Goal: Task Accomplishment & Management: Use online tool/utility

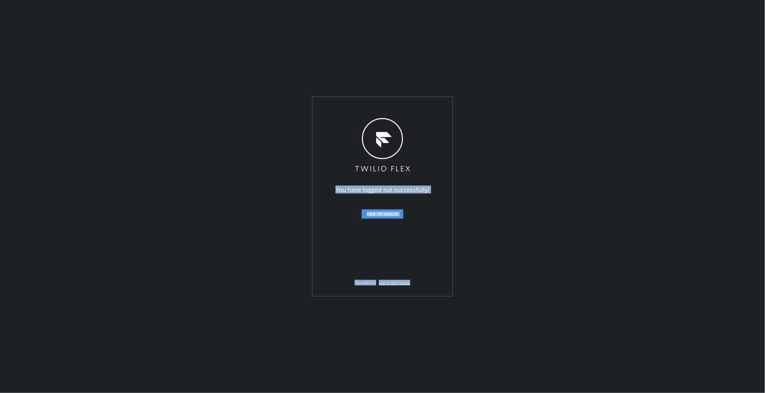
click at [394, 214] on span "Log in again" at bounding box center [382, 213] width 31 height 5
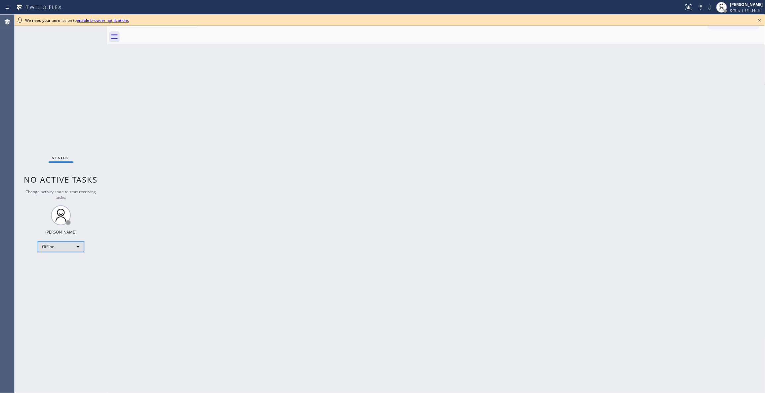
click at [64, 243] on div "Offline" at bounding box center [61, 246] width 46 height 11
drag, startPoint x: 66, startPoint y: 272, endPoint x: 118, endPoint y: 89, distance: 190.2
click at [66, 271] on li "Unavailable" at bounding box center [60, 272] width 45 height 8
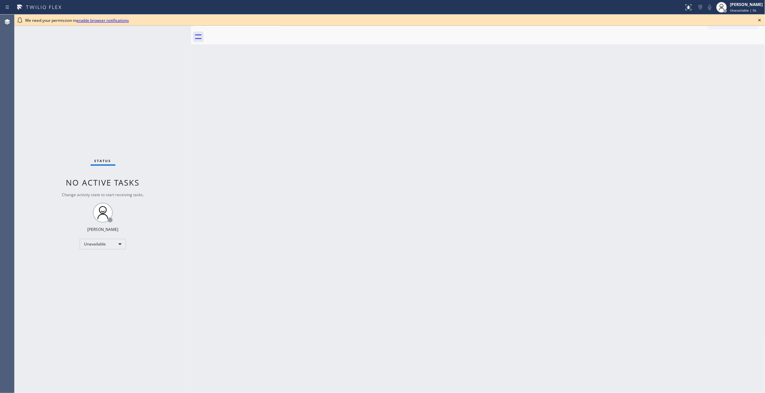
drag, startPoint x: 107, startPoint y: 39, endPoint x: 542, endPoint y: 33, distance: 435.2
click at [191, 50] on div at bounding box center [191, 204] width 0 height 378
click at [758, 20] on icon at bounding box center [759, 20] width 8 height 8
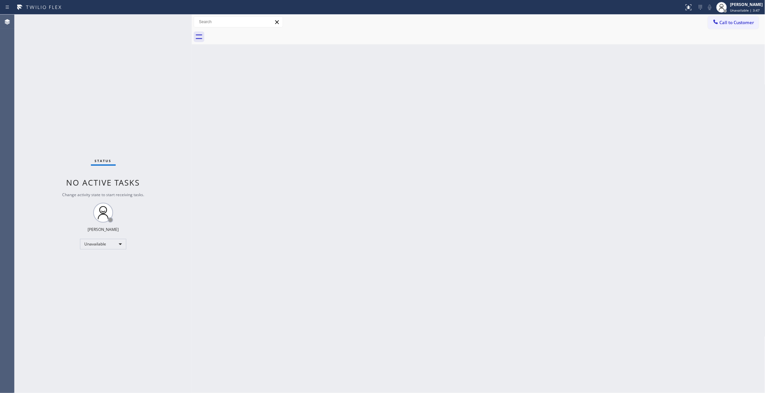
click at [364, 270] on div "Back to Dashboard Change Sender ID Customers Technicians Select a contact Outbo…" at bounding box center [478, 204] width 573 height 378
click at [109, 244] on div "Unavailable" at bounding box center [103, 244] width 46 height 11
click at [100, 259] on li "Available" at bounding box center [102, 261] width 45 height 8
click at [281, 200] on div "Back to Dashboard Change Sender ID Customers Technicians Select a contact Outbo…" at bounding box center [478, 204] width 573 height 378
drag, startPoint x: 140, startPoint y: 86, endPoint x: 153, endPoint y: 86, distance: 13.2
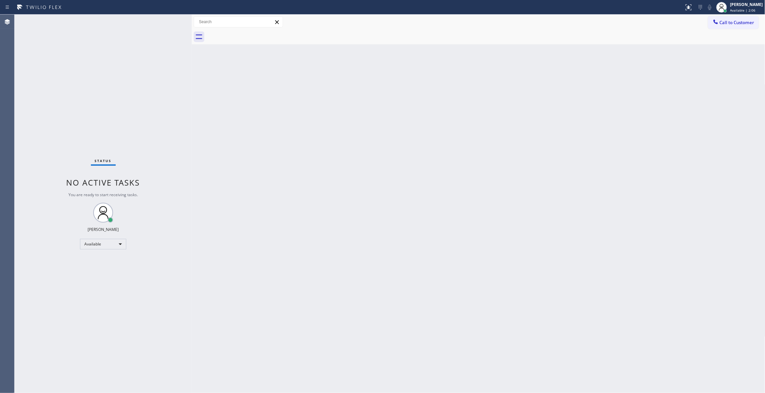
click at [140, 86] on div "Status No active tasks You are ready to start receiving tasks. [PERSON_NAME] Av…" at bounding box center [103, 204] width 177 height 378
click at [739, 24] on span "Call to Customer" at bounding box center [736, 22] width 35 height 6
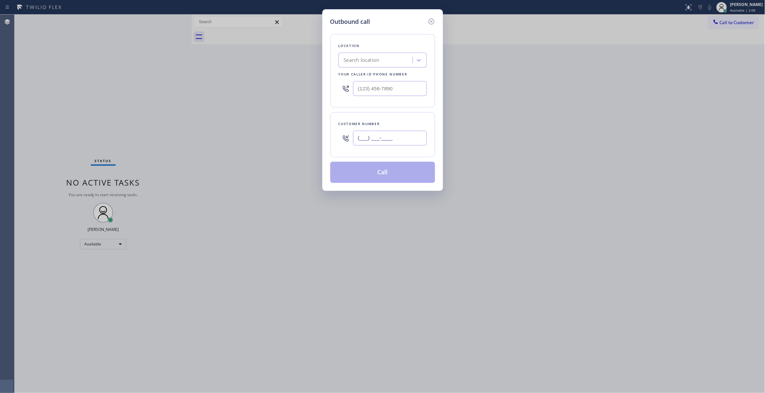
click at [388, 137] on input "(___) ___-____" at bounding box center [390, 138] width 74 height 15
paste input "916) 300-9879"
type input "[PHONE_NUMBER]"
drag, startPoint x: 400, startPoint y: 85, endPoint x: 202, endPoint y: 80, distance: 198.3
click at [202, 80] on div "Outbound call Location Search location Your caller id phone number (___) ___-__…" at bounding box center [382, 196] width 765 height 393
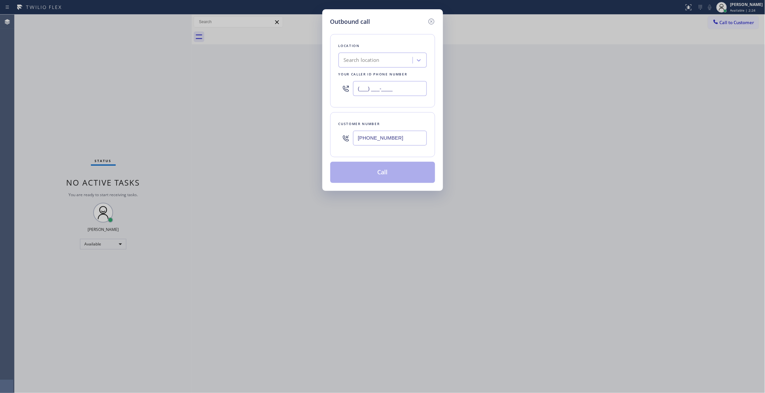
paste input "213) 460-0809"
type input "[PHONE_NUMBER]"
click at [382, 176] on button "Call" at bounding box center [382, 172] width 105 height 21
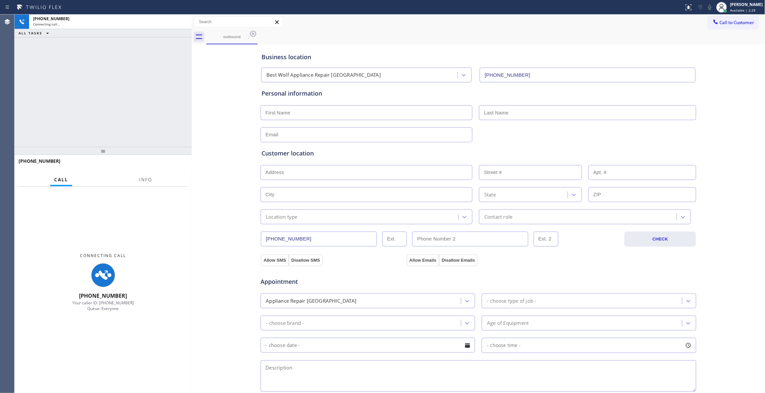
type input "[PHONE_NUMBER]"
click at [145, 179] on span "Info" at bounding box center [145, 179] width 13 height 6
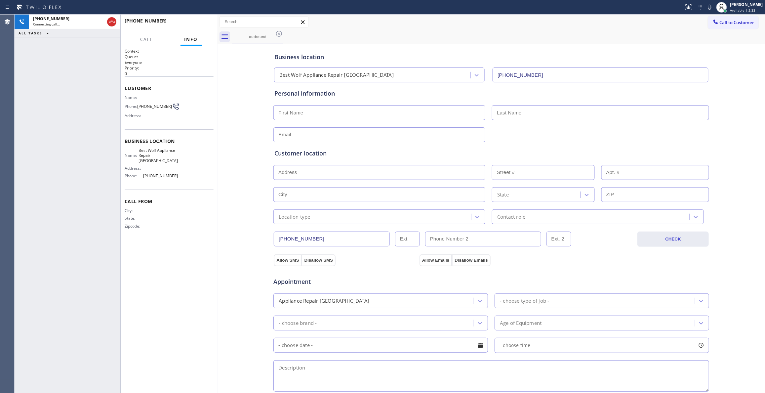
drag, startPoint x: 192, startPoint y: 89, endPoint x: 217, endPoint y: 92, distance: 25.9
click at [217, 92] on div at bounding box center [217, 204] width 0 height 378
click at [44, 348] on div "[PHONE_NUMBER] Live | 00:03 ALL TASKS ALL TASKS ACTIVE TASKS TASKS IN WRAP UP" at bounding box center [68, 204] width 106 height 378
click at [59, 352] on div "[PHONE_NUMBER] Live | 00:11 ALL TASKS ALL TASKS ACTIVE TASKS TASKS IN WRAP UP" at bounding box center [68, 204] width 106 height 378
click at [200, 268] on div "Context Queue: Everyone Priority: 0 Customer Name: Phone: [PHONE_NUMBER] Addres…" at bounding box center [169, 219] width 89 height 342
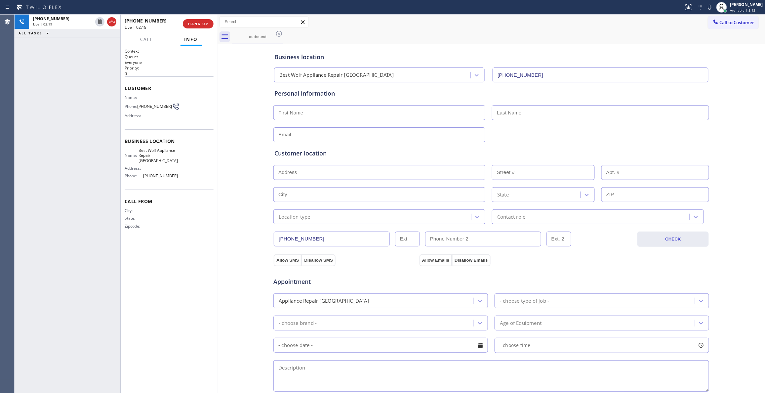
click at [311, 171] on input "text" at bounding box center [379, 172] width 212 height 15
type input "[STREET_ADDRESS][PERSON_NAME]"
type input "109"
type input "[GEOGRAPHIC_DATA]"
type input "33301"
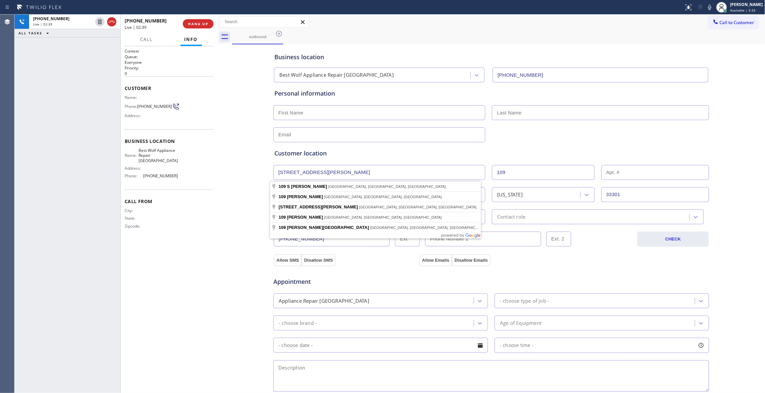
drag, startPoint x: 330, startPoint y: 173, endPoint x: 261, endPoint y: 168, distance: 69.9
click at [261, 168] on div "Business location Best Wolf Appliance Repair [GEOGRAPHIC_DATA] [PHONE_NUMBER] P…" at bounding box center [491, 271] width 544 height 451
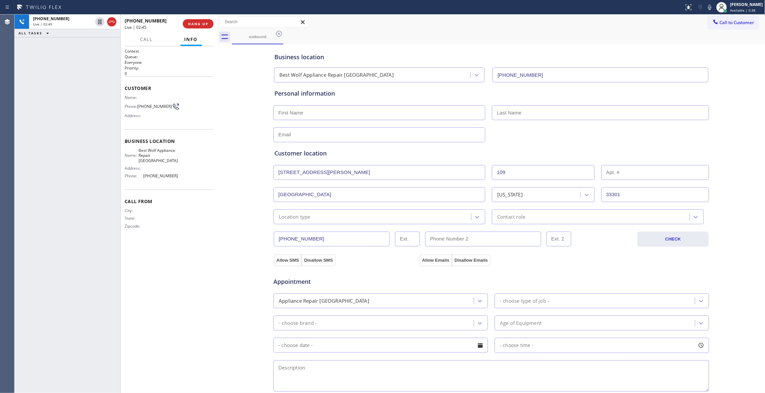
click at [204, 346] on div "Context Queue: Everyone Priority: 0 Customer Name: Phone: [PHONE_NUMBER] Addres…" at bounding box center [169, 219] width 89 height 342
drag, startPoint x: 206, startPoint y: 369, endPoint x: 261, endPoint y: 311, distance: 80.4
click at [206, 369] on div "Context Queue: Everyone Priority: 0 Customer Name: Phone: [PHONE_NUMBER] Addres…" at bounding box center [169, 219] width 89 height 342
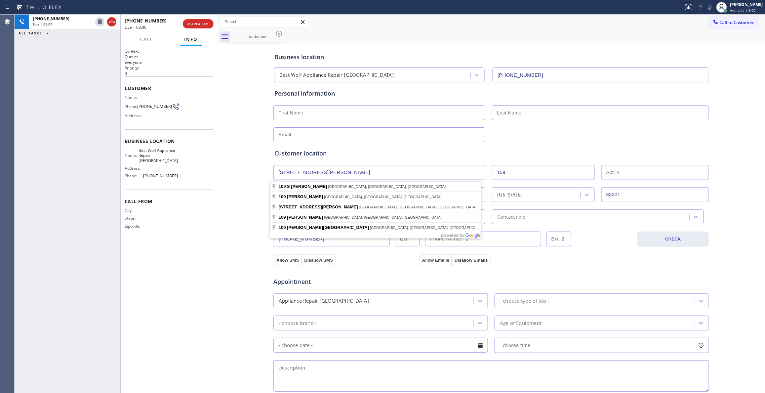
drag, startPoint x: 328, startPoint y: 171, endPoint x: 248, endPoint y: 172, distance: 80.6
click at [248, 172] on div "Business location Best Wolf Appliance Repair [GEOGRAPHIC_DATA] [PHONE_NUMBER] P…" at bounding box center [491, 271] width 544 height 451
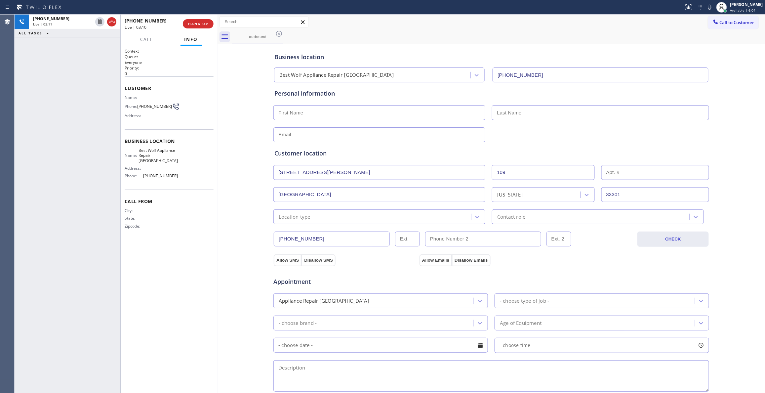
drag, startPoint x: 607, startPoint y: 191, endPoint x: 601, endPoint y: 190, distance: 6.6
click at [601, 190] on input "33301" at bounding box center [655, 194] width 108 height 15
drag, startPoint x: 242, startPoint y: 221, endPoint x: 236, endPoint y: 209, distance: 13.3
click at [242, 221] on div "Business location Best Wolf Appliance Repair [GEOGRAPHIC_DATA] [PHONE_NUMBER] P…" at bounding box center [491, 271] width 544 height 451
drag, startPoint x: 170, startPoint y: 161, endPoint x: 141, endPoint y: 151, distance: 30.8
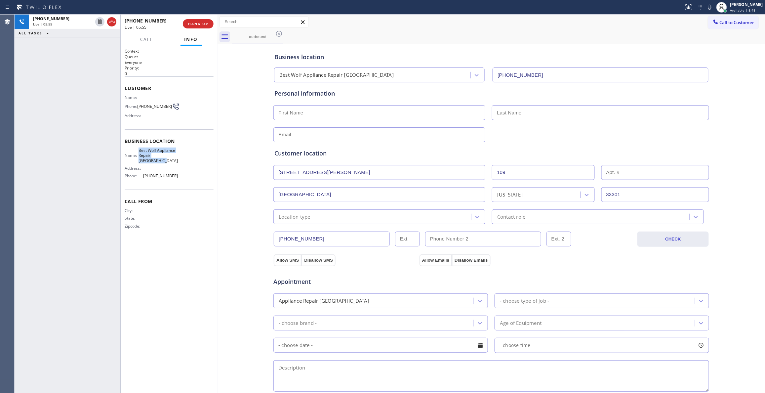
click at [141, 151] on div "Name: Best Wolf Appliance Repair [GEOGRAPHIC_DATA]" at bounding box center [151, 155] width 53 height 15
copy span "Best Wolf Appliance Repair [GEOGRAPHIC_DATA]"
drag, startPoint x: 221, startPoint y: 258, endPoint x: 215, endPoint y: 206, distance: 52.2
click at [219, 238] on div "Business location Best Wolf Appliance Repair [GEOGRAPHIC_DATA] [PHONE_NUMBER] P…" at bounding box center [491, 271] width 544 height 451
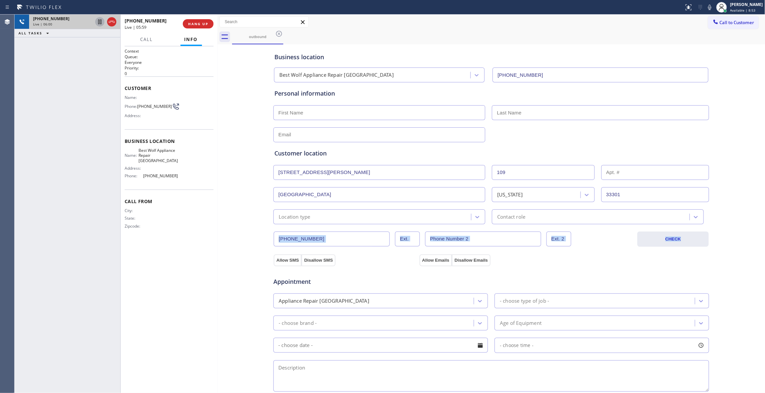
click at [97, 20] on icon at bounding box center [100, 22] width 8 height 8
click at [708, 7] on icon at bounding box center [709, 7] width 3 height 5
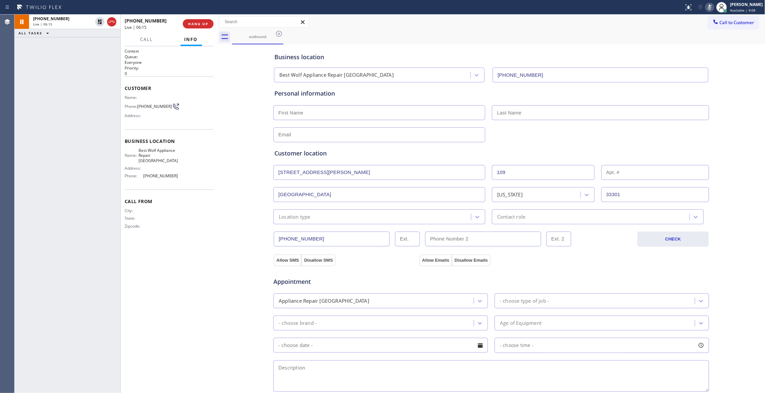
drag, startPoint x: 46, startPoint y: 70, endPoint x: 64, endPoint y: 5, distance: 67.9
click at [46, 67] on div "[PHONE_NUMBER] Live | 06:15 ALL TASKS ALL TASKS ACTIVE TASKS TASKS IN WRAP UP" at bounding box center [68, 204] width 106 height 378
drag, startPoint x: 49, startPoint y: 128, endPoint x: 75, endPoint y: 44, distance: 88.2
click at [49, 126] on div "[PHONE_NUMBER] Live | 07:36 ALL TASKS ALL TASKS ACTIVE TASKS TASKS IN WRAP UP […" at bounding box center [68, 204] width 106 height 378
click at [98, 44] on icon at bounding box center [100, 45] width 8 height 8
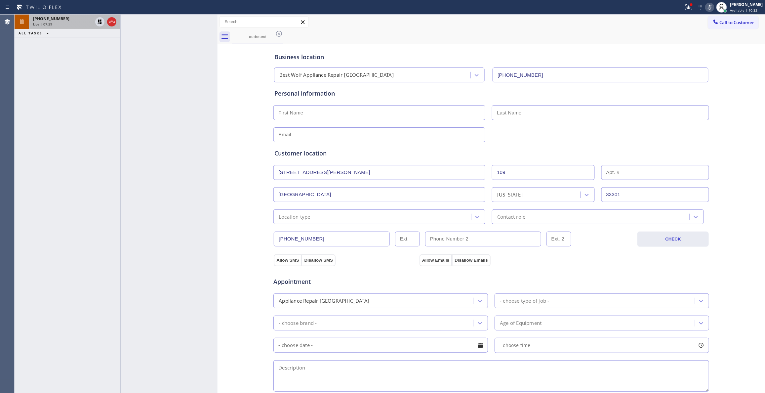
click at [79, 22] on div "Live | 07:39" at bounding box center [62, 24] width 59 height 5
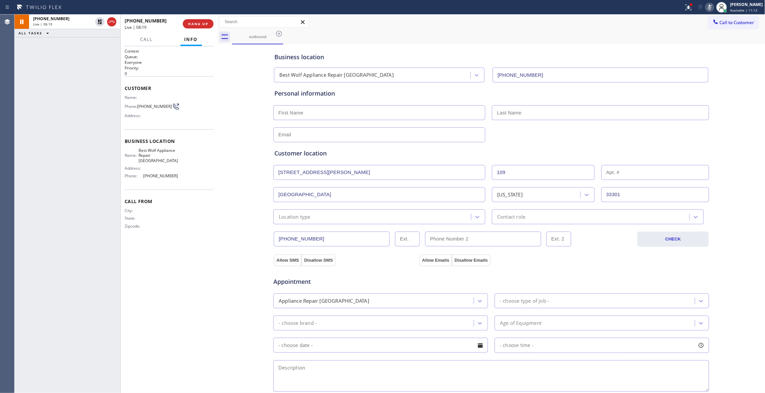
click at [39, 91] on div "[PHONE_NUMBER] Live | 08:19 ALL TASKS ALL TASKS ACTIVE TASKS TASKS IN WRAP UP" at bounding box center [68, 204] width 106 height 378
click at [100, 21] on icon at bounding box center [100, 22] width 8 height 8
click at [705, 7] on icon at bounding box center [709, 7] width 8 height 8
click at [82, 346] on div "[PHONE_NUMBER] Live | 09:26 ALL TASKS ALL TASKS ACTIVE TASKS TASKS IN WRAP UP" at bounding box center [68, 204] width 106 height 378
click at [188, 326] on div "Context Queue: Everyone Priority: 0 Customer Name: Phone: [PHONE_NUMBER] Addres…" at bounding box center [169, 219] width 89 height 342
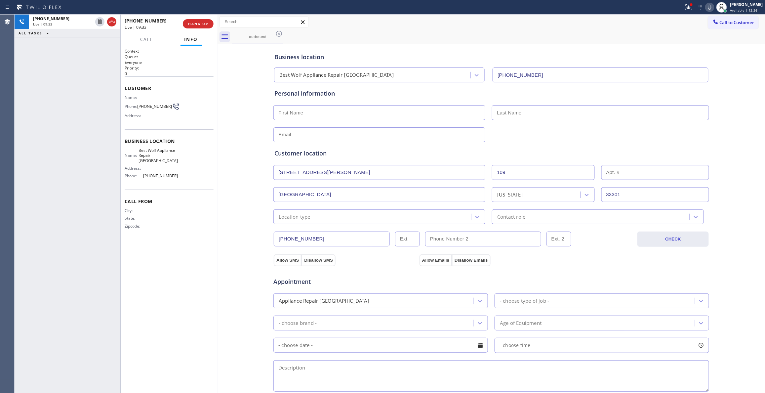
click at [217, 357] on div at bounding box center [217, 204] width 0 height 378
click at [231, 277] on div "Business location Best Wolf Appliance Repair [GEOGRAPHIC_DATA] [PHONE_NUMBER] P…" at bounding box center [491, 271] width 544 height 451
click at [153, 125] on div "Customer Name: Phone: [PHONE_NUMBER] Address:" at bounding box center [169, 102] width 89 height 53
drag, startPoint x: 212, startPoint y: 358, endPoint x: 159, endPoint y: 332, distance: 58.5
click at [212, 358] on div "Context Queue: Everyone Priority: 0 Customer Name: Phone: [PHONE_NUMBER] Addres…" at bounding box center [169, 219] width 89 height 342
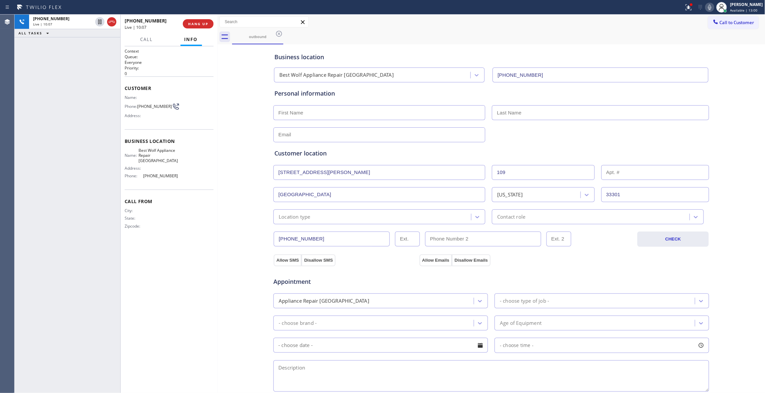
drag, startPoint x: 187, startPoint y: 264, endPoint x: 34, endPoint y: 153, distance: 188.5
click at [187, 262] on div "Context Queue: Everyone Priority: 0 Customer Name: Phone: [PHONE_NUMBER] Addres…" at bounding box center [169, 219] width 89 height 342
click at [217, 251] on div at bounding box center [217, 204] width 0 height 378
click at [220, 234] on div "Business location Best Wolf Appliance Repair [GEOGRAPHIC_DATA] [PHONE_NUMBER] P…" at bounding box center [491, 271] width 544 height 451
click at [580, 54] on div "Business location" at bounding box center [490, 57] width 433 height 9
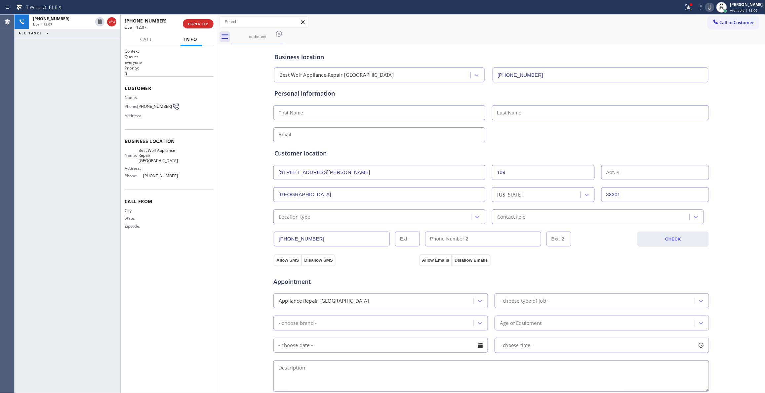
click at [221, 266] on div "Business location Best Wolf Appliance Repair [GEOGRAPHIC_DATA] [PHONE_NUMBER] P…" at bounding box center [491, 271] width 544 height 451
click at [231, 169] on div "Business location Best Wolf Appliance Repair [GEOGRAPHIC_DATA] [PHONE_NUMBER] P…" at bounding box center [491, 271] width 544 height 451
click at [200, 22] on span "HANG UP" at bounding box center [198, 23] width 20 height 5
click at [311, 131] on input "text" at bounding box center [379, 134] width 212 height 15
paste input "[EMAIL_ADDRESS][DOMAIN_NAME]"
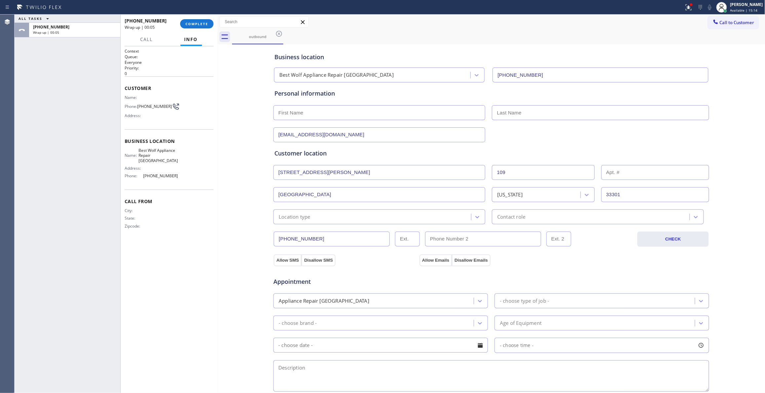
type input "[EMAIL_ADDRESS][DOMAIN_NAME]"
click at [320, 111] on input "text" at bounding box center [379, 112] width 212 height 15
paste input "[PERSON_NAME]"
click at [302, 114] on input "[PERSON_NAME]" at bounding box center [379, 112] width 212 height 15
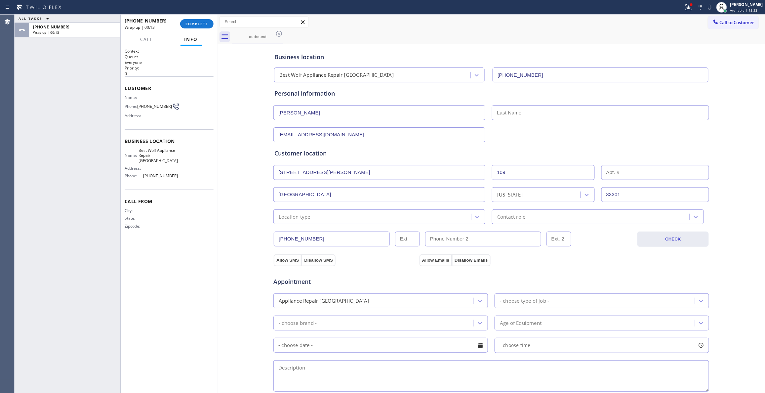
type input "[PERSON_NAME]"
click at [527, 108] on input "text" at bounding box center [600, 112] width 217 height 15
paste input "[PERSON_NAME]"
type input "[PERSON_NAME]"
click at [386, 217] on div "Location type" at bounding box center [373, 217] width 196 height 12
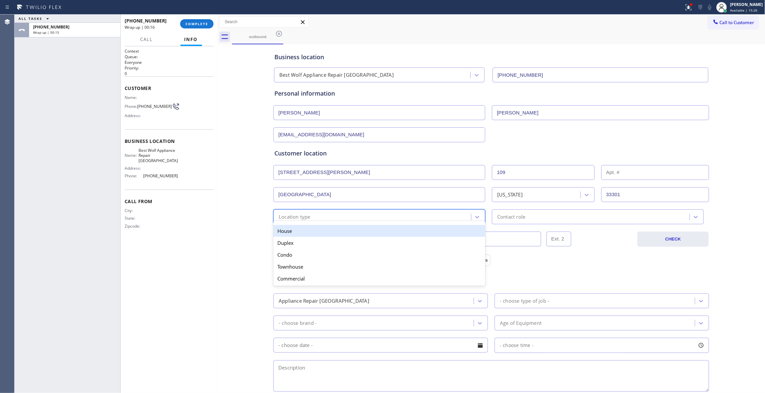
click at [284, 231] on div "House" at bounding box center [379, 231] width 212 height 12
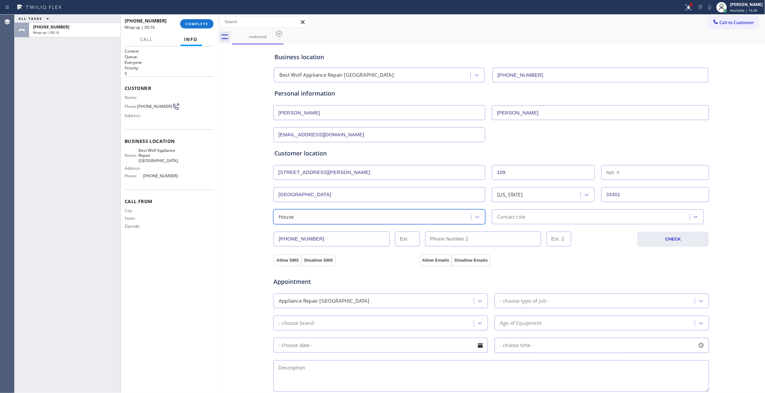
click at [524, 217] on div "Contact role" at bounding box center [592, 217] width 196 height 12
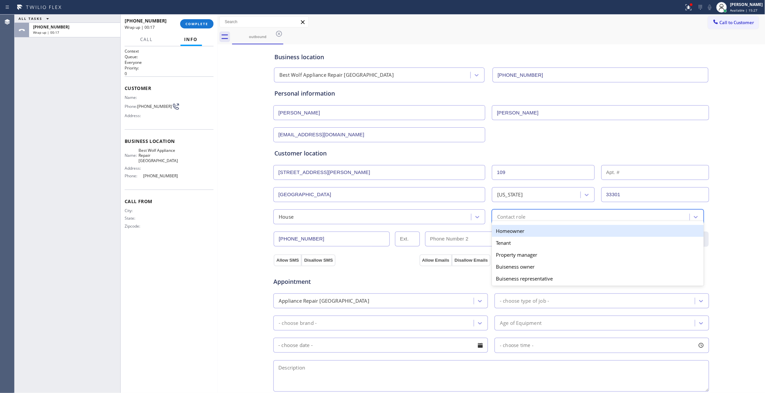
click at [515, 234] on div "Homeowner" at bounding box center [598, 231] width 212 height 12
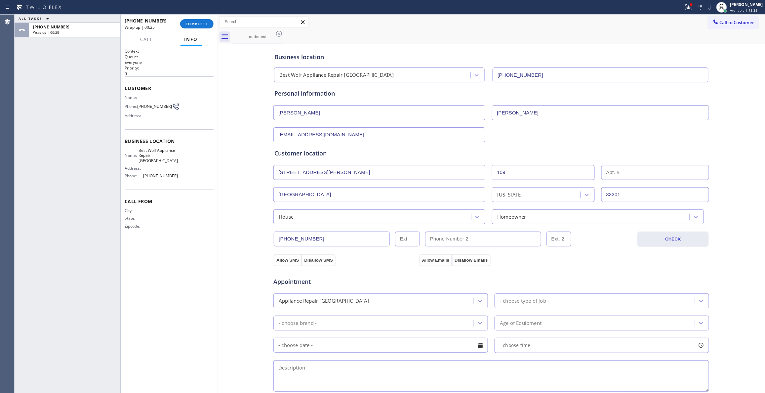
drag, startPoint x: 341, startPoint y: 240, endPoint x: 204, endPoint y: 240, distance: 137.4
click at [204, 240] on div "ALL TASKS ALL TASKS ACTIVE TASKS TASKS IN WRAP UP [PHONE_NUMBER] Wrap up | 00:2…" at bounding box center [390, 204] width 750 height 378
paste input "713) 408-1298"
type input "[PHONE_NUMBER]"
drag, startPoint x: 168, startPoint y: 108, endPoint x: 140, endPoint y: 106, distance: 27.8
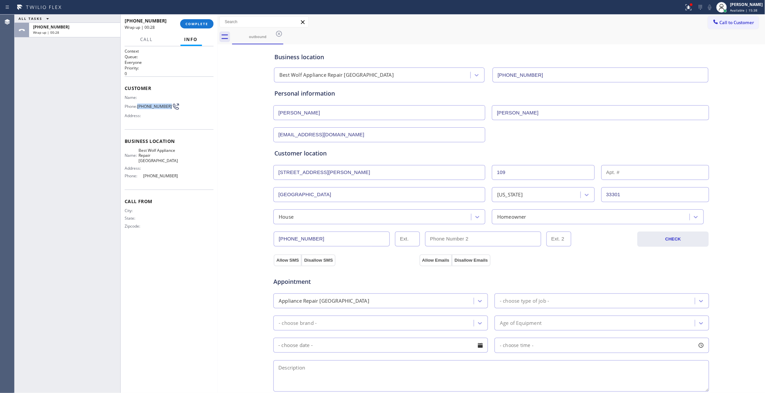
click at [140, 106] on span "[PHONE_NUMBER]" at bounding box center [154, 106] width 35 height 5
copy span "[PHONE_NUMBER]"
click at [449, 239] on input "(___) ___-____" at bounding box center [483, 238] width 116 height 15
paste input "916) 300-9879"
type input "[PHONE_NUMBER]"
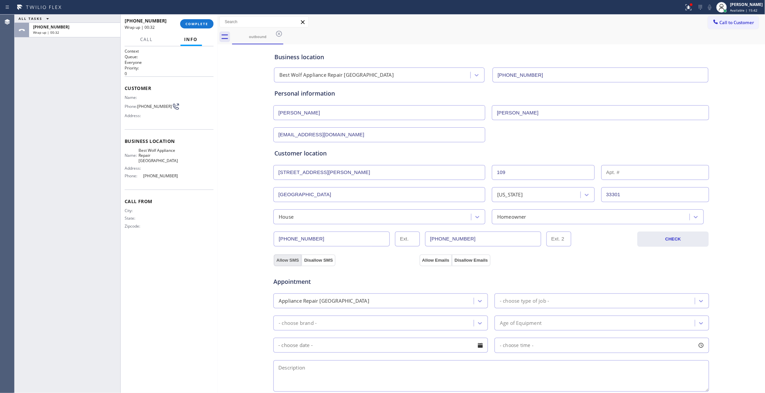
click at [281, 262] on button "Allow SMS" at bounding box center [288, 260] width 28 height 12
click at [435, 262] on button "Allow Emails" at bounding box center [435, 260] width 32 height 12
click at [514, 219] on div "Homeowner" at bounding box center [511, 217] width 29 height 8
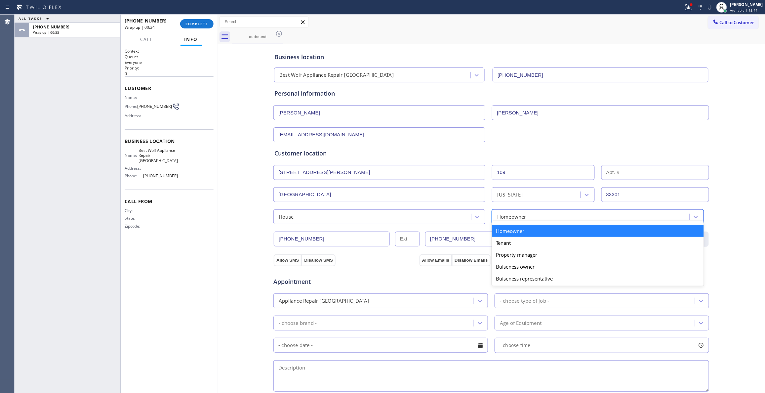
click at [514, 232] on div "Homeowner" at bounding box center [598, 231] width 212 height 12
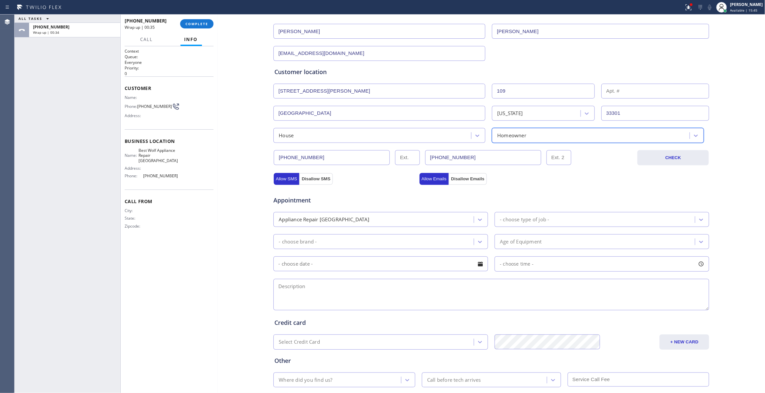
scroll to position [122, 0]
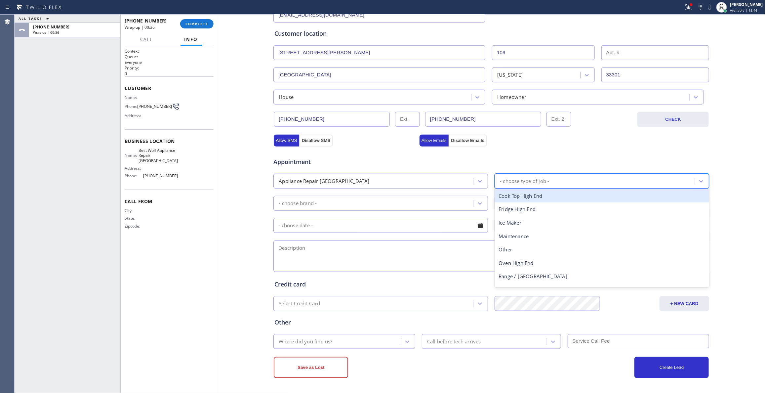
click at [525, 179] on div "- choose type of job -" at bounding box center [524, 181] width 49 height 8
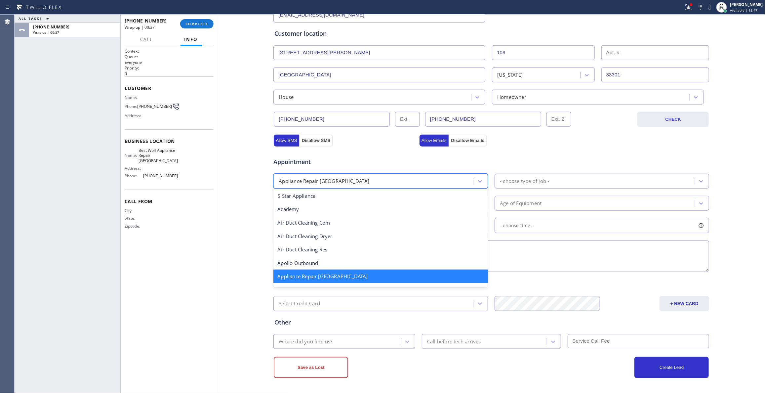
click at [377, 179] on div "Appliance Repair [GEOGRAPHIC_DATA]" at bounding box center [374, 181] width 198 height 12
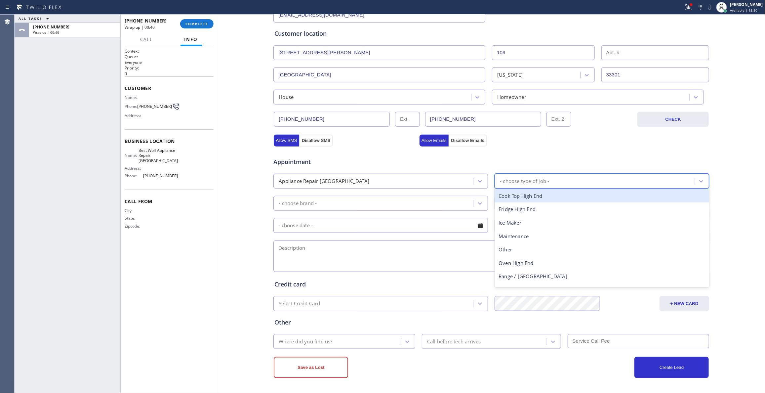
click at [540, 173] on div "- choose type of job -" at bounding box center [601, 180] width 214 height 15
type input "s"
click at [531, 197] on div "Range / [GEOGRAPHIC_DATA]" at bounding box center [601, 196] width 214 height 14
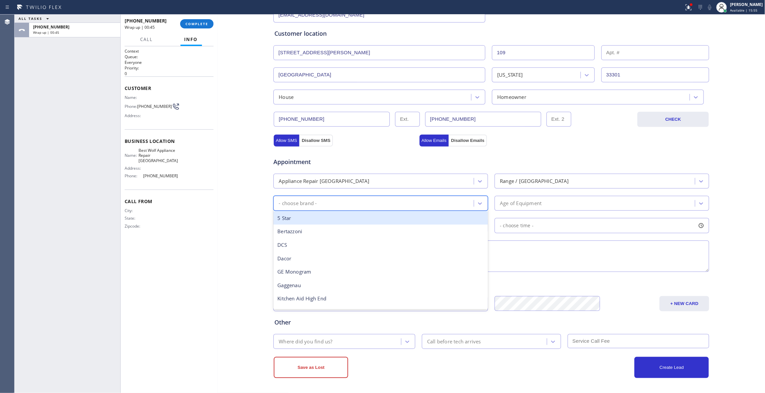
click at [343, 200] on div "- choose brand -" at bounding box center [374, 203] width 198 height 12
type input "w"
click at [299, 218] on div "Wolf" at bounding box center [380, 218] width 214 height 14
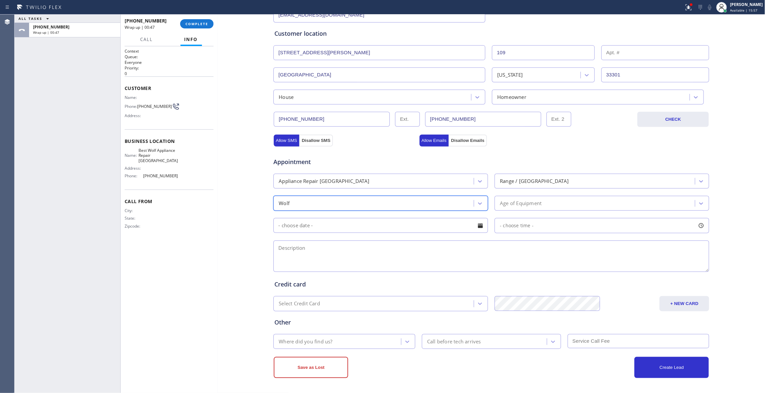
click at [516, 204] on div "Age of Equipment" at bounding box center [521, 203] width 42 height 8
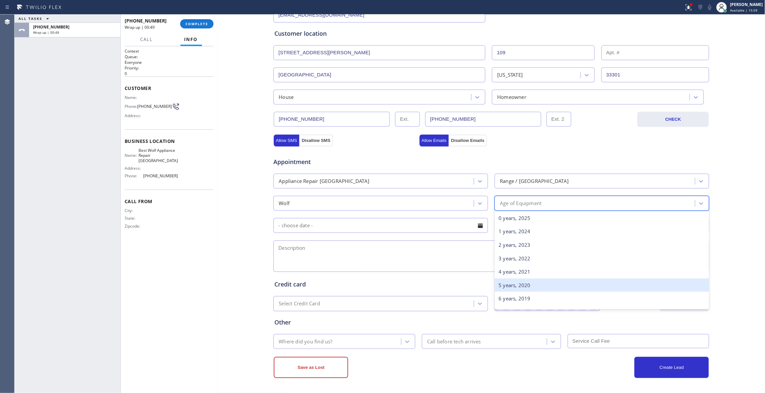
drag, startPoint x: 517, startPoint y: 284, endPoint x: 347, endPoint y: 243, distance: 175.7
click at [517, 283] on div "5 years, 2020" at bounding box center [601, 285] width 214 height 14
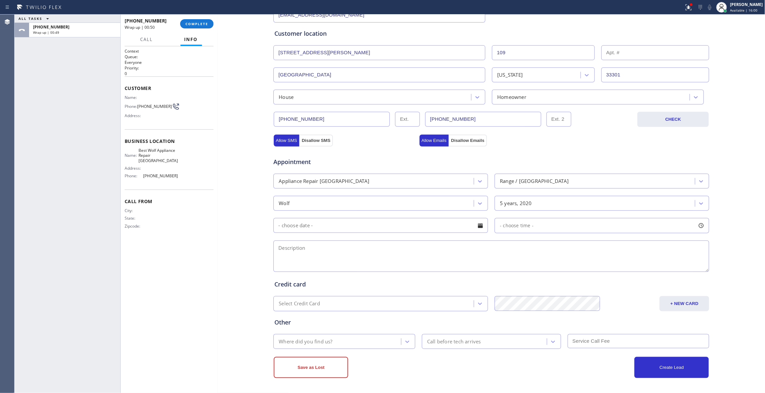
click at [323, 221] on input "text" at bounding box center [380, 225] width 214 height 15
click at [366, 277] on div "7" at bounding box center [370, 278] width 11 height 13
type input "[DATE]"
click at [503, 230] on div "- choose time -" at bounding box center [601, 225] width 214 height 15
drag, startPoint x: 499, startPoint y: 263, endPoint x: 637, endPoint y: 270, distance: 138.6
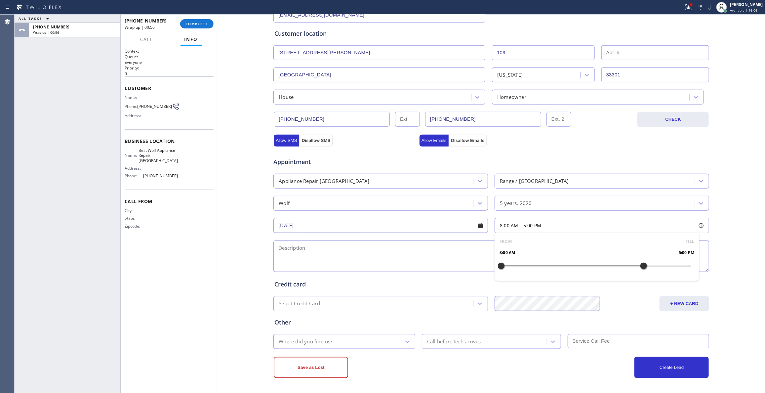
click at [639, 270] on div at bounding box center [643, 266] width 8 height 14
drag, startPoint x: 497, startPoint y: 266, endPoint x: 592, endPoint y: 265, distance: 95.5
click at [592, 265] on div at bounding box center [596, 266] width 8 height 14
click at [306, 251] on textarea at bounding box center [490, 255] width 435 height 31
paste textarea "2-5 / $79 / Wolf / Stove top / keeps clicking even tho its off / 5 Years / Best…"
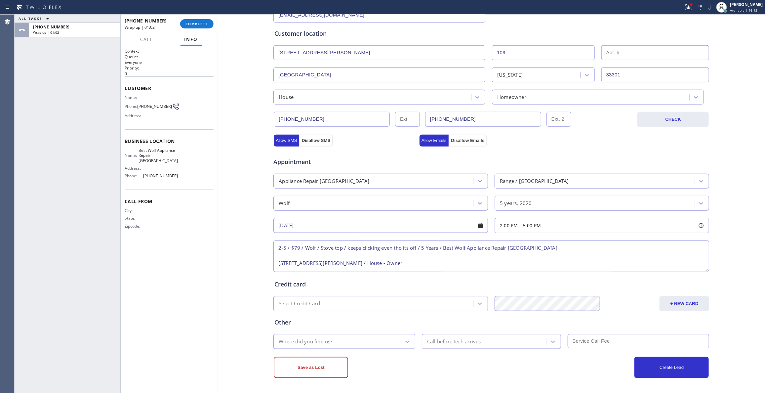
scroll to position [18, 0]
click at [382, 258] on textarea "2-5 / $79 / Wolf / Stove top / keeps clicking even tho its off / 5 Years / Best…" at bounding box center [490, 255] width 435 height 31
click at [225, 230] on div "Business location Best Wolf Appliance Repair [GEOGRAPHIC_DATA] [PHONE_NUMBER] P…" at bounding box center [491, 151] width 544 height 451
drag, startPoint x: 318, startPoint y: 119, endPoint x: 257, endPoint y: 114, distance: 61.0
click at [257, 114] on div "Business location Best Wolf Appliance Repair [GEOGRAPHIC_DATA] [PHONE_NUMBER] P…" at bounding box center [491, 151] width 544 height 451
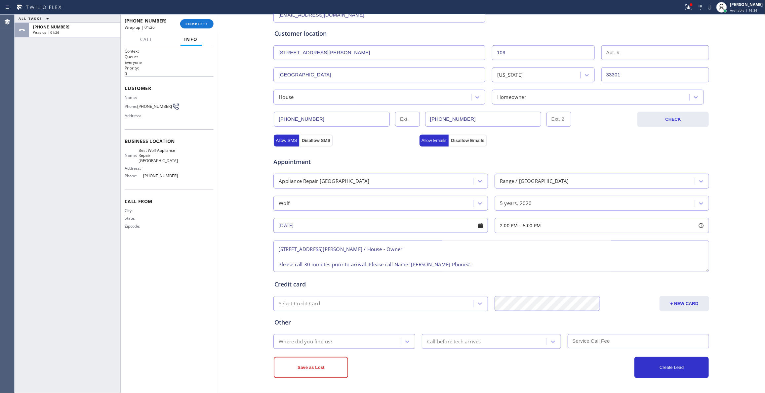
click at [476, 259] on textarea "2-5 / $79 / Wolf / Stove top / keeps clicking even tho its off / 5 Years / Best…" at bounding box center [490, 255] width 435 height 31
paste textarea "[PHONE_NUMBER]"
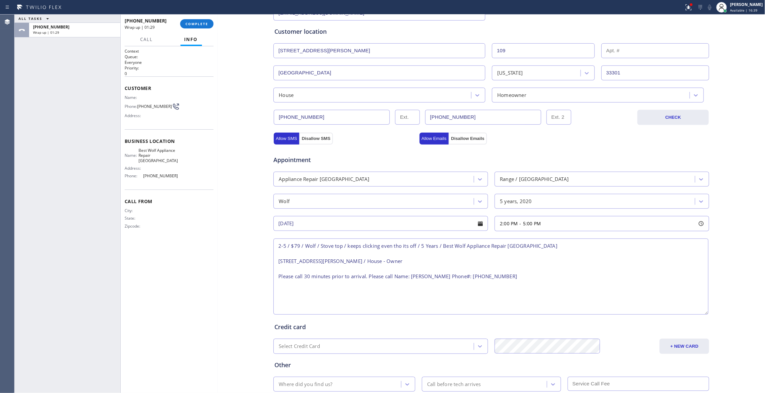
drag, startPoint x: 704, startPoint y: 269, endPoint x: 703, endPoint y: 314, distance: 44.6
click at [703, 314] on textarea "2-5 / $79 / Wolf / Stove top / keeps clicking even tho its off / 5 Years / Best…" at bounding box center [490, 276] width 435 height 76
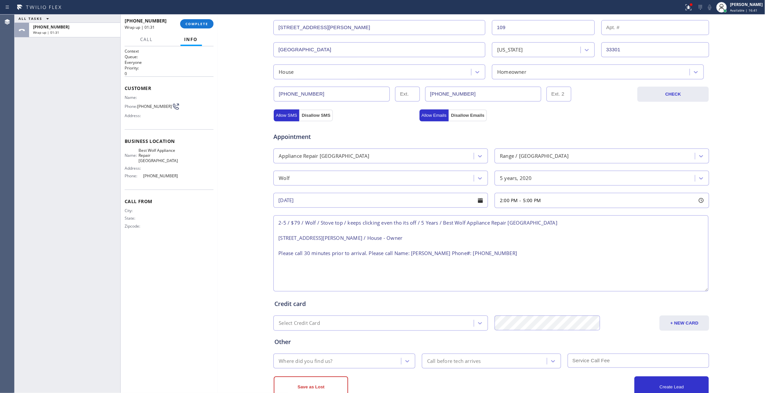
scroll to position [166, 0]
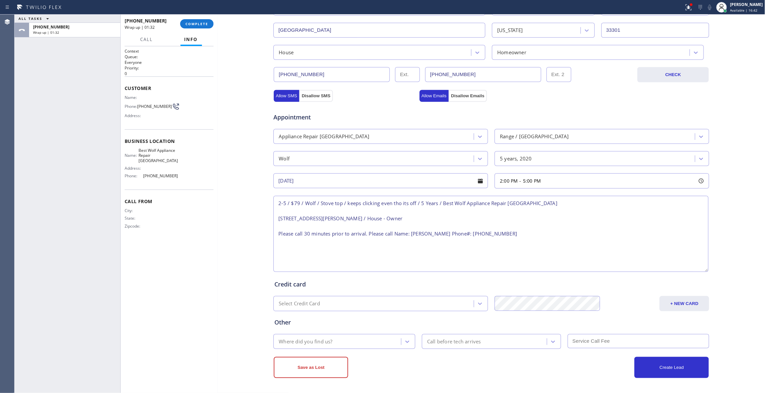
type textarea "2-5 / $79 / Wolf / Stove top / keeps clicking even tho its off / 5 Years / Best…"
drag, startPoint x: 350, startPoint y: 340, endPoint x: 345, endPoint y: 344, distance: 5.7
click at [350, 340] on div "Where did you find us?" at bounding box center [338, 341] width 126 height 12
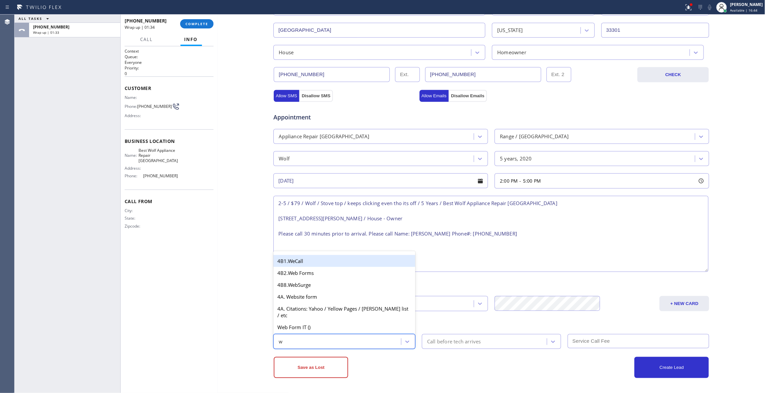
type input "we"
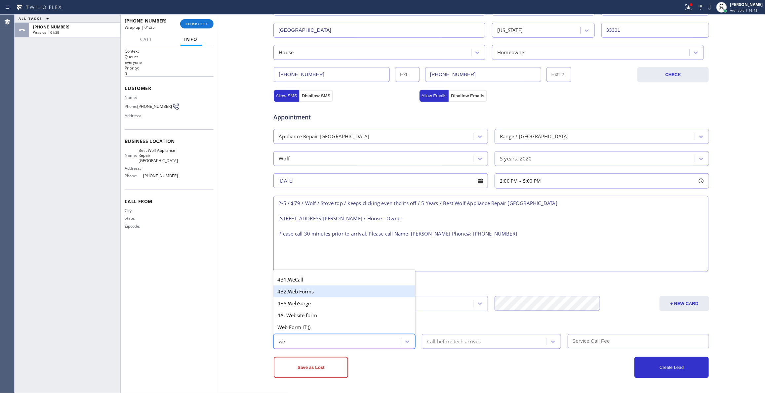
click at [336, 290] on div "4B2.Web Forms" at bounding box center [344, 291] width 142 height 12
click at [480, 344] on div "Call before tech arrives" at bounding box center [485, 341] width 123 height 12
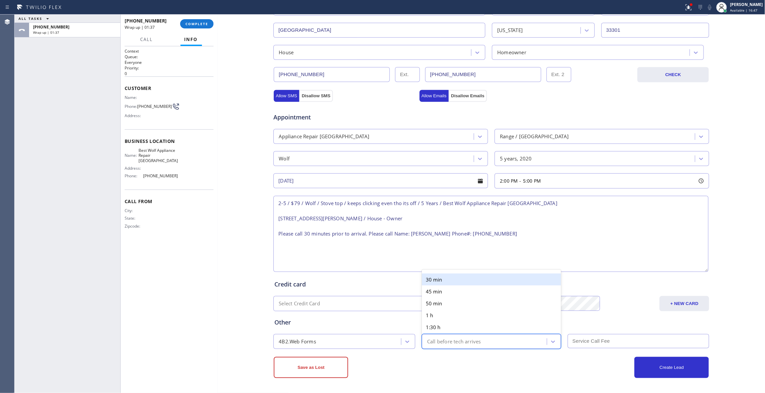
click at [446, 281] on div "30 min" at bounding box center [491, 279] width 139 height 12
click at [597, 341] on input "text" at bounding box center [638, 341] width 142 height 14
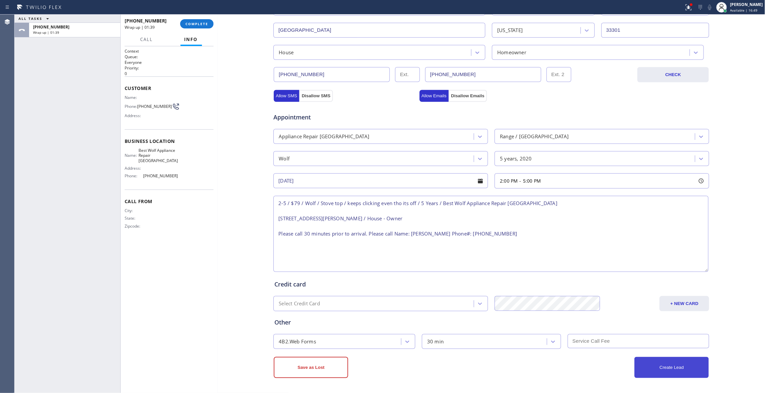
click at [662, 365] on button "Create Lead" at bounding box center [671, 366] width 74 height 21
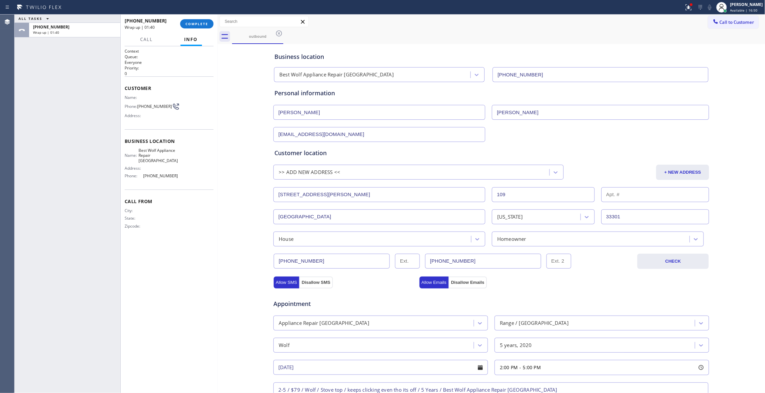
scroll to position [0, 0]
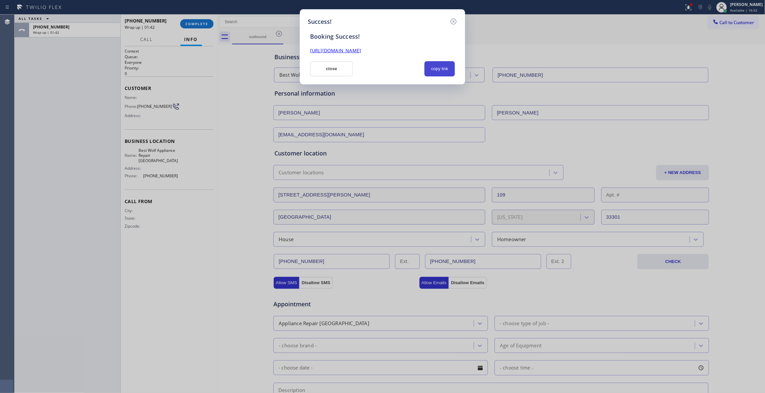
click at [444, 69] on button "copy link" at bounding box center [439, 68] width 30 height 15
click at [361, 50] on link "[URL][DOMAIN_NAME]" at bounding box center [335, 50] width 51 height 6
click at [455, 20] on icon at bounding box center [453, 22] width 8 height 8
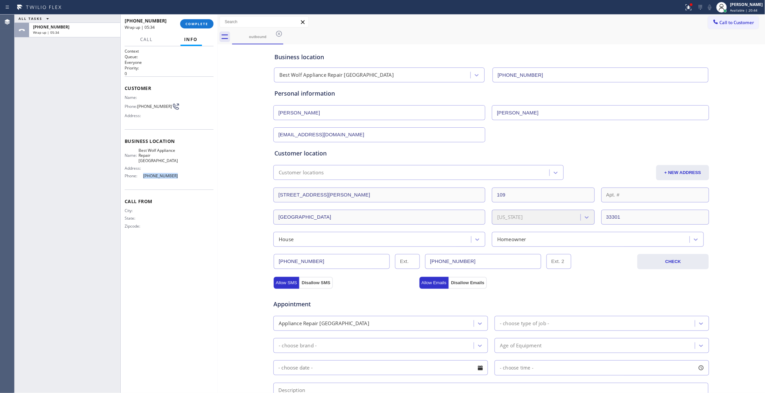
drag, startPoint x: 178, startPoint y: 174, endPoint x: 143, endPoint y: 174, distance: 35.7
click at [143, 174] on div "Name: Best Wolf Appliance Repair [GEOGRAPHIC_DATA] Address: Phone: [PHONE_NUMBE…" at bounding box center [169, 164] width 89 height 33
copy span "[PHONE_NUMBER]"
copy span "Best Wolf Appliance Repair [GEOGRAPHIC_DATA]"
drag, startPoint x: 169, startPoint y: 162, endPoint x: 144, endPoint y: 151, distance: 27.5
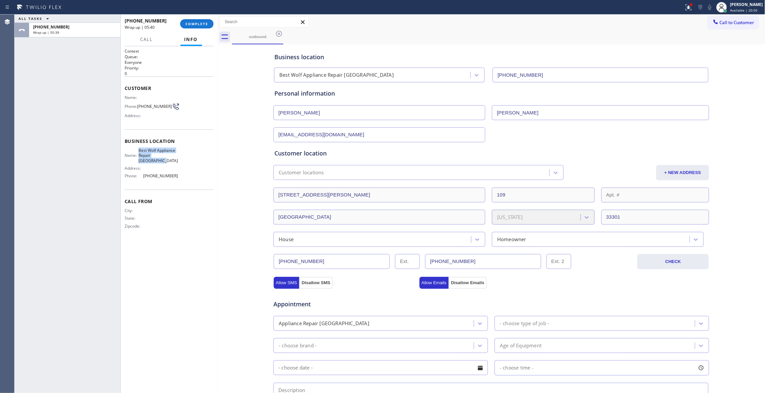
click at [144, 151] on span "Best Wolf Appliance Repair [GEOGRAPHIC_DATA]" at bounding box center [157, 155] width 39 height 15
click at [196, 22] on span "COMPLETE" at bounding box center [196, 23] width 23 height 5
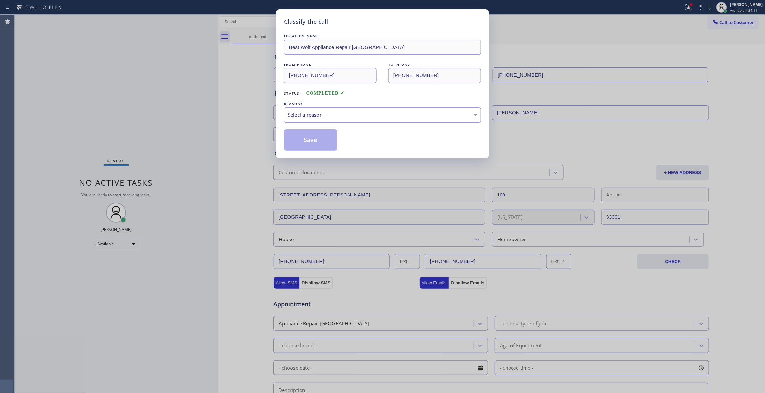
click at [317, 114] on div "Select a reason" at bounding box center [382, 115] width 190 height 8
click at [313, 140] on button "Save" at bounding box center [310, 139] width 53 height 21
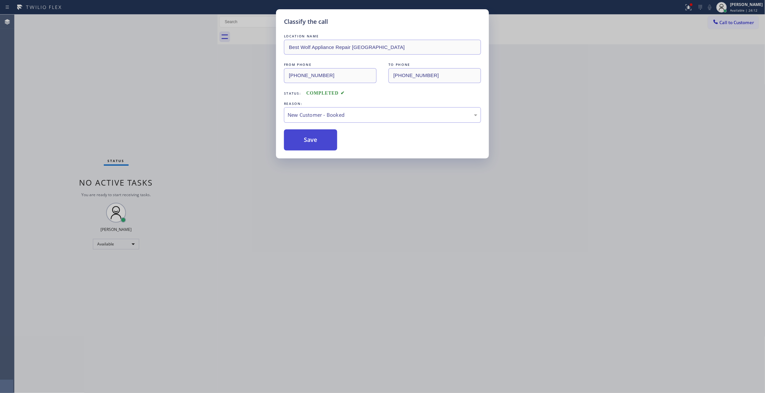
click at [313, 140] on button "Save" at bounding box center [310, 139] width 53 height 21
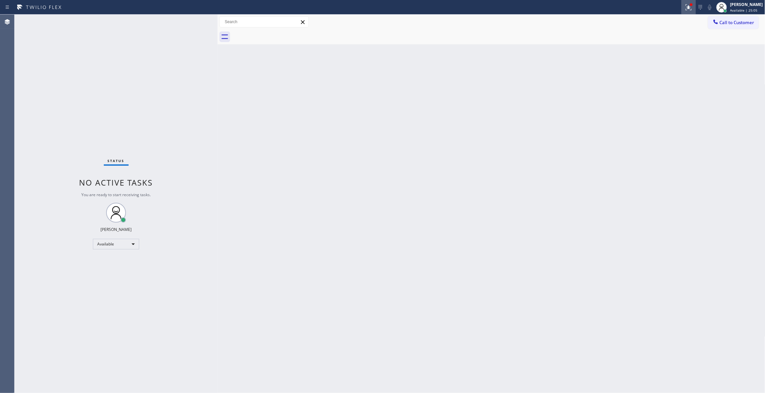
click at [685, 8] on icon at bounding box center [687, 6] width 4 height 5
click at [626, 88] on button "Clear issue" at bounding box center [644, 86] width 77 height 9
click at [62, 106] on div "Status No active tasks You are ready to start receiving tasks. [PERSON_NAME] Av…" at bounding box center [116, 204] width 203 height 378
click at [255, 241] on div "Back to Dashboard Change Sender ID Customers Technicians Select a contact Outbo…" at bounding box center [490, 204] width 547 height 378
click at [349, 162] on div "Back to Dashboard Change Sender ID Customers Technicians Select a contact Outbo…" at bounding box center [490, 204] width 547 height 378
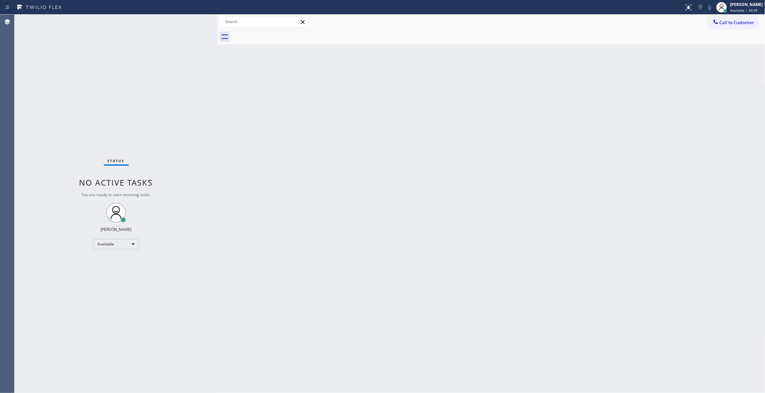
click at [93, 49] on div "Status No active tasks You are ready to start receiving tasks. [PERSON_NAME] Av…" at bounding box center [116, 204] width 203 height 378
click at [65, 44] on div "Status No active tasks You are ready to start receiving tasks. [PERSON_NAME] Av…" at bounding box center [116, 204] width 203 height 378
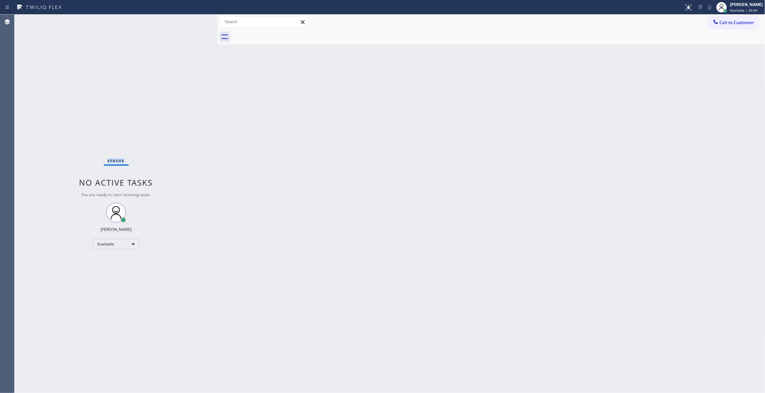
click at [65, 44] on div "Status No active tasks You are ready to start receiving tasks. [PERSON_NAME] Av…" at bounding box center [116, 204] width 203 height 378
drag, startPoint x: 394, startPoint y: 200, endPoint x: 350, endPoint y: 1, distance: 203.9
click at [394, 188] on div "Back to Dashboard Change Sender ID Customers Technicians Select a contact Outbo…" at bounding box center [490, 204] width 547 height 378
drag, startPoint x: 146, startPoint y: 339, endPoint x: 203, endPoint y: 139, distance: 207.5
click at [146, 339] on div "Status No active tasks You are ready to start receiving tasks. [PERSON_NAME] Av…" at bounding box center [116, 204] width 203 height 378
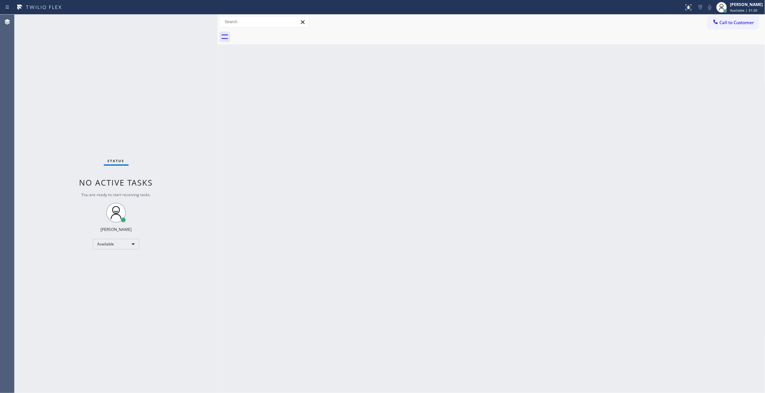
click at [545, 139] on div "Back to Dashboard Change Sender ID Customers Technicians Select a contact Outbo…" at bounding box center [490, 204] width 547 height 378
click at [742, 24] on span "Call to Customer" at bounding box center [736, 22] width 35 height 6
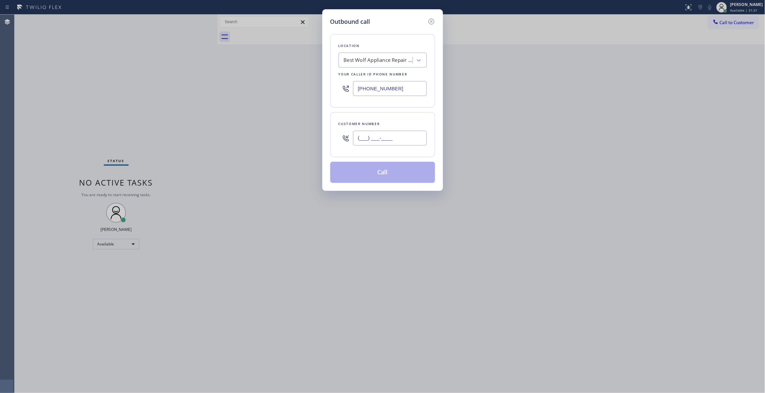
click at [383, 139] on input "(___) ___-____" at bounding box center [390, 138] width 74 height 15
paste input "909) 965-1056"
type input "[PHONE_NUMBER]"
click at [370, 58] on div "Best Wolf Appliance Repair [GEOGRAPHIC_DATA]" at bounding box center [378, 60] width 69 height 8
type input "Home Alliance"
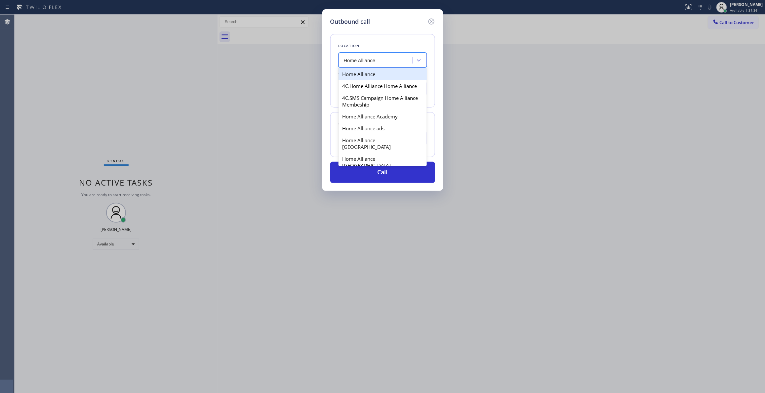
click at [361, 73] on div "Home Alliance" at bounding box center [382, 74] width 88 height 12
type input "[PHONE_NUMBER]"
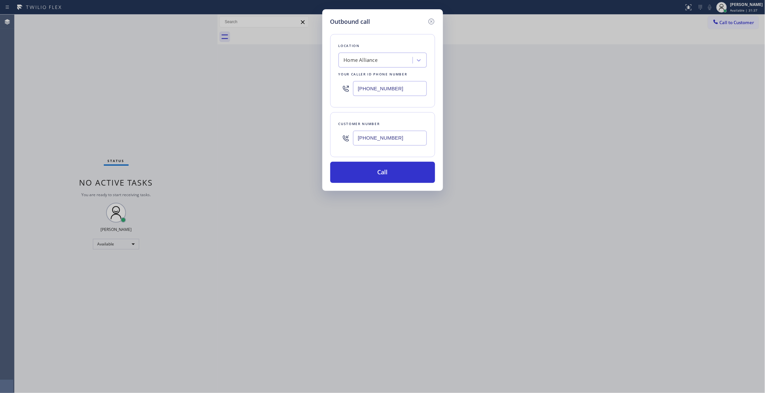
drag, startPoint x: 406, startPoint y: 139, endPoint x: 312, endPoint y: 135, distance: 93.9
click at [312, 135] on div "Outbound call Location Home Alliance Your caller id phone number [PHONE_NUMBER]…" at bounding box center [382, 196] width 765 height 393
click at [354, 173] on button "Call" at bounding box center [382, 172] width 105 height 21
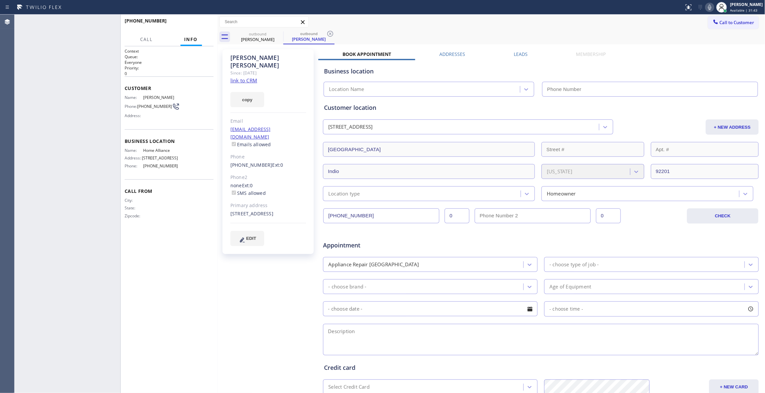
type input "[PHONE_NUMBER]"
click at [197, 22] on span "HANG UP" at bounding box center [198, 23] width 20 height 5
click at [159, 106] on span "[PHONE_NUMBER]" at bounding box center [154, 106] width 35 height 5
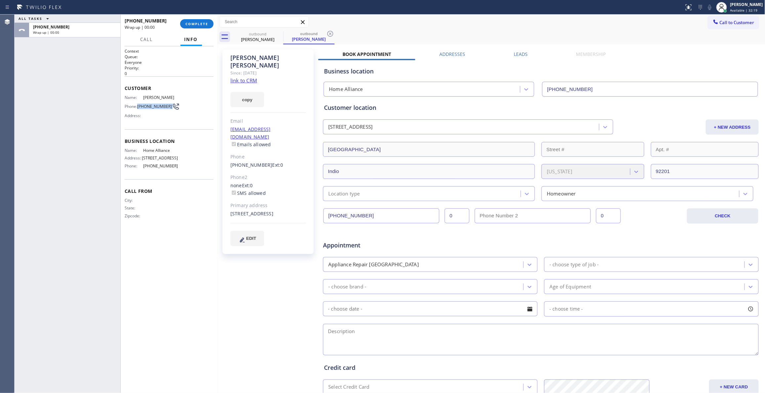
click at [159, 106] on span "[PHONE_NUMBER]" at bounding box center [154, 106] width 35 height 5
copy div "[PHONE_NUMBER]"
click at [202, 27] on button "COMPLETE" at bounding box center [196, 23] width 33 height 9
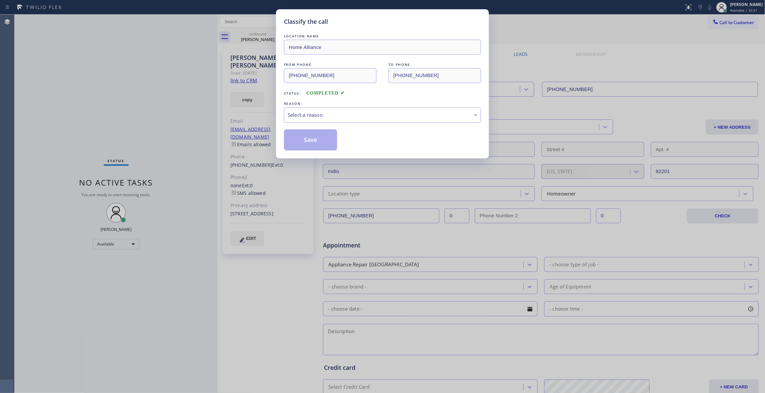
click at [304, 113] on div "Select a reason" at bounding box center [382, 115] width 190 height 8
click at [315, 142] on button "Save" at bounding box center [310, 139] width 53 height 21
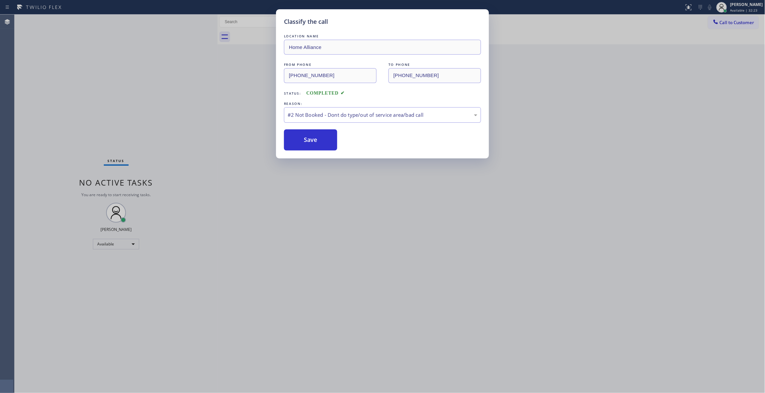
click at [738, 22] on div "Classify the call LOCATION NAME Home Alliance FROM PHONE [PHONE_NUMBER] TO PHON…" at bounding box center [382, 196] width 765 height 393
click at [312, 138] on button "Save" at bounding box center [310, 139] width 53 height 21
click at [331, 144] on button "Save" at bounding box center [310, 139] width 53 height 21
click at [319, 141] on button "Save" at bounding box center [310, 139] width 53 height 21
click at [311, 135] on button "Save" at bounding box center [310, 139] width 53 height 21
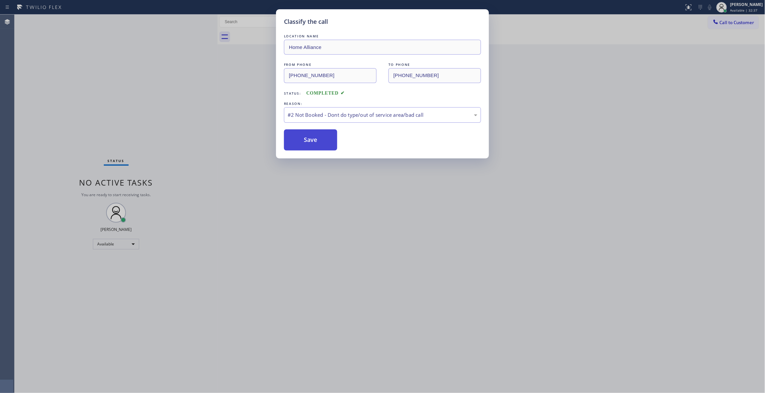
click at [317, 143] on button "Save" at bounding box center [310, 139] width 53 height 21
click at [323, 134] on button "Save" at bounding box center [310, 139] width 53 height 21
click at [323, 134] on div "Classify the call LOCATION NAME Best Wolf Appliance Repair [GEOGRAPHIC_DATA] FR…" at bounding box center [390, 204] width 750 height 378
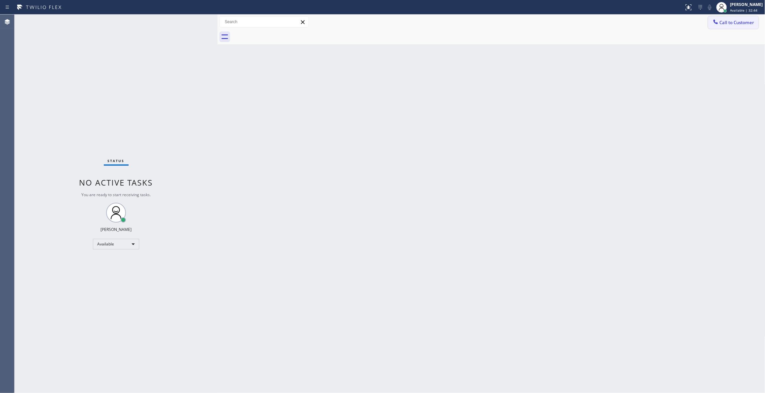
click at [735, 24] on span "Call to Customer" at bounding box center [736, 22] width 35 height 6
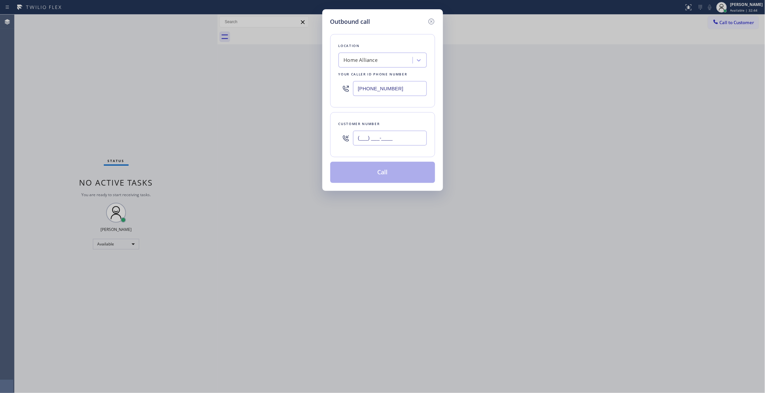
click at [404, 135] on input "(___) ___-____" at bounding box center [390, 138] width 74 height 15
paste input "909) 965-1056"
type input "[PHONE_NUMBER]"
click at [362, 180] on button "Call" at bounding box center [382, 172] width 105 height 21
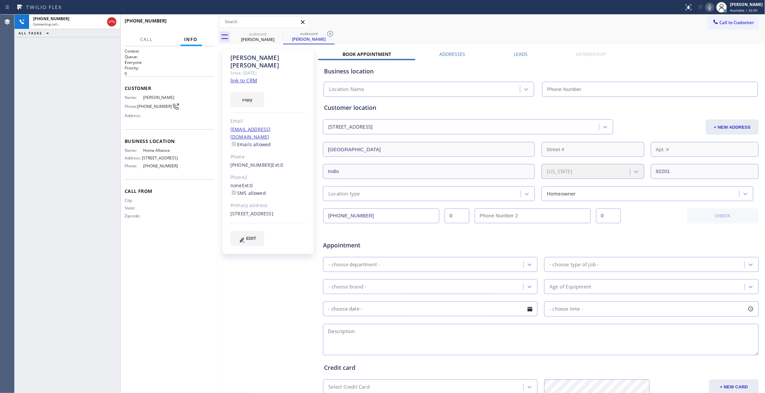
type input "[PHONE_NUMBER]"
click at [333, 33] on icon at bounding box center [330, 34] width 8 height 8
click at [244, 263] on div "[PERSON_NAME] Since: [DATE] link to CRM copy Email [EMAIL_ADDRESS][DOMAIN_NAME]…" at bounding box center [268, 260] width 99 height 428
click at [188, 24] on button "HANG UP" at bounding box center [198, 23] width 31 height 9
click at [190, 24] on span "HANG UP" at bounding box center [198, 23] width 20 height 5
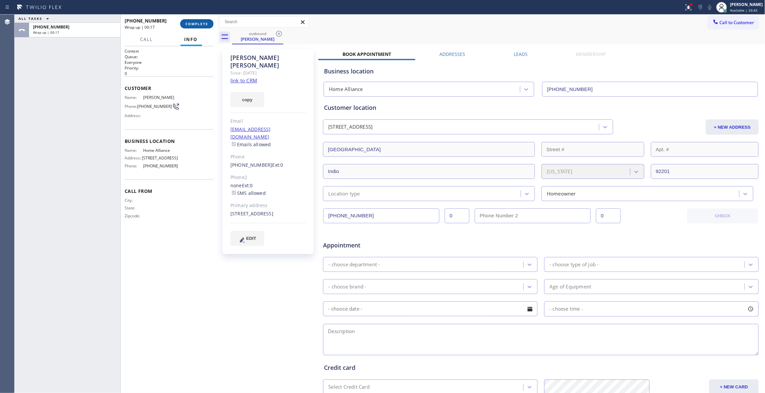
click at [192, 21] on span "COMPLETE" at bounding box center [196, 23] width 23 height 5
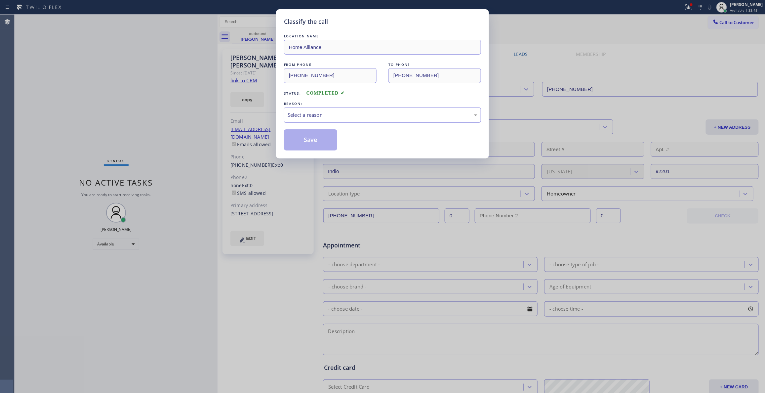
click at [315, 116] on div "Select a reason" at bounding box center [382, 115] width 190 height 8
click at [310, 139] on button "Save" at bounding box center [310, 139] width 53 height 21
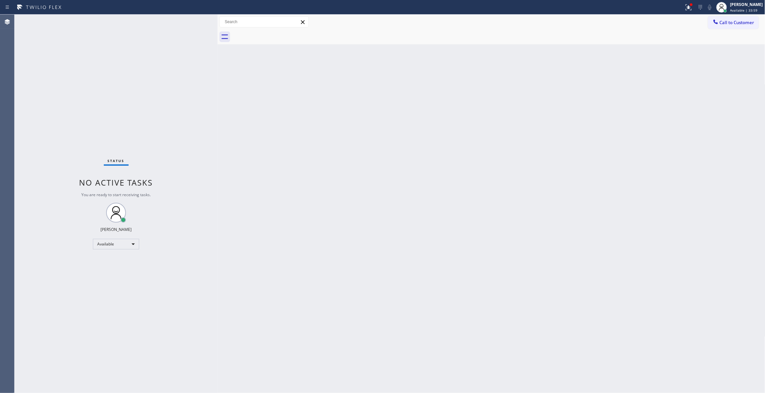
drag, startPoint x: 590, startPoint y: 101, endPoint x: 685, endPoint y: 67, distance: 100.8
click at [596, 96] on div "Back to Dashboard Change Sender ID Customers Technicians Select a contact Outbo…" at bounding box center [490, 204] width 547 height 378
click at [735, 27] on button "Call to Customer" at bounding box center [733, 22] width 51 height 13
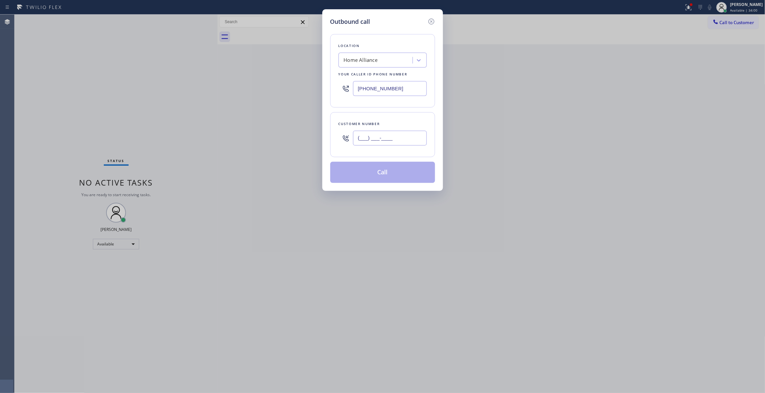
click at [373, 138] on input "(___) ___-____" at bounding box center [390, 138] width 74 height 15
paste input "213) 597-4953"
type input "[PHONE_NUMBER]"
drag, startPoint x: 405, startPoint y: 92, endPoint x: 135, endPoint y: 95, distance: 270.3
click at [132, 90] on div "Outbound call Location Home Alliance Your caller id phone number [PHONE_NUMBER]…" at bounding box center [382, 196] width 765 height 393
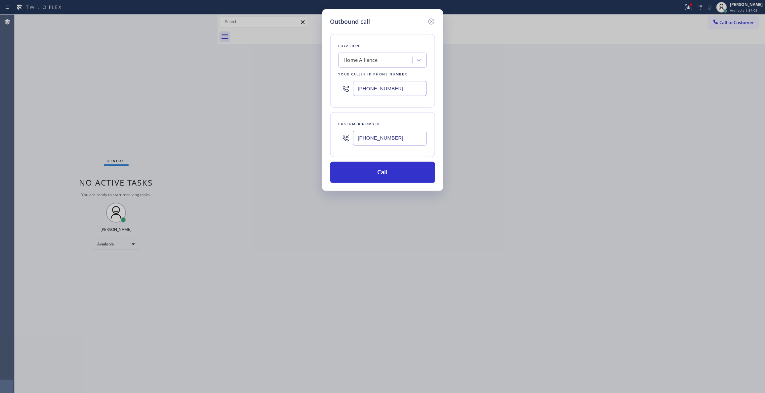
paste input "213) 596-7817"
type input "[PHONE_NUMBER]"
drag, startPoint x: 410, startPoint y: 144, endPoint x: 323, endPoint y: 131, distance: 87.9
click at [323, 131] on div "Outbound call Location AC Repair in [GEOGRAPHIC_DATA] Your caller id phone numb…" at bounding box center [382, 99] width 121 height 181
click at [375, 173] on button "Call" at bounding box center [382, 172] width 105 height 21
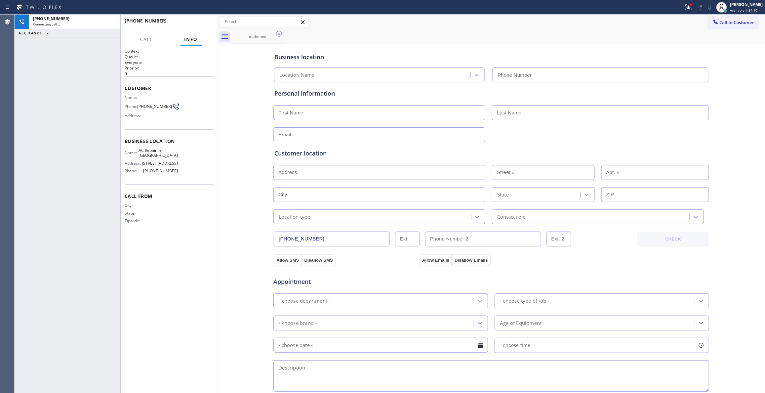
type input "[PHONE_NUMBER]"
click at [197, 24] on span "HANG UP" at bounding box center [198, 23] width 20 height 5
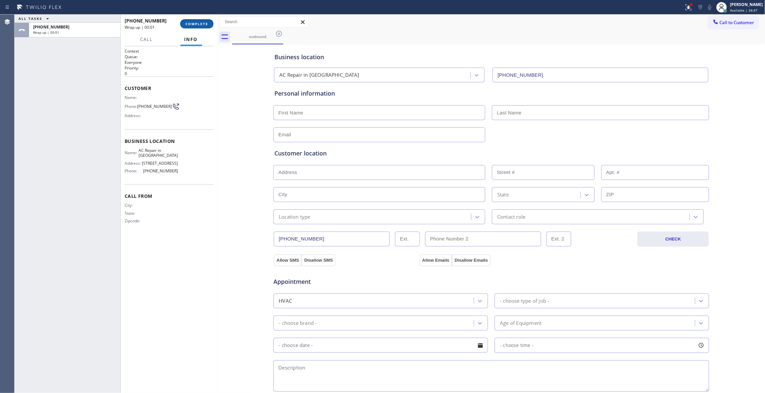
click at [200, 23] on span "COMPLETE" at bounding box center [196, 23] width 23 height 5
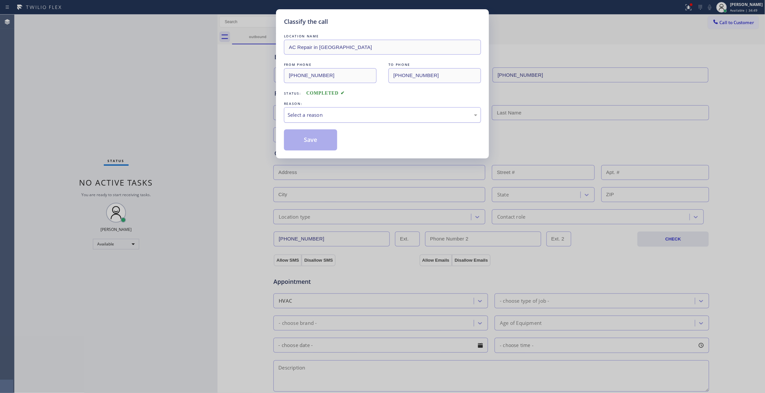
click at [290, 117] on div "Select a reason" at bounding box center [382, 115] width 190 height 8
click at [301, 135] on button "Save" at bounding box center [310, 139] width 53 height 21
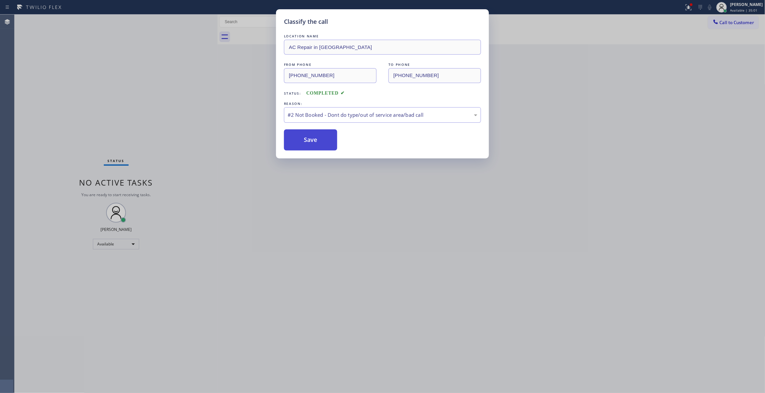
click at [309, 139] on button "Save" at bounding box center [310, 139] width 53 height 21
click at [301, 137] on button "Save" at bounding box center [310, 139] width 53 height 21
drag, startPoint x: 303, startPoint y: 136, endPoint x: 691, endPoint y: 34, distance: 400.6
click at [308, 133] on button "Save" at bounding box center [310, 139] width 53 height 21
click at [310, 137] on button "Save" at bounding box center [310, 139] width 53 height 21
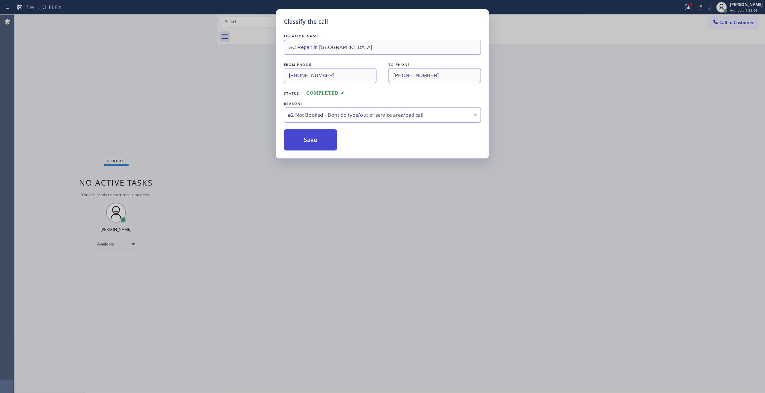
click at [310, 137] on button "Save" at bounding box center [310, 139] width 53 height 21
click at [319, 135] on button "Save" at bounding box center [310, 139] width 53 height 21
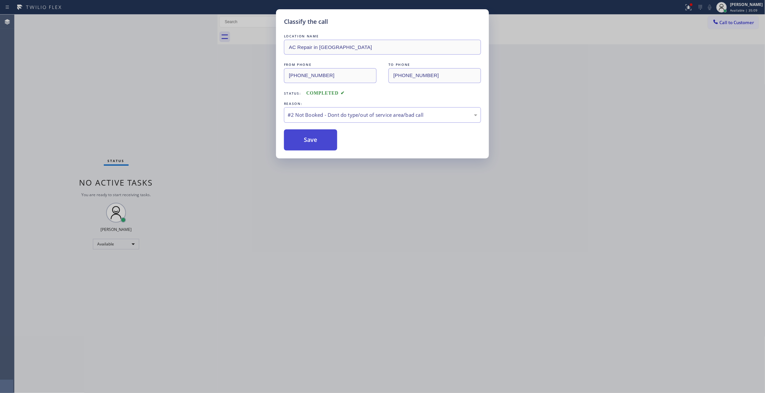
click at [302, 140] on button "Save" at bounding box center [310, 139] width 53 height 21
click at [304, 139] on button "Save" at bounding box center [310, 139] width 53 height 21
drag, startPoint x: 680, startPoint y: 158, endPoint x: 738, endPoint y: 12, distance: 156.8
click at [680, 150] on div "Classify the call LOCATION NAME AC Repair in [GEOGRAPHIC_DATA] FROM PHONE [PHON…" at bounding box center [382, 196] width 765 height 393
click at [684, 7] on div "Classify the call LOCATION NAME AC Repair in [GEOGRAPHIC_DATA] FROM PHONE [PHON…" at bounding box center [382, 196] width 765 height 393
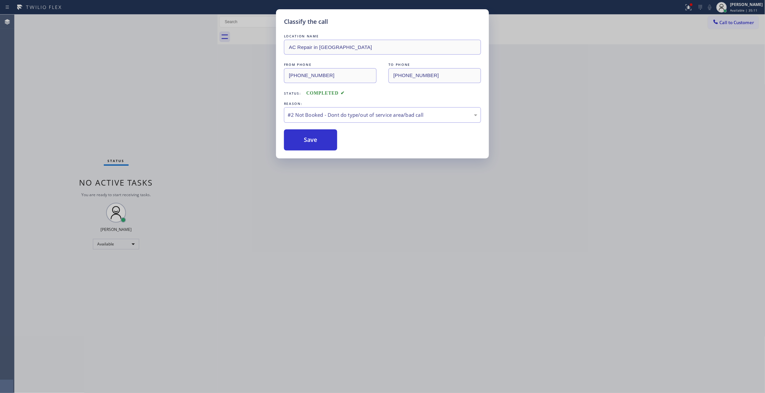
click at [679, 6] on div "Classify the call LOCATION NAME AC Repair in [GEOGRAPHIC_DATA] FROM PHONE [PHON…" at bounding box center [382, 196] width 765 height 393
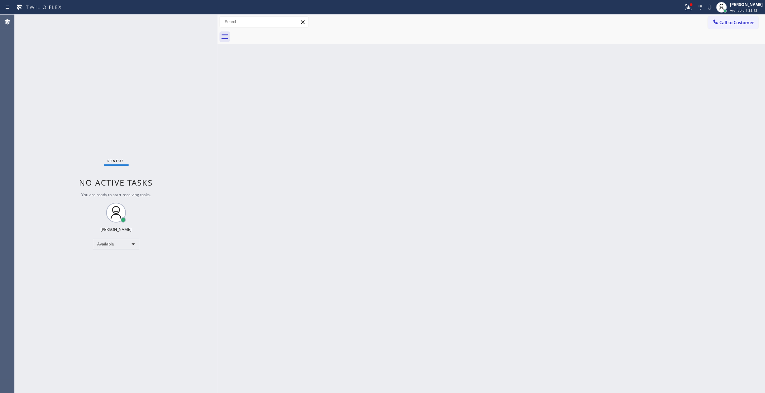
click at [431, 178] on div "Back to Dashboard Change Sender ID Customers Technicians Select a contact Outbo…" at bounding box center [490, 204] width 547 height 378
click at [684, 8] on icon at bounding box center [688, 7] width 8 height 8
click at [651, 89] on span "Clear issues" at bounding box center [644, 86] width 31 height 5
click at [735, 22] on span "Call to Customer" at bounding box center [736, 22] width 35 height 6
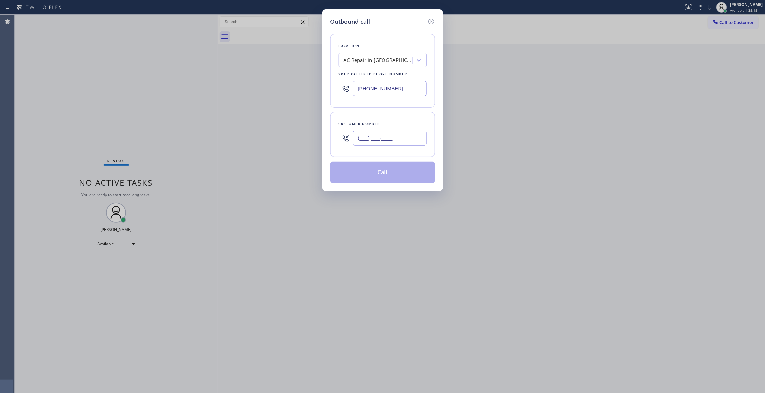
click at [381, 139] on input "(___) ___-____" at bounding box center [390, 138] width 74 height 15
paste input "407) 758-8355"
type input "[PHONE_NUMBER]"
click at [364, 63] on div "AC Repair in [GEOGRAPHIC_DATA]" at bounding box center [378, 60] width 69 height 8
type input "Home Alliance"
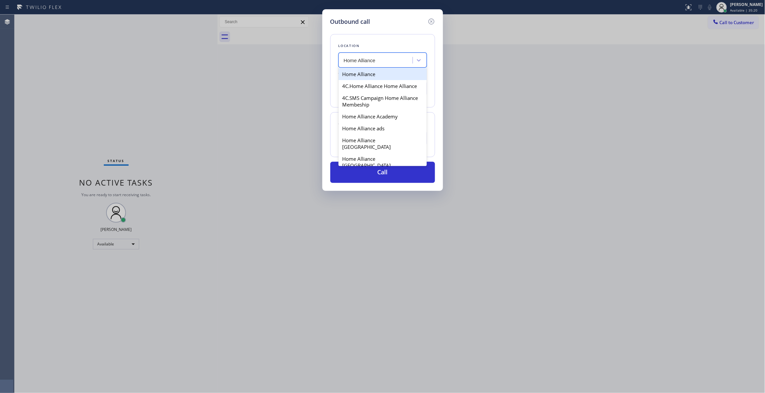
click at [386, 71] on div "Home Alliance" at bounding box center [382, 74] width 88 height 12
type input "[PHONE_NUMBER]"
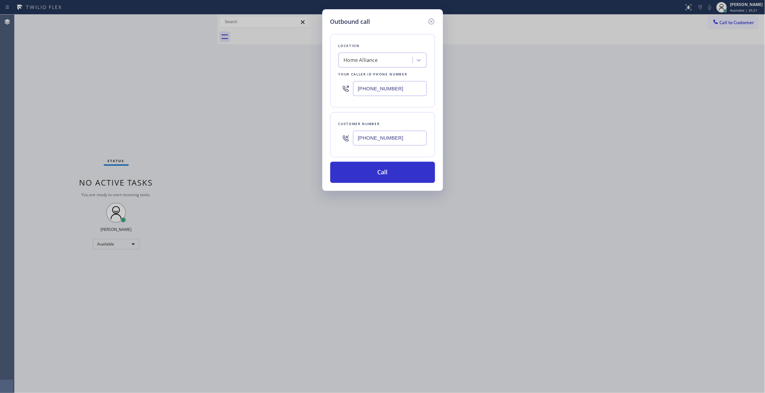
drag, startPoint x: 402, startPoint y: 139, endPoint x: 336, endPoint y: 139, distance: 66.7
click at [336, 139] on div "Customer number [PHONE_NUMBER]" at bounding box center [382, 134] width 105 height 45
click at [347, 170] on button "Call" at bounding box center [382, 172] width 105 height 21
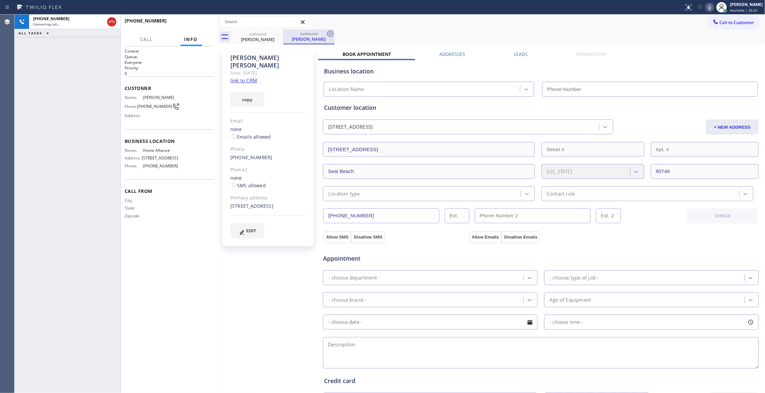
click at [329, 33] on icon at bounding box center [330, 34] width 8 height 8
type input "[PHONE_NUMBER]"
click at [241, 77] on link "link to CRM" at bounding box center [243, 80] width 27 height 7
click at [199, 23] on span "HANG UP" at bounding box center [198, 23] width 20 height 5
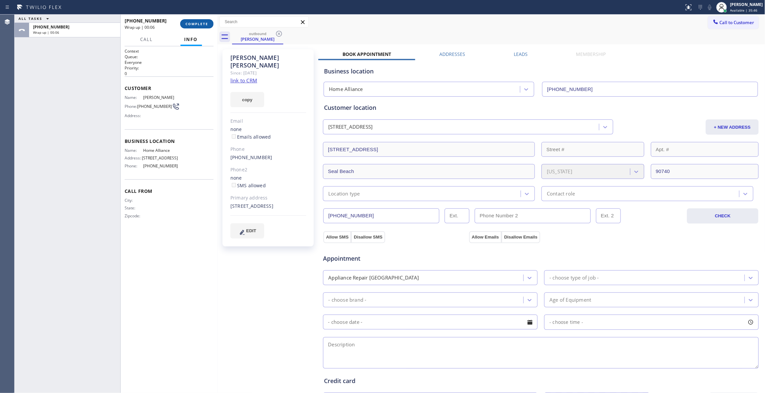
click at [198, 22] on span "COMPLETE" at bounding box center [196, 23] width 23 height 5
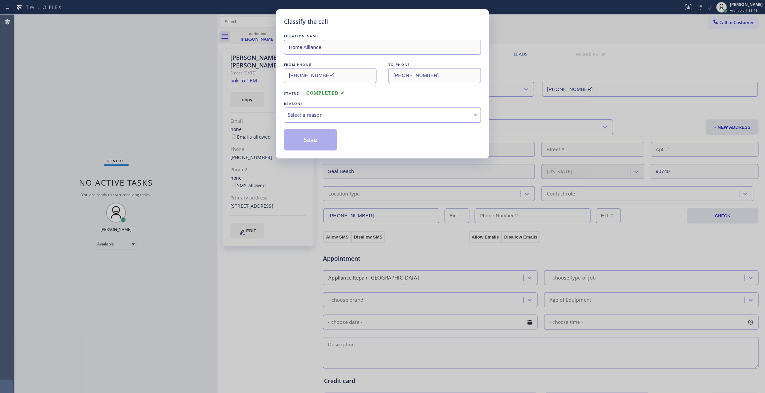
click at [301, 115] on div "Select a reason" at bounding box center [382, 115] width 190 height 8
click at [307, 140] on button "Save" at bounding box center [310, 139] width 53 height 21
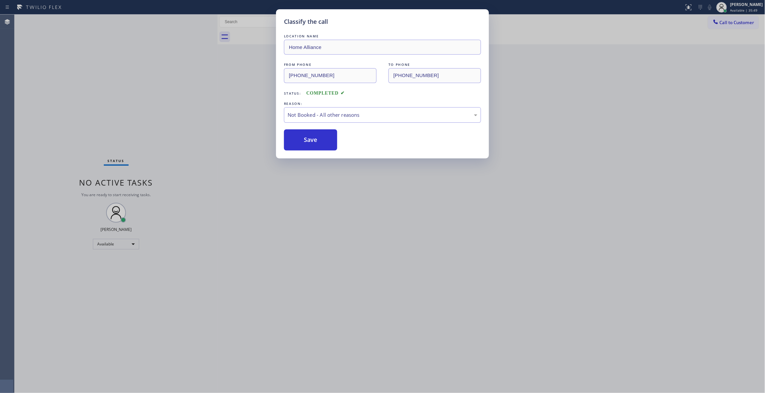
click at [307, 140] on button "Save" at bounding box center [310, 139] width 53 height 21
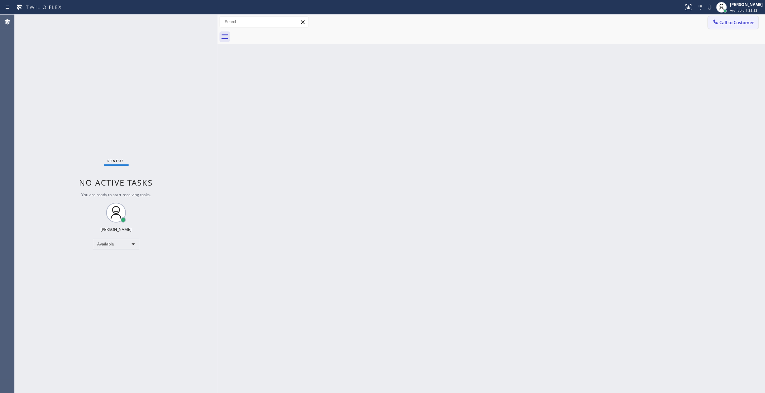
click at [748, 20] on span "Call to Customer" at bounding box center [736, 22] width 35 height 6
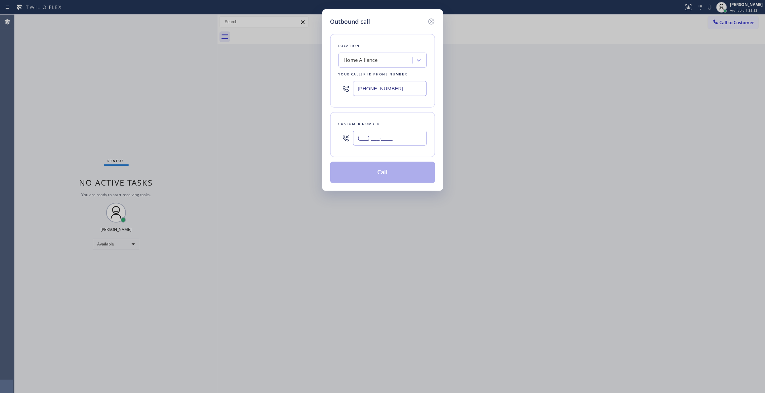
click at [396, 137] on input "(___) ___-____" at bounding box center [390, 138] width 74 height 15
paste input "407) 758-8355"
type input "[PHONE_NUMBER]"
click at [383, 176] on button "Call" at bounding box center [382, 172] width 105 height 21
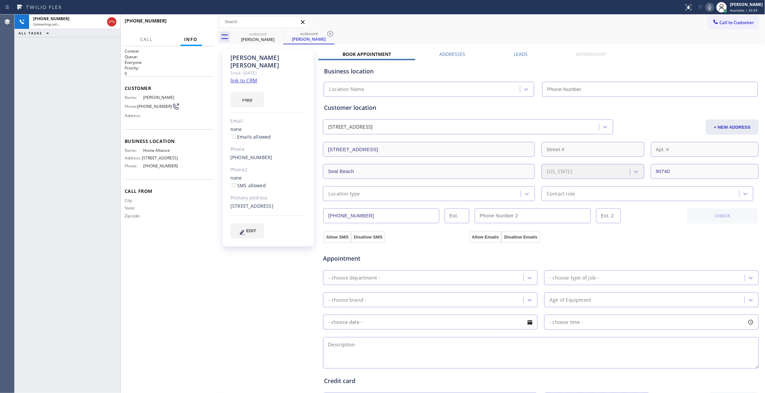
type input "[PHONE_NUMBER]"
click at [202, 21] on span "HANG UP" at bounding box center [198, 23] width 20 height 5
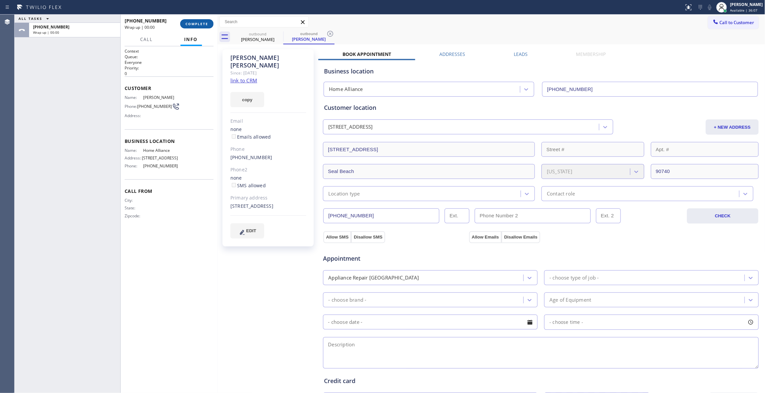
click at [203, 24] on span "COMPLETE" at bounding box center [196, 23] width 23 height 5
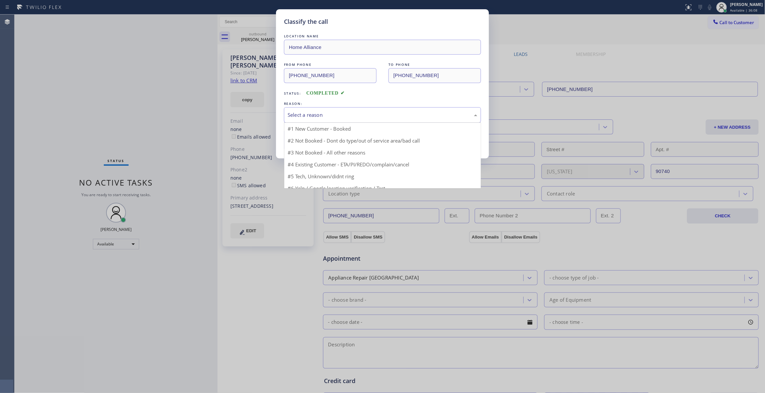
click at [316, 111] on div "Select a reason" at bounding box center [382, 115] width 190 height 8
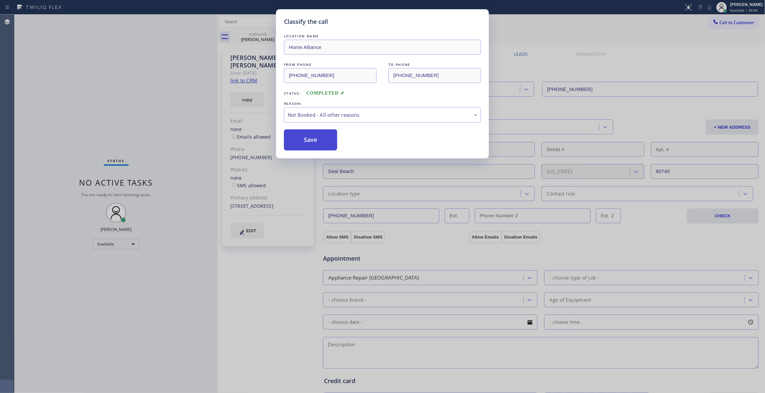
click at [307, 144] on button "Save" at bounding box center [310, 139] width 53 height 21
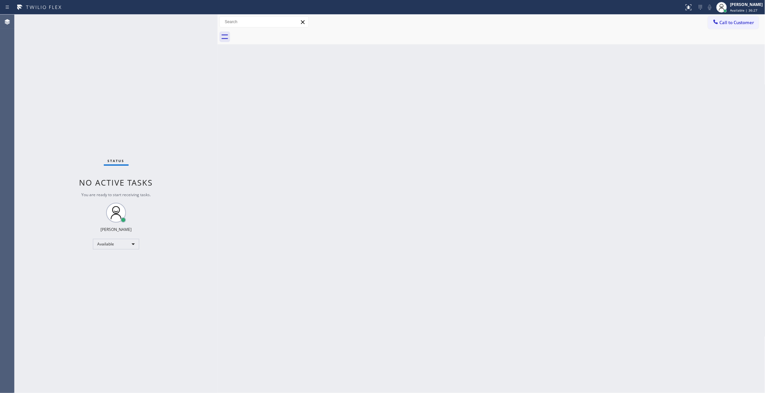
drag, startPoint x: 78, startPoint y: 349, endPoint x: 135, endPoint y: 195, distance: 164.7
click at [78, 344] on div "Status No active tasks You are ready to start receiving tasks. [PERSON_NAME] Av…" at bounding box center [116, 204] width 203 height 378
click at [316, 227] on div "Back to Dashboard Change Sender ID Customers Technicians Select a contact Outbo…" at bounding box center [490, 204] width 547 height 378
click at [741, 21] on span "Call to Customer" at bounding box center [736, 22] width 35 height 6
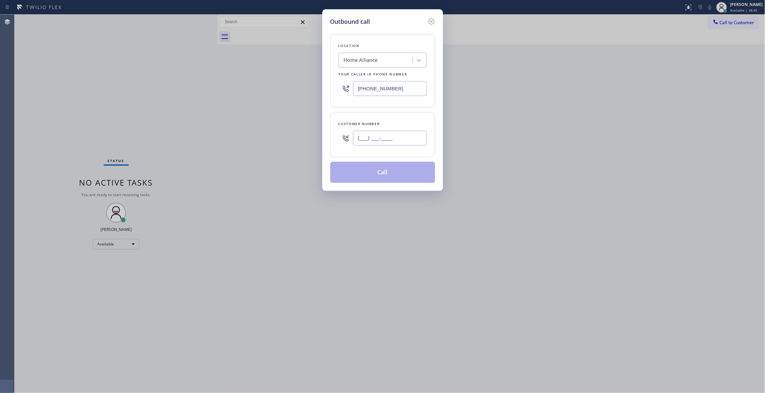
click at [407, 135] on input "(___) ___-____" at bounding box center [390, 138] width 74 height 15
paste input "305) 499-0920"
type input "[PHONE_NUMBER]"
paste input "213) 516-7892"
drag, startPoint x: 410, startPoint y: 86, endPoint x: 213, endPoint y: 88, distance: 196.9
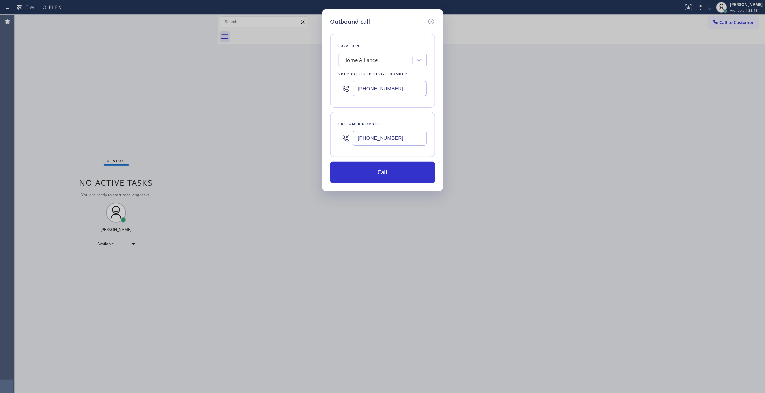
click at [211, 88] on div "Outbound call Location Home Alliance Your caller id phone number [PHONE_NUMBER]…" at bounding box center [382, 196] width 765 height 393
type input "[PHONE_NUMBER]"
drag, startPoint x: 402, startPoint y: 142, endPoint x: 263, endPoint y: 129, distance: 139.4
click at [263, 129] on div "Outbound call Location Best Electric Pros [GEOGRAPHIC_DATA] Your caller id phon…" at bounding box center [382, 196] width 765 height 393
click at [386, 168] on button "Call" at bounding box center [382, 172] width 105 height 21
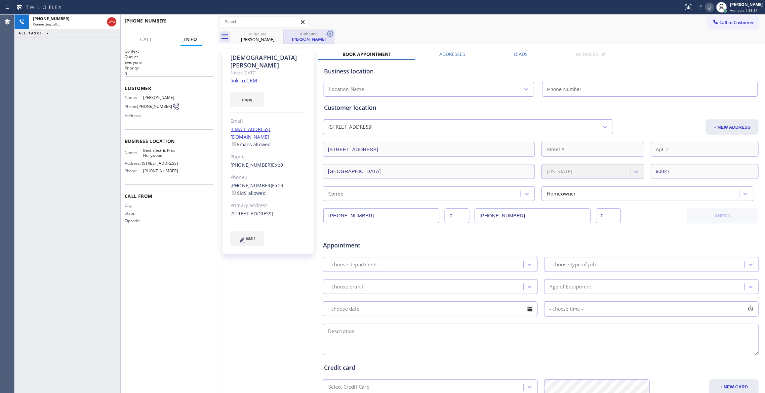
click at [330, 32] on icon at bounding box center [330, 34] width 8 height 8
type input "[PHONE_NUMBER]"
click at [250, 77] on link "link to CRM" at bounding box center [243, 80] width 27 height 7
click at [200, 23] on span "HANG UP" at bounding box center [198, 23] width 20 height 5
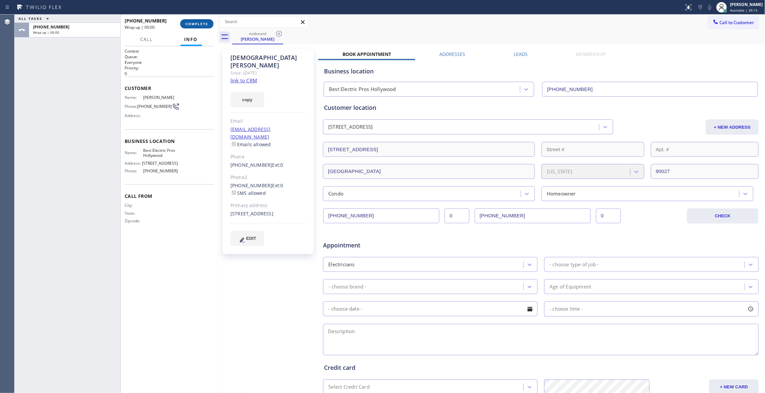
click at [200, 23] on span "COMPLETE" at bounding box center [196, 23] width 23 height 5
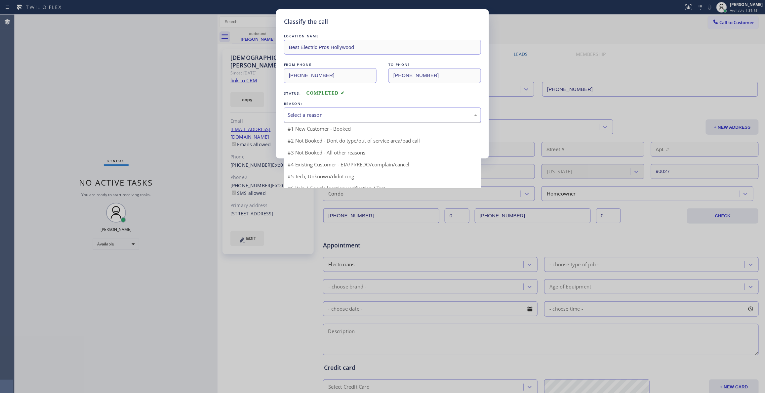
click at [331, 119] on div "Select a reason" at bounding box center [382, 115] width 190 height 8
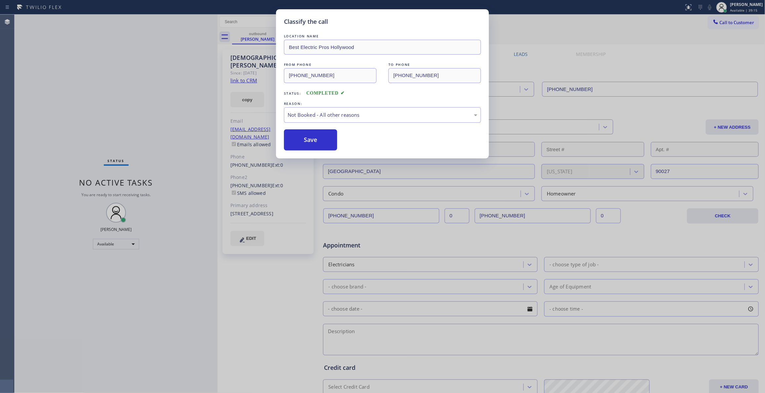
click at [313, 141] on button "Save" at bounding box center [310, 139] width 53 height 21
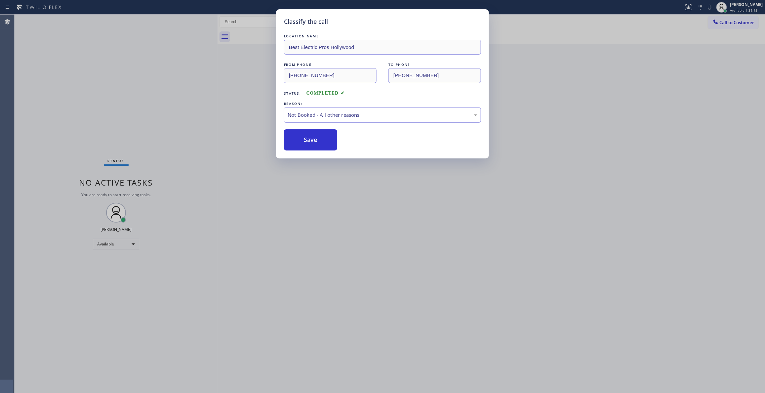
click at [313, 141] on button "Save" at bounding box center [310, 139] width 53 height 21
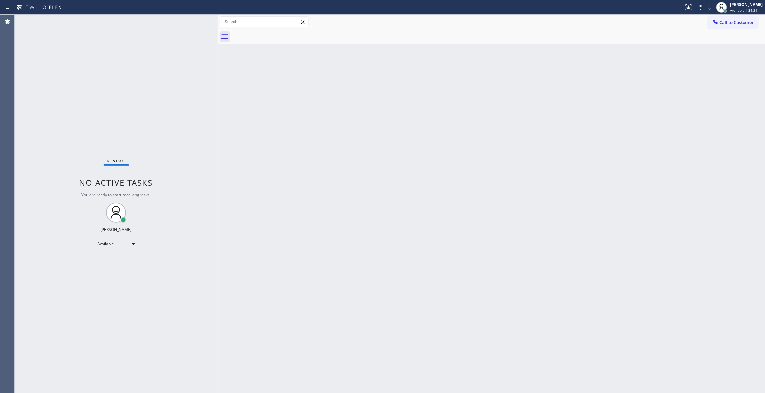
drag, startPoint x: 515, startPoint y: 157, endPoint x: 581, endPoint y: 107, distance: 82.6
click at [520, 150] on div "Back to Dashboard Change Sender ID Customers Technicians Select a contact Outbo…" at bounding box center [490, 204] width 547 height 378
click at [724, 24] on span "Call to Customer" at bounding box center [736, 22] width 35 height 6
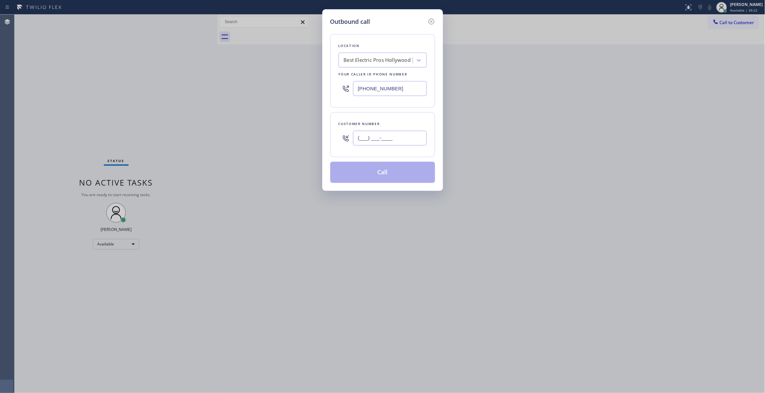
click at [399, 143] on input "(___) ___-____" at bounding box center [390, 138] width 74 height 15
paste input "760) 471-7970"
type input "[PHONE_NUMBER]"
click at [370, 63] on div "Best Electric Pros Hollywood" at bounding box center [377, 60] width 67 height 8
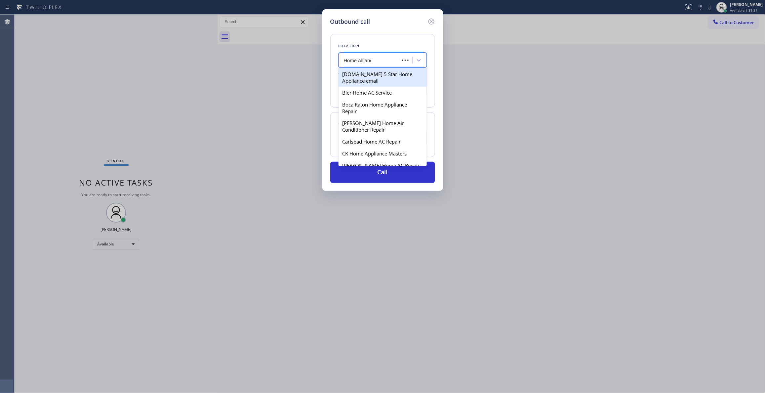
type input "Home Alliance"
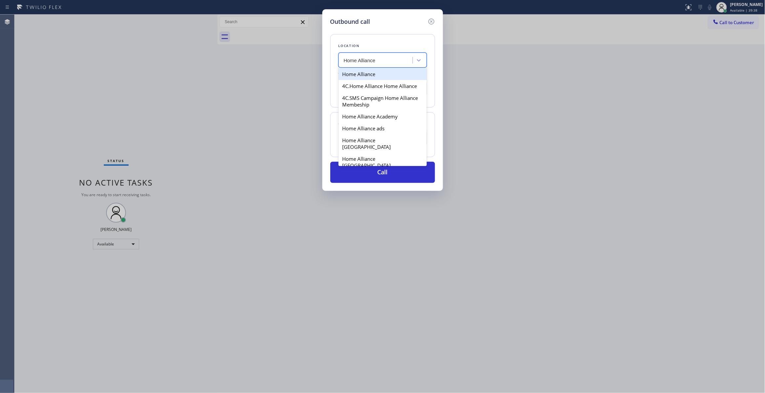
click at [366, 71] on div "Home Alliance" at bounding box center [382, 74] width 88 height 12
type input "[PHONE_NUMBER]"
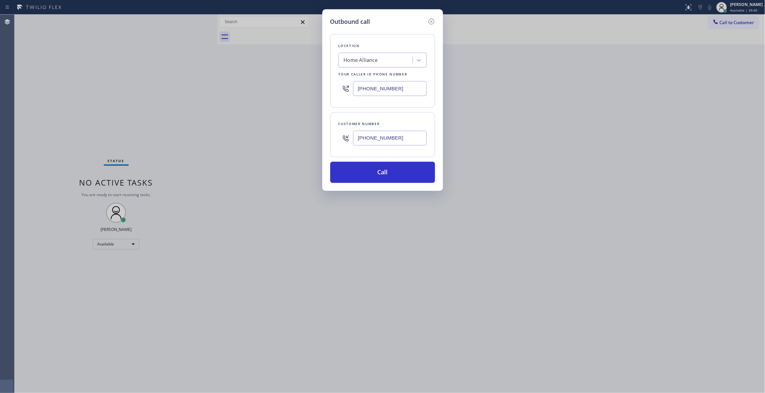
drag, startPoint x: 407, startPoint y: 136, endPoint x: 327, endPoint y: 137, distance: 80.3
click at [327, 137] on div "Outbound call Location Home Alliance Your caller id phone number [PHONE_NUMBER]…" at bounding box center [382, 99] width 121 height 181
click at [366, 175] on button "Call" at bounding box center [382, 172] width 105 height 21
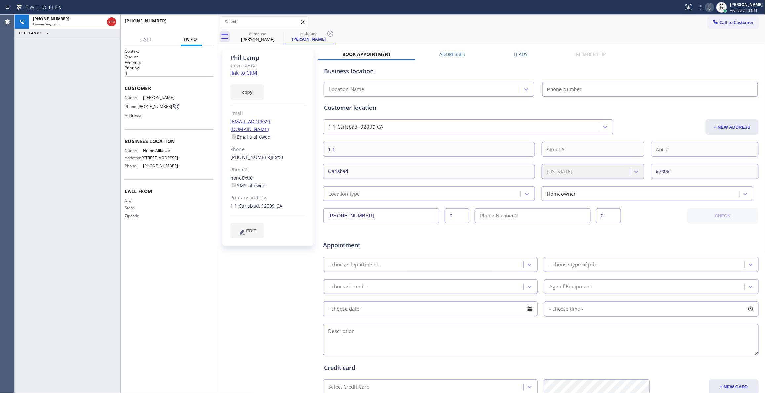
type input "[PHONE_NUMBER]"
click at [328, 33] on icon at bounding box center [330, 34] width 8 height 8
click at [247, 78] on div "copy" at bounding box center [268, 88] width 76 height 23
click at [247, 73] on link "link to CRM" at bounding box center [243, 72] width 27 height 7
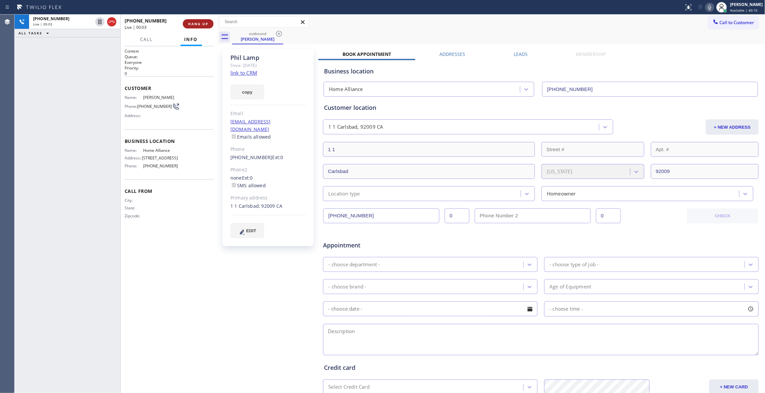
click at [198, 24] on span "HANG UP" at bounding box center [198, 23] width 20 height 5
click at [159, 105] on span "[PHONE_NUMBER]" at bounding box center [154, 106] width 35 height 5
copy div "[PHONE_NUMBER]"
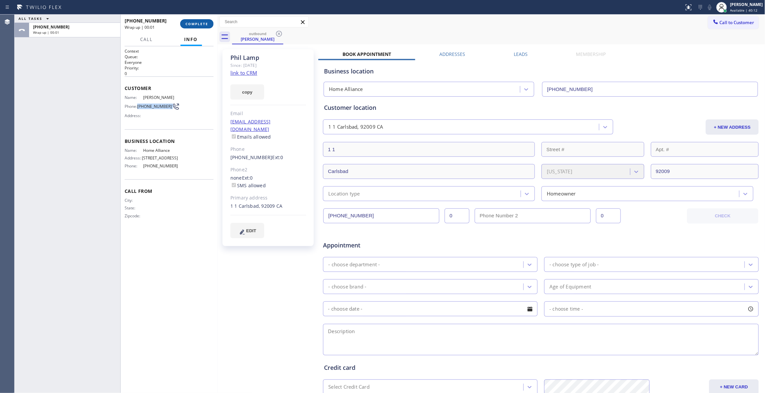
click at [199, 27] on button "COMPLETE" at bounding box center [196, 23] width 33 height 9
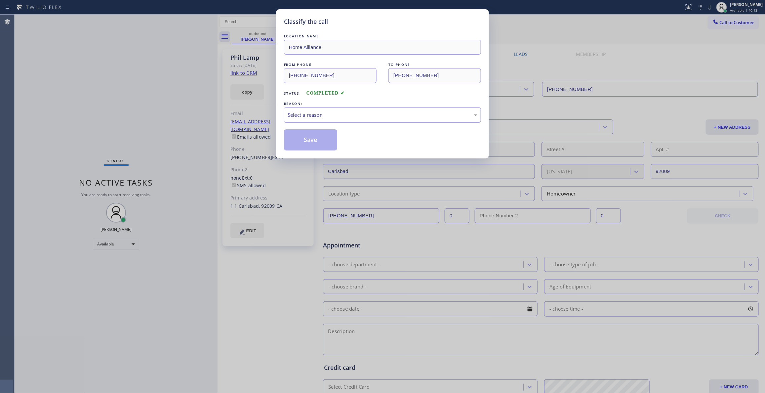
click at [323, 113] on div "Select a reason" at bounding box center [382, 115] width 190 height 8
click at [306, 140] on button "Save" at bounding box center [310, 139] width 53 height 21
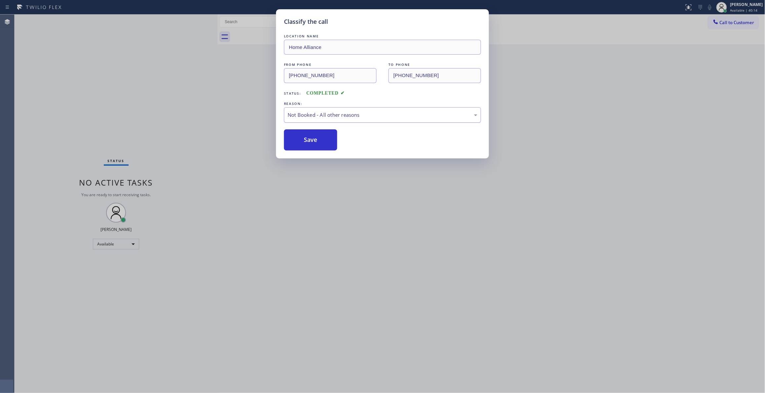
click at [306, 140] on button "Save" at bounding box center [310, 139] width 53 height 21
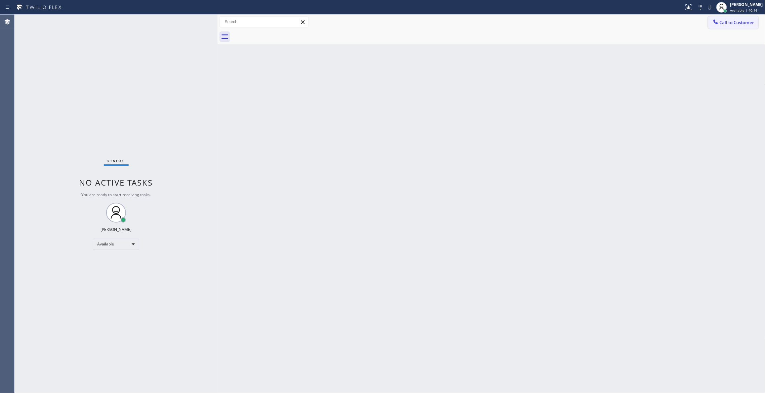
click at [749, 20] on span "Call to Customer" at bounding box center [736, 22] width 35 height 6
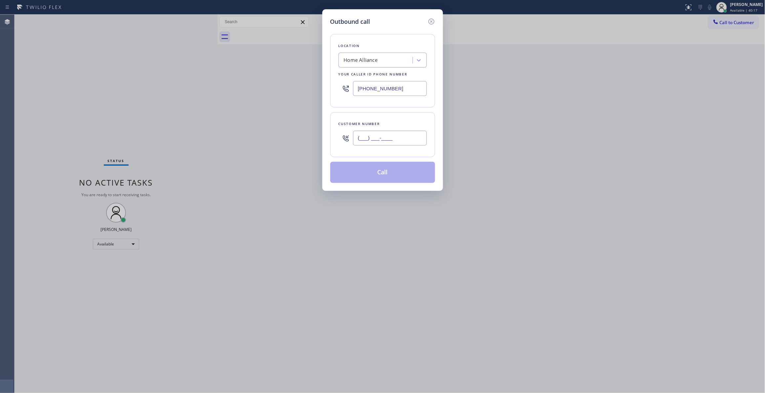
click at [401, 135] on input "(___) ___-____" at bounding box center [390, 138] width 74 height 15
paste input "760) 471-7970"
type input "[PHONE_NUMBER]"
click at [388, 173] on button "Call" at bounding box center [382, 172] width 105 height 21
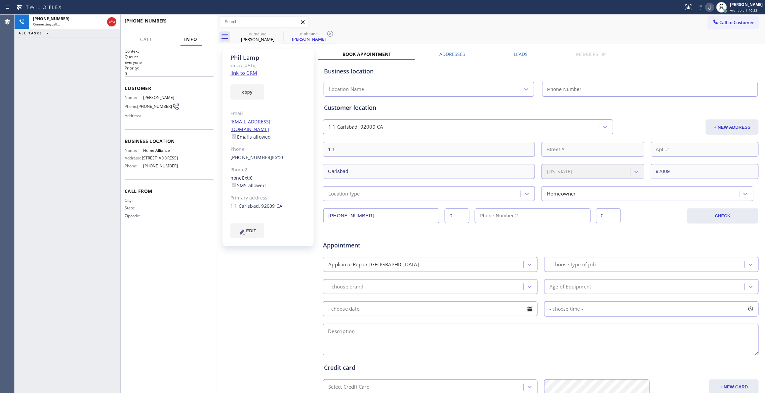
type input "[PHONE_NUMBER]"
click at [329, 35] on icon at bounding box center [330, 34] width 8 height 8
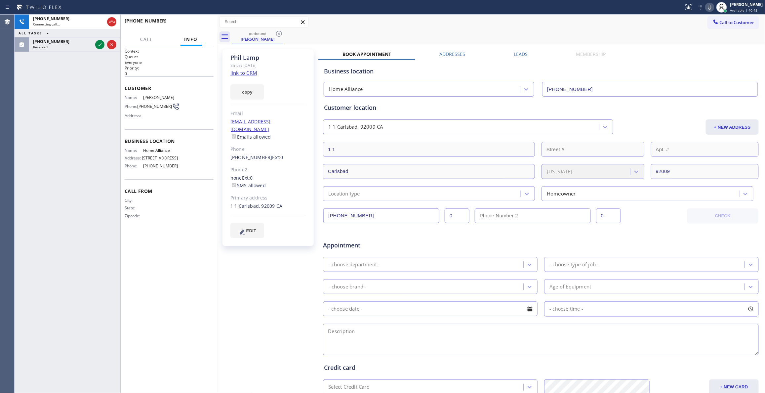
click at [229, 305] on div "[PERSON_NAME] Since: [DATE] link to CRM copy Email [EMAIL_ADDRESS][DOMAIN_NAME]…" at bounding box center [268, 260] width 99 height 428
drag, startPoint x: 102, startPoint y: 36, endPoint x: 98, endPoint y: 47, distance: 11.9
click at [102, 36] on div "ALL TASKS ALL TASKS ACTIVE TASKS TASKS IN WRAP UP" at bounding box center [68, 33] width 106 height 8
click at [92, 54] on div "[PHONE_NUMBER] Live | 00:00 ALL TASKS ALL TASKS ACTIVE TASKS TASKS IN WRAP UP" at bounding box center [68, 204] width 106 height 378
click at [89, 48] on div "[PHONE_NUMBER] Live | 00:00 ALL TASKS ALL TASKS ACTIVE TASKS TASKS IN WRAP UP" at bounding box center [68, 204] width 106 height 378
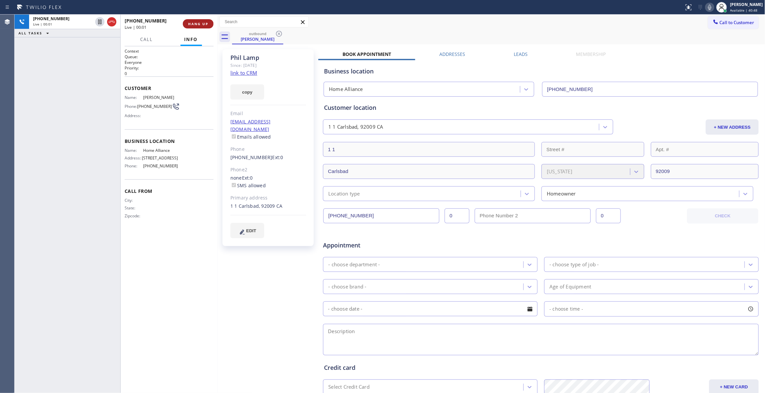
click at [192, 21] on button "HANG UP" at bounding box center [198, 23] width 31 height 9
click at [192, 23] on span "COMPLETE" at bounding box center [196, 23] width 23 height 5
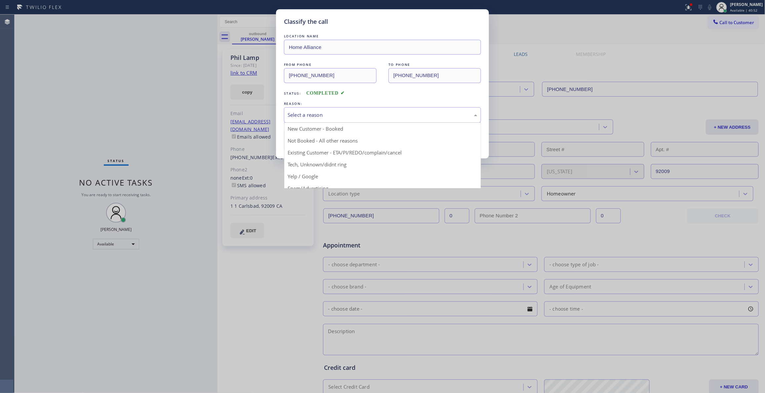
click at [311, 112] on div "Select a reason" at bounding box center [382, 115] width 190 height 8
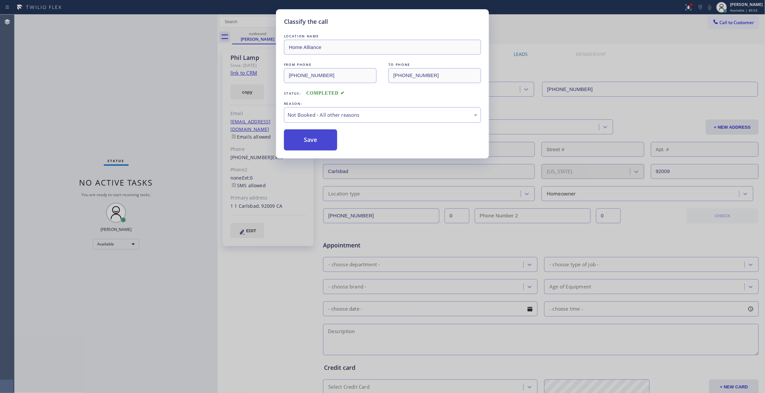
click at [313, 141] on button "Save" at bounding box center [310, 139] width 53 height 21
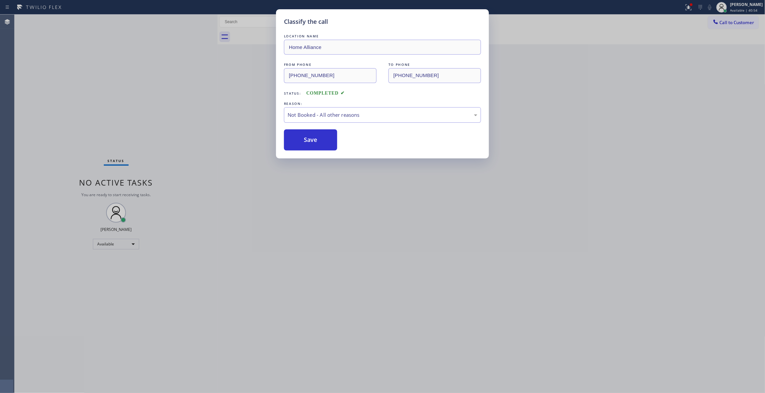
click at [173, 99] on div "Classify the call LOCATION NAME Home Alliance FROM PHONE [PHONE_NUMBER] TO PHON…" at bounding box center [382, 196] width 765 height 393
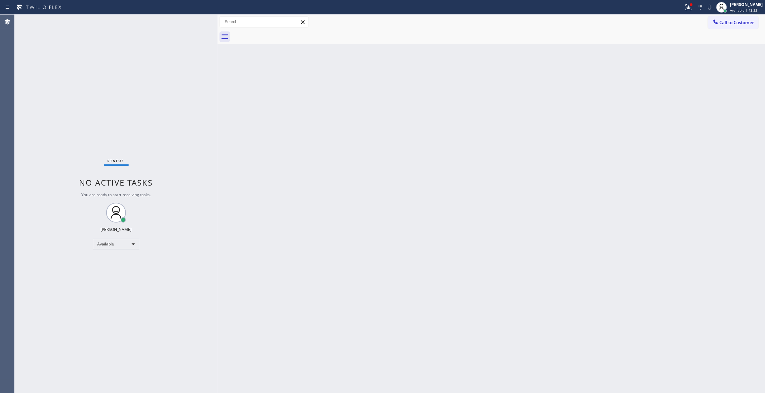
click at [69, 77] on div "Status No active tasks You are ready to start receiving tasks. [PERSON_NAME] Av…" at bounding box center [116, 204] width 203 height 378
click at [734, 21] on span "Call to Customer" at bounding box center [736, 22] width 35 height 6
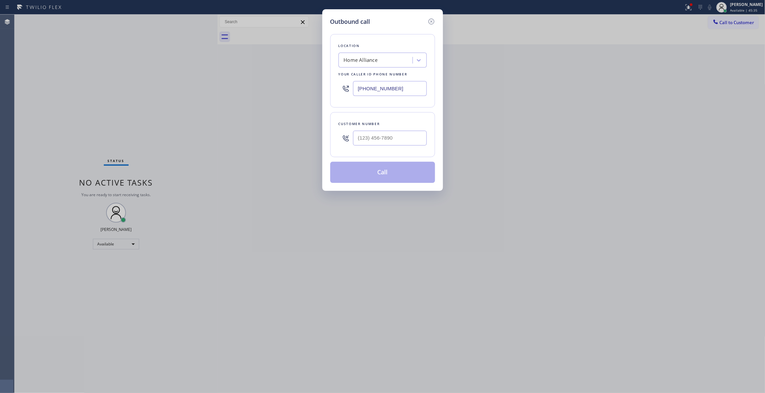
drag, startPoint x: 403, startPoint y: 84, endPoint x: 311, endPoint y: 84, distance: 92.8
click at [311, 85] on div "Outbound call Location Home Alliance Your caller id phone number [PHONE_NUMBER]…" at bounding box center [382, 196] width 765 height 393
paste input "347) 284-6179"
type input "[PHONE_NUMBER]"
click at [383, 139] on input "(___) ___-____" at bounding box center [390, 138] width 74 height 15
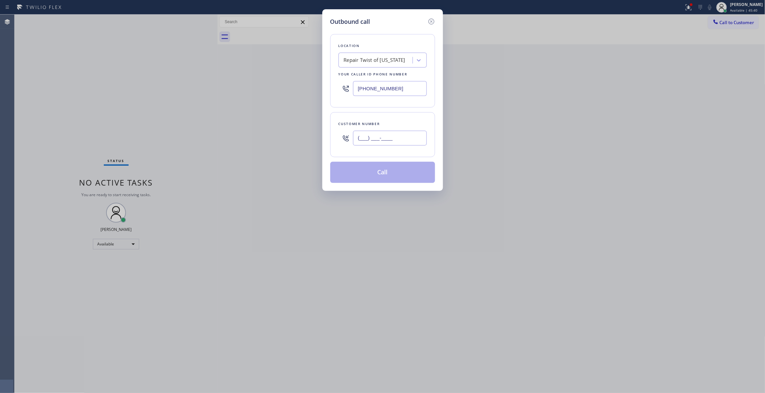
paste input "917) 214-9389"
type input "[PHONE_NUMBER]"
click at [393, 173] on button "Call" at bounding box center [382, 172] width 105 height 21
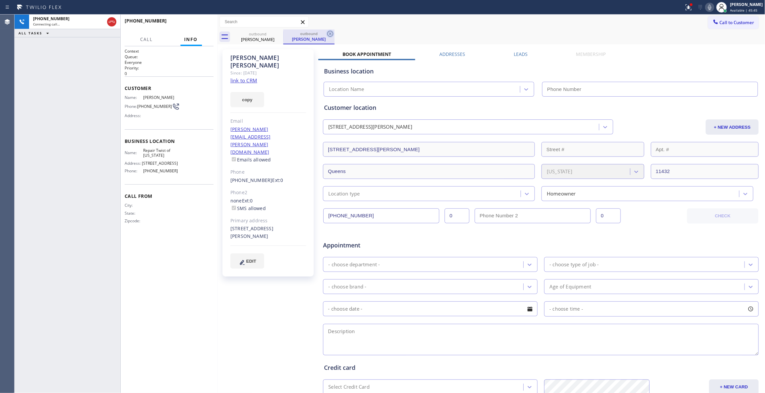
click at [328, 32] on icon at bounding box center [330, 34] width 8 height 8
type input "[PHONE_NUMBER]"
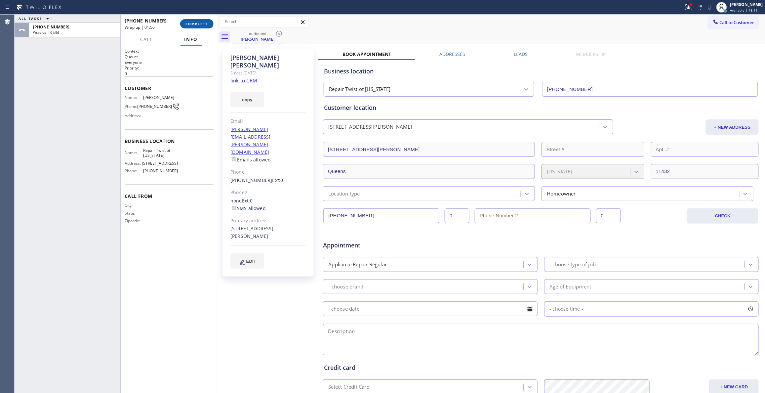
click at [203, 22] on span "COMPLETE" at bounding box center [196, 23] width 23 height 5
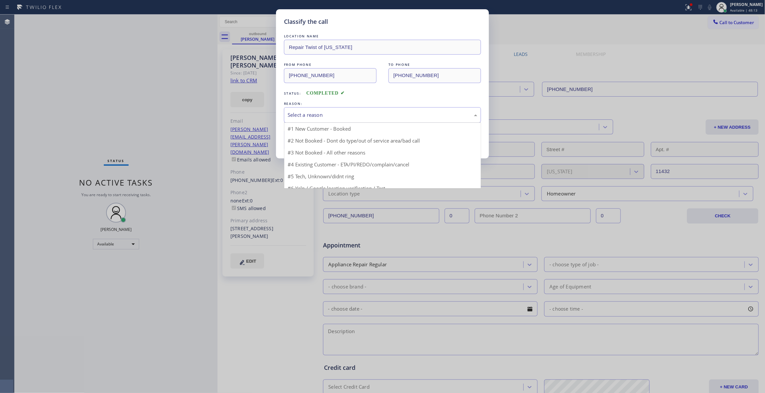
click at [318, 114] on div "Select a reason" at bounding box center [382, 115] width 190 height 8
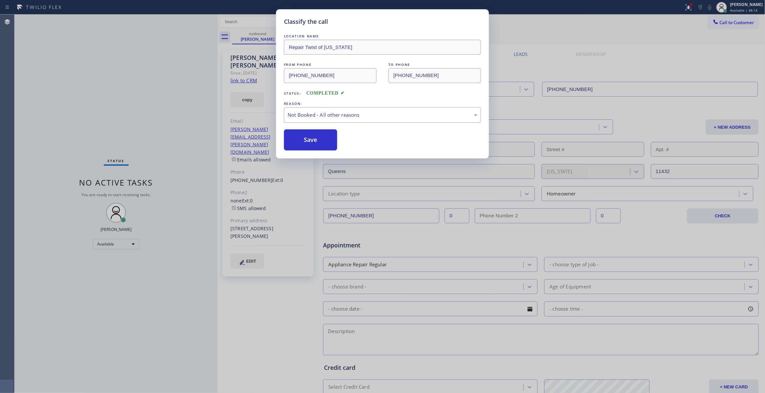
click at [313, 135] on button "Save" at bounding box center [310, 139] width 53 height 21
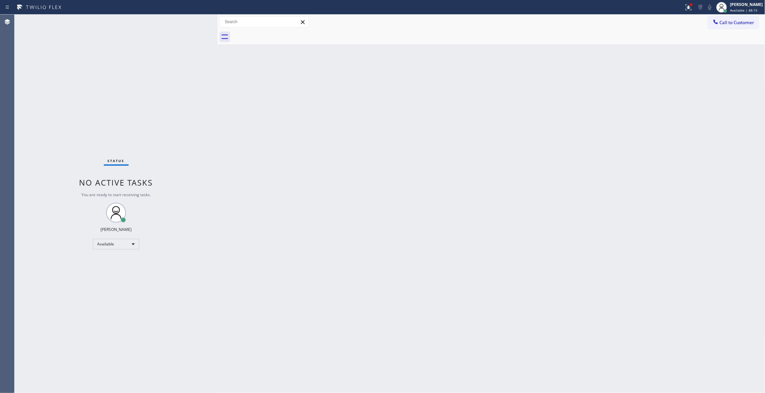
click at [732, 23] on span "Call to Customer" at bounding box center [736, 22] width 35 height 6
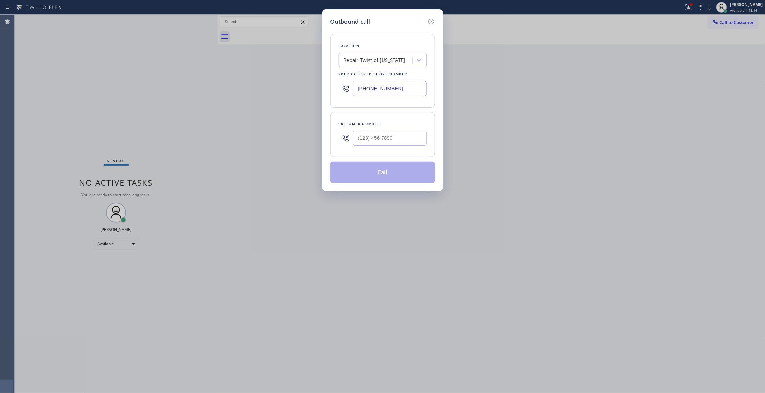
drag, startPoint x: 361, startPoint y: 88, endPoint x: 222, endPoint y: 58, distance: 142.4
click at [220, 81] on div "Outbound call Location Repair Twist of [US_STATE] Your caller id phone number […" at bounding box center [382, 196] width 765 height 393
paste input "408) 617-8880"
type input "[PHONE_NUMBER]"
click at [372, 138] on input "(___) ___-____" at bounding box center [390, 138] width 74 height 15
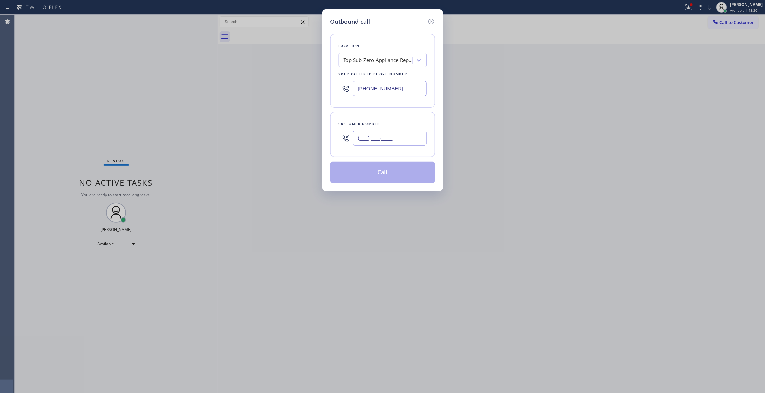
paste input "650) 303-3316"
type input "[PHONE_NUMBER]"
click at [364, 177] on button "Call" at bounding box center [382, 172] width 105 height 21
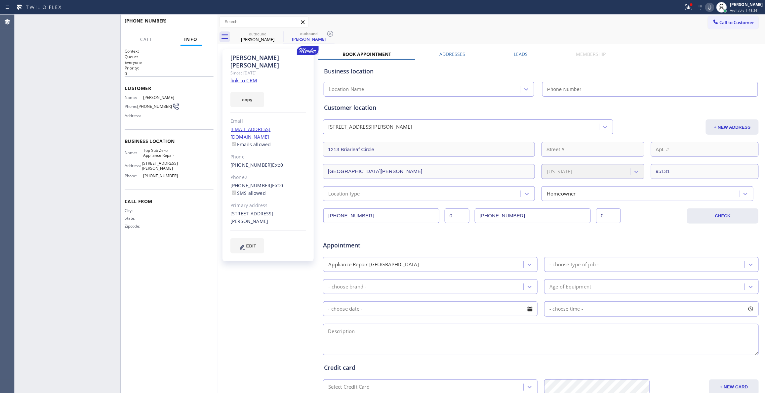
type input "[PHONE_NUMBER]"
click at [211, 25] on button "HANG UP" at bounding box center [198, 23] width 31 height 9
click at [198, 23] on span "COMPLETE" at bounding box center [196, 23] width 23 height 5
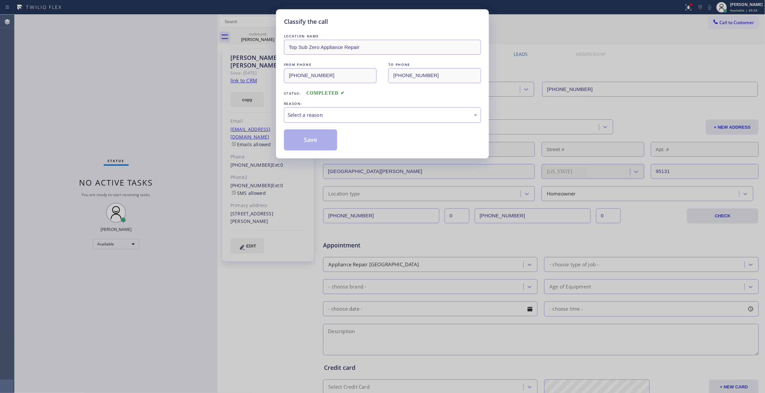
click at [312, 116] on div "Select a reason" at bounding box center [382, 115] width 190 height 8
click at [312, 135] on button "Save" at bounding box center [310, 139] width 53 height 21
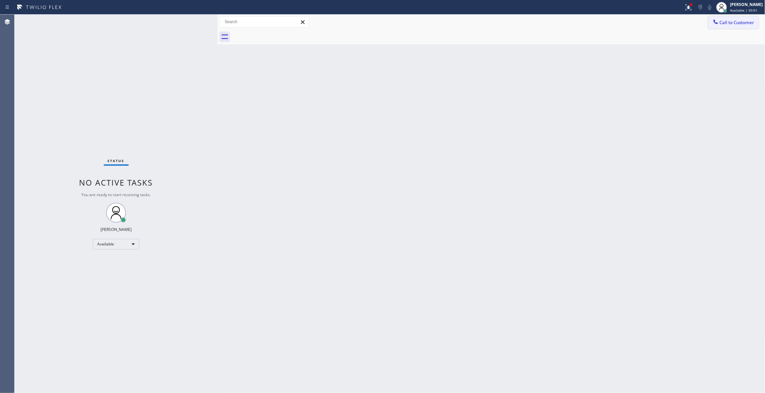
click at [735, 20] on span "Call to Customer" at bounding box center [736, 22] width 35 height 6
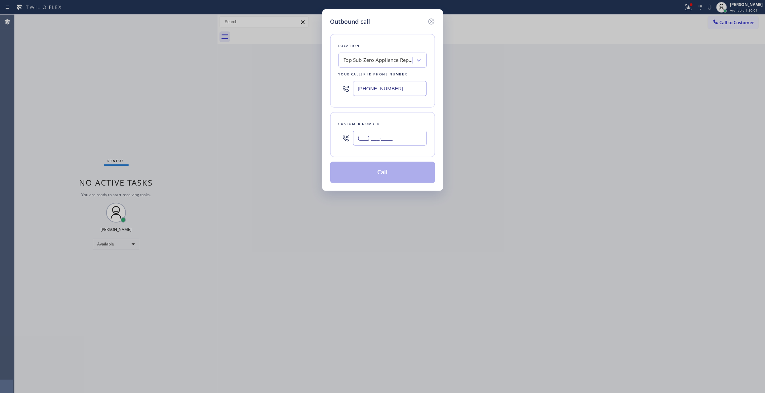
click at [377, 136] on input "(___) ___-____" at bounding box center [390, 138] width 74 height 15
paste input "858) 735-2359"
type input "[PHONE_NUMBER]"
click at [380, 176] on button "Call" at bounding box center [382, 172] width 105 height 21
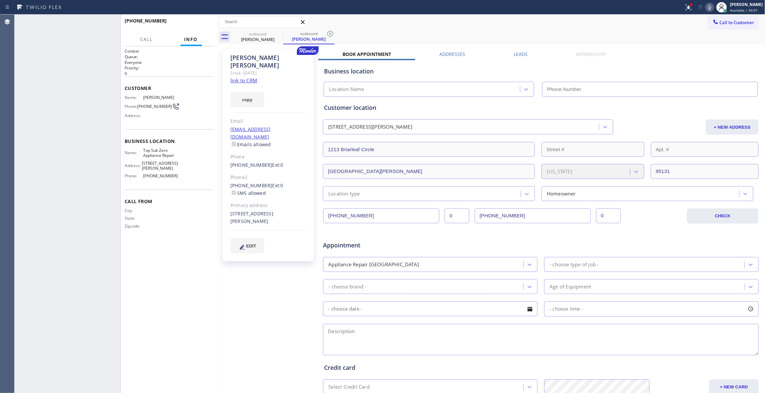
type input "[PHONE_NUMBER]"
click at [204, 20] on button "HANG UP" at bounding box center [198, 23] width 31 height 9
click at [196, 21] on span "COMPLETE" at bounding box center [196, 23] width 23 height 5
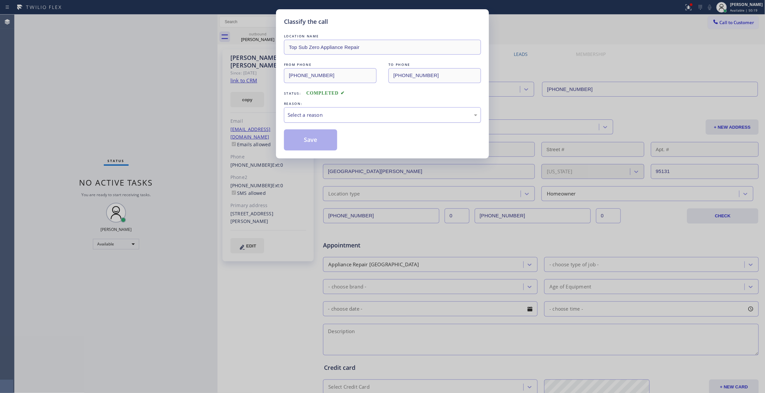
click at [322, 114] on div "Select a reason" at bounding box center [382, 115] width 190 height 8
click at [319, 138] on button "Save" at bounding box center [310, 139] width 53 height 21
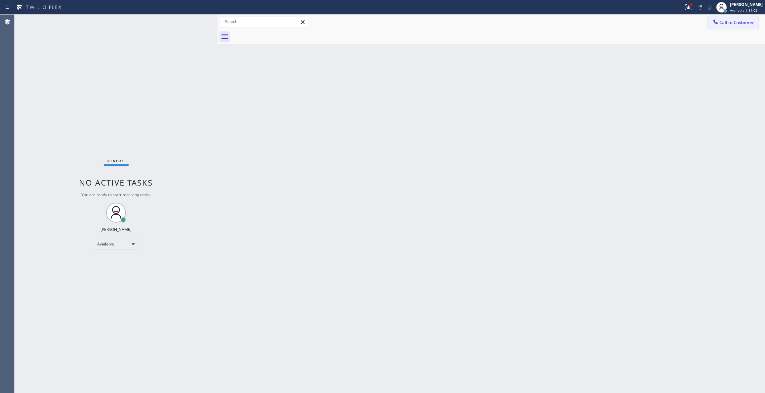
drag, startPoint x: 727, startPoint y: 25, endPoint x: 705, endPoint y: 24, distance: 22.5
click at [727, 24] on span "Call to Customer" at bounding box center [736, 22] width 35 height 6
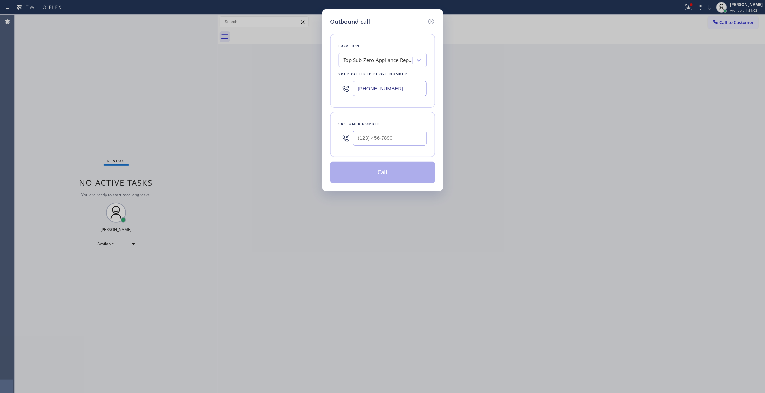
drag, startPoint x: 413, startPoint y: 86, endPoint x: 170, endPoint y: 70, distance: 243.3
click at [121, 81] on div "Outbound call Location Top Sub Zero Appliance Repair Your caller id phone numbe…" at bounding box center [382, 196] width 765 height 393
paste input "80) 269-2921"
type input "[PHONE_NUMBER]"
click at [399, 140] on input "(___) ___-____" at bounding box center [390, 138] width 74 height 15
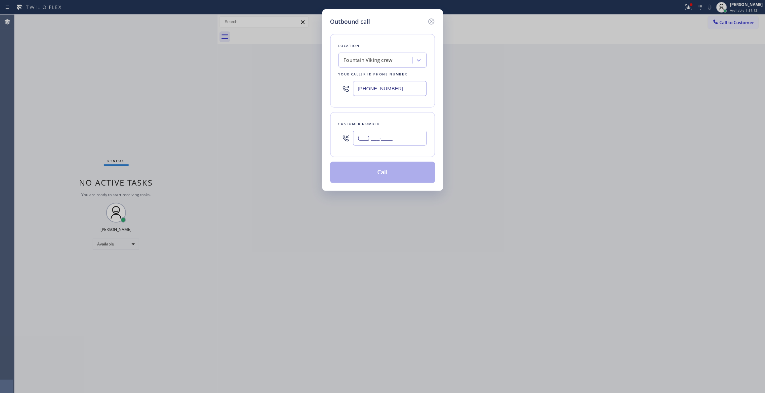
paste input "480) 309-9443"
type input "[PHONE_NUMBER]"
click at [388, 173] on button "Call" at bounding box center [382, 172] width 105 height 21
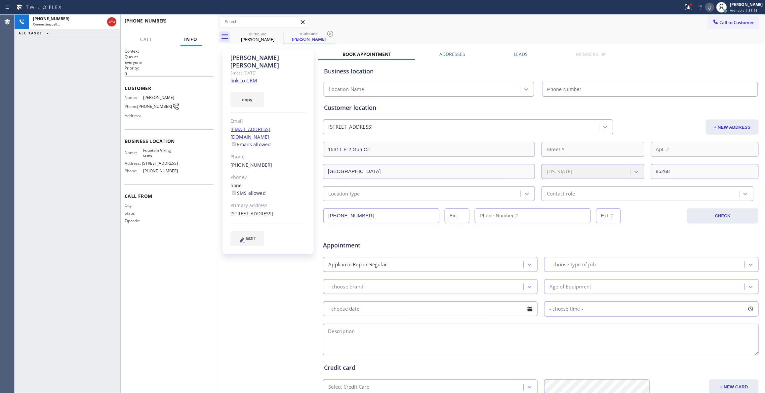
type input "[PHONE_NUMBER]"
click at [55, 233] on div "[PHONE_NUMBER] Connecting call… ALL TASKS ALL TASKS ACTIVE TASKS TASKS IN WRAP …" at bounding box center [68, 204] width 106 height 378
click at [332, 33] on icon at bounding box center [330, 34] width 8 height 8
click at [204, 27] on button "HANG UP" at bounding box center [198, 23] width 31 height 9
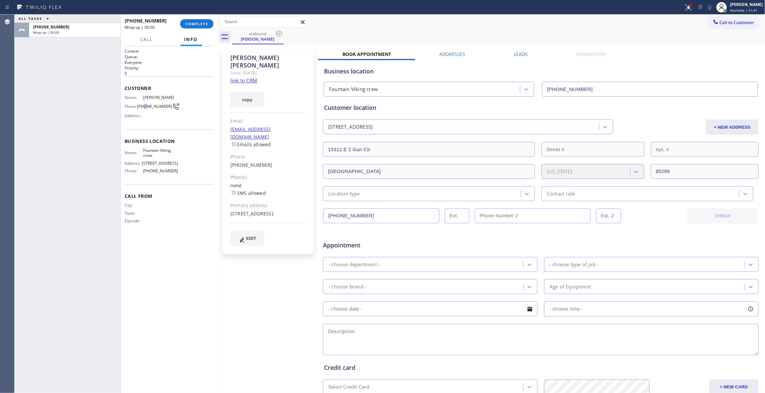
drag, startPoint x: 147, startPoint y: 111, endPoint x: 146, endPoint y: 108, distance: 3.7
click at [146, 108] on div "Phone: [PHONE_NUMBER]" at bounding box center [151, 106] width 53 height 8
click at [146, 106] on span "[PHONE_NUMBER]" at bounding box center [154, 106] width 35 height 5
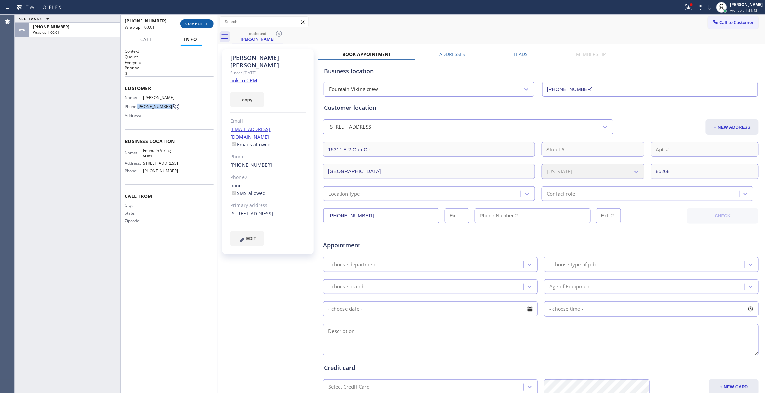
click at [186, 28] on button "COMPLETE" at bounding box center [196, 23] width 33 height 9
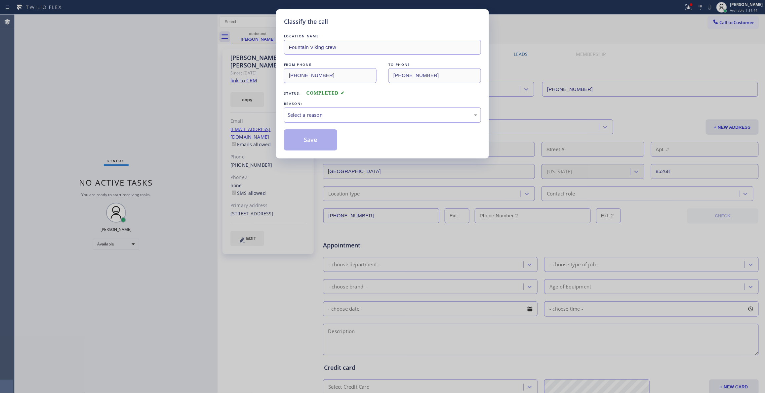
drag, startPoint x: 282, startPoint y: 116, endPoint x: 299, endPoint y: 118, distance: 17.3
click at [283, 114] on div "Classify the call LOCATION NAME Fountain Viking crew FROM PHONE [PHONE_NUMBER] …" at bounding box center [382, 83] width 213 height 149
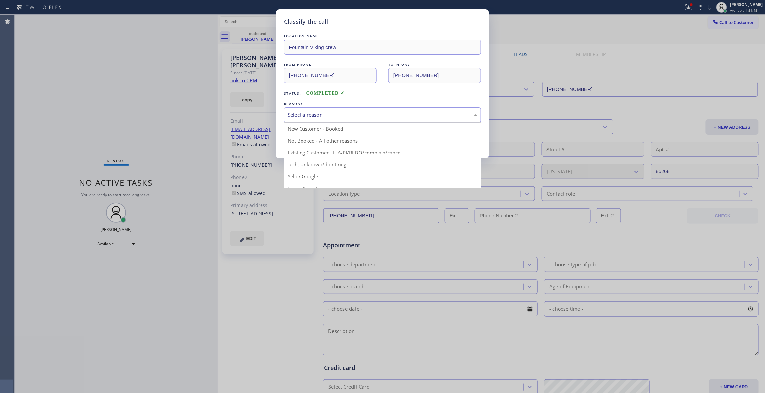
click at [297, 111] on div "Select a reason" at bounding box center [382, 115] width 190 height 8
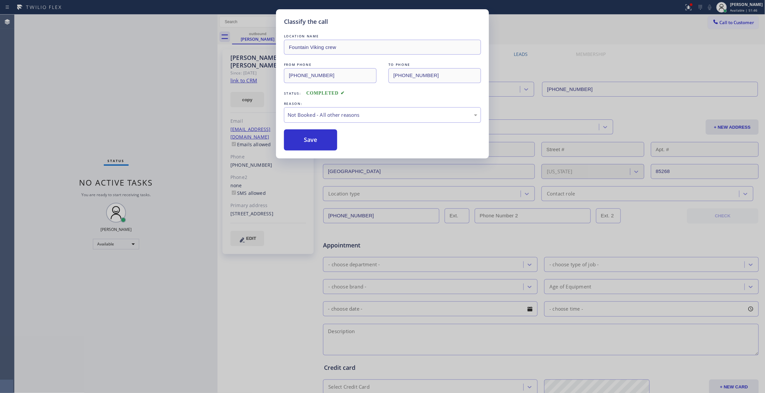
click at [303, 139] on button "Save" at bounding box center [310, 139] width 53 height 21
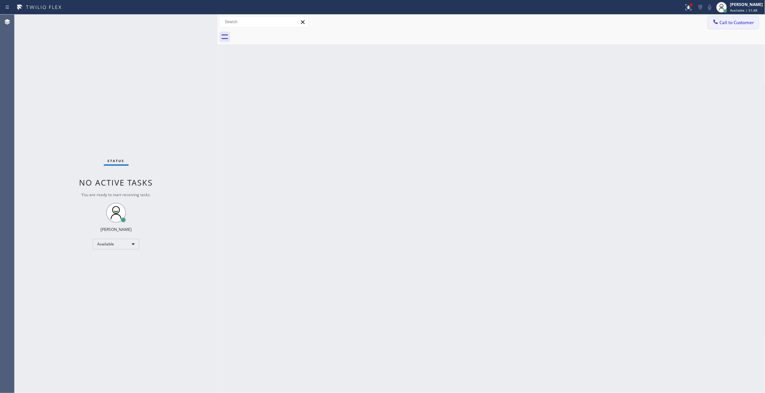
click at [740, 20] on span "Call to Customer" at bounding box center [736, 22] width 35 height 6
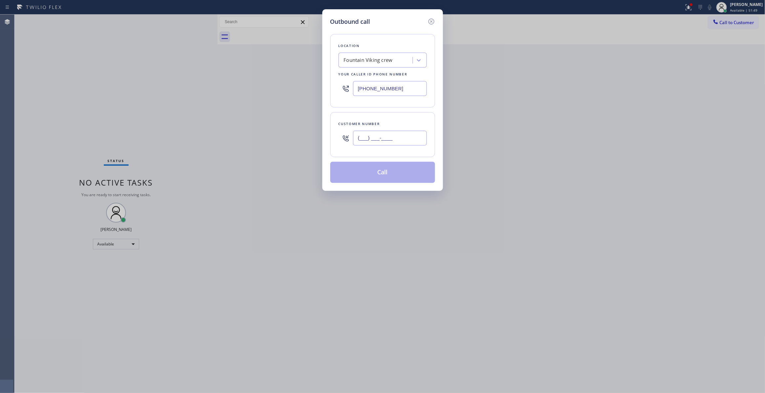
click at [375, 131] on input "(___) ___-____" at bounding box center [390, 138] width 74 height 15
paste input "480) 309-9443"
type input "[PHONE_NUMBER]"
click at [374, 176] on button "Call" at bounding box center [382, 172] width 105 height 21
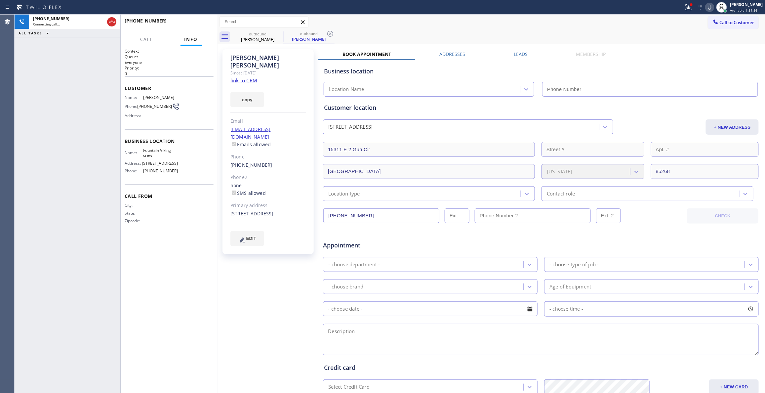
type input "[PHONE_NUMBER]"
click at [203, 22] on span "HANG UP" at bounding box center [198, 23] width 20 height 5
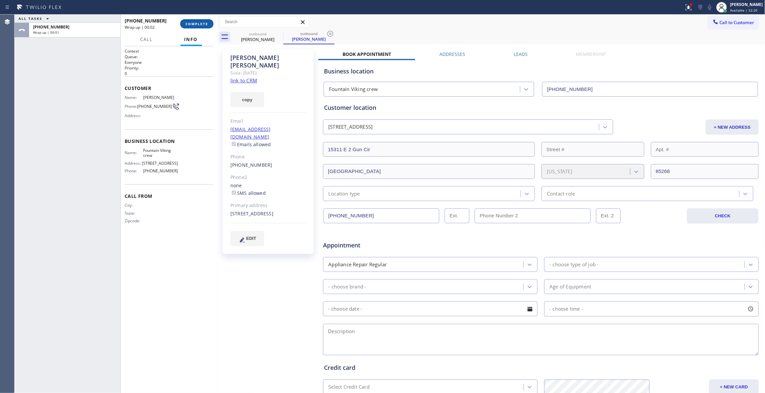
click at [203, 22] on span "COMPLETE" at bounding box center [196, 23] width 23 height 5
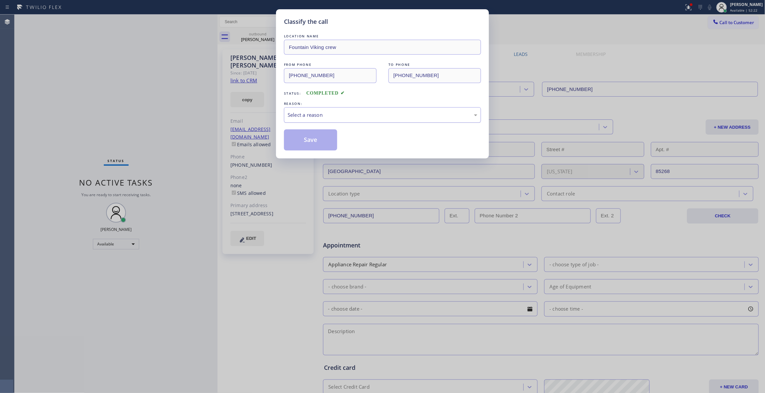
click at [299, 113] on div "Select a reason" at bounding box center [382, 115] width 190 height 8
click at [296, 142] on button "Save" at bounding box center [310, 139] width 53 height 21
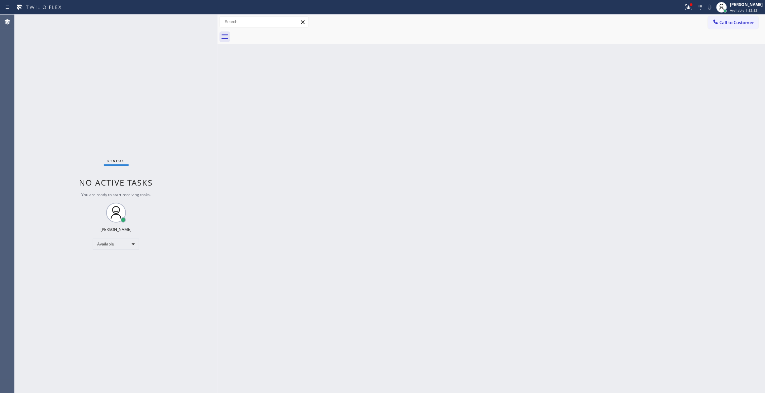
click at [489, 158] on div "Back to Dashboard Change Sender ID Customers Technicians Select a contact Outbo…" at bounding box center [490, 204] width 547 height 378
click at [743, 24] on span "Call to Customer" at bounding box center [736, 22] width 35 height 6
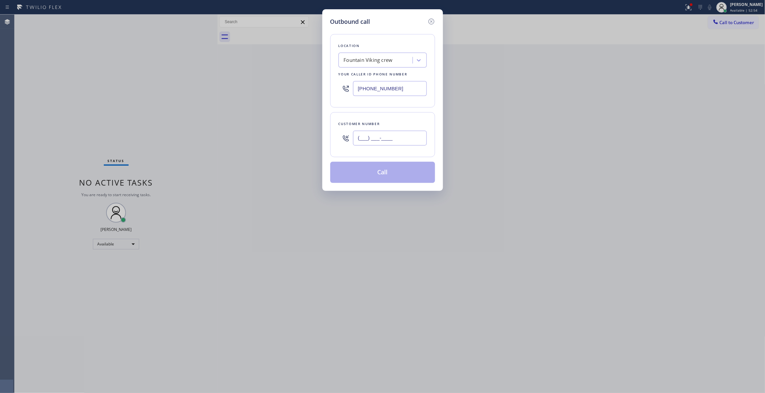
click at [384, 135] on input "(___) ___-____" at bounding box center [390, 138] width 74 height 15
paste input "210) 399-6089"
type input "[PHONE_NUMBER]"
paste input "512) 943-7443"
drag, startPoint x: 403, startPoint y: 93, endPoint x: 273, endPoint y: 88, distance: 130.6
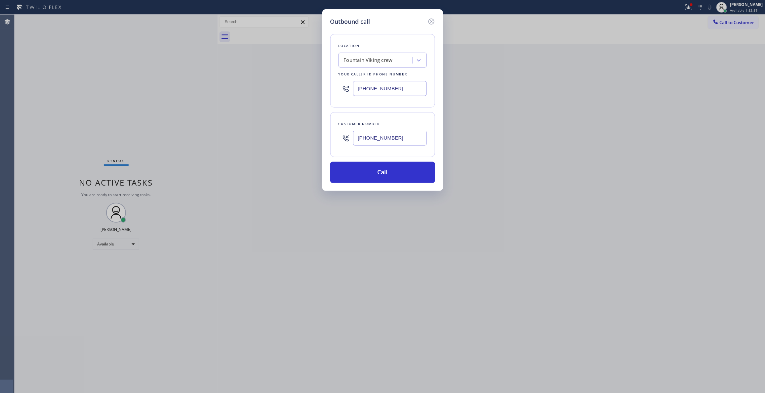
click at [273, 88] on div "Outbound call Location Fountain Viking crew Your caller id phone number [PHONE_…" at bounding box center [382, 196] width 765 height 393
type input "[PHONE_NUMBER]"
drag, startPoint x: 410, startPoint y: 139, endPoint x: 309, endPoint y: 133, distance: 101.3
click at [309, 133] on div "Outbound call Location Appliance Service Pro [GEOGRAPHIC_DATA] Your caller id p…" at bounding box center [382, 196] width 765 height 393
click at [395, 178] on button "Call" at bounding box center [382, 172] width 105 height 21
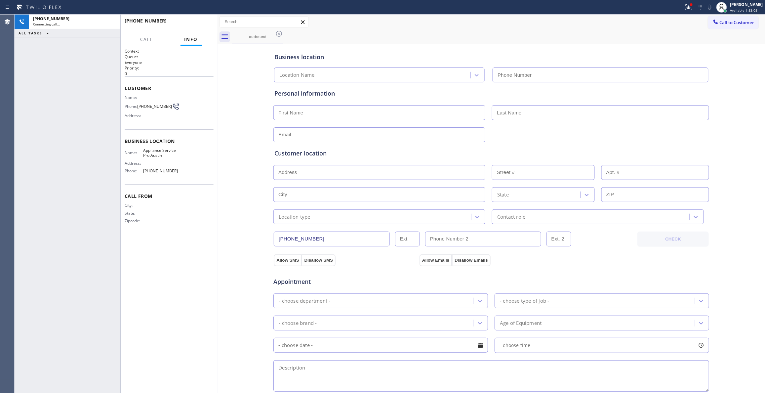
click at [684, 7] on icon at bounding box center [688, 7] width 8 height 8
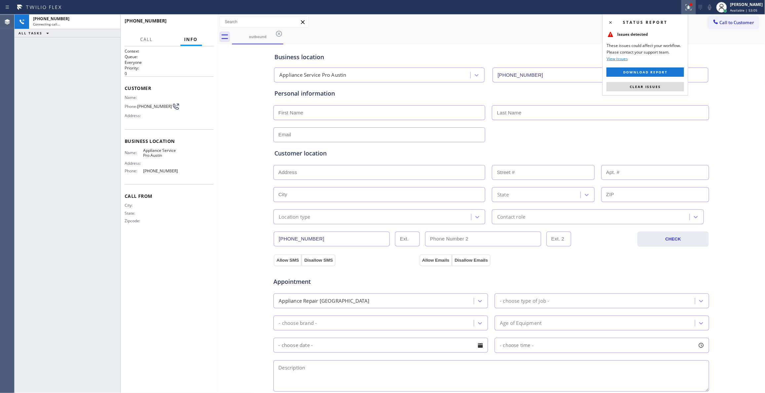
type input "[PHONE_NUMBER]"
click at [649, 88] on span "Clear issues" at bounding box center [644, 86] width 31 height 5
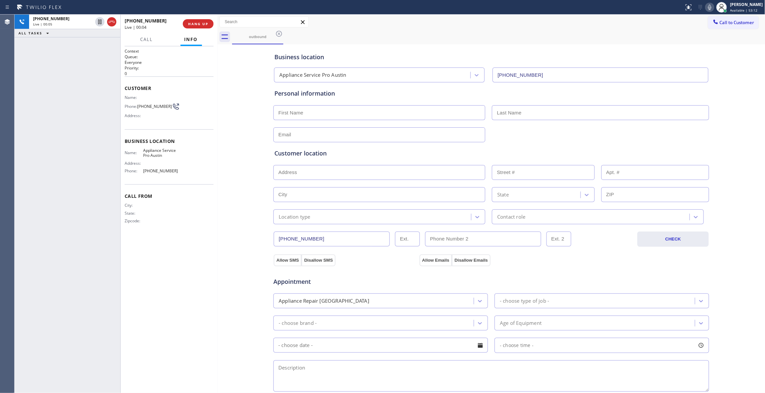
drag, startPoint x: 206, startPoint y: 207, endPoint x: 191, endPoint y: 102, distance: 106.1
click at [204, 200] on div "Call From City: State: Zipcode:" at bounding box center [169, 209] width 89 height 50
click at [201, 25] on span "HANG UP" at bounding box center [198, 23] width 20 height 5
click at [201, 25] on span "COMPLETE" at bounding box center [196, 23] width 23 height 5
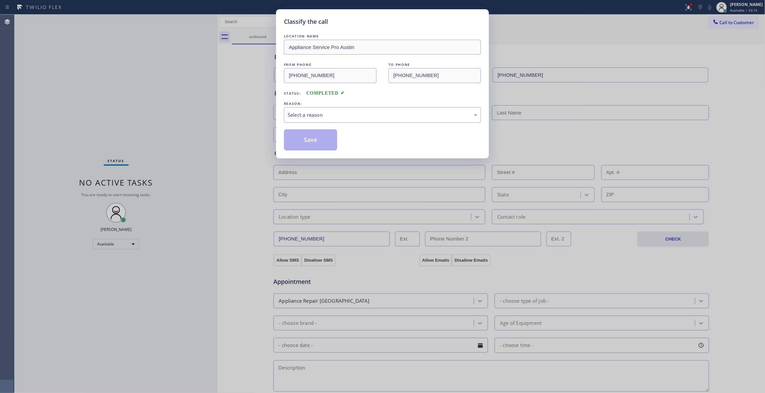
click at [317, 106] on div "REASON:" at bounding box center [382, 103] width 197 height 7
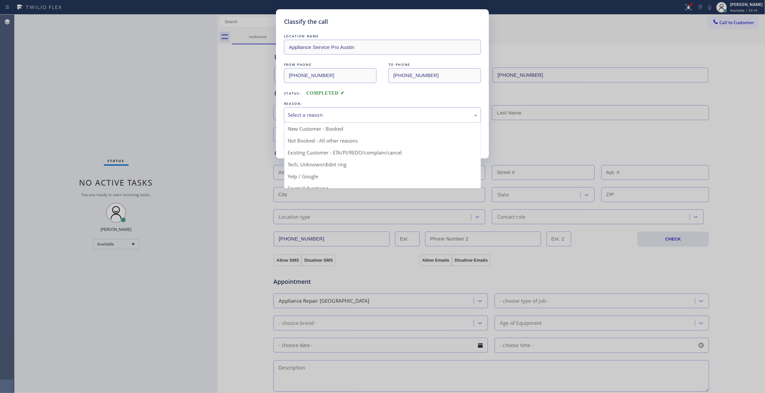
click at [317, 116] on div "Select a reason" at bounding box center [382, 115] width 190 height 8
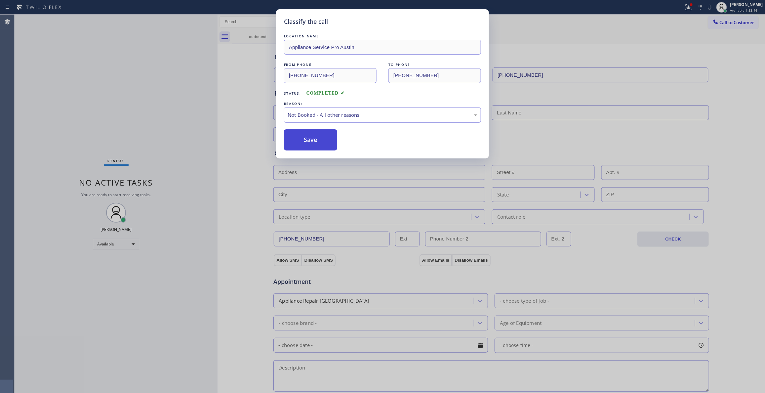
click at [304, 144] on button "Save" at bounding box center [310, 139] width 53 height 21
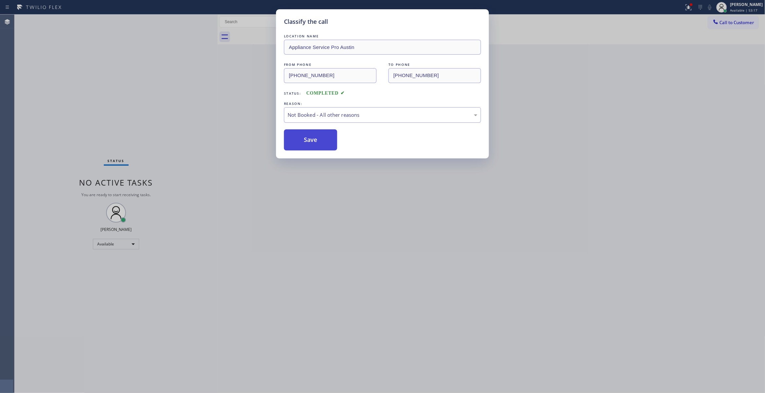
click at [304, 144] on button "Save" at bounding box center [310, 139] width 53 height 21
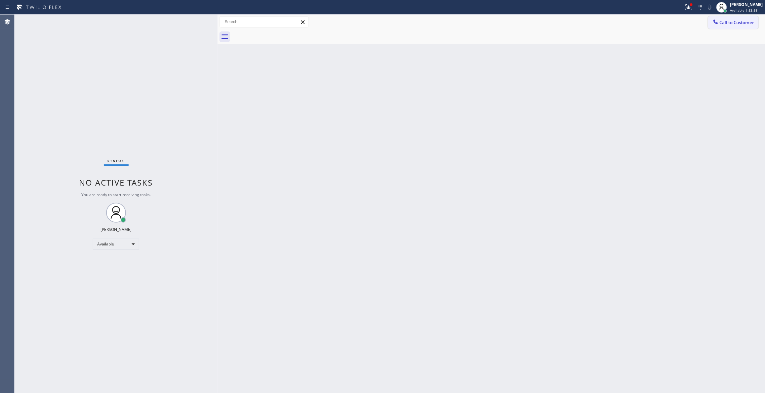
click at [742, 24] on span "Call to Customer" at bounding box center [736, 22] width 35 height 6
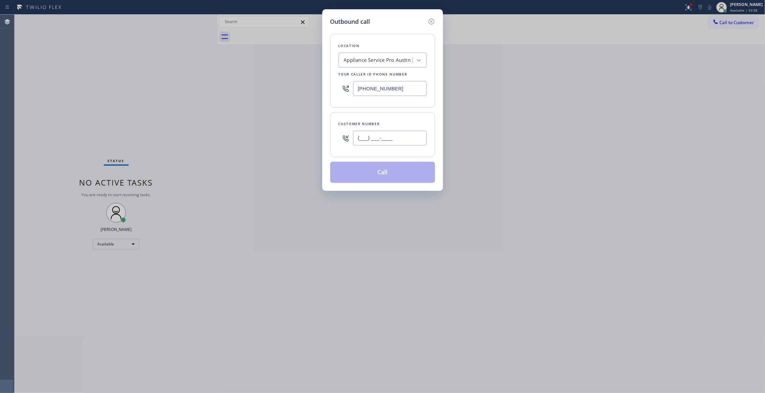
click at [381, 139] on input "(___) ___-____" at bounding box center [390, 138] width 74 height 15
paste input "818) 658-0345"
type input "[PHONE_NUMBER]"
drag, startPoint x: 410, startPoint y: 88, endPoint x: 242, endPoint y: 83, distance: 167.6
click at [242, 83] on div "Outbound call Location Appliance Service Pro [GEOGRAPHIC_DATA] Your caller id p…" at bounding box center [382, 196] width 765 height 393
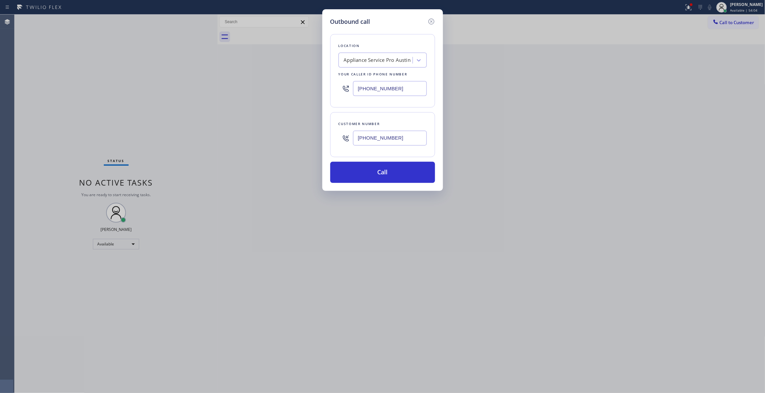
paste input "661) 465-2752"
type input "[PHONE_NUMBER]"
drag, startPoint x: 414, startPoint y: 140, endPoint x: 252, endPoint y: 132, distance: 162.4
click at [252, 132] on div "Outbound call Location Professional KitchenAid Appliance Repair Your caller id …" at bounding box center [382, 196] width 765 height 393
click at [336, 178] on button "Call" at bounding box center [382, 172] width 105 height 21
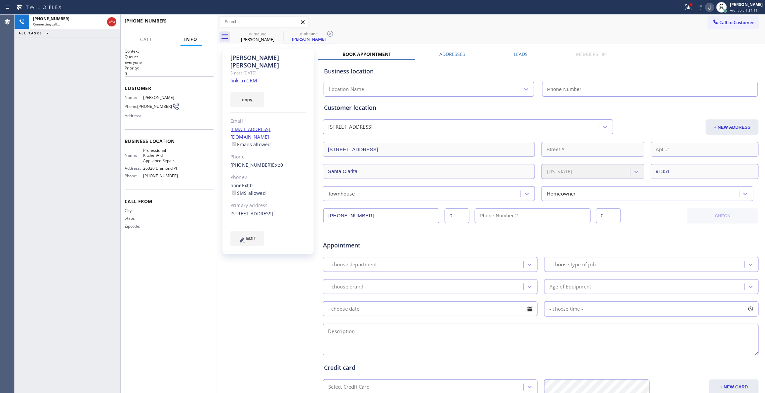
type input "[PHONE_NUMBER]"
click at [330, 32] on icon at bounding box center [330, 34] width 8 height 8
click at [185, 26] on button "HANG UP" at bounding box center [198, 23] width 31 height 9
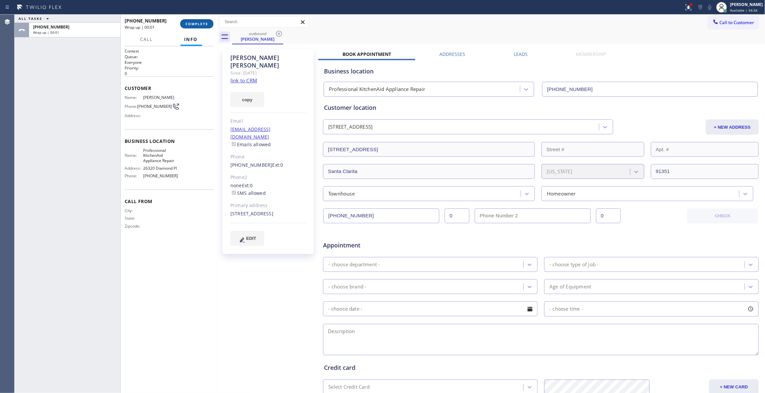
click at [186, 25] on span "COMPLETE" at bounding box center [196, 23] width 23 height 5
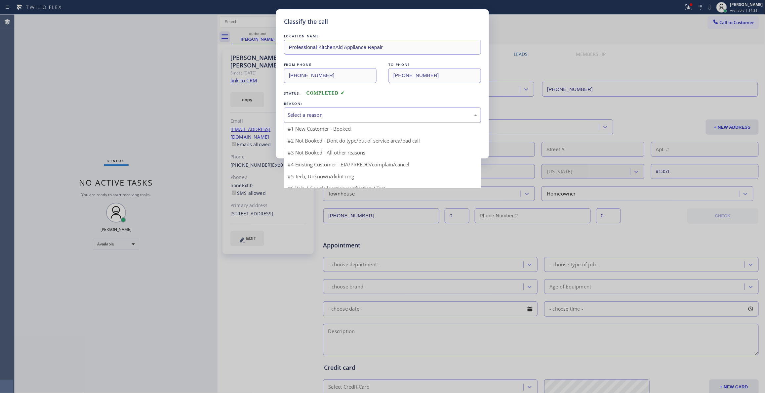
click at [299, 120] on div "Select a reason" at bounding box center [382, 115] width 197 height 16
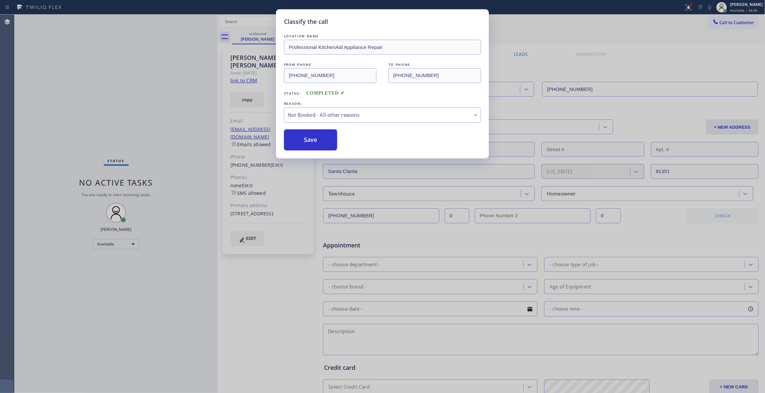
click at [294, 143] on button "Save" at bounding box center [310, 139] width 53 height 21
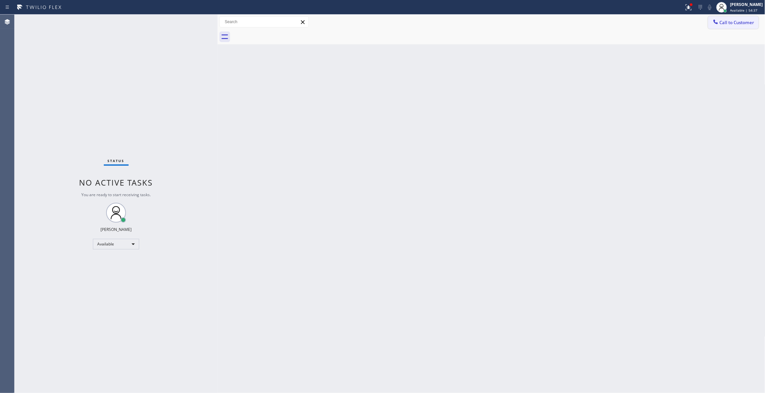
click at [736, 23] on span "Call to Customer" at bounding box center [736, 22] width 35 height 6
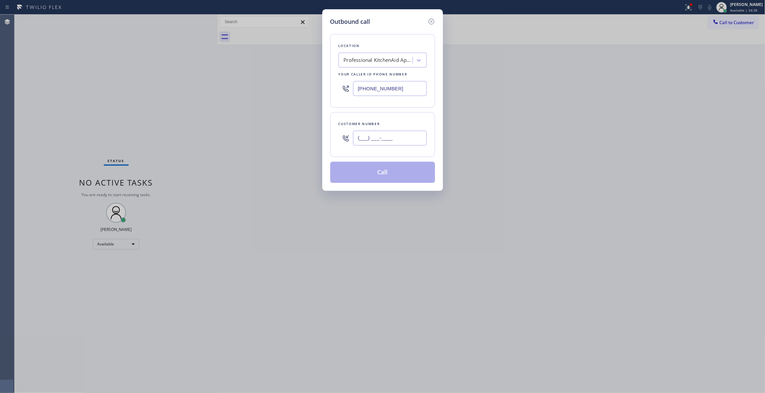
click at [398, 134] on input "(___) ___-____" at bounding box center [390, 138] width 74 height 15
paste input "818) 658-0345"
type input "[PHONE_NUMBER]"
click at [374, 170] on button "Call" at bounding box center [382, 172] width 105 height 21
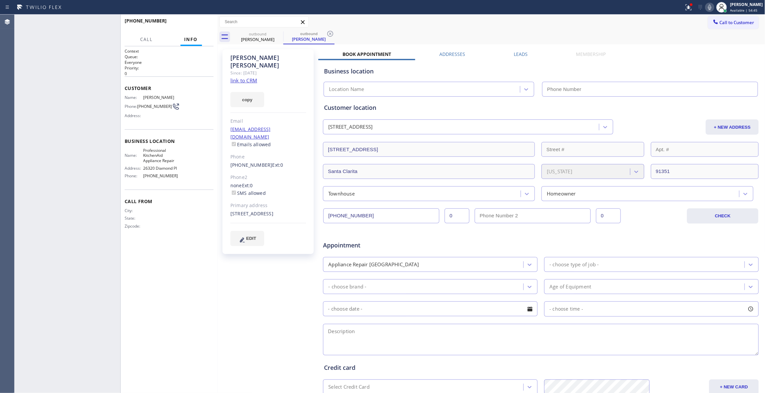
type input "[PHONE_NUMBER]"
click at [331, 32] on icon at bounding box center [330, 34] width 6 height 6
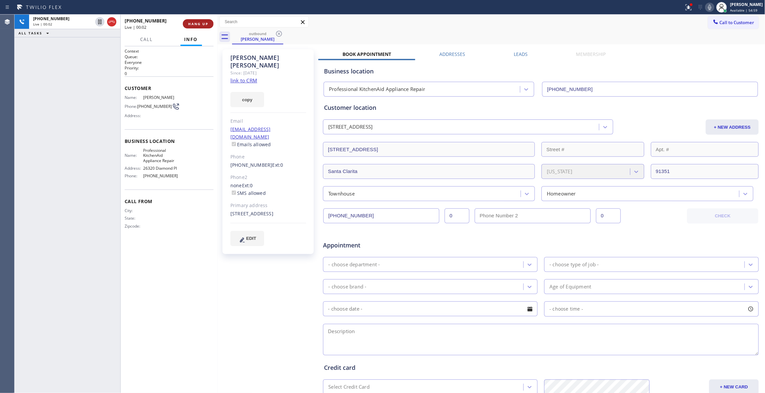
click at [202, 20] on button "HANG UP" at bounding box center [198, 23] width 31 height 9
click at [202, 24] on span "HANG UP" at bounding box center [198, 23] width 20 height 5
click at [197, 26] on button "COMPLETE" at bounding box center [196, 23] width 33 height 9
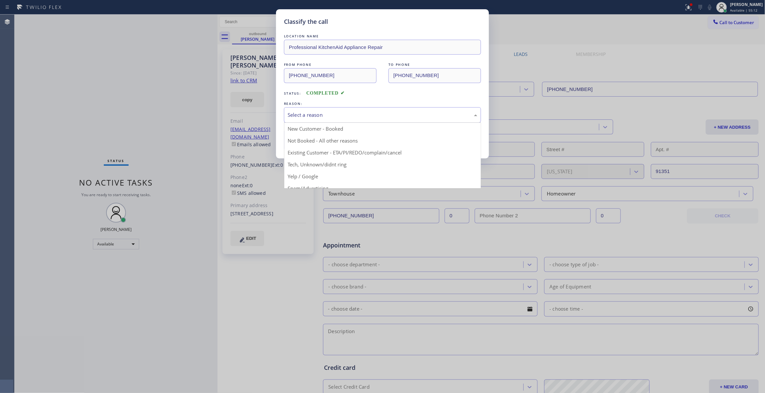
click at [308, 116] on div "Select a reason" at bounding box center [382, 115] width 190 height 8
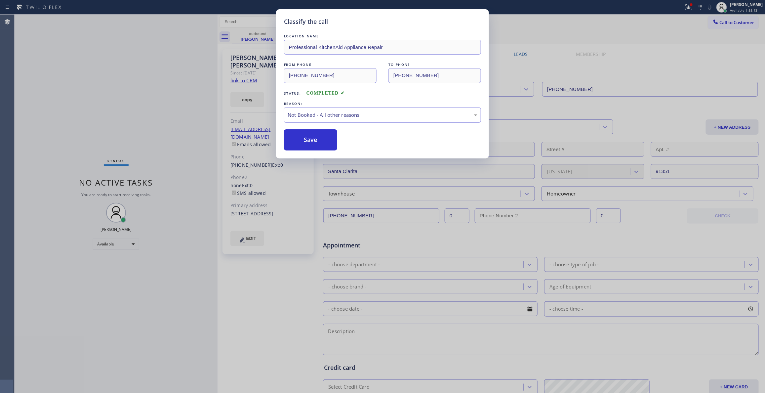
click at [311, 139] on button "Save" at bounding box center [310, 139] width 53 height 21
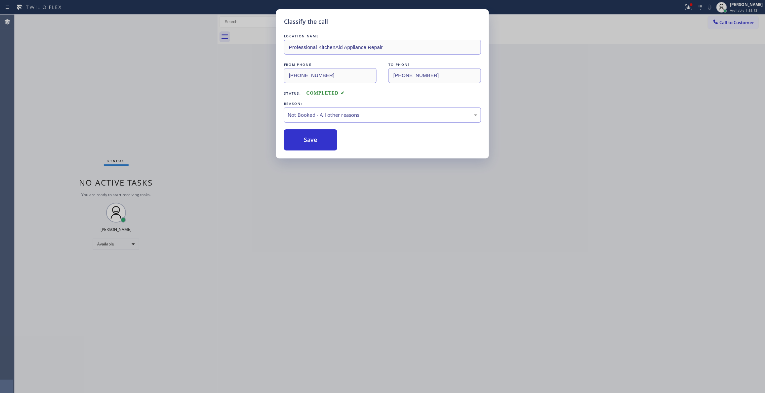
click at [311, 139] on button "Save" at bounding box center [310, 139] width 53 height 21
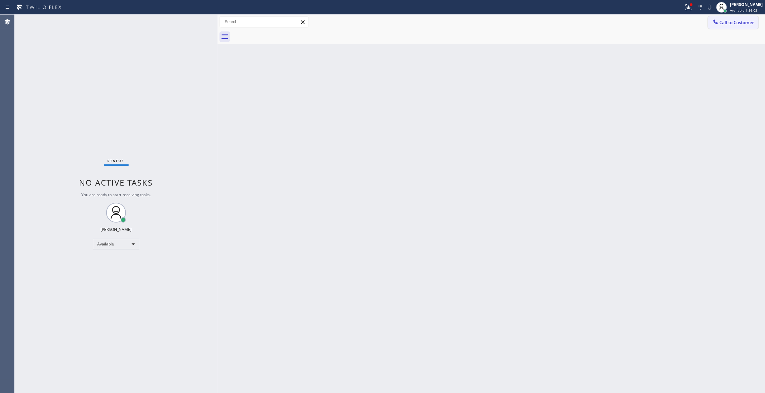
click at [730, 20] on span "Call to Customer" at bounding box center [736, 22] width 35 height 6
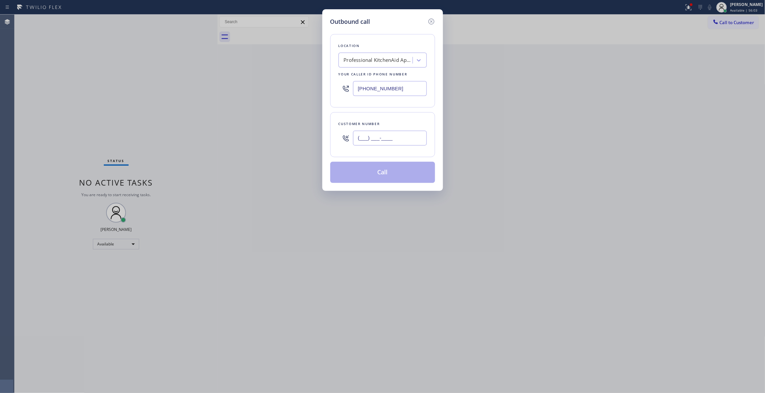
click at [381, 132] on input "(___) ___-____" at bounding box center [390, 138] width 74 height 15
paste input "720) 550-2734"
type input "[PHONE_NUMBER]"
drag, startPoint x: 406, startPoint y: 90, endPoint x: 113, endPoint y: 78, distance: 293.3
click at [113, 78] on div "Outbound call Location Professional KitchenAid Appliance Repair Your caller id …" at bounding box center [382, 196] width 765 height 393
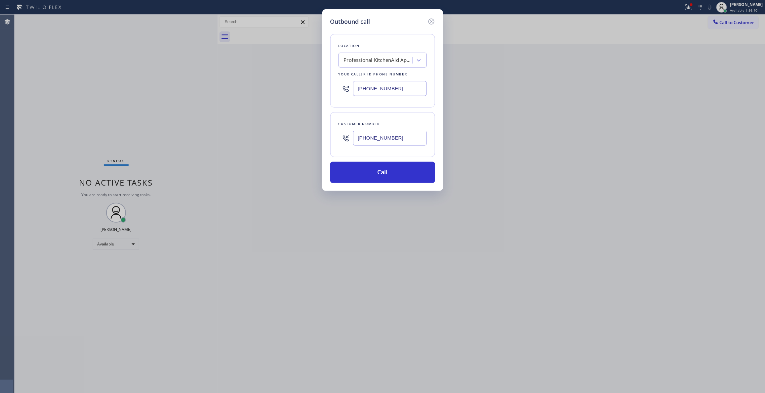
paste input "855) 731-49"
type input "[PHONE_NUMBER]"
drag, startPoint x: 406, startPoint y: 138, endPoint x: 286, endPoint y: 138, distance: 120.3
click at [286, 138] on div "Outbound call Location 5 Star Appliance Repair Your caller id phone number [PHO…" at bounding box center [382, 196] width 765 height 393
click at [370, 178] on button "Call" at bounding box center [382, 172] width 105 height 21
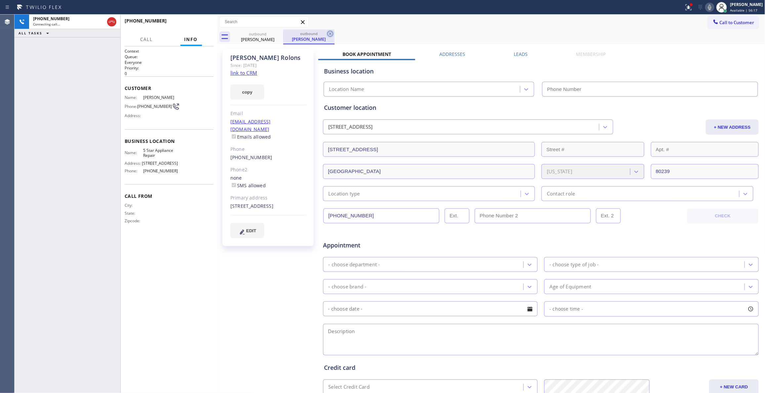
type input "[PHONE_NUMBER]"
click at [331, 33] on icon at bounding box center [330, 34] width 6 height 6
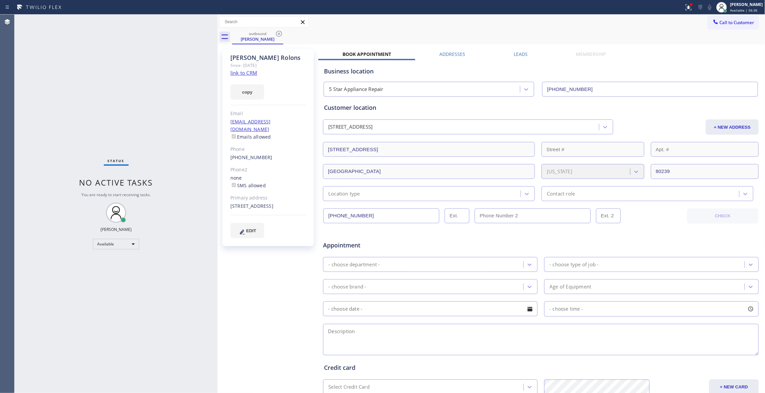
click at [249, 70] on link "link to CRM" at bounding box center [243, 72] width 27 height 7
click at [280, 32] on icon at bounding box center [279, 34] width 8 height 8
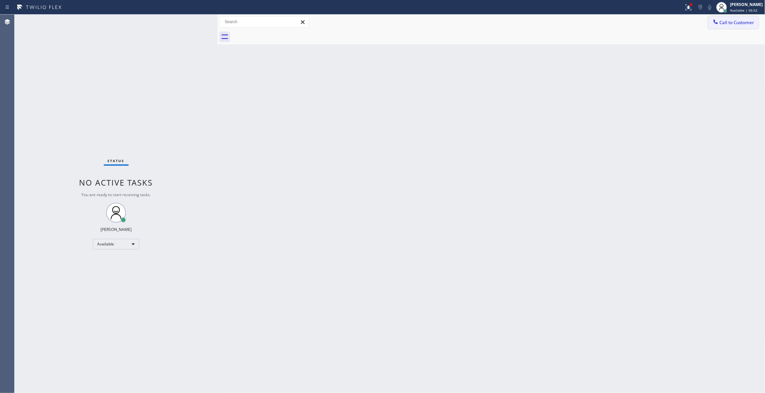
drag, startPoint x: 746, startPoint y: 28, endPoint x: 593, endPoint y: 28, distance: 152.6
click at [745, 28] on button "Call to Customer" at bounding box center [733, 22] width 51 height 13
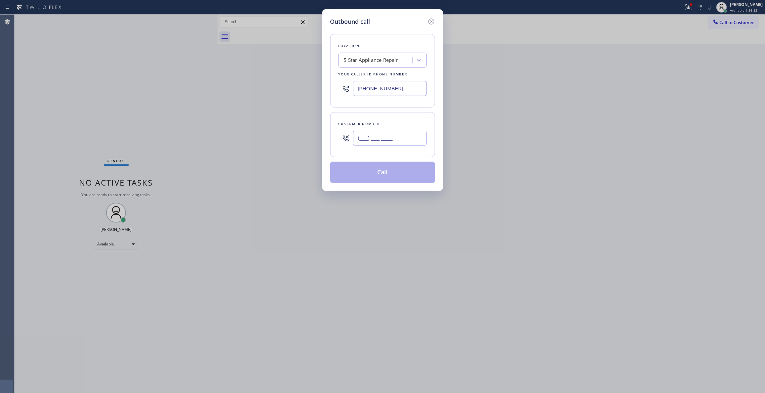
click at [397, 136] on input "(___) ___-____" at bounding box center [390, 138] width 74 height 15
paste input "text"
drag, startPoint x: 339, startPoint y: 117, endPoint x: 237, endPoint y: 2, distance: 153.8
click at [285, 90] on div "Outbound call Location 5 Star Appliance Repair Your caller id phone number [PHO…" at bounding box center [382, 196] width 765 height 393
type input "(___) ___-____"
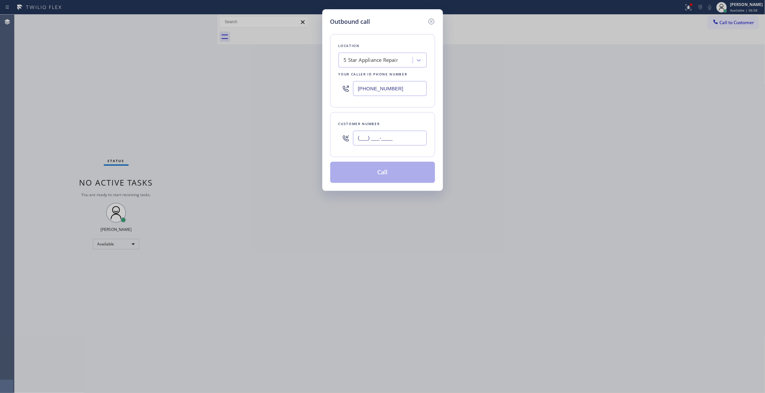
click at [381, 138] on input "(___) ___-____" at bounding box center [390, 138] width 74 height 15
paste input "720) 550-2734"
drag, startPoint x: 404, startPoint y: 139, endPoint x: 176, endPoint y: 127, distance: 228.6
click at [176, 127] on div "Outbound call Location 5 Star Appliance Repair Your caller id phone number [PHO…" at bounding box center [382, 196] width 765 height 393
type input "[PHONE_NUMBER]"
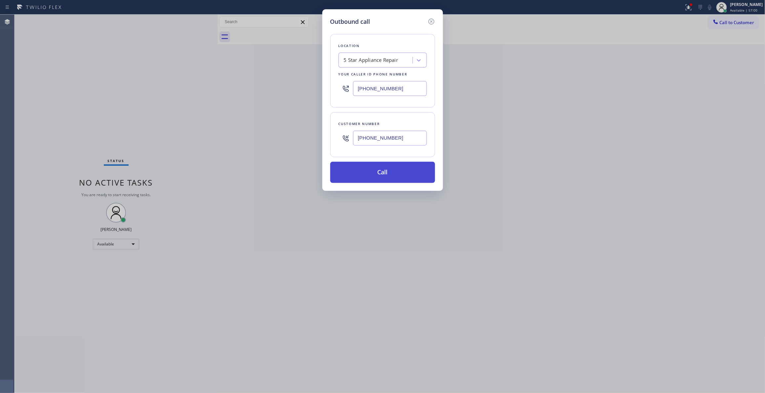
click at [379, 173] on button "Call" at bounding box center [382, 172] width 105 height 21
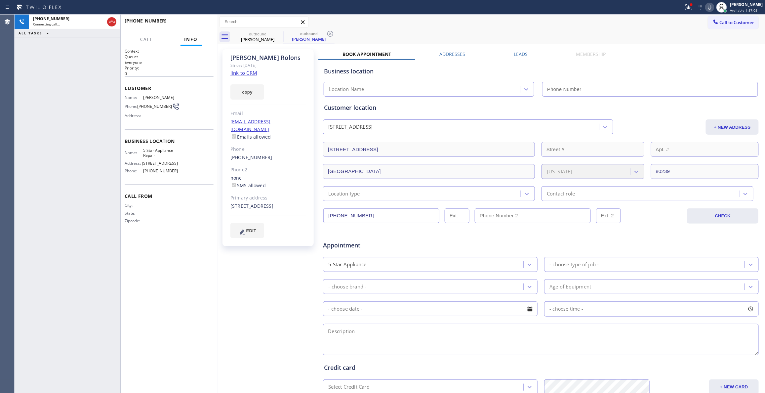
type input "[PHONE_NUMBER]"
click at [329, 36] on icon at bounding box center [330, 34] width 8 height 8
click at [202, 23] on span "HANG UP" at bounding box center [198, 23] width 20 height 5
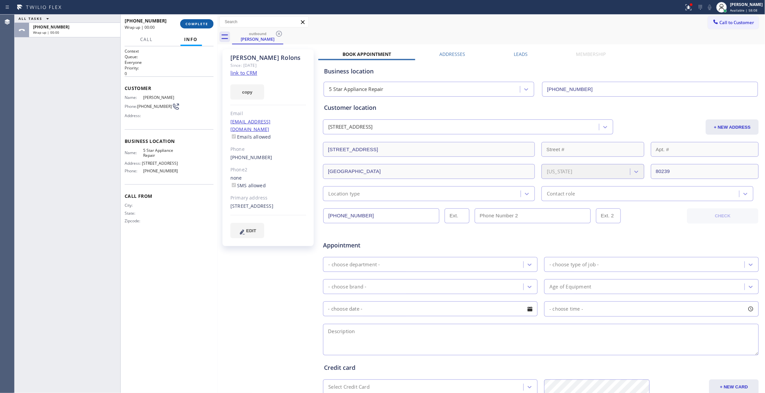
click at [197, 24] on span "COMPLETE" at bounding box center [196, 23] width 23 height 5
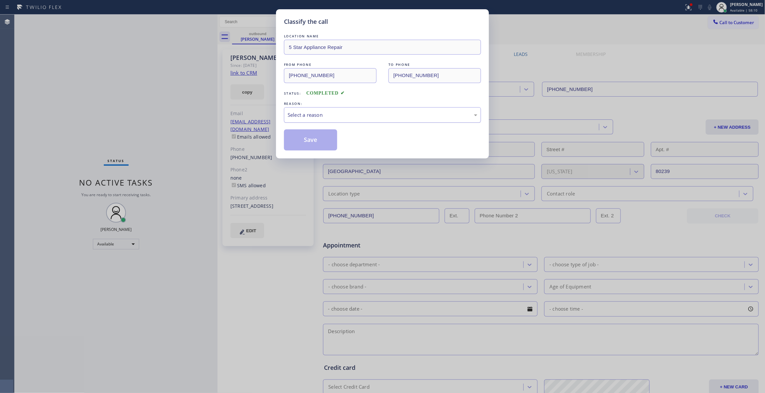
click at [295, 114] on div "Select a reason" at bounding box center [382, 115] width 190 height 8
click at [304, 141] on button "Save" at bounding box center [310, 139] width 53 height 21
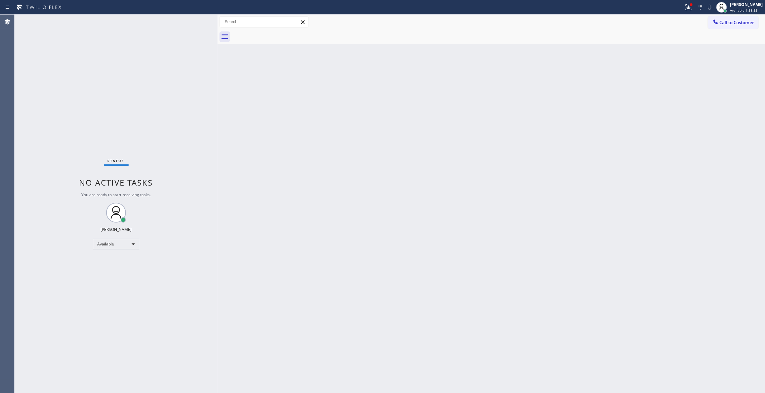
click at [735, 20] on span "Call to Customer" at bounding box center [736, 22] width 35 height 6
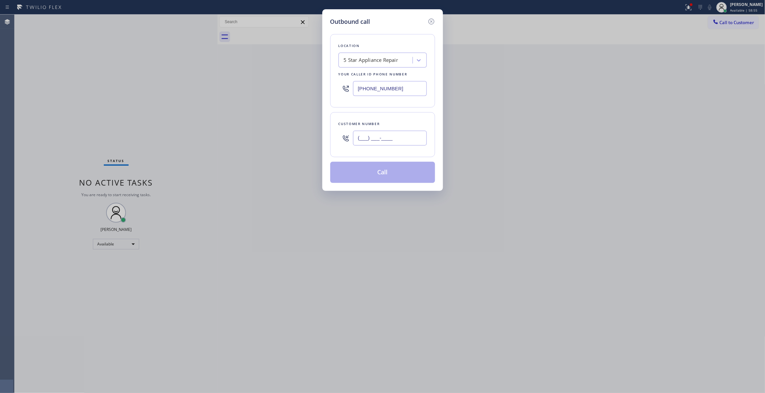
click at [382, 139] on input "(___) ___-____" at bounding box center [390, 138] width 74 height 15
paste input "480) 365-9133"
type input "[PHONE_NUMBER]"
click at [374, 178] on button "Call" at bounding box center [382, 172] width 105 height 21
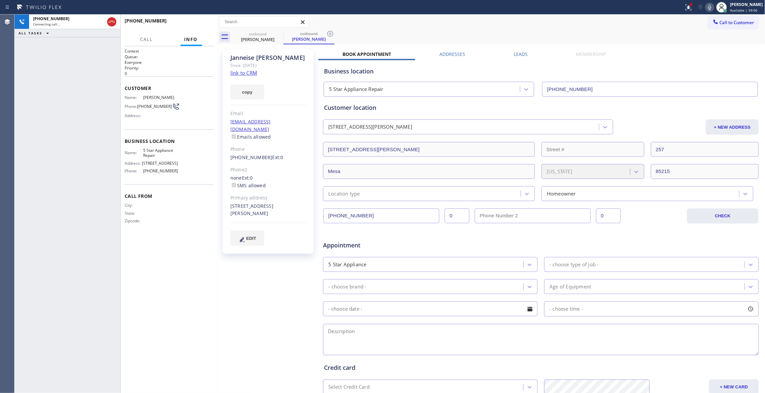
type input "[PHONE_NUMBER]"
click at [330, 34] on icon at bounding box center [330, 34] width 8 height 8
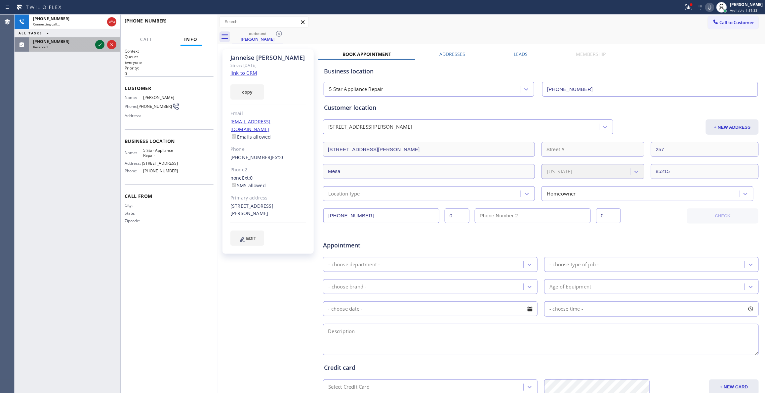
click at [97, 42] on icon at bounding box center [100, 45] width 8 height 8
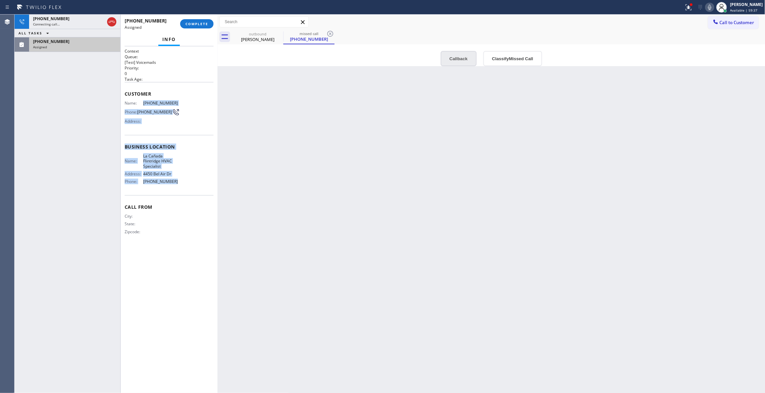
drag, startPoint x: 149, startPoint y: 147, endPoint x: 458, endPoint y: 62, distance: 320.5
click at [142, 101] on div "Context Queue: [Test] Voicemails Priority: 0 Task Age: Customer Name: [PHONE_NU…" at bounding box center [169, 146] width 89 height 197
click at [199, 21] on span "COMPLETE" at bounding box center [196, 23] width 23 height 5
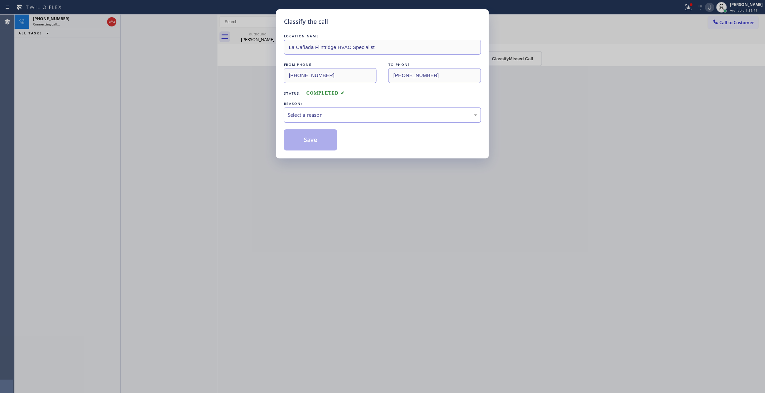
click at [320, 111] on div "Select a reason" at bounding box center [382, 115] width 190 height 8
click at [304, 140] on button "Save" at bounding box center [310, 139] width 53 height 21
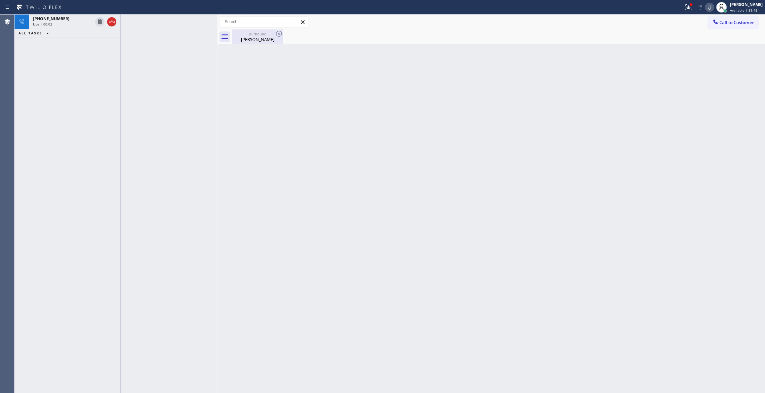
drag, startPoint x: 113, startPoint y: 22, endPoint x: 277, endPoint y: 41, distance: 165.2
click at [113, 22] on icon at bounding box center [112, 22] width 8 height 8
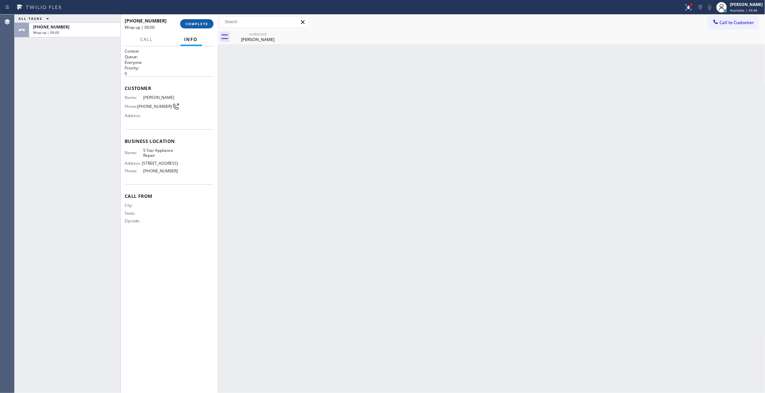
click at [203, 25] on span "COMPLETE" at bounding box center [196, 23] width 23 height 5
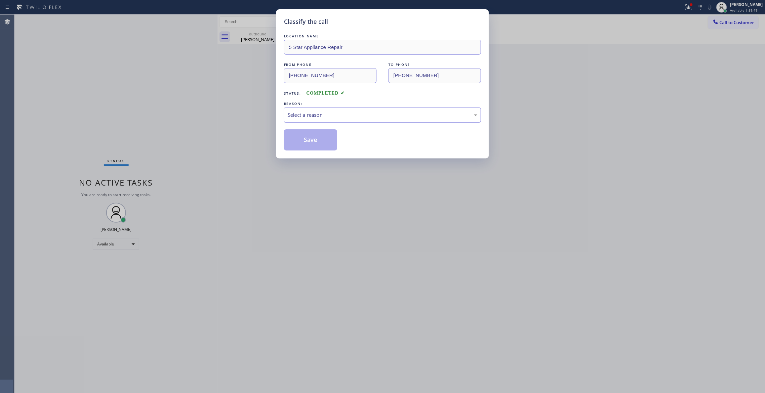
click at [317, 113] on div "Select a reason" at bounding box center [382, 115] width 190 height 8
click at [304, 143] on button "Save" at bounding box center [310, 139] width 53 height 21
drag, startPoint x: 304, startPoint y: 143, endPoint x: 303, endPoint y: 139, distance: 3.8
click at [304, 143] on button "Save" at bounding box center [310, 139] width 53 height 21
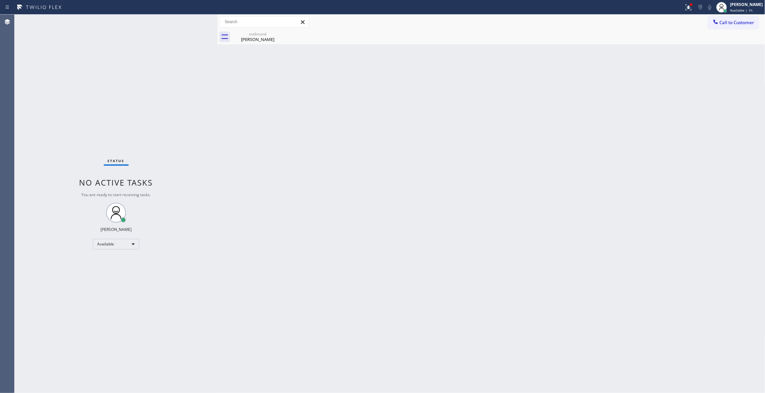
drag, startPoint x: 336, startPoint y: 144, endPoint x: 295, endPoint y: 60, distance: 93.4
click at [337, 136] on div "Back to Dashboard Change Sender ID Customers Technicians Select a contact Outbo…" at bounding box center [490, 204] width 547 height 378
click at [261, 36] on div "[PERSON_NAME]" at bounding box center [258, 39] width 50 height 6
click at [694, 77] on div "Back to Dashboard Change Sender ID Customers Technicians Select a contact Outbo…" at bounding box center [490, 204] width 547 height 378
click at [733, 22] on span "Call to Customer" at bounding box center [736, 22] width 35 height 6
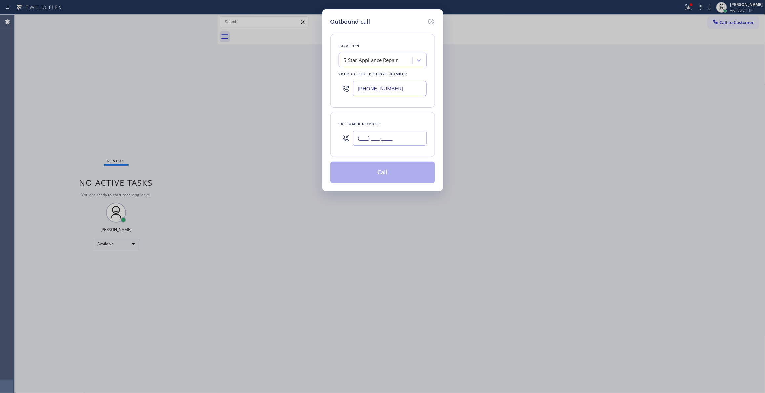
click at [390, 139] on input "(___) ___-____" at bounding box center [390, 138] width 74 height 15
paste input "818) 443-6890"
type input "[PHONE_NUMBER]"
drag, startPoint x: 415, startPoint y: 88, endPoint x: 213, endPoint y: 79, distance: 202.4
click at [210, 79] on div "Outbound call Location 5 Star Appliance Repair Your caller id phone number [PHO…" at bounding box center [382, 196] width 765 height 393
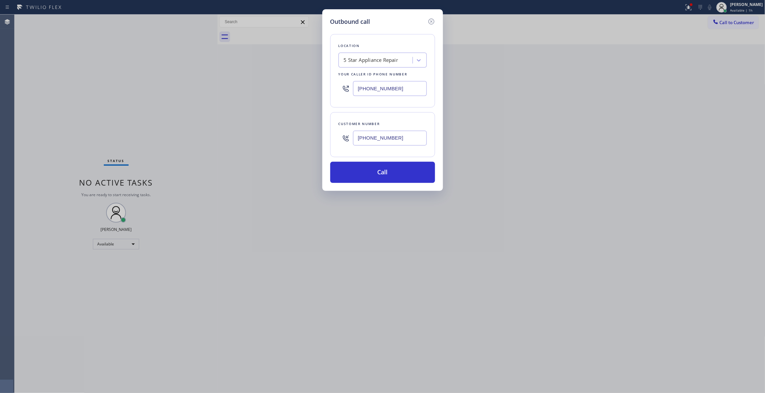
paste input "18) 740-6341"
type input "[PHONE_NUMBER]"
drag, startPoint x: 405, startPoint y: 142, endPoint x: 271, endPoint y: 124, distance: 135.3
click at [271, 124] on div "Outbound call Location [GEOGRAPHIC_DATA] HVAC Specialist Your caller id phone n…" at bounding box center [382, 196] width 765 height 393
click at [347, 168] on button "Call" at bounding box center [382, 172] width 105 height 21
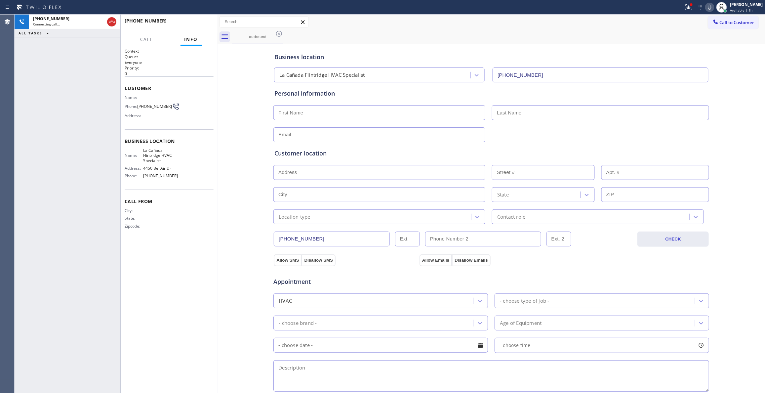
type input "[PHONE_NUMBER]"
click at [200, 23] on span "HANG UP" at bounding box center [198, 23] width 20 height 5
click at [192, 27] on button "COMPLETE" at bounding box center [196, 23] width 33 height 9
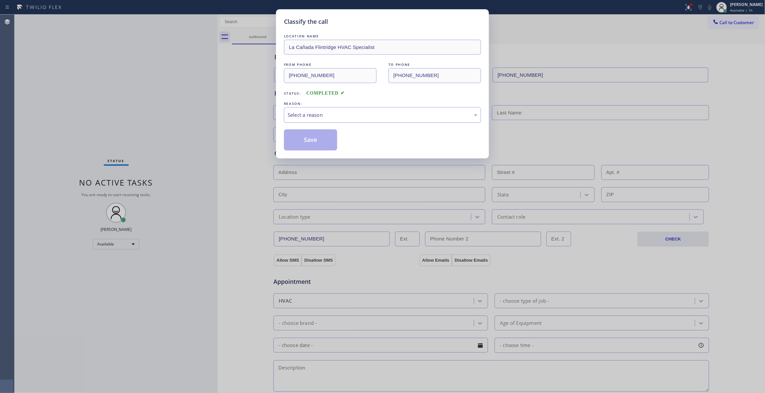
click at [334, 112] on div "Select a reason" at bounding box center [382, 115] width 190 height 8
click at [309, 143] on button "Save" at bounding box center [310, 139] width 53 height 21
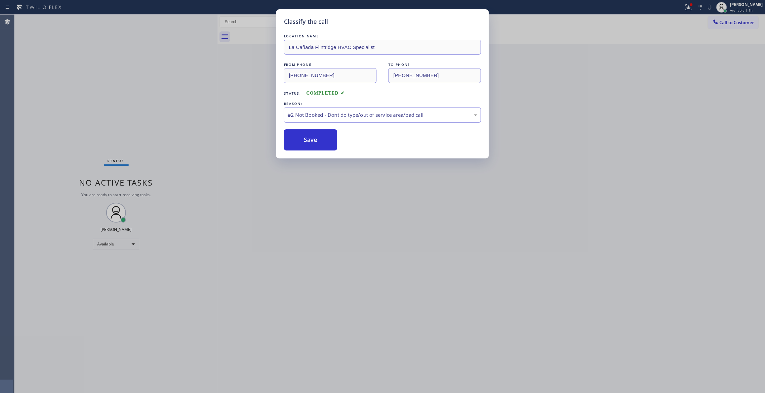
click at [309, 143] on button "Save" at bounding box center [310, 139] width 53 height 21
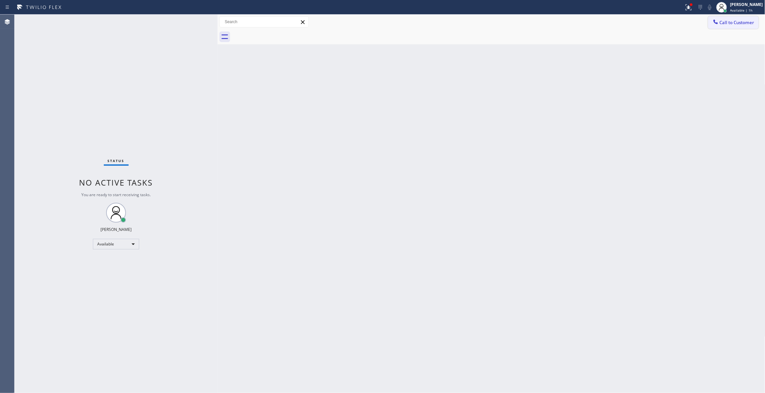
click at [739, 23] on span "Call to Customer" at bounding box center [736, 22] width 35 height 6
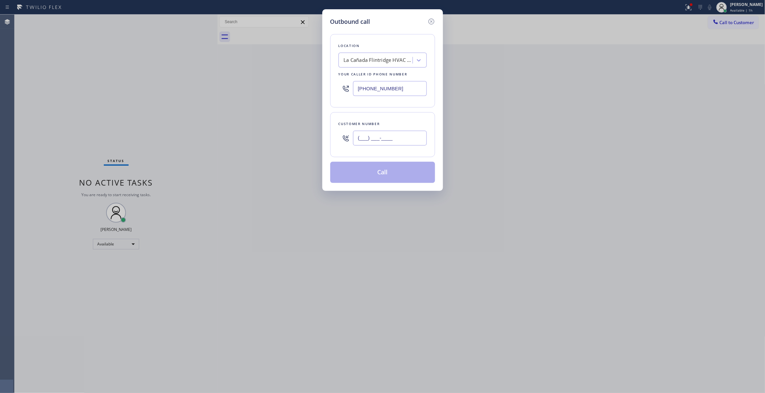
click at [383, 143] on input "(___) ___-____" at bounding box center [390, 138] width 74 height 15
paste input "818) 443-6890"
type input "[PHONE_NUMBER]"
click at [375, 175] on button "Call" at bounding box center [382, 172] width 105 height 21
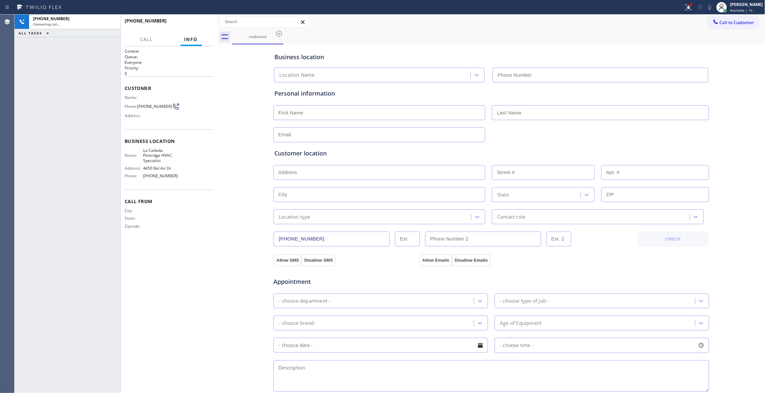
type input "[PHONE_NUMBER]"
click at [246, 103] on div "Business location [GEOGRAPHIC_DATA] HVAC Specialist [PHONE_NUMBER] Personal inf…" at bounding box center [491, 271] width 544 height 451
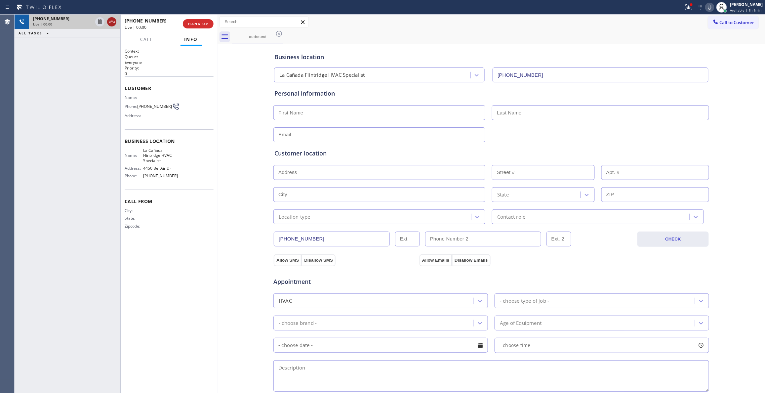
click at [110, 19] on icon at bounding box center [112, 22] width 8 height 8
click at [203, 29] on div "[PHONE_NUMBER] Live | 00:00 HANG UP" at bounding box center [169, 23] width 89 height 17
click at [202, 28] on button "COMPLETE" at bounding box center [196, 23] width 33 height 9
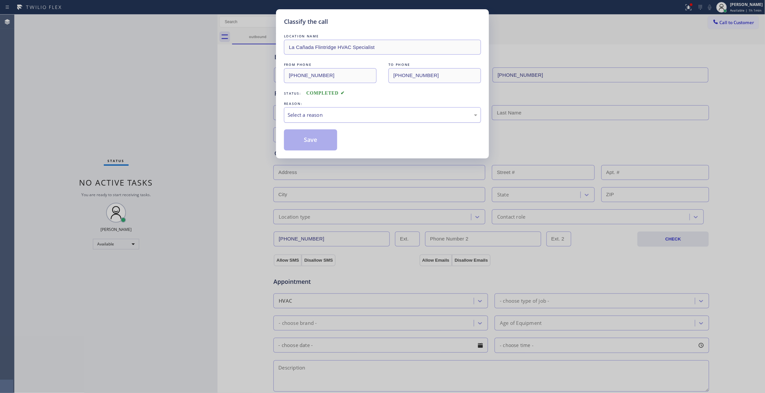
click at [303, 115] on div "Select a reason" at bounding box center [382, 115] width 190 height 8
click at [301, 141] on button "Save" at bounding box center [310, 139] width 53 height 21
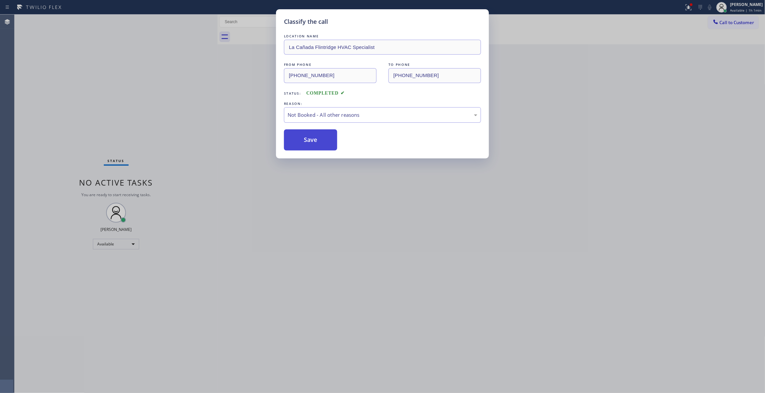
click at [301, 141] on button "Save" at bounding box center [310, 139] width 53 height 21
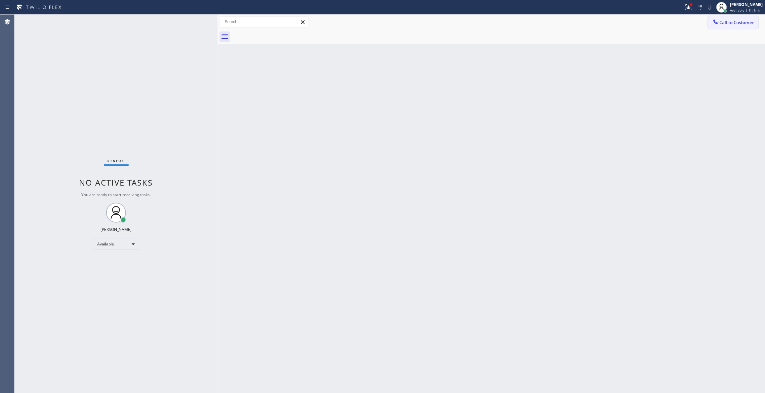
click at [735, 26] on button "Call to Customer" at bounding box center [733, 22] width 51 height 13
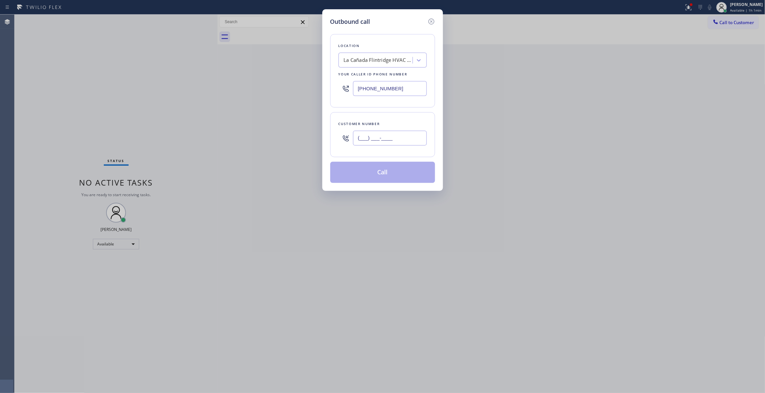
click at [362, 139] on input "(___) ___-____" at bounding box center [390, 138] width 74 height 15
paste input "480) 365-9133"
type input "[PHONE_NUMBER]"
click at [373, 174] on button "Call" at bounding box center [382, 172] width 105 height 21
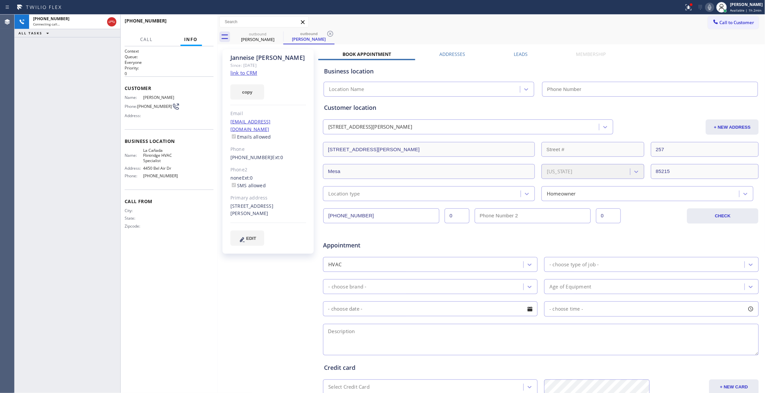
type input "[PHONE_NUMBER]"
click at [331, 34] on icon at bounding box center [330, 34] width 8 height 8
click at [187, 24] on button "HANG UP" at bounding box center [198, 23] width 31 height 9
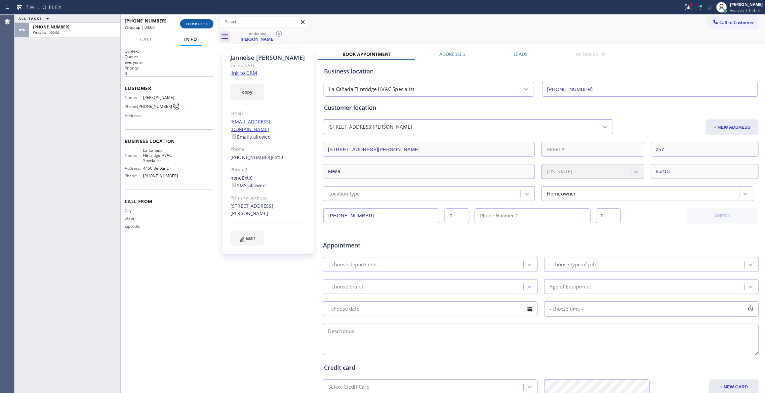
click at [192, 23] on span "COMPLETE" at bounding box center [196, 23] width 23 height 5
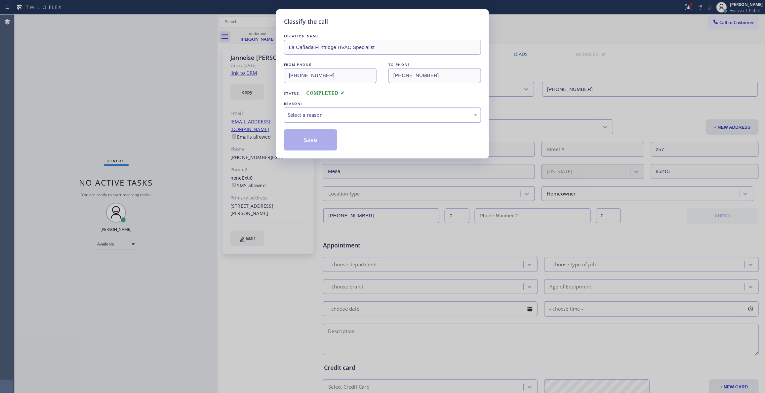
click at [298, 111] on div "Select a reason" at bounding box center [382, 115] width 190 height 8
click at [303, 141] on button "Save" at bounding box center [310, 139] width 53 height 21
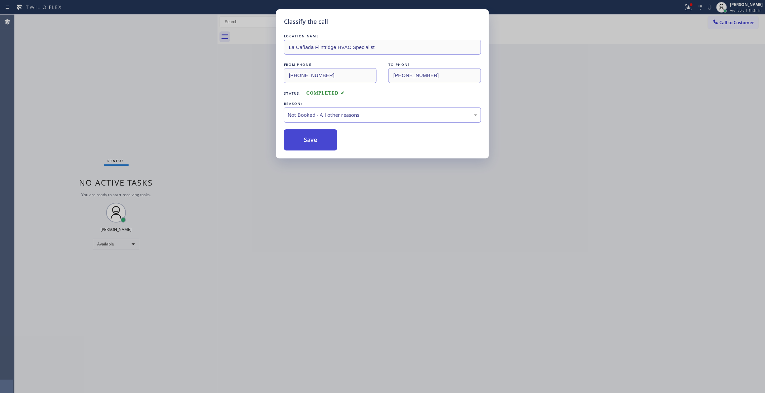
click at [303, 141] on button "Save" at bounding box center [310, 139] width 53 height 21
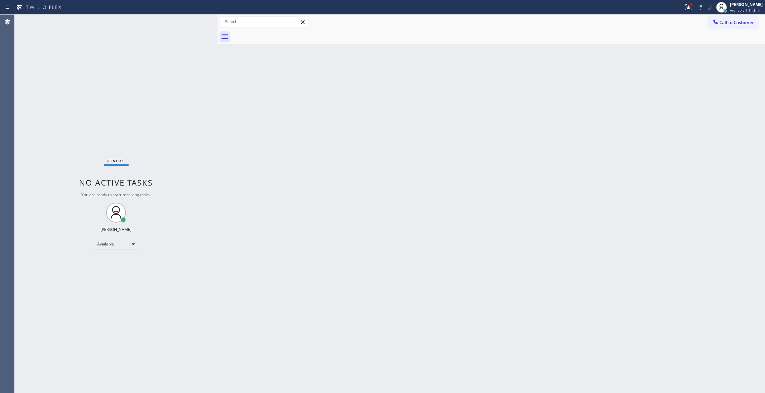
click at [91, 66] on div "Status No active tasks You are ready to start receiving tasks. [PERSON_NAME] Av…" at bounding box center [116, 204] width 203 height 378
click at [735, 23] on span "Call to Customer" at bounding box center [736, 22] width 35 height 6
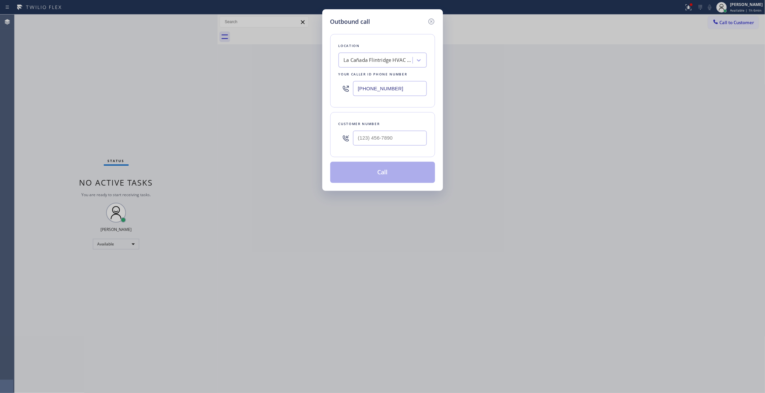
drag, startPoint x: 406, startPoint y: 89, endPoint x: 204, endPoint y: 56, distance: 204.9
click at [192, 66] on div "Outbound call Location [GEOGRAPHIC_DATA] HVAC Specialist Your caller id phone n…" at bounding box center [382, 196] width 765 height 393
paste input "949) 828-3895"
type input "[PHONE_NUMBER]"
click at [374, 139] on input "(___) ___-____" at bounding box center [390, 138] width 74 height 15
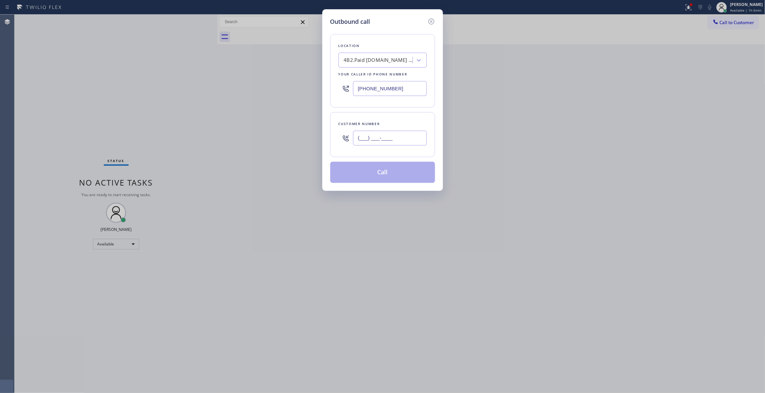
paste input "909) 247-9729"
type input "[PHONE_NUMBER]"
click at [390, 177] on button "Call" at bounding box center [382, 172] width 105 height 21
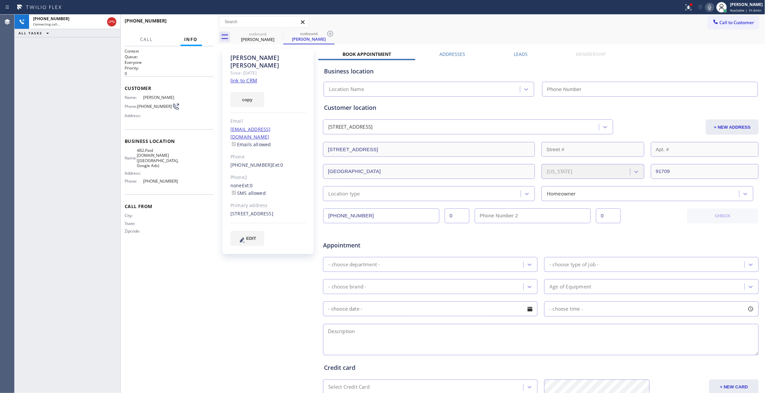
type input "[PHONE_NUMBER]"
drag, startPoint x: 390, startPoint y: 177, endPoint x: 331, endPoint y: 0, distance: 186.4
click at [330, 34] on icon at bounding box center [330, 34] width 6 height 6
click at [217, 16] on div at bounding box center [217, 204] width 0 height 378
click at [199, 25] on span "HANG UP" at bounding box center [198, 23] width 20 height 5
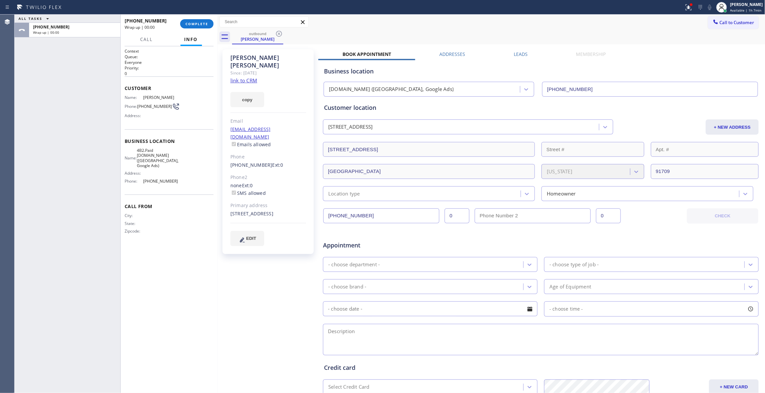
click at [151, 106] on span "[PHONE_NUMBER]" at bounding box center [154, 106] width 35 height 5
copy div "[PHONE_NUMBER]"
click at [193, 23] on span "COMPLETE" at bounding box center [196, 23] width 23 height 5
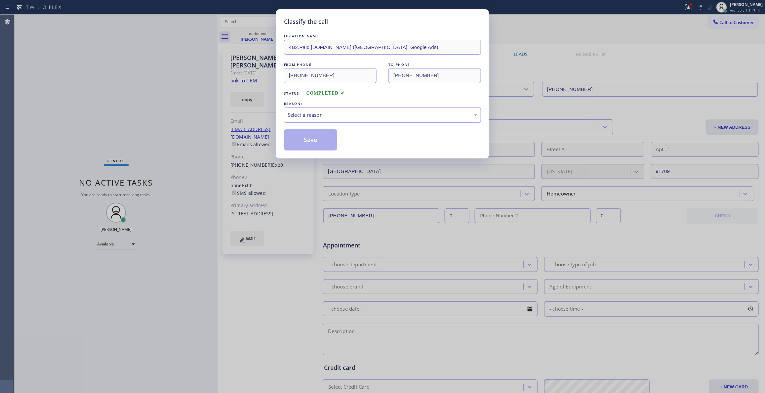
click at [310, 112] on div "Select a reason" at bounding box center [382, 115] width 190 height 8
click at [312, 139] on button "Save" at bounding box center [310, 139] width 53 height 21
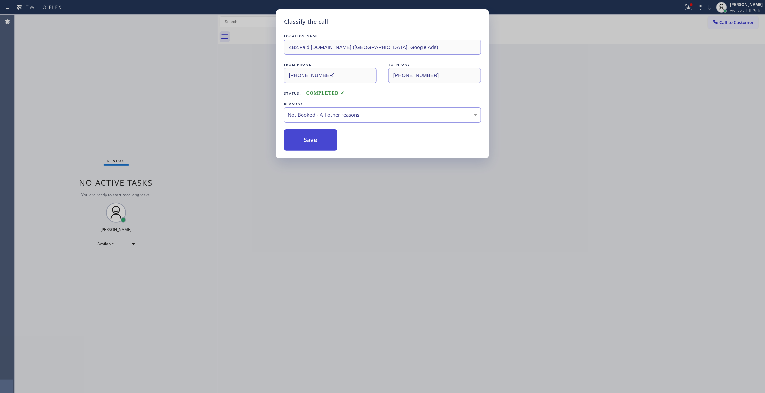
click at [312, 139] on button "Save" at bounding box center [310, 139] width 53 height 21
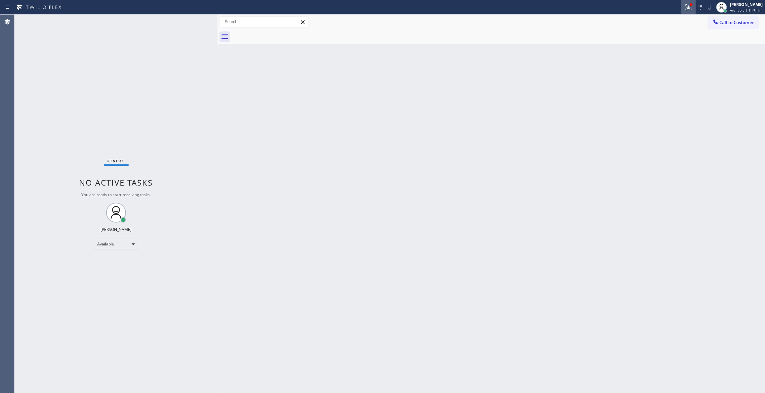
click at [686, 7] on icon at bounding box center [688, 6] width 4 height 2
click at [642, 89] on span "Clear issues" at bounding box center [644, 86] width 31 height 5
click at [729, 23] on span "Call to Customer" at bounding box center [736, 22] width 35 height 6
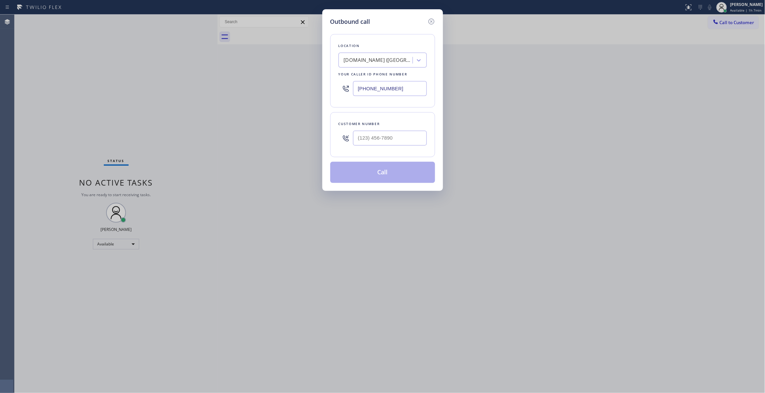
click at [387, 147] on div at bounding box center [390, 137] width 74 height 21
click at [381, 138] on input "(___) ___-____" at bounding box center [390, 138] width 74 height 15
paste input "909) 247-9729"
type input "[PHONE_NUMBER]"
click at [381, 172] on button "Call" at bounding box center [382, 172] width 105 height 21
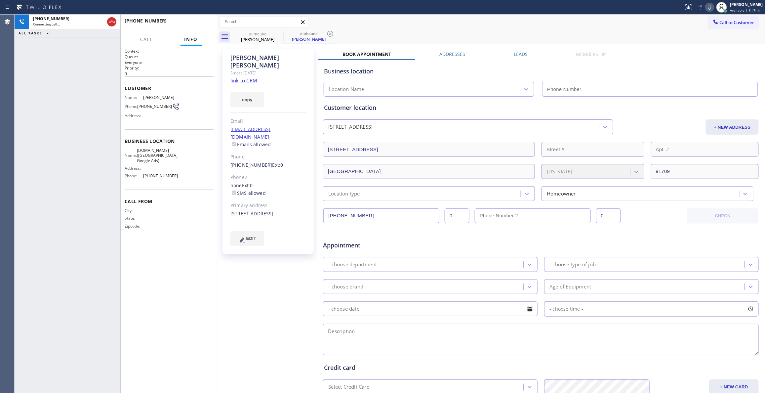
type input "[PHONE_NUMBER]"
drag, startPoint x: 375, startPoint y: 169, endPoint x: 260, endPoint y: 297, distance: 172.4
click at [260, 297] on div "[PERSON_NAME] Since: [DATE] link to CRM copy Email [EMAIL_ADDRESS][DOMAIN_NAME]…" at bounding box center [268, 260] width 99 height 428
click at [330, 33] on icon at bounding box center [330, 34] width 8 height 8
click at [192, 22] on span "HANG UP" at bounding box center [198, 23] width 20 height 5
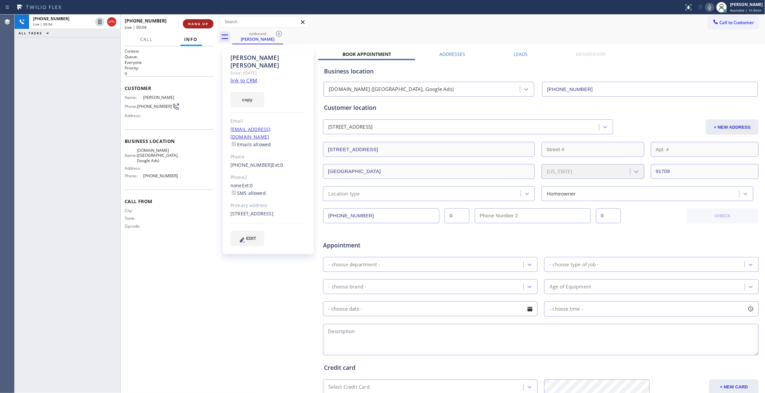
click at [192, 22] on span "HANG UP" at bounding box center [198, 23] width 20 height 5
click at [192, 22] on span "COMPLETE" at bounding box center [196, 23] width 23 height 5
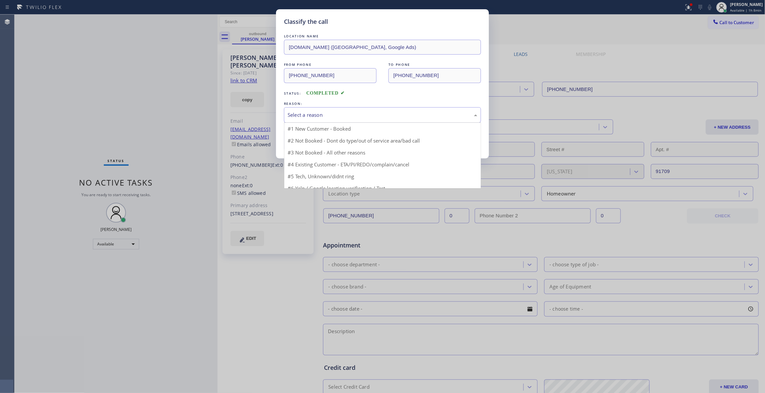
click at [306, 114] on div "Select a reason" at bounding box center [382, 115] width 190 height 8
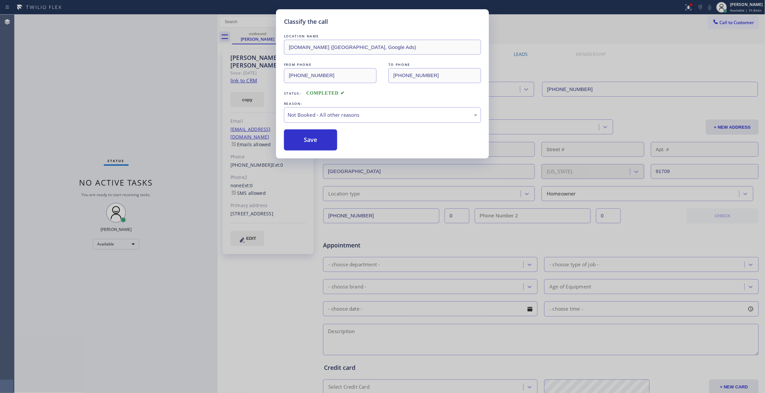
click at [306, 141] on button "Save" at bounding box center [310, 139] width 53 height 21
drag, startPoint x: 306, startPoint y: 141, endPoint x: 296, endPoint y: 130, distance: 14.3
click at [306, 140] on button "Save" at bounding box center [310, 139] width 53 height 21
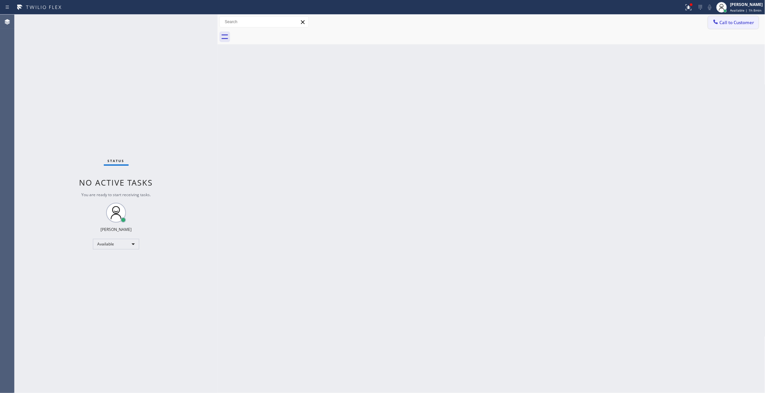
click at [739, 21] on span "Call to Customer" at bounding box center [736, 22] width 35 height 6
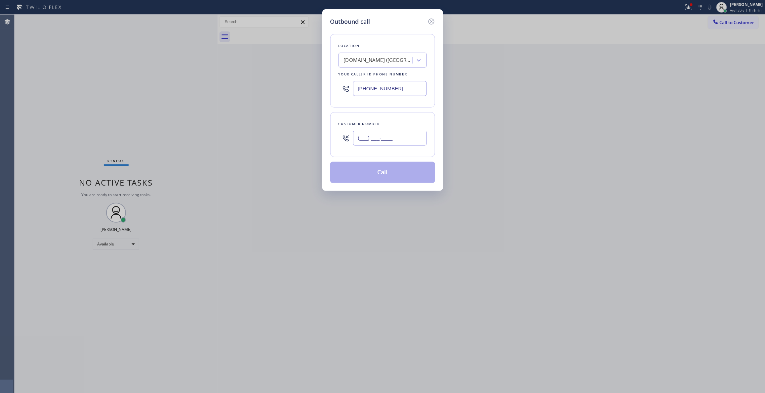
click at [377, 138] on input "(___) ___-____" at bounding box center [390, 138] width 74 height 15
paste input "786) 913-9379"
type input "[PHONE_NUMBER]"
paste input "786) 461-1410"
drag, startPoint x: 406, startPoint y: 88, endPoint x: 188, endPoint y: 95, distance: 217.5
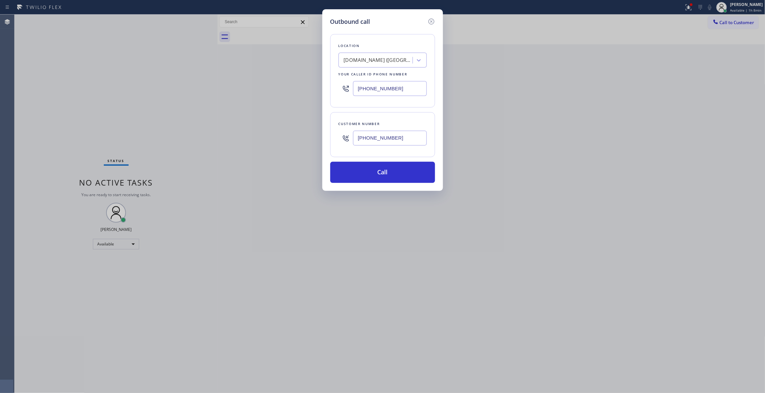
click at [188, 95] on div "Outbound call Location [DOMAIN_NAME] ([GEOGRAPHIC_DATA], Google Ads) Your calle…" at bounding box center [382, 196] width 765 height 393
type input "[PHONE_NUMBER]"
drag, startPoint x: 406, startPoint y: 140, endPoint x: 356, endPoint y: 172, distance: 59.4
click at [281, 134] on div "Outbound call Location Paramount HVAC Master Your caller id phone number [PHONE…" at bounding box center [382, 196] width 765 height 393
click at [360, 176] on button "Call" at bounding box center [382, 172] width 105 height 21
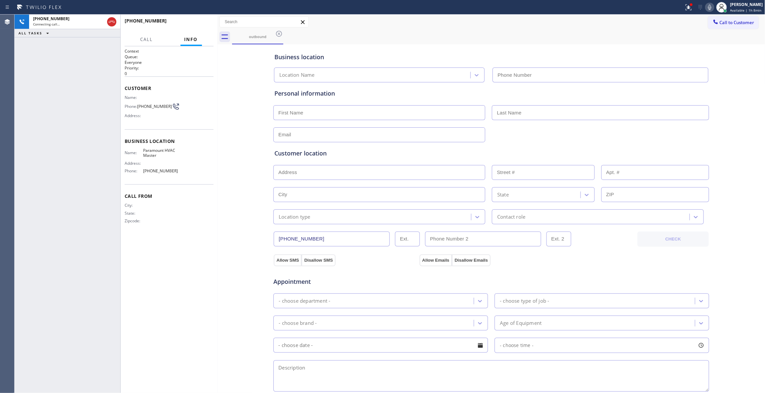
type input "[PHONE_NUMBER]"
click at [96, 109] on div "[PHONE_NUMBER] Live | 00:02 ALL TASKS ALL TASKS ACTIVE TASKS TASKS IN WRAP UP" at bounding box center [68, 204] width 106 height 378
click at [208, 246] on div "Context Queue: Everyone Priority: 0 Customer Name: Phone: [PHONE_NUMBER] Addres…" at bounding box center [169, 219] width 89 height 342
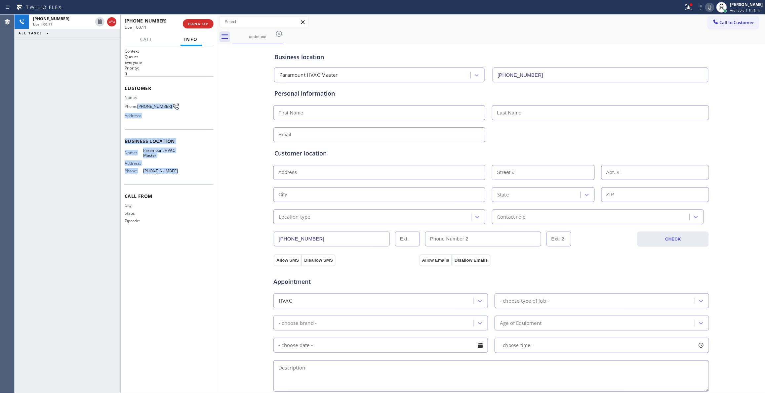
drag, startPoint x: 188, startPoint y: 177, endPoint x: 139, endPoint y: 106, distance: 86.3
click at [139, 106] on div "Context Queue: Everyone Priority: 0 Customer Name: Phone: [PHONE_NUMBER] Addres…" at bounding box center [169, 141] width 89 height 186
copy div "[PHONE_NUMBER] Address: Business location Name: Paramount HVAC Master Address: …"
click at [237, 241] on div "Business location Paramount HVAC Master [PHONE_NUMBER] Personal information Cus…" at bounding box center [491, 271] width 544 height 451
click at [238, 254] on div "Business location Paramount HVAC Master [PHONE_NUMBER] Personal information Cus…" at bounding box center [491, 271] width 544 height 451
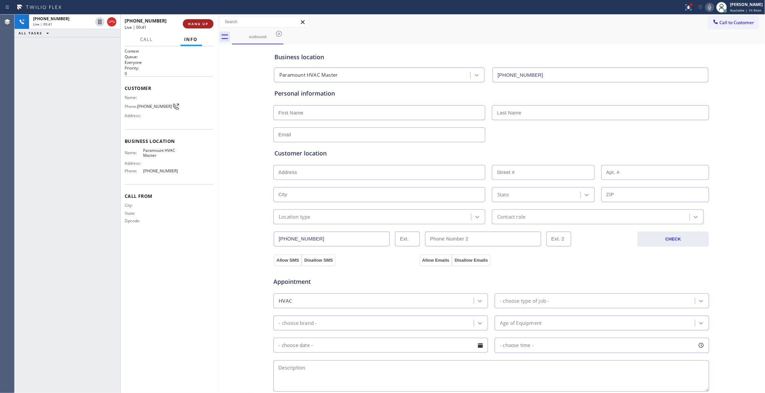
click at [196, 24] on span "HANG UP" at bounding box center [198, 23] width 20 height 5
click at [196, 23] on span "COMPLETE" at bounding box center [196, 23] width 23 height 5
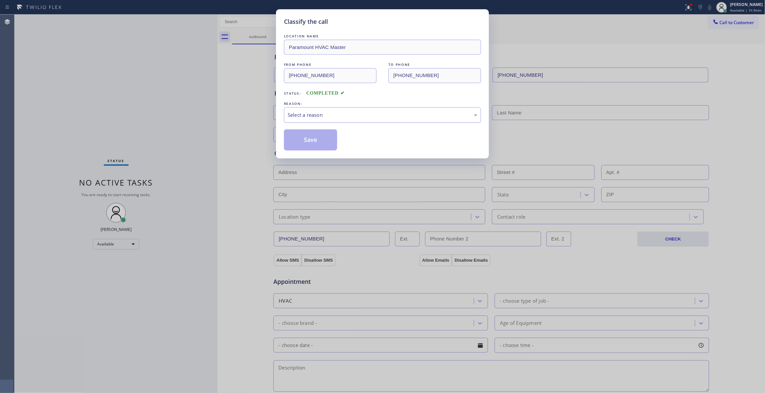
click at [299, 117] on div "Select a reason" at bounding box center [382, 115] width 190 height 8
drag, startPoint x: 298, startPoint y: 147, endPoint x: 296, endPoint y: 143, distance: 4.1
click at [296, 143] on button "Save" at bounding box center [310, 139] width 53 height 21
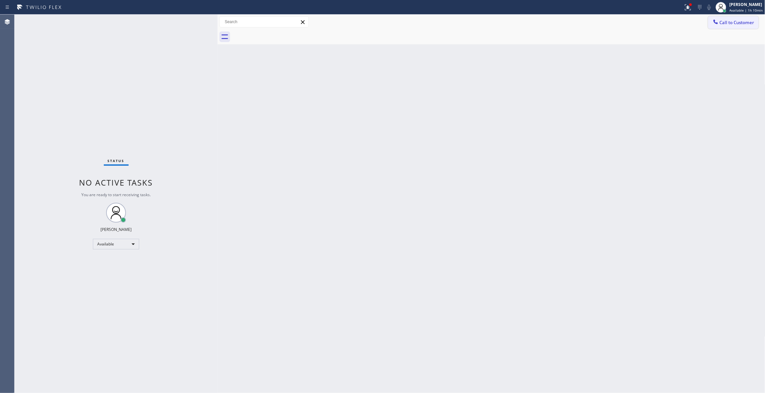
click at [738, 25] on span "Call to Customer" at bounding box center [736, 22] width 35 height 6
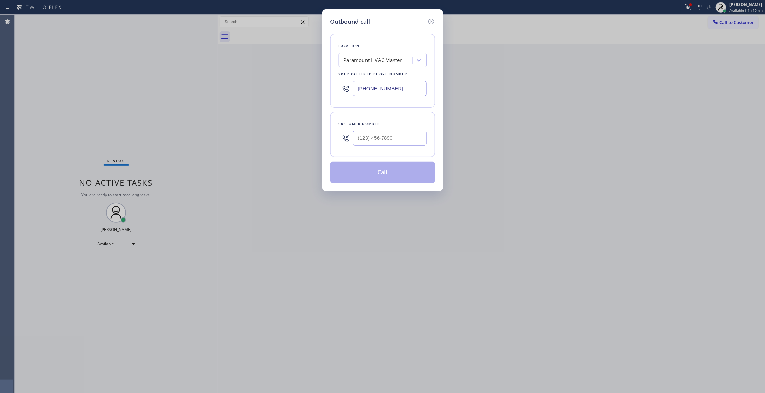
drag, startPoint x: 296, startPoint y: 89, endPoint x: 211, endPoint y: 84, distance: 85.4
click at [211, 86] on div "Outbound call Location Paramount HVAC Master Your caller id phone number [PHONE…" at bounding box center [382, 196] width 765 height 393
paste input "619) 374-7285"
type input "[PHONE_NUMBER]"
click at [371, 139] on input "(___) ___-____" at bounding box center [390, 138] width 74 height 15
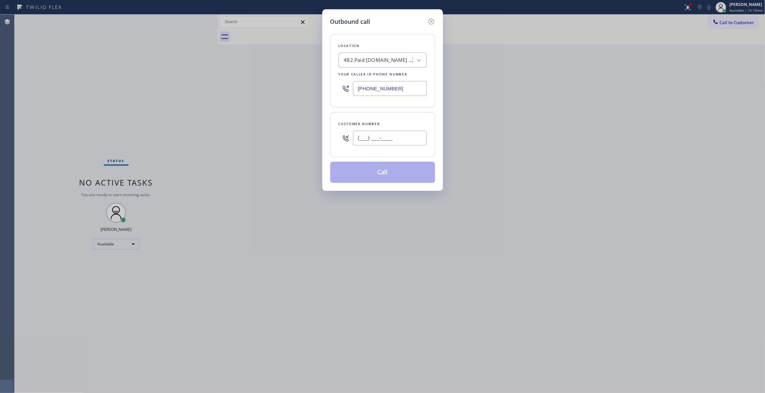
paste input "760) 473-3252"
type input "[PHONE_NUMBER]"
click at [378, 172] on button "Call" at bounding box center [382, 172] width 105 height 21
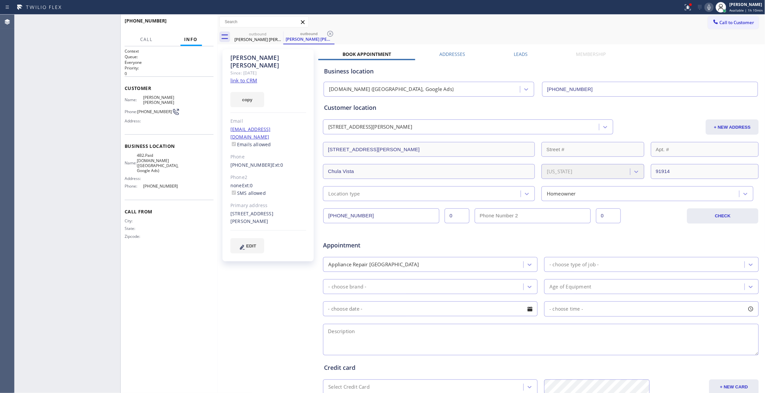
type input "[PHONE_NUMBER]"
click at [192, 20] on button "COMPLETE" at bounding box center [196, 23] width 33 height 9
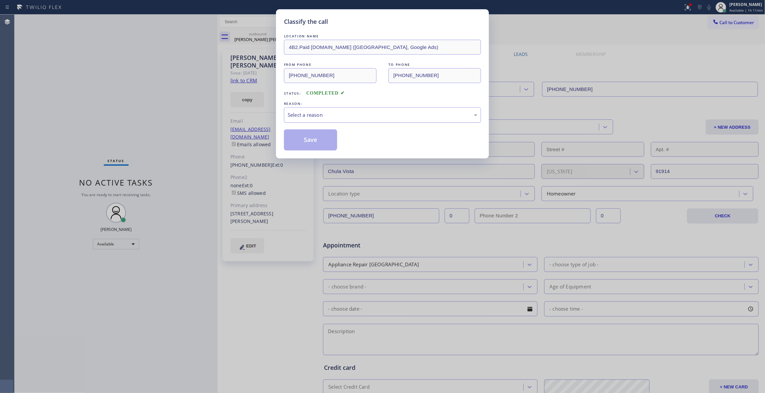
click at [315, 114] on div "Select a reason" at bounding box center [382, 115] width 190 height 8
click at [310, 144] on button "Save" at bounding box center [310, 139] width 53 height 21
drag, startPoint x: 310, startPoint y: 144, endPoint x: 699, endPoint y: 3, distance: 414.5
click at [310, 144] on button "Save" at bounding box center [310, 139] width 53 height 21
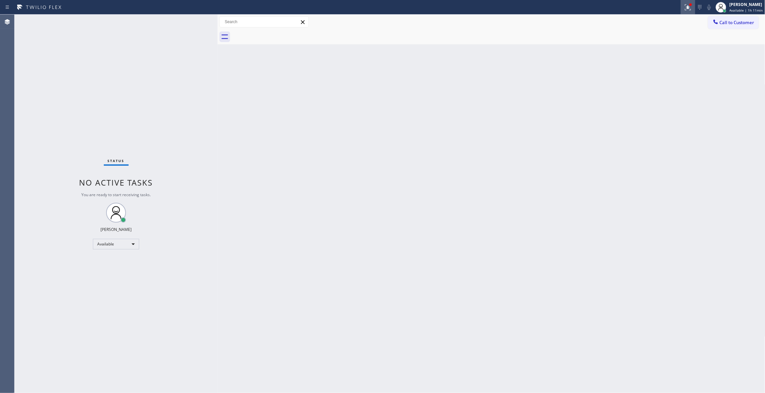
click at [684, 7] on icon at bounding box center [688, 7] width 8 height 8
click at [658, 84] on button "Clear issues" at bounding box center [644, 86] width 77 height 9
click at [731, 20] on span "Call to Customer" at bounding box center [736, 22] width 35 height 6
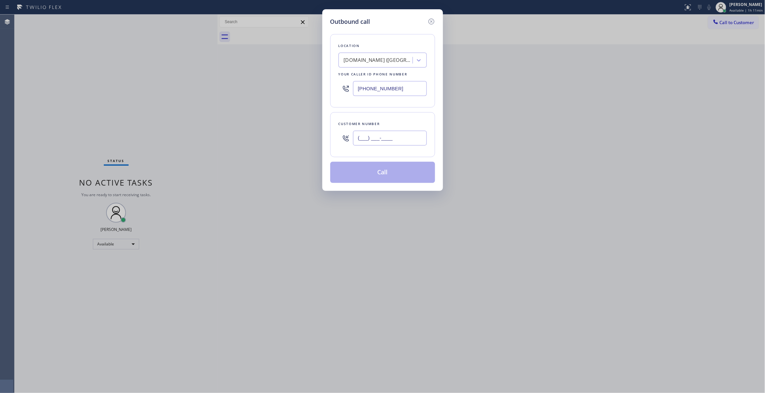
click at [393, 139] on input "(___) ___-____" at bounding box center [390, 138] width 74 height 15
paste input "760) 473-3252"
type input "[PHONE_NUMBER]"
click at [386, 174] on button "Call" at bounding box center [382, 172] width 105 height 21
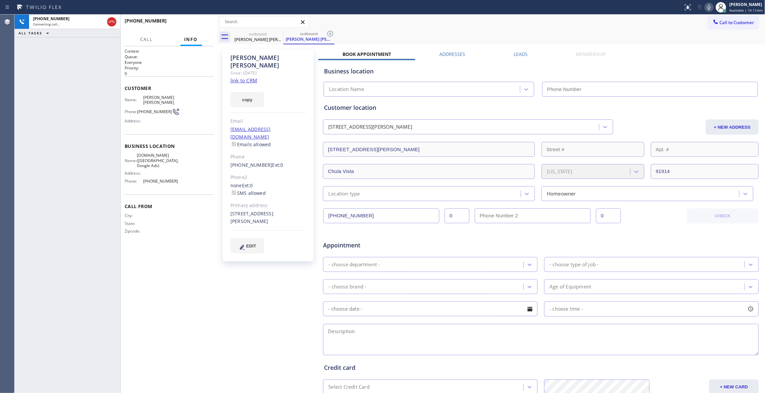
type input "[PHONE_NUMBER]"
click at [330, 31] on icon at bounding box center [330, 34] width 6 height 6
click at [195, 20] on button "HANG UP" at bounding box center [198, 23] width 31 height 9
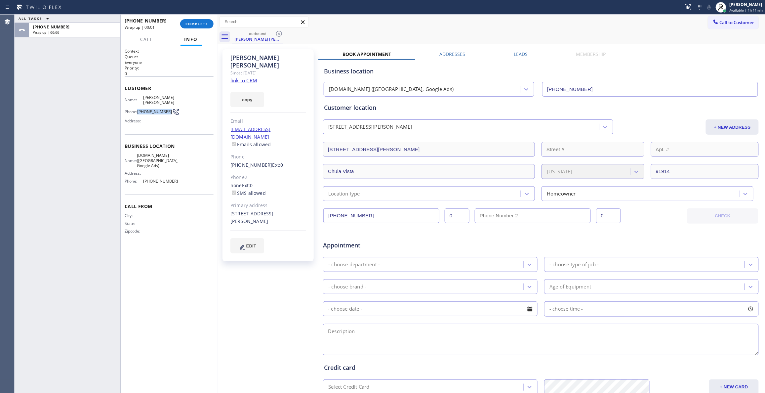
drag, startPoint x: 169, startPoint y: 107, endPoint x: 139, endPoint y: 104, distance: 29.9
click at [139, 108] on div "Phone: [PHONE_NUMBER]" at bounding box center [151, 112] width 53 height 8
copy div "[PHONE_NUMBER]"
click at [380, 32] on div "outbound [PERSON_NAME] [PERSON_NAME]" at bounding box center [498, 36] width 533 height 15
drag, startPoint x: 185, startPoint y: 98, endPoint x: 16, endPoint y: 241, distance: 221.1
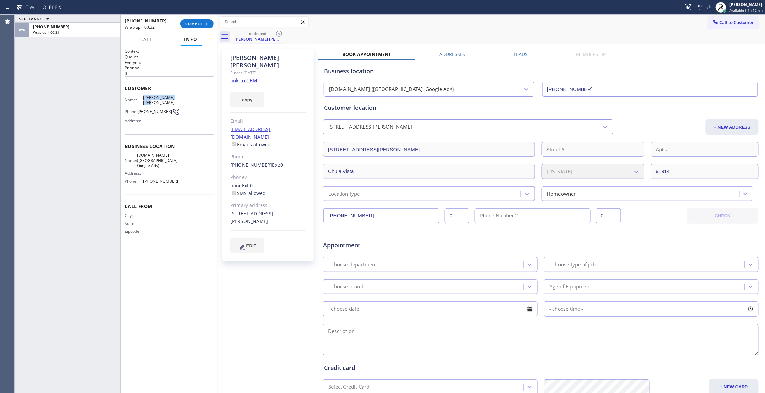
click at [143, 98] on div "Name: [PERSON_NAME] [PERSON_NAME] Phone: [PHONE_NUMBER] Address:" at bounding box center [169, 110] width 89 height 31
copy span "[PERSON_NAME] [PERSON_NAME]"
drag, startPoint x: 244, startPoint y: 282, endPoint x: 192, endPoint y: 166, distance: 127.5
click at [244, 281] on div "[PERSON_NAME] [PERSON_NAME] Since: [DATE] link to CRM copy Email [EMAIL_ADDRESS…" at bounding box center [268, 260] width 99 height 428
drag, startPoint x: 138, startPoint y: 149, endPoint x: 167, endPoint y: 149, distance: 29.1
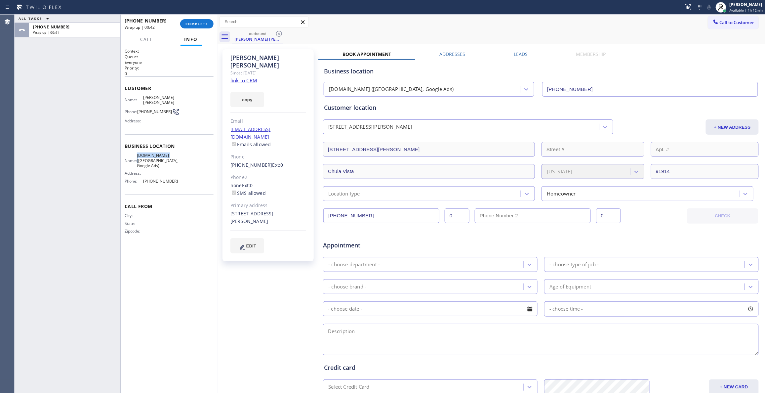
click at [167, 153] on div "Name: [DOMAIN_NAME] ([GEOGRAPHIC_DATA], Google Ads)" at bounding box center [151, 160] width 53 height 15
drag, startPoint x: 173, startPoint y: 176, endPoint x: 142, endPoint y: 176, distance: 31.4
click at [142, 178] on div "Phone: [PHONE_NUMBER]" at bounding box center [151, 180] width 53 height 5
click at [200, 22] on span "COMPLETE" at bounding box center [196, 23] width 23 height 5
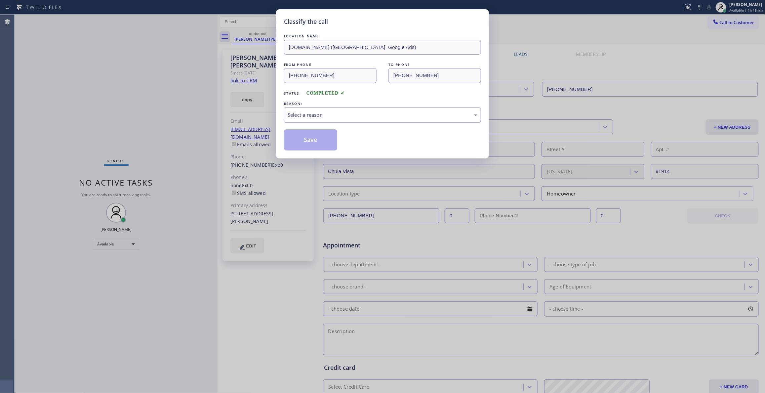
drag, startPoint x: 306, startPoint y: 113, endPoint x: 306, endPoint y: 119, distance: 5.9
click at [306, 114] on div "Select a reason" at bounding box center [382, 115] width 190 height 8
click at [299, 139] on button "Save" at bounding box center [310, 139] width 53 height 21
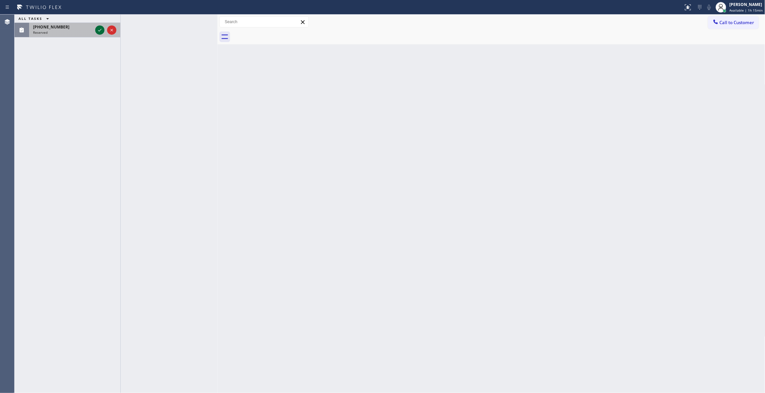
click at [99, 30] on icon at bounding box center [100, 30] width 8 height 8
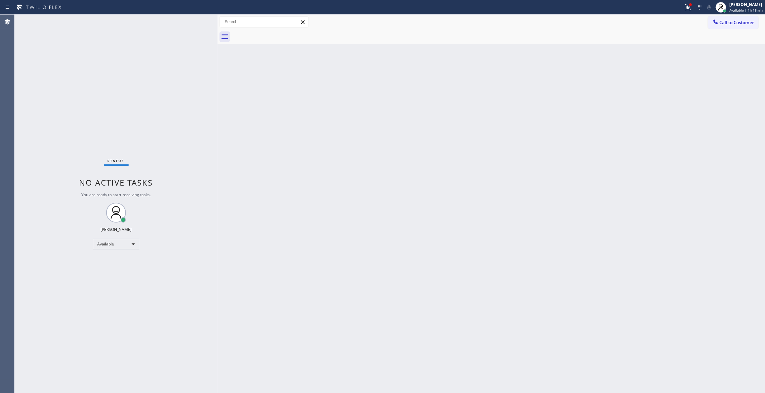
click at [303, 125] on div "Back to Dashboard Change Sender ID Customers Technicians Select a contact Outbo…" at bounding box center [490, 204] width 547 height 378
click at [299, 149] on div "Back to Dashboard Change Sender ID Customers Technicians Select a contact Outbo…" at bounding box center [490, 204] width 547 height 378
click at [684, 8] on icon at bounding box center [688, 7] width 8 height 8
click at [668, 85] on button "Clear issue" at bounding box center [644, 86] width 77 height 9
click at [98, 83] on div "Status No active tasks You are ready to start receiving tasks. [PERSON_NAME] Av…" at bounding box center [116, 204] width 203 height 378
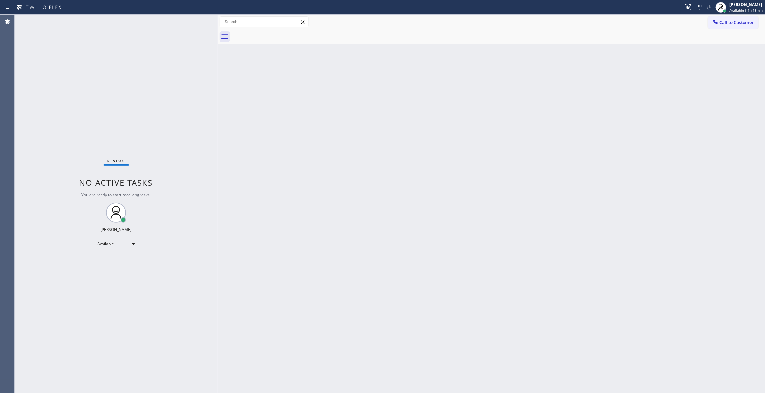
click at [89, 106] on div "Status No active tasks You are ready to start receiving tasks. [PERSON_NAME] Av…" at bounding box center [116, 204] width 203 height 378
click at [90, 277] on div "Status No active tasks You are ready to start receiving tasks. [PERSON_NAME] Av…" at bounding box center [116, 204] width 203 height 378
click at [76, 116] on div "Status No active tasks You are ready to start receiving tasks. [PERSON_NAME] Av…" at bounding box center [116, 204] width 203 height 378
click at [61, 69] on div "Status No active tasks You are ready to start receiving tasks. [PERSON_NAME] Av…" at bounding box center [116, 204] width 203 height 378
click at [730, 22] on span "Call to Customer" at bounding box center [736, 22] width 35 height 6
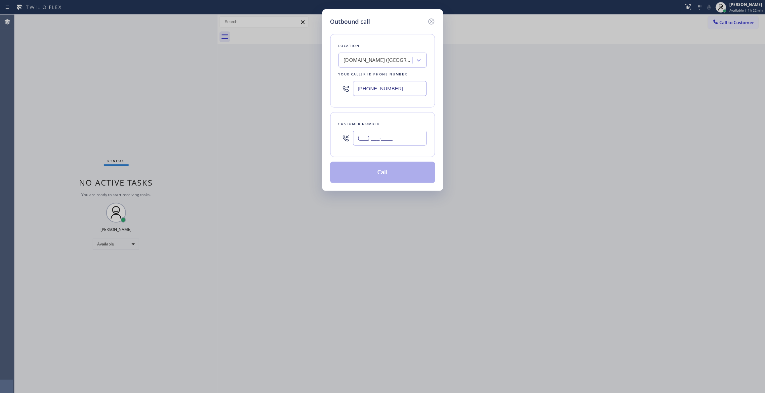
click at [388, 132] on input "(___) ___-____" at bounding box center [390, 138] width 74 height 15
paste input "760) 219-4254"
type input "[PHONE_NUMBER]"
paste input "855) 731-4952"
drag, startPoint x: 403, startPoint y: 89, endPoint x: 169, endPoint y: 82, distance: 234.0
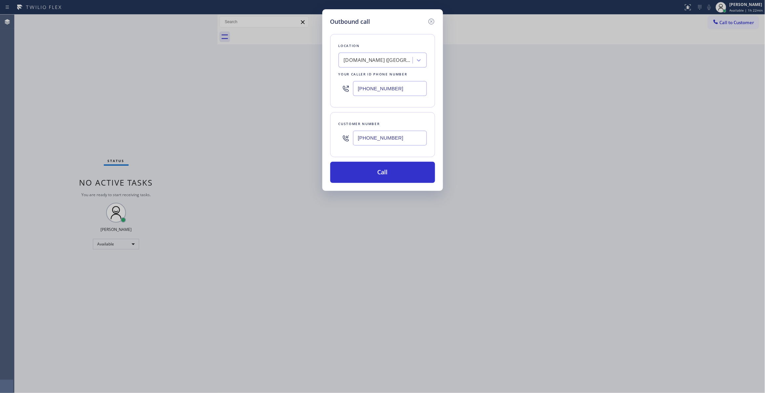
click at [169, 82] on div "Outbound call Location [DOMAIN_NAME] ([GEOGRAPHIC_DATA], Google Ads) Your calle…" at bounding box center [382, 196] width 765 height 393
type input "[PHONE_NUMBER]"
drag, startPoint x: 414, startPoint y: 139, endPoint x: 300, endPoint y: 136, distance: 114.0
click at [295, 131] on div "Outbound call Location 5 Star Appliance Repair Your caller id phone number [PHO…" at bounding box center [382, 196] width 765 height 393
click at [369, 166] on button "Call" at bounding box center [382, 172] width 105 height 21
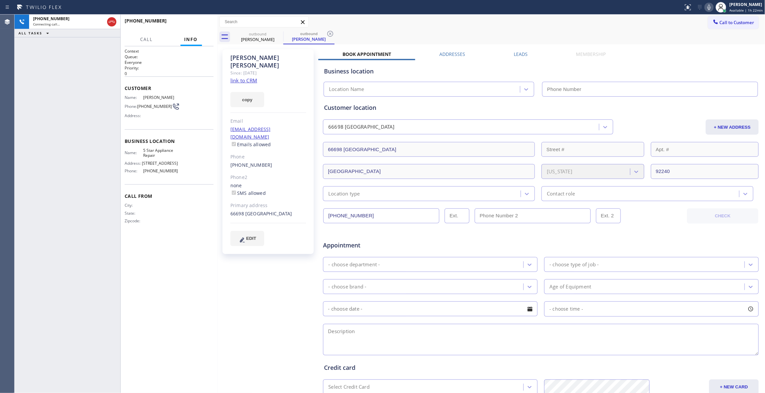
type input "[PHONE_NUMBER]"
click at [202, 23] on span "HANG UP" at bounding box center [198, 23] width 20 height 5
click at [332, 32] on icon at bounding box center [330, 34] width 6 height 6
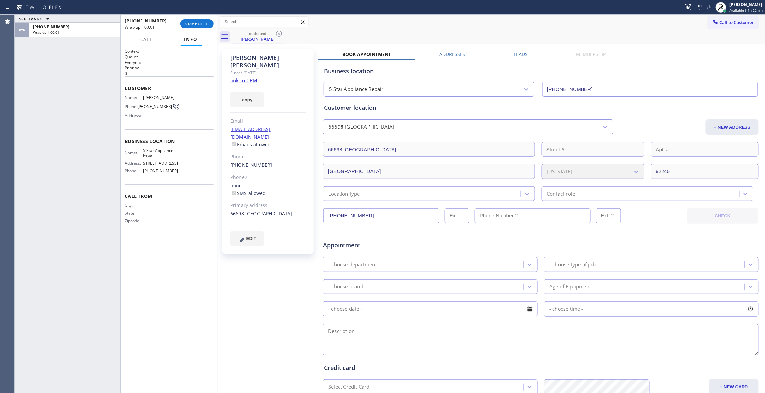
click at [328, 34] on div "outbound [PERSON_NAME]" at bounding box center [498, 36] width 533 height 15
click at [204, 23] on span "COMPLETE" at bounding box center [196, 23] width 23 height 5
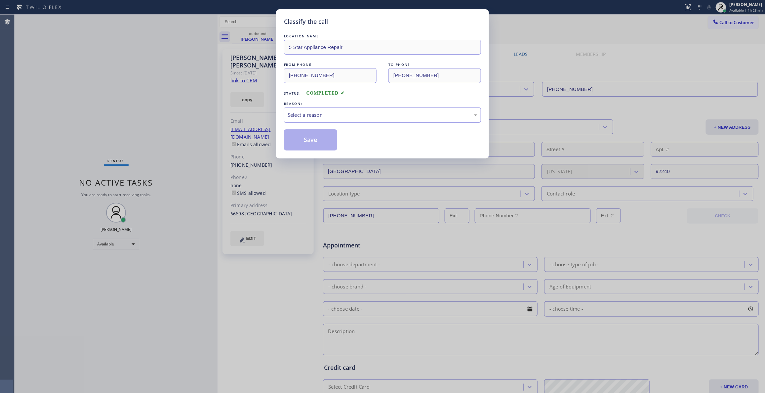
click at [293, 115] on div "Select a reason" at bounding box center [382, 115] width 190 height 8
click at [305, 142] on button "Save" at bounding box center [310, 139] width 53 height 21
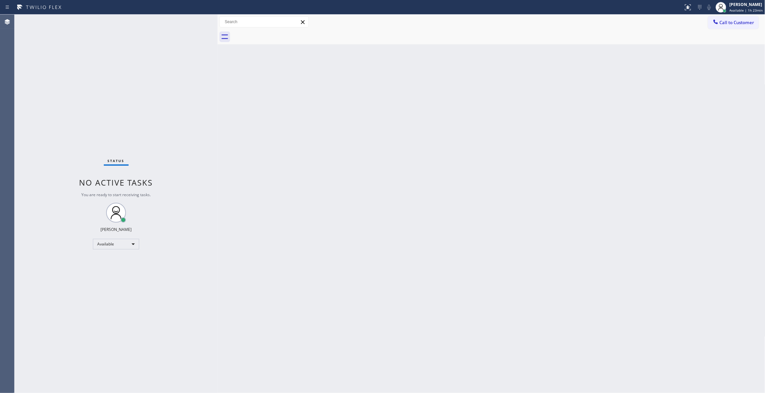
click at [732, 24] on span "Call to Customer" at bounding box center [736, 22] width 35 height 6
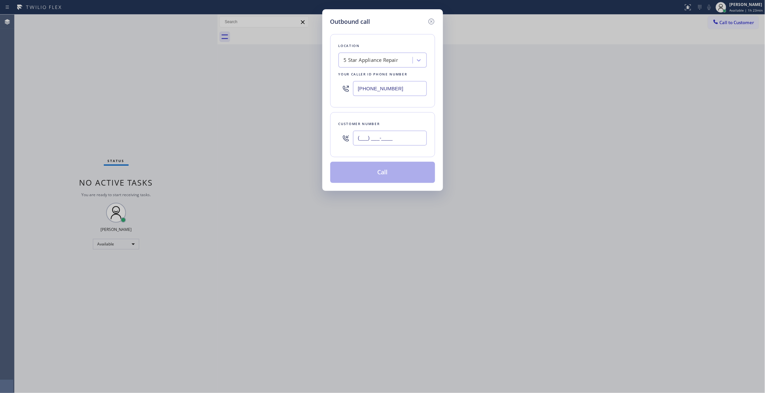
click at [400, 136] on input "(___) ___-____" at bounding box center [390, 138] width 74 height 15
paste input "760) 219-4254"
type input "[PHONE_NUMBER]"
click at [387, 176] on button "Call" at bounding box center [382, 172] width 105 height 21
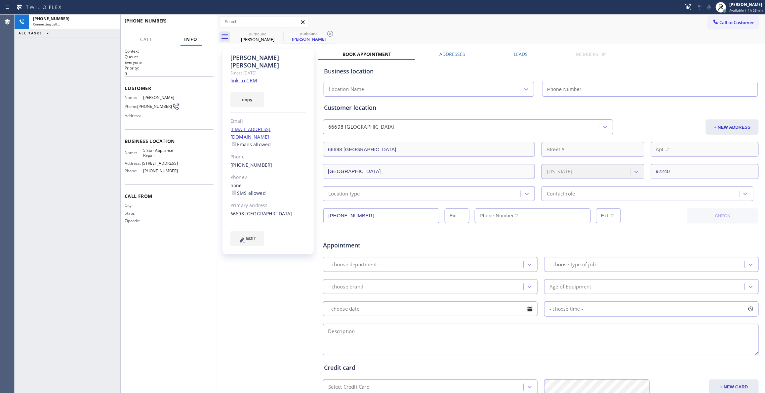
type input "[PHONE_NUMBER]"
click at [220, 288] on div "[PERSON_NAME] Since: [DATE] link to CRM copy Email [EMAIL_ADDRESS][DOMAIN_NAME]…" at bounding box center [268, 260] width 99 height 428
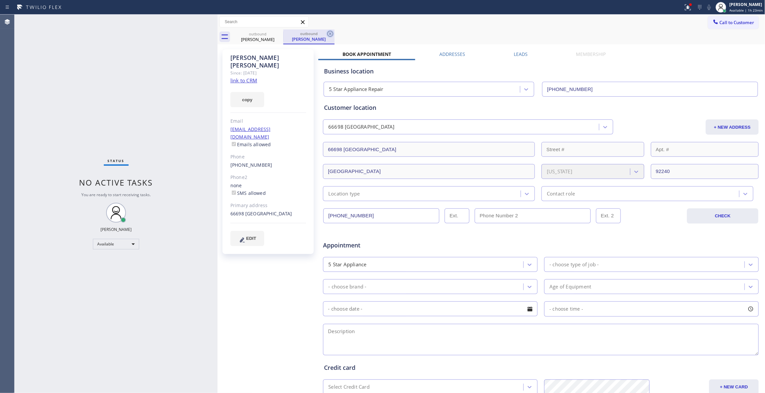
click at [332, 32] on icon at bounding box center [330, 34] width 8 height 8
click at [688, 6] on div at bounding box center [690, 5] width 4 height 4
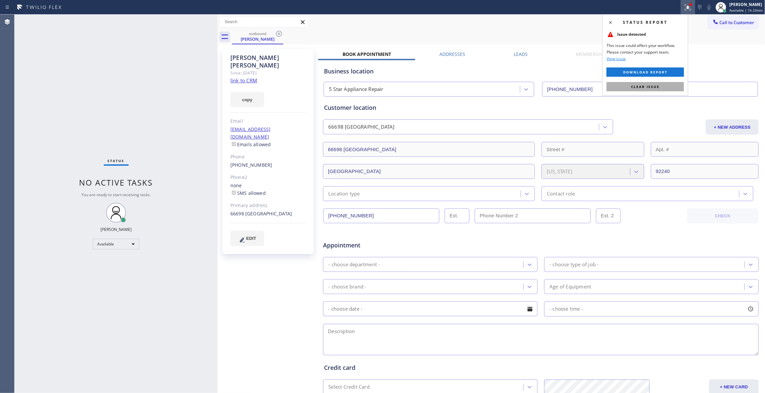
click at [618, 89] on button "Clear issue" at bounding box center [644, 86] width 77 height 9
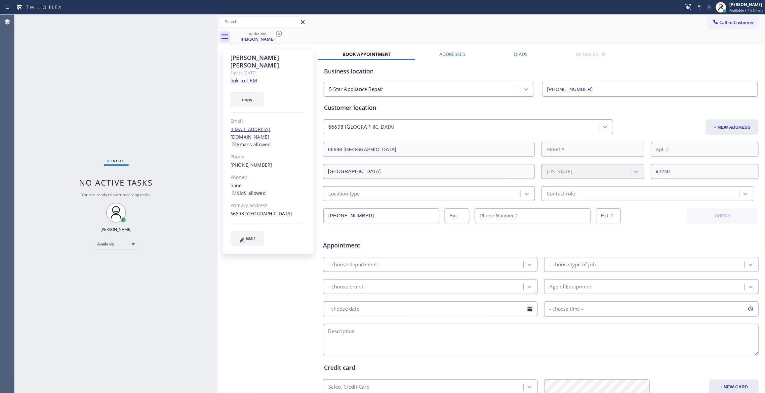
click at [102, 107] on div "Status No active tasks You are ready to start receiving tasks. [PERSON_NAME] Av…" at bounding box center [116, 204] width 203 height 378
click at [279, 35] on icon at bounding box center [279, 34] width 8 height 8
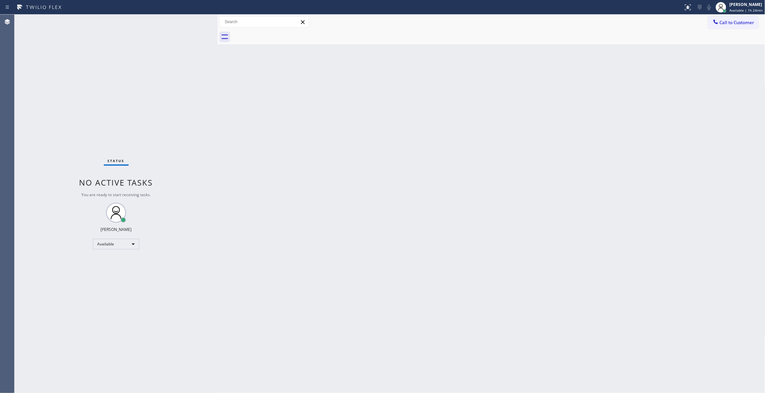
click at [99, 75] on div "Status No active tasks You are ready to start receiving tasks. [PERSON_NAME] Av…" at bounding box center [116, 204] width 203 height 378
click at [48, 291] on div "Status No active tasks You are ready to start receiving tasks. [PERSON_NAME] Av…" at bounding box center [116, 204] width 203 height 378
click at [76, 99] on div "Status No active tasks You are ready to start receiving tasks. [PERSON_NAME] Av…" at bounding box center [116, 204] width 203 height 378
click at [127, 355] on div "Status No active tasks You are ready to start receiving tasks. [PERSON_NAME] Av…" at bounding box center [116, 204] width 203 height 378
click at [323, 169] on div "Back to Dashboard Change Sender ID Customers Technicians Select a contact Outbo…" at bounding box center [490, 204] width 547 height 378
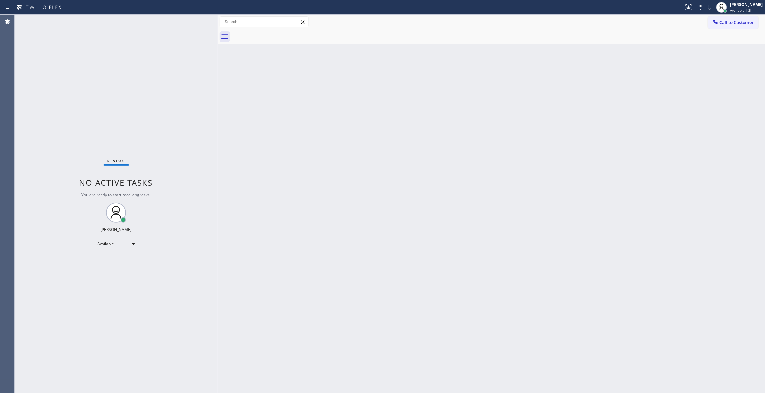
drag, startPoint x: 68, startPoint y: 112, endPoint x: 64, endPoint y: 8, distance: 103.5
click at [68, 112] on div "Status No active tasks You are ready to start receiving tasks. [PERSON_NAME] Av…" at bounding box center [116, 204] width 203 height 378
click at [743, 20] on span "Call to Customer" at bounding box center [736, 22] width 35 height 6
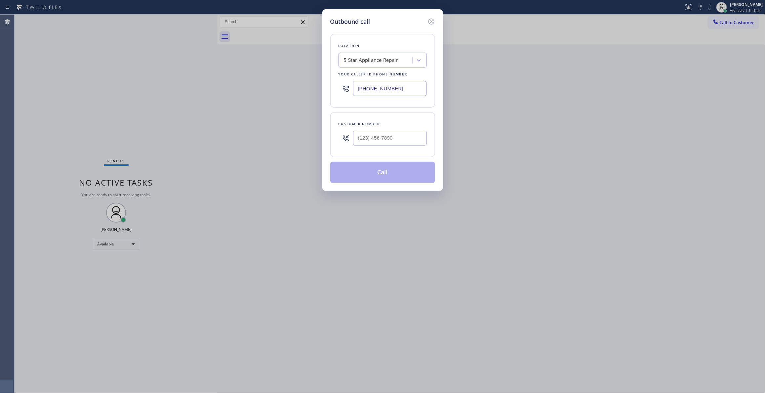
drag, startPoint x: 413, startPoint y: 90, endPoint x: 175, endPoint y: 95, distance: 237.9
click at [135, 89] on div "Outbound call Location 5 Star Appliance Repair Your caller id phone number [PHO…" at bounding box center [382, 196] width 765 height 393
paste input "760) 388-9800"
type input "[PHONE_NUMBER]"
click at [388, 140] on input "(___) ___-____" at bounding box center [390, 138] width 74 height 15
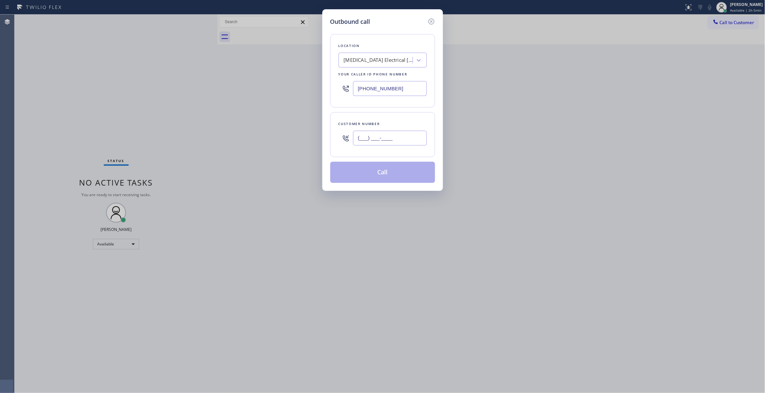
paste input "442) 241-9300"
type input "[PHONE_NUMBER]"
click at [378, 172] on button "Call" at bounding box center [382, 172] width 105 height 21
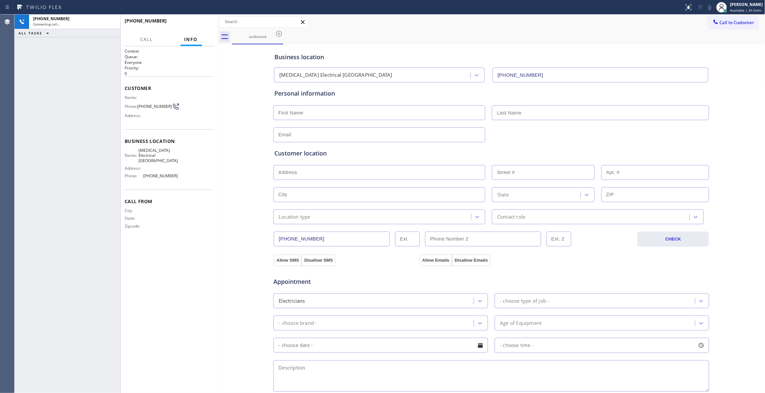
type input "[PHONE_NUMBER]"
click at [110, 21] on icon at bounding box center [112, 22] width 6 height 2
click at [151, 105] on span "[PHONE_NUMBER]" at bounding box center [154, 106] width 35 height 5
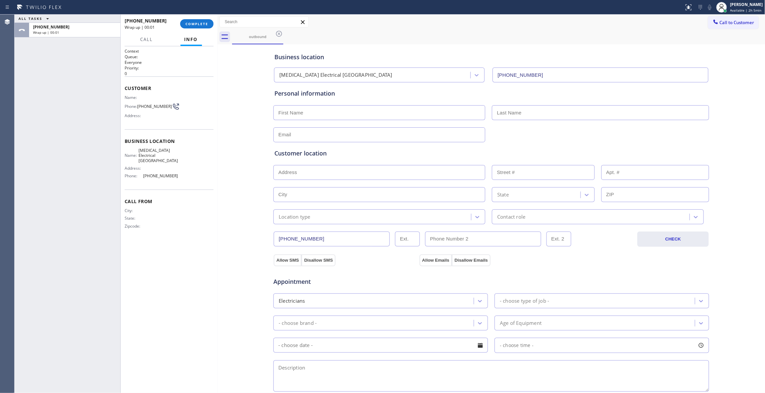
click at [196, 17] on div "[PHONE_NUMBER] Wrap up | 00:01 COMPLETE" at bounding box center [169, 23] width 89 height 17
click at [195, 28] on button "COMPLETE" at bounding box center [196, 23] width 33 height 9
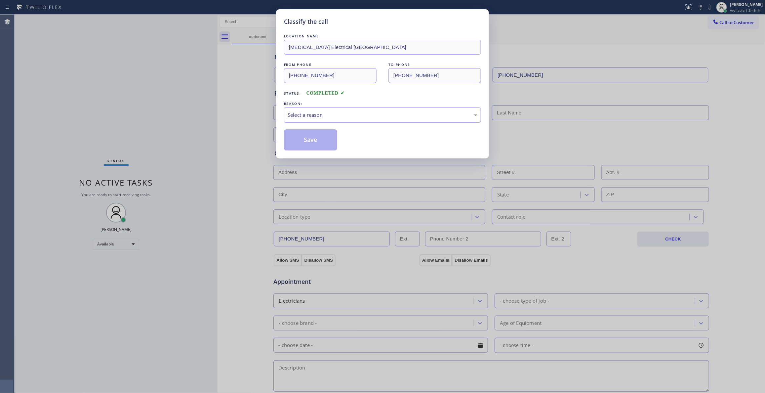
click at [307, 113] on div "Select a reason" at bounding box center [382, 115] width 190 height 8
click at [307, 138] on button "Save" at bounding box center [310, 139] width 53 height 21
drag, startPoint x: 307, startPoint y: 138, endPoint x: 572, endPoint y: 71, distance: 273.4
click at [309, 137] on button "Save" at bounding box center [310, 139] width 53 height 21
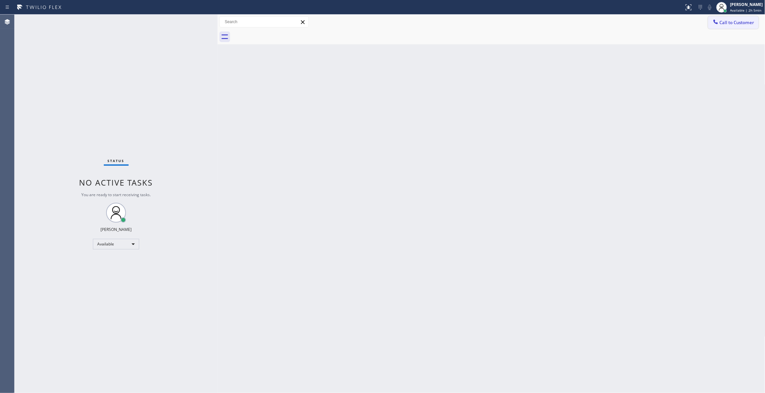
click at [743, 23] on span "Call to Customer" at bounding box center [736, 22] width 35 height 6
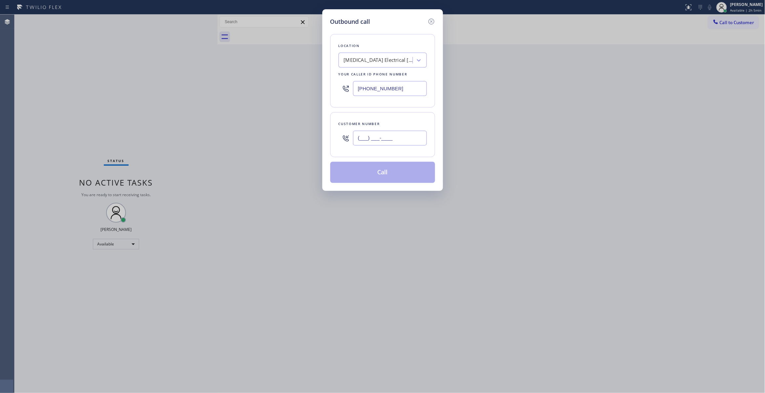
click at [394, 136] on input "(___) ___-____" at bounding box center [390, 138] width 74 height 15
paste input "442) 241-9300"
type input "[PHONE_NUMBER]"
click at [375, 173] on button "Call" at bounding box center [382, 172] width 105 height 21
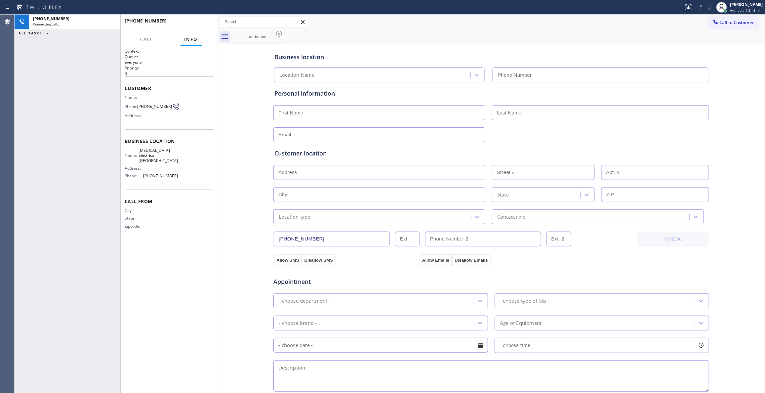
type input "[PHONE_NUMBER]"
drag, startPoint x: 111, startPoint y: 22, endPoint x: 199, endPoint y: 25, distance: 87.3
click at [111, 22] on icon at bounding box center [112, 22] width 8 height 8
click at [199, 25] on span "HANG UP" at bounding box center [198, 23] width 20 height 5
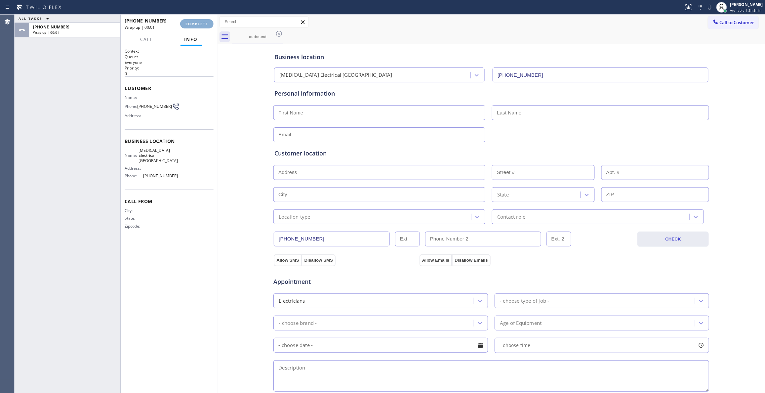
click at [205, 26] on button "COMPLETE" at bounding box center [196, 23] width 33 height 9
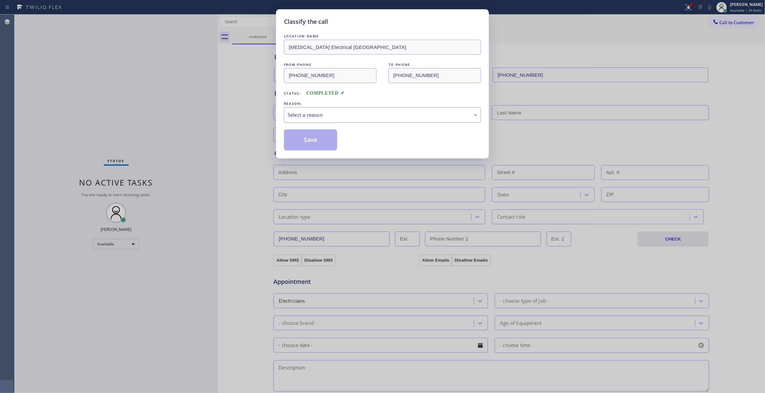
click at [334, 108] on div "Select a reason" at bounding box center [382, 115] width 197 height 16
click at [326, 139] on button "Save" at bounding box center [310, 139] width 53 height 21
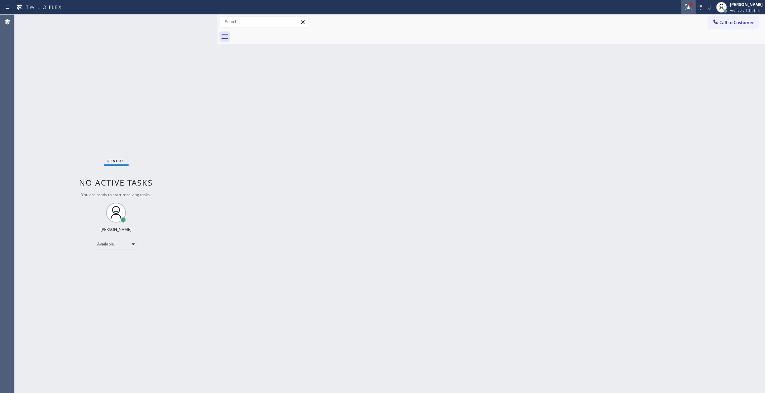
click at [685, 8] on icon at bounding box center [687, 6] width 4 height 5
click at [641, 88] on span "Clear issues" at bounding box center [644, 86] width 31 height 5
click at [731, 20] on span "Call to Customer" at bounding box center [736, 22] width 35 height 6
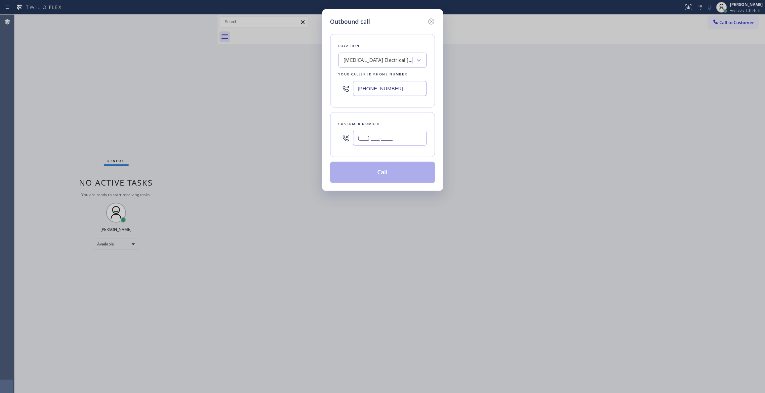
click at [387, 143] on input "(___) ___-____" at bounding box center [390, 138] width 74 height 15
paste input "442) 241-9300"
type input "[PHONE_NUMBER]"
click at [373, 174] on button "Call" at bounding box center [382, 172] width 105 height 21
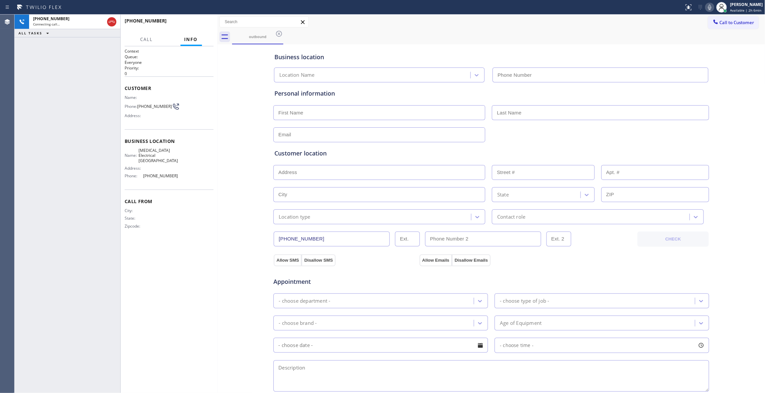
type input "[PHONE_NUMBER]"
click at [205, 21] on span "HANG UP" at bounding box center [198, 23] width 20 height 5
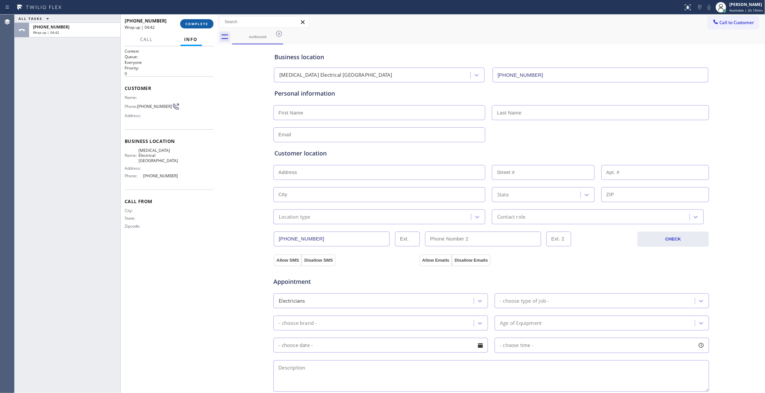
click at [198, 23] on span "COMPLETE" at bounding box center [196, 23] width 23 height 5
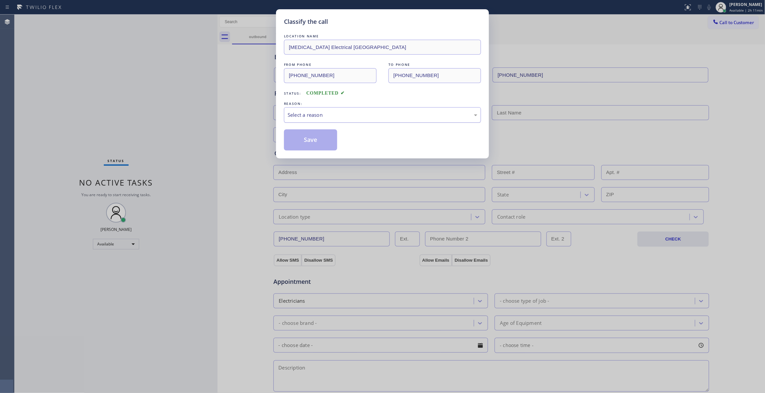
click at [310, 112] on div "Select a reason" at bounding box center [382, 115] width 190 height 8
click at [305, 140] on button "Save" at bounding box center [310, 139] width 53 height 21
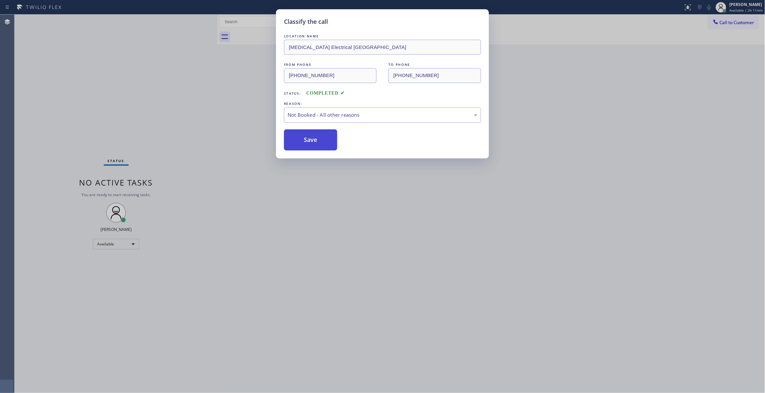
click at [305, 140] on button "Save" at bounding box center [310, 139] width 53 height 21
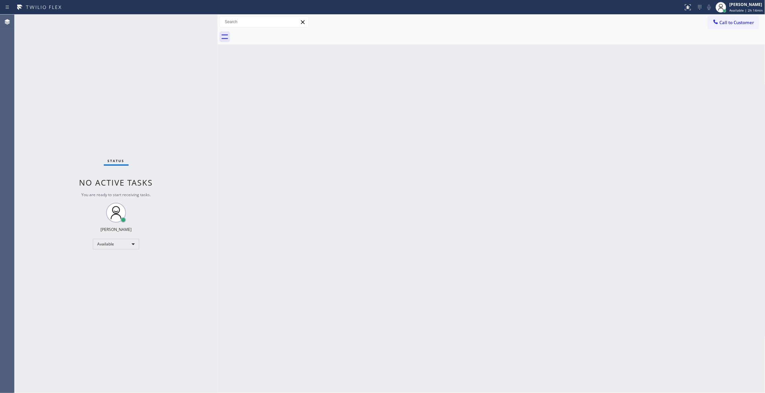
click at [123, 108] on div "Status No active tasks You are ready to start receiving tasks. [PERSON_NAME] Av…" at bounding box center [116, 204] width 203 height 378
click at [106, 106] on div "Status No active tasks You are ready to start receiving tasks. [PERSON_NAME] Av…" at bounding box center [116, 204] width 203 height 378
drag, startPoint x: 95, startPoint y: 108, endPoint x: 273, endPoint y: 167, distance: 186.9
click at [95, 108] on div "Status No active tasks You are ready to start receiving tasks. [PERSON_NAME] Av…" at bounding box center [116, 204] width 203 height 378
click at [343, 202] on div "Back to Dashboard Change Sender ID Customers Technicians Select a contact Outbo…" at bounding box center [490, 204] width 547 height 378
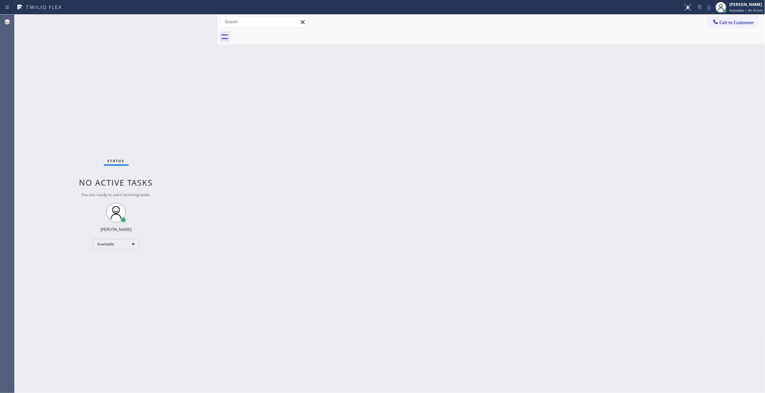
drag, startPoint x: 125, startPoint y: 114, endPoint x: 517, endPoint y: 118, distance: 392.5
click at [124, 114] on div "Status No active tasks You are ready to start receiving tasks. [PERSON_NAME] Av…" at bounding box center [116, 204] width 203 height 378
click at [727, 22] on span "Call to Customer" at bounding box center [736, 22] width 35 height 6
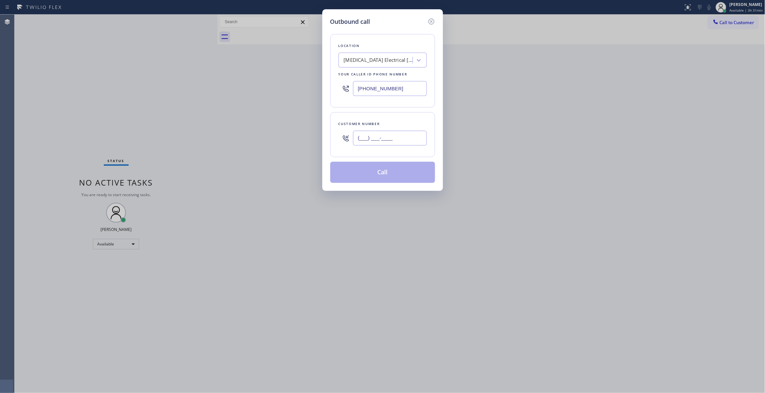
click at [390, 139] on input "(___) ___-____" at bounding box center [390, 138] width 74 height 15
paste input "442) 241-9300"
type input "[PHONE_NUMBER]"
click at [380, 175] on button "Call" at bounding box center [382, 172] width 105 height 21
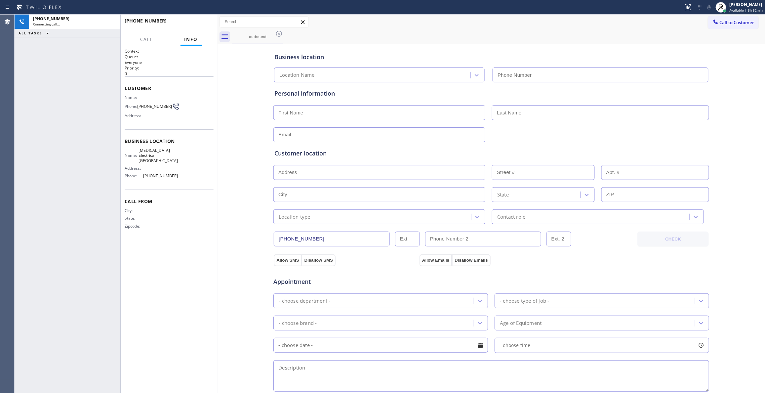
type input "[PHONE_NUMBER]"
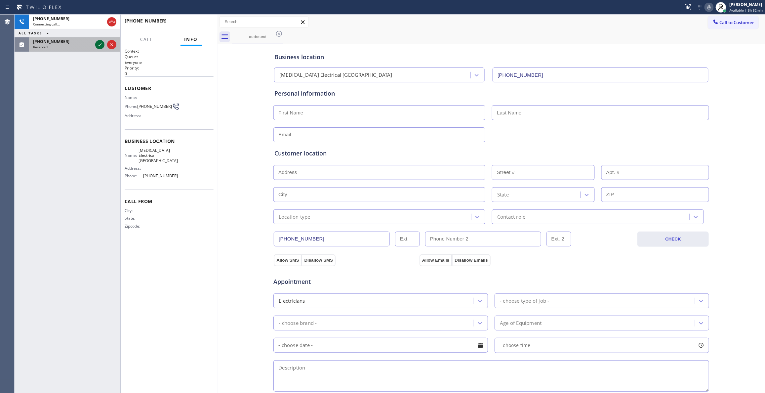
click at [99, 45] on icon at bounding box center [100, 45] width 8 height 8
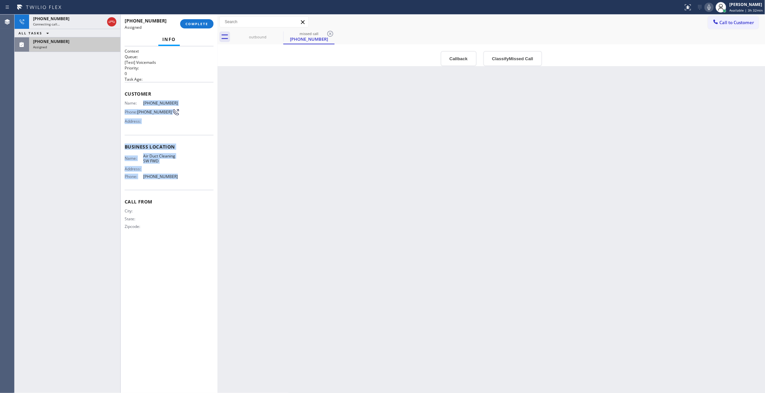
drag, startPoint x: 171, startPoint y: 179, endPoint x: 416, endPoint y: 102, distance: 257.1
click at [140, 102] on div "Context Queue: [Test] Voicemails Priority: 0 Task Age: Customer Name: [PHONE_NU…" at bounding box center [169, 144] width 89 height 192
click at [511, 59] on button "Classify Missed Call" at bounding box center [512, 58] width 59 height 15
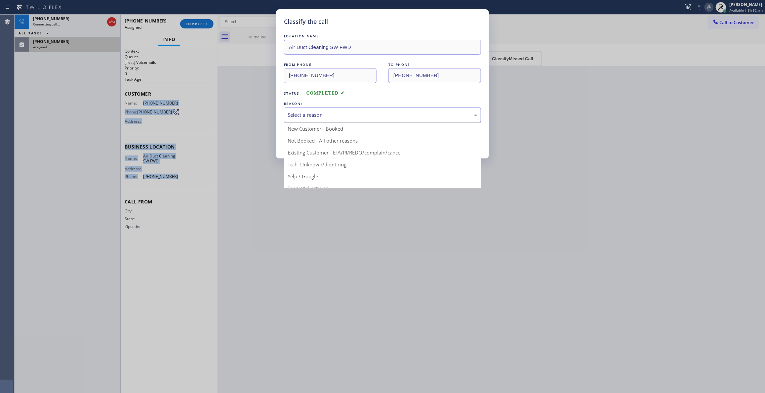
click at [329, 114] on div "Select a reason" at bounding box center [382, 115] width 190 height 8
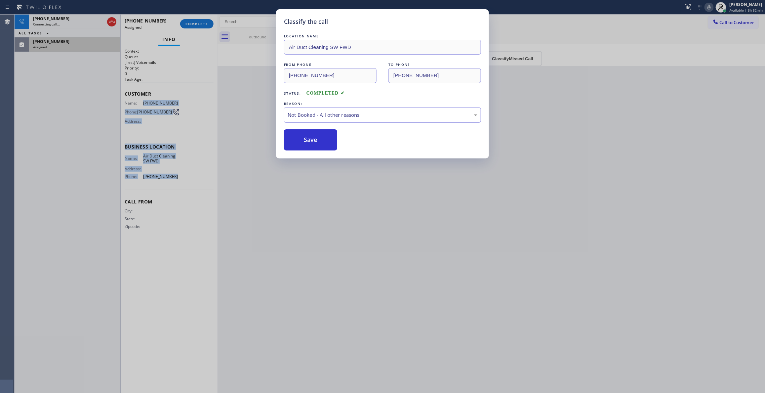
click at [315, 143] on button "Save" at bounding box center [310, 139] width 53 height 21
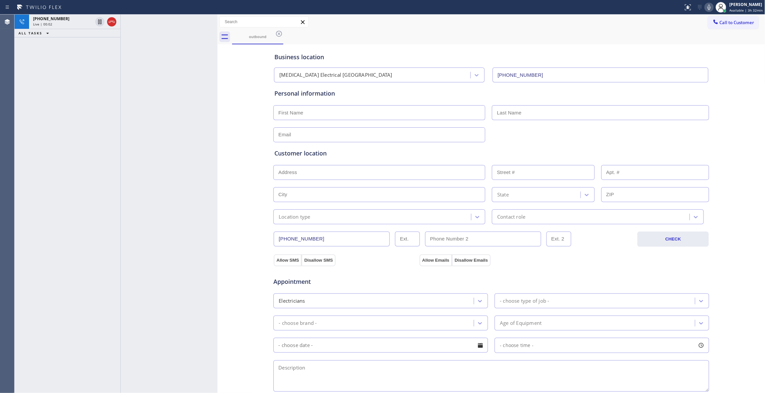
click at [201, 24] on div at bounding box center [169, 204] width 97 height 378
click at [112, 20] on icon at bounding box center [112, 22] width 8 height 8
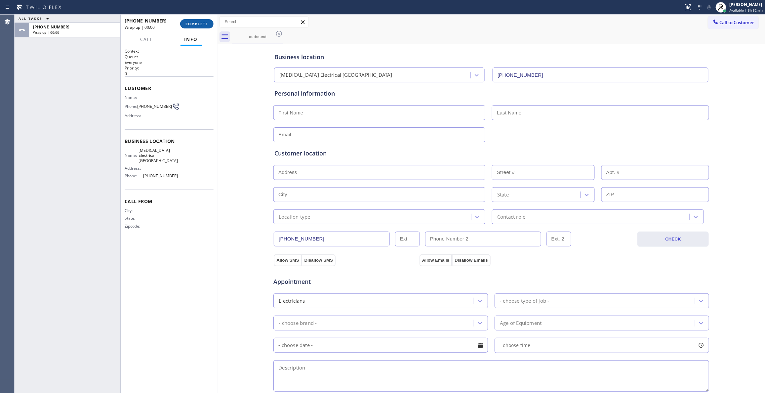
click at [204, 23] on span "COMPLETE" at bounding box center [196, 23] width 23 height 5
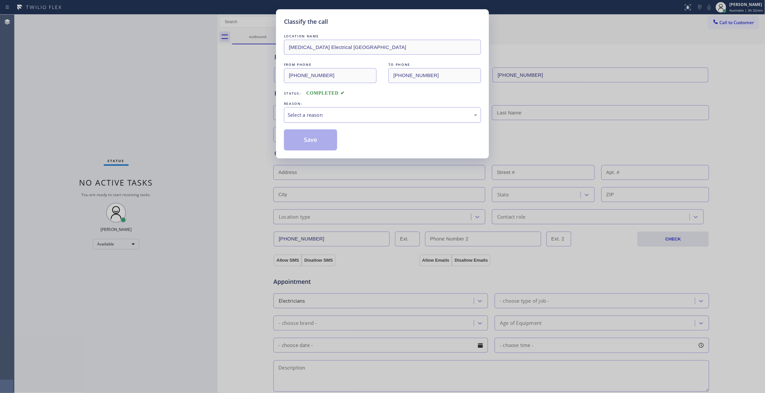
click at [295, 115] on div "Select a reason" at bounding box center [382, 115] width 190 height 8
click at [300, 142] on button "Save" at bounding box center [310, 139] width 53 height 21
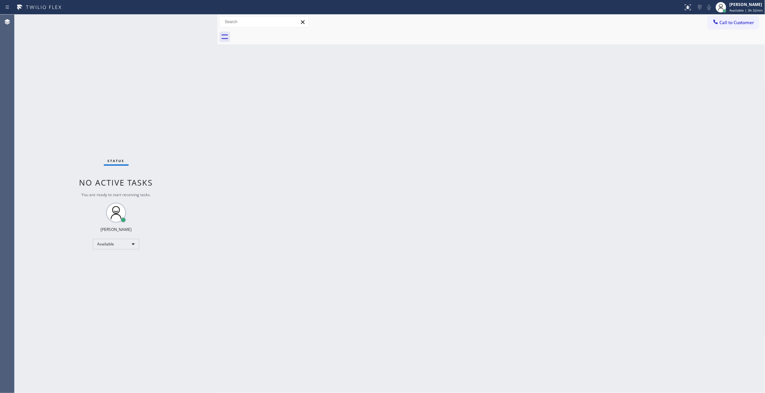
click at [337, 207] on div "Back to Dashboard Change Sender ID Customers Technicians Select a contact Outbo…" at bounding box center [490, 204] width 547 height 378
drag, startPoint x: 640, startPoint y: 143, endPoint x: 696, endPoint y: 79, distance: 85.7
click at [643, 139] on div "Back to Dashboard Change Sender ID Customers Technicians Select a contact Outbo…" at bounding box center [490, 204] width 547 height 378
click at [731, 20] on span "Call to Customer" at bounding box center [736, 22] width 35 height 6
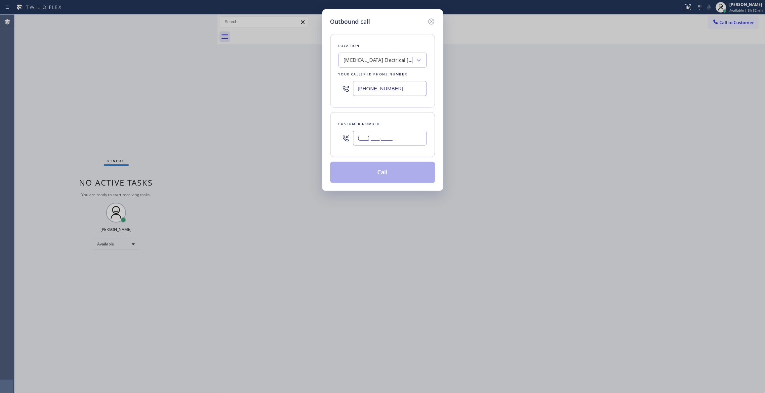
drag, startPoint x: 395, startPoint y: 143, endPoint x: 393, endPoint y: 140, distance: 3.5
click at [394, 143] on input "(___) ___-____" at bounding box center [390, 138] width 74 height 15
paste input "424) 205-6147"
type input "[PHONE_NUMBER]"
drag, startPoint x: 406, startPoint y: 85, endPoint x: 232, endPoint y: 83, distance: 174.5
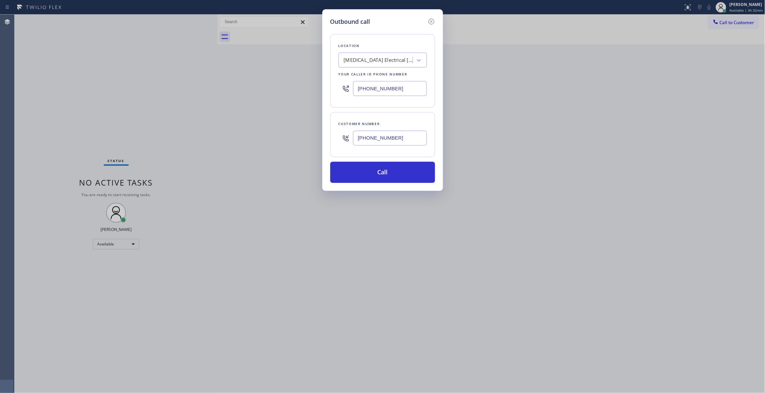
click at [232, 83] on div "Outbound call Location [MEDICAL_DATA] Electrical [GEOGRAPHIC_DATA] Your caller …" at bounding box center [382, 196] width 765 height 393
paste input "213) 344-0607"
type input "[PHONE_NUMBER]"
drag, startPoint x: 409, startPoint y: 143, endPoint x: 283, endPoint y: 129, distance: 126.4
click at [283, 129] on div "Outbound call Location Air Duct Cleaning SW FWD Your caller id phone number [PH…" at bounding box center [382, 196] width 765 height 393
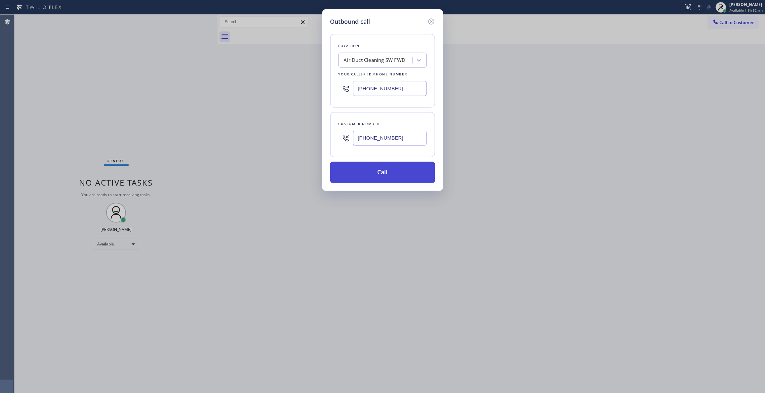
click at [370, 168] on button "Call" at bounding box center [382, 172] width 105 height 21
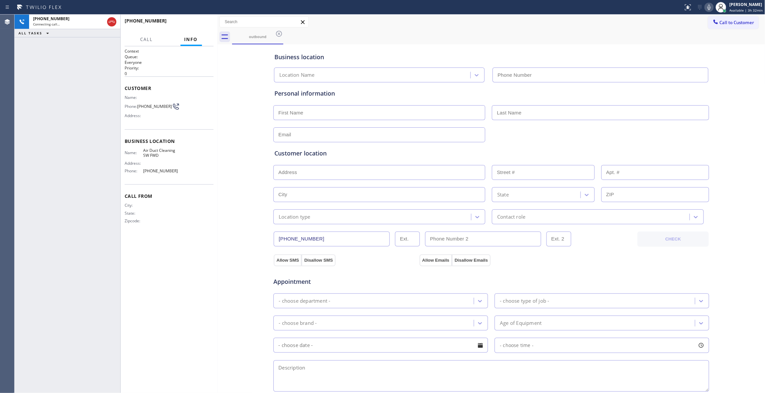
type input "[PHONE_NUMBER]"
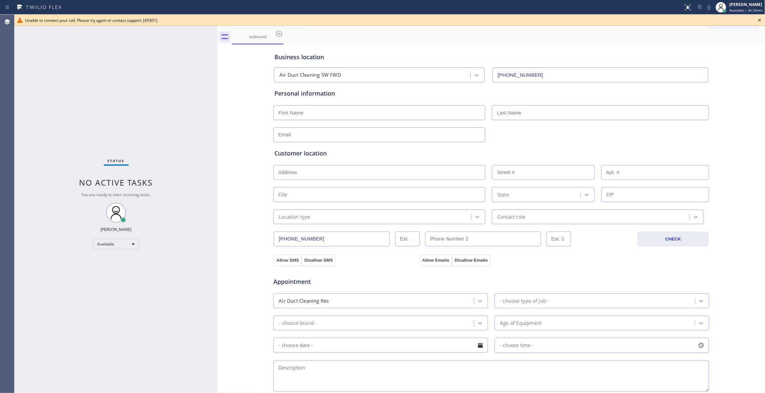
click at [759, 21] on icon at bounding box center [759, 20] width 8 height 8
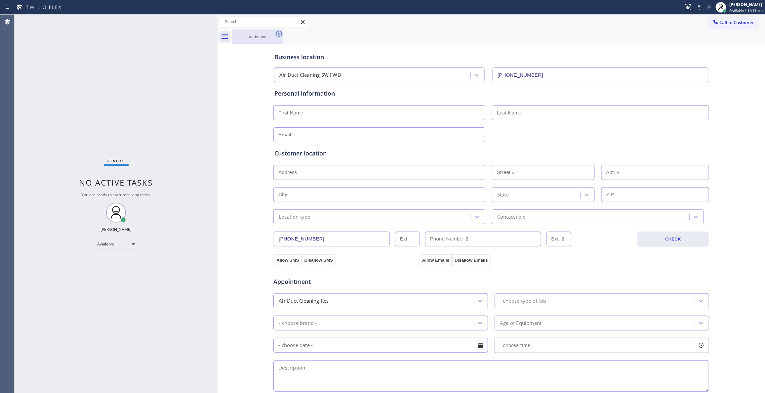
click at [278, 35] on icon at bounding box center [279, 34] width 8 height 8
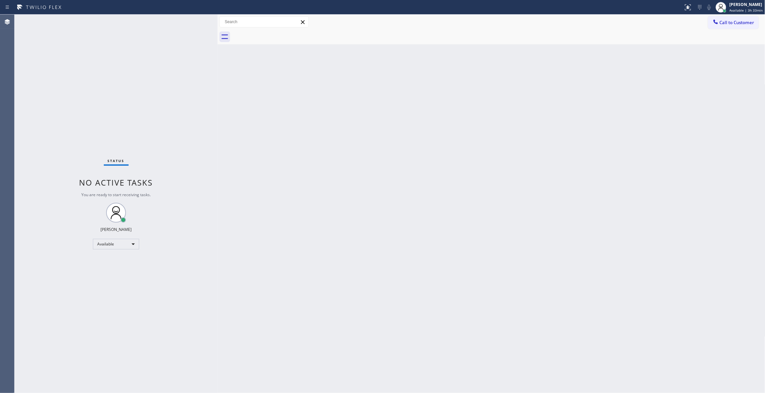
drag, startPoint x: 260, startPoint y: 169, endPoint x: 260, endPoint y: 158, distance: 10.6
click at [260, 163] on div "Back to Dashboard Change Sender ID Customers Technicians Select a contact Outbo…" at bounding box center [490, 204] width 547 height 378
click at [738, 22] on span "Call to Customer" at bounding box center [736, 22] width 35 height 6
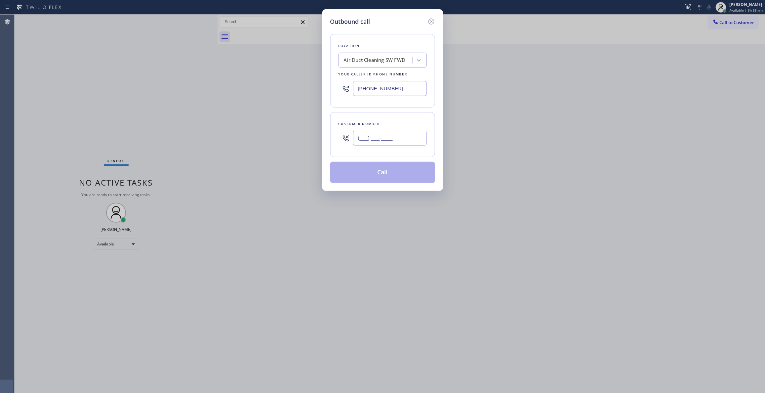
click at [409, 135] on input "(___) ___-____" at bounding box center [390, 138] width 74 height 15
paste input "424) 205-6147"
type input "[PHONE_NUMBER]"
click at [381, 176] on button "Call" at bounding box center [382, 172] width 105 height 21
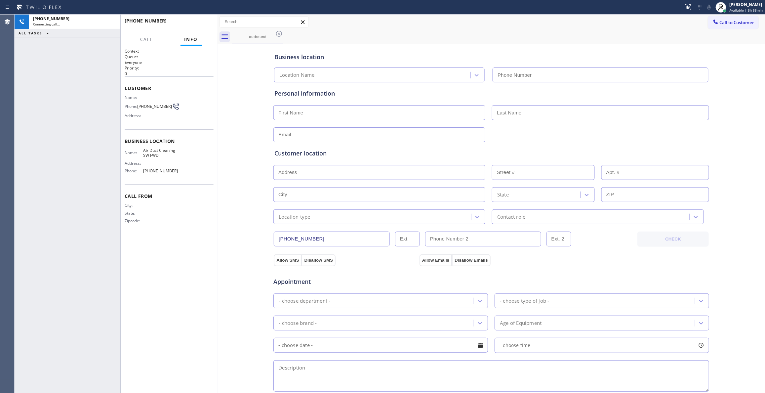
type input "[PHONE_NUMBER]"
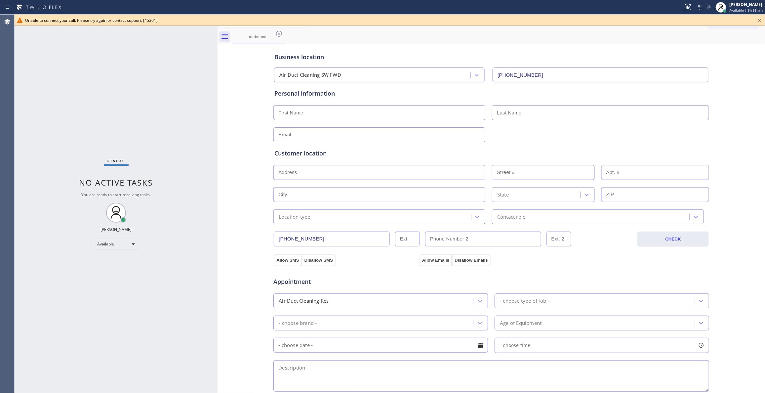
click at [248, 259] on div "Business location Air Duct Cleaning SW FWD [PHONE_NUMBER] Personal information …" at bounding box center [491, 271] width 544 height 451
click at [280, 35] on icon at bounding box center [279, 34] width 8 height 8
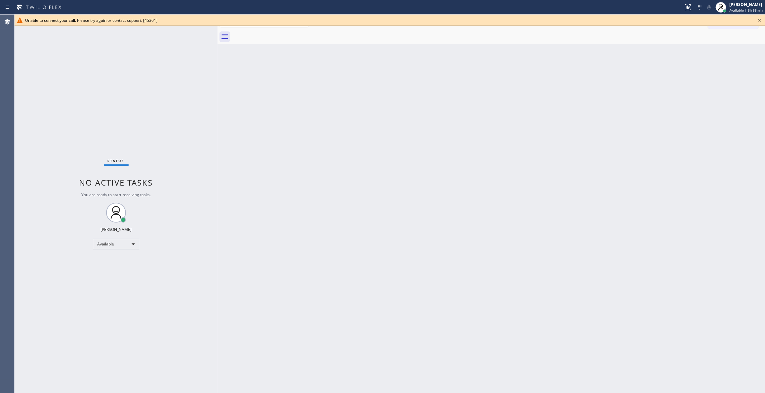
click at [761, 19] on icon at bounding box center [759, 20] width 8 height 8
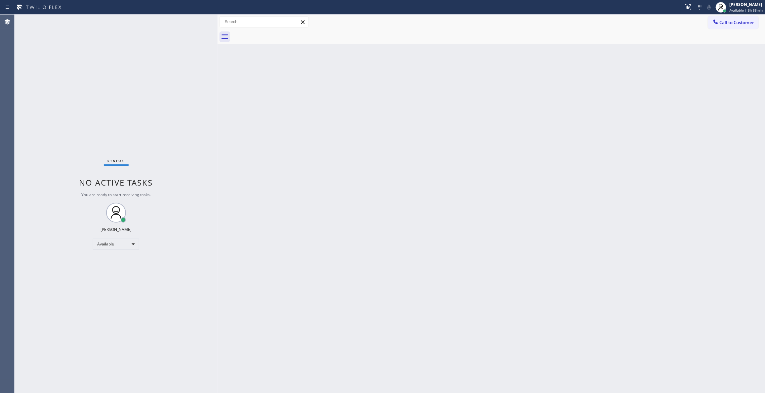
drag, startPoint x: 485, startPoint y: 103, endPoint x: 506, endPoint y: 89, distance: 24.8
click at [490, 99] on div "Back to Dashboard Change Sender ID Customers Technicians Select a contact Outbo…" at bounding box center [490, 204] width 547 height 378
click at [730, 23] on span "Call to Customer" at bounding box center [736, 22] width 35 height 6
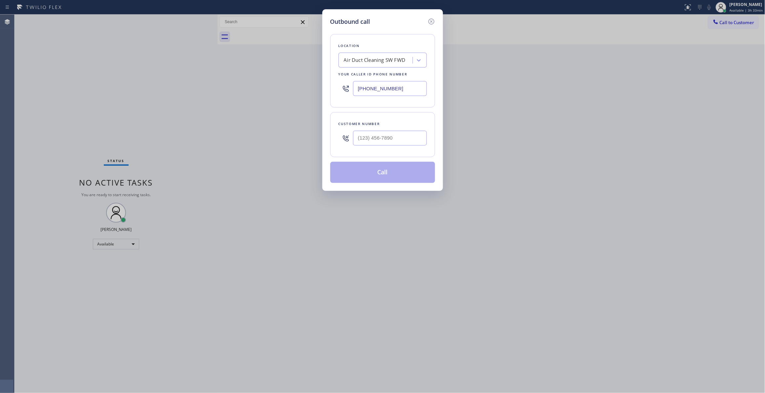
drag, startPoint x: 417, startPoint y: 87, endPoint x: 100, endPoint y: 92, distance: 316.2
click at [100, 92] on div "Outbound call Location Air Duct Cleaning SW FWD Your caller id phone number [PH…" at bounding box center [382, 196] width 765 height 393
paste input "310) 868-0820"
type input "[PHONE_NUMBER]"
click at [360, 139] on input "(___) ___-____" at bounding box center [390, 138] width 74 height 15
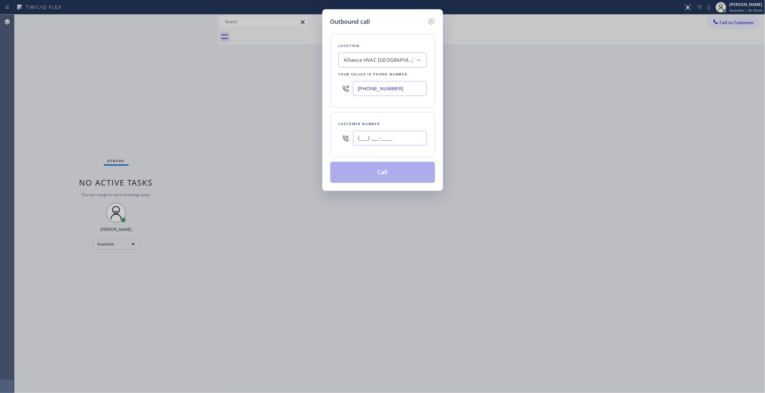
paste input "310) 921-5660"
type input "[PHONE_NUMBER]"
click at [394, 173] on button "Call" at bounding box center [382, 172] width 105 height 21
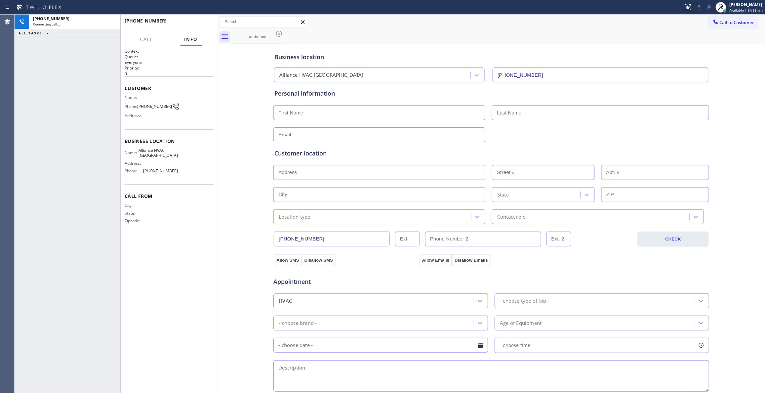
type input "[PHONE_NUMBER]"
click at [200, 22] on span "HANG UP" at bounding box center [198, 23] width 20 height 5
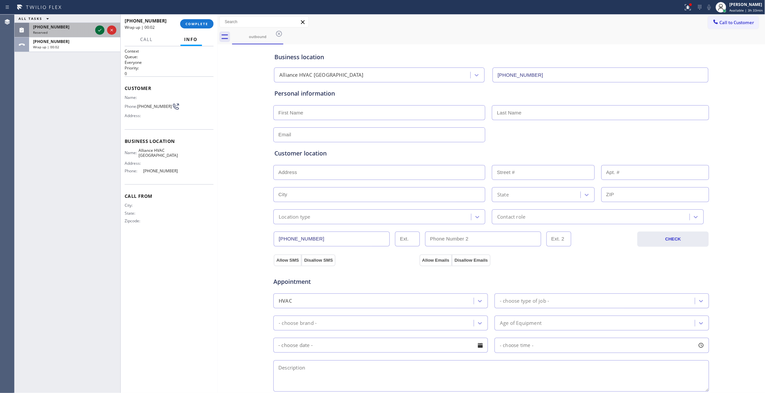
click at [99, 30] on icon at bounding box center [100, 30] width 8 height 8
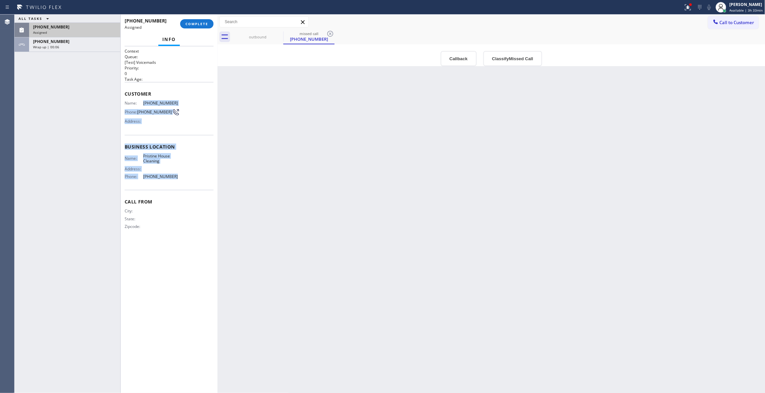
drag, startPoint x: 172, startPoint y: 179, endPoint x: 142, endPoint y: 101, distance: 83.6
click at [142, 101] on div "Context Queue: [Test] Voicemails Priority: 0 Task Age: Customer Name: [PHONE_NU…" at bounding box center [169, 144] width 89 height 192
click at [513, 56] on button "Classify Missed Call" at bounding box center [512, 58] width 59 height 15
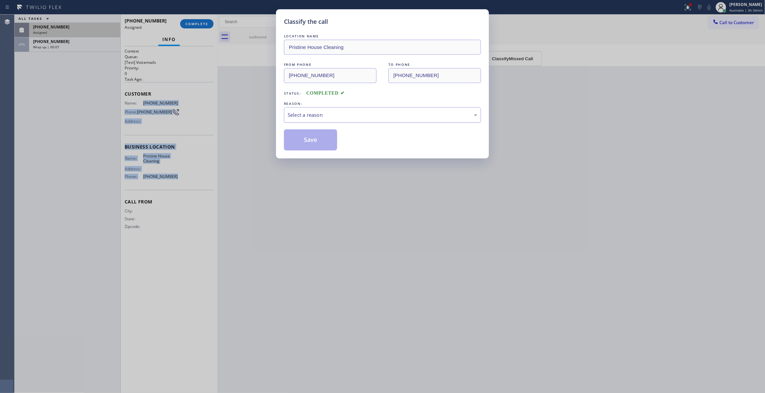
click at [324, 114] on div "Select a reason" at bounding box center [382, 115] width 190 height 8
click at [317, 142] on button "Save" at bounding box center [310, 139] width 53 height 21
click at [317, 141] on button "Save" at bounding box center [310, 139] width 53 height 21
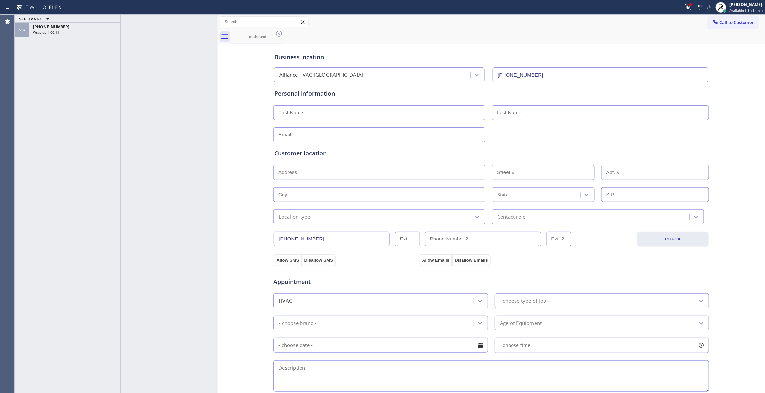
click at [246, 168] on div "Business location Alliance HVAC [GEOGRAPHIC_DATA] [PHONE_NUMBER] Personal infor…" at bounding box center [491, 271] width 544 height 451
click at [83, 35] on div "[PHONE_NUMBER] Wrap up | 00:12" at bounding box center [73, 30] width 89 height 15
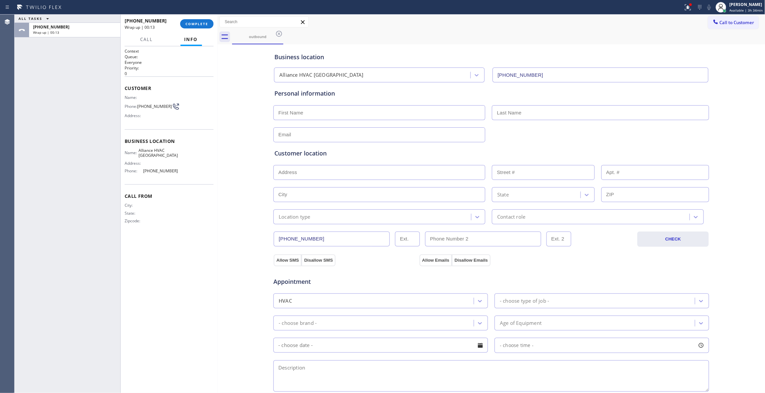
click at [159, 104] on span "[PHONE_NUMBER]" at bounding box center [154, 106] width 35 height 5
click at [192, 24] on span "COMPLETE" at bounding box center [196, 23] width 23 height 5
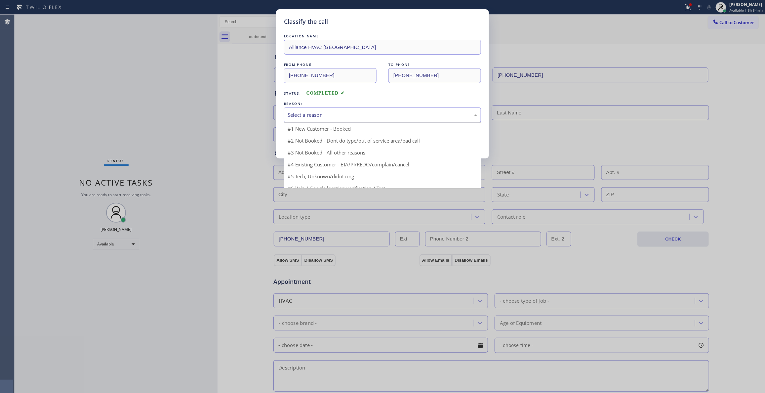
click at [305, 110] on div "Select a reason" at bounding box center [382, 115] width 197 height 16
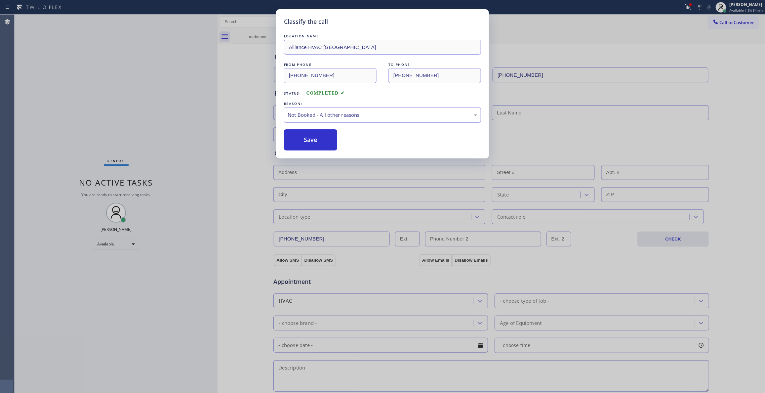
click at [307, 135] on button "Save" at bounding box center [310, 139] width 53 height 21
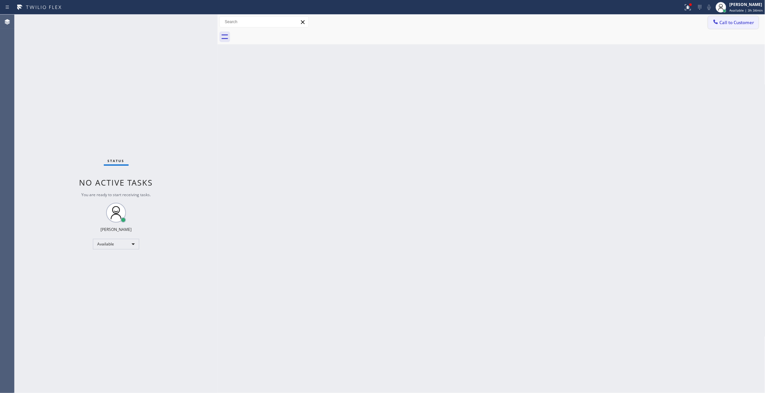
click at [735, 22] on span "Call to Customer" at bounding box center [736, 22] width 35 height 6
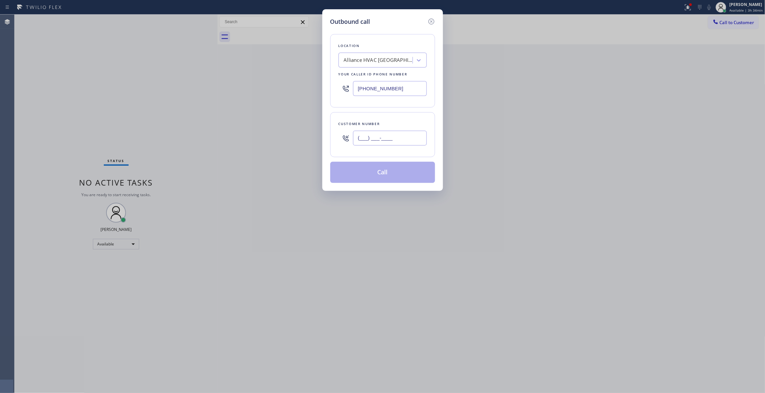
click at [400, 139] on input "(___) ___-____" at bounding box center [390, 138] width 74 height 15
paste input "310) 921-5660"
type input "[PHONE_NUMBER]"
click at [378, 177] on button "Call" at bounding box center [382, 172] width 105 height 21
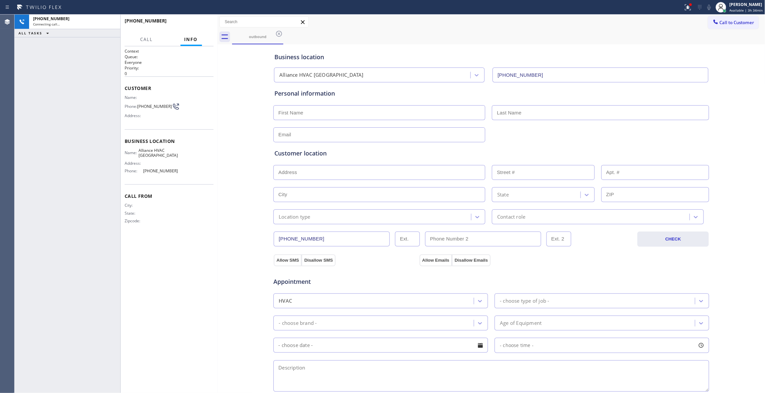
type input "[PHONE_NUMBER]"
click at [188, 15] on div "[PHONE_NUMBER] Wrap up | 00:00 COMPLETE" at bounding box center [169, 23] width 89 height 17
click at [192, 24] on span "COMPLETE" at bounding box center [196, 23] width 23 height 5
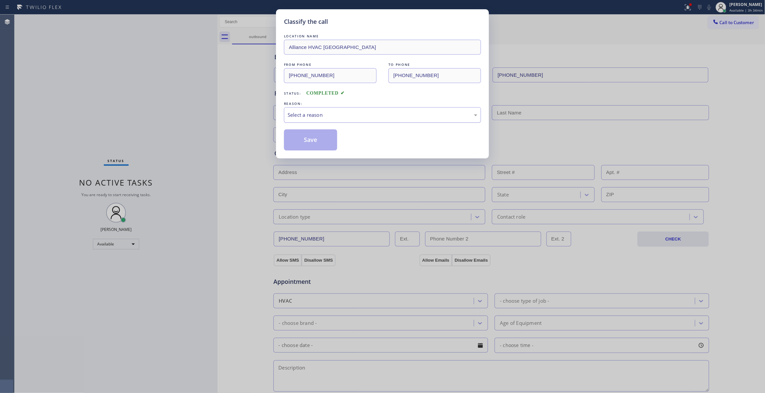
click at [303, 116] on div "Select a reason" at bounding box center [382, 115] width 190 height 8
click at [307, 140] on button "Save" at bounding box center [310, 139] width 53 height 21
drag, startPoint x: 307, startPoint y: 140, endPoint x: 2, endPoint y: 217, distance: 314.8
click at [304, 140] on button "Save" at bounding box center [310, 139] width 53 height 21
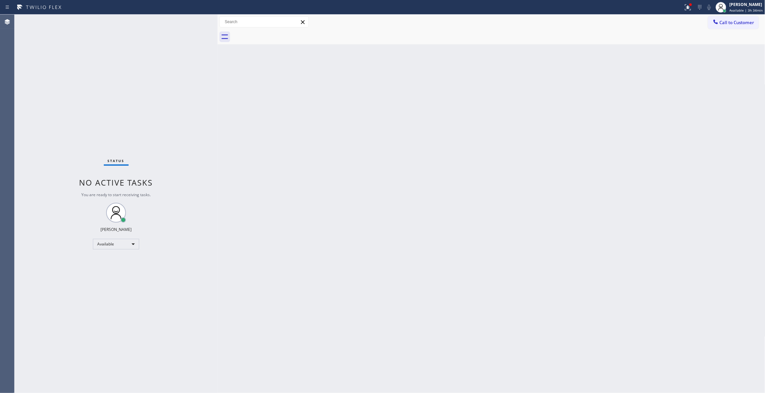
click at [321, 148] on div "Back to Dashboard Change Sender ID Customers Technicians Select a contact Outbo…" at bounding box center [490, 204] width 547 height 378
drag, startPoint x: 720, startPoint y: 99, endPoint x: 726, endPoint y: 53, distance: 46.6
click at [720, 98] on div "Back to Dashboard Change Sender ID Customers Technicians Select a contact Outbo…" at bounding box center [490, 204] width 547 height 378
click at [727, 24] on span "Call to Customer" at bounding box center [736, 22] width 35 height 6
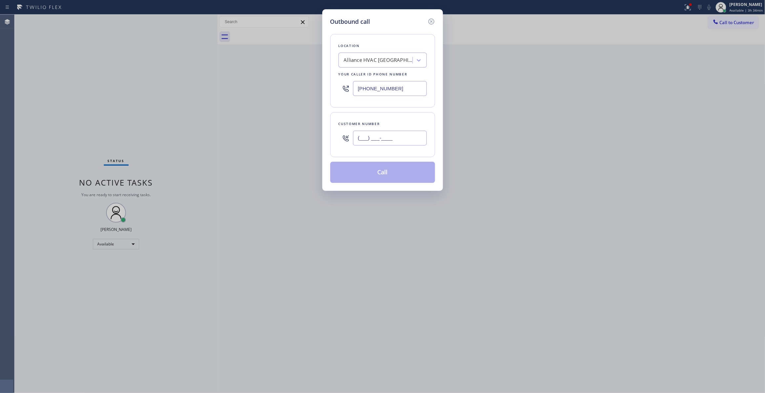
click at [389, 136] on input "(___) ___-____" at bounding box center [390, 138] width 74 height 15
paste input "310) 921-5660"
click at [400, 138] on input "[PHONE_NUMBER]" at bounding box center [390, 138] width 74 height 15
drag, startPoint x: 400, startPoint y: 138, endPoint x: 223, endPoint y: 139, distance: 176.4
click at [224, 138] on div "Outbound call Location Alliance HVAC [GEOGRAPHIC_DATA] Your caller id phone num…" at bounding box center [382, 196] width 765 height 393
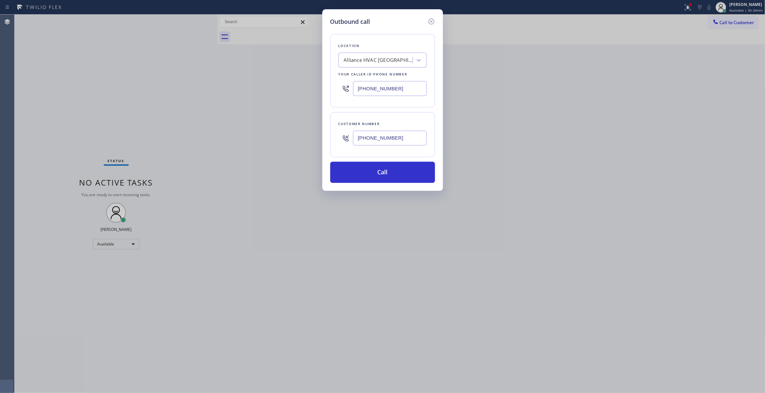
paste input "626) 375-5077"
type input "[PHONE_NUMBER]"
drag, startPoint x: 407, startPoint y: 86, endPoint x: 80, endPoint y: 90, distance: 327.4
click at [59, 81] on div "Outbound call Location Alliance HVAC [GEOGRAPHIC_DATA] Your caller id phone num…" at bounding box center [382, 196] width 765 height 393
paste input "626) 548-3326"
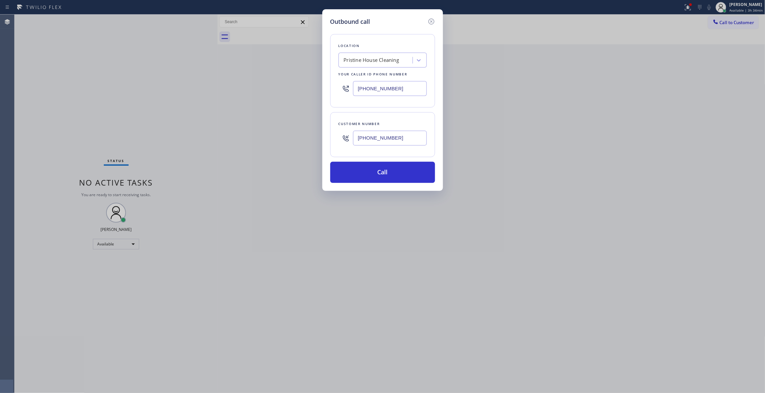
type input "[PHONE_NUMBER]"
drag, startPoint x: 409, startPoint y: 140, endPoint x: 257, endPoint y: 133, distance: 152.1
click at [257, 133] on div "Outbound call Location Pristine House Cleaning Your caller id phone number [PHO…" at bounding box center [382, 196] width 765 height 393
click at [350, 176] on button "Call" at bounding box center [382, 172] width 105 height 21
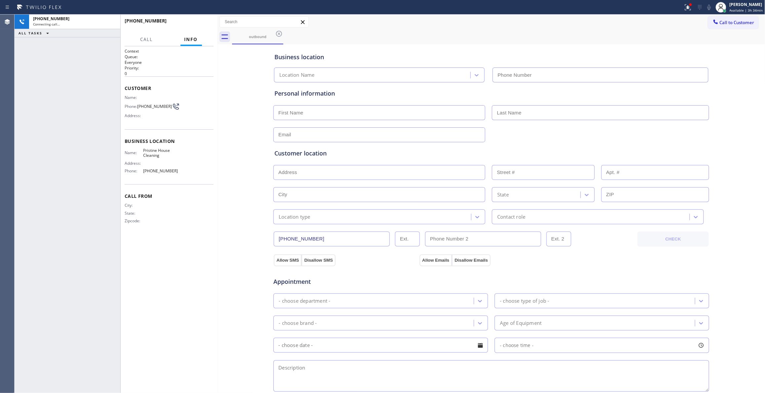
type input "[PHONE_NUMBER]"
click at [684, 9] on icon at bounding box center [688, 7] width 8 height 8
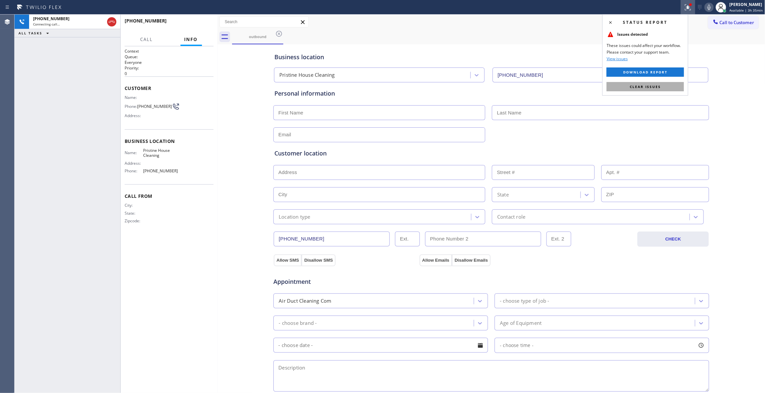
click at [657, 87] on span "Clear issues" at bounding box center [644, 86] width 31 height 5
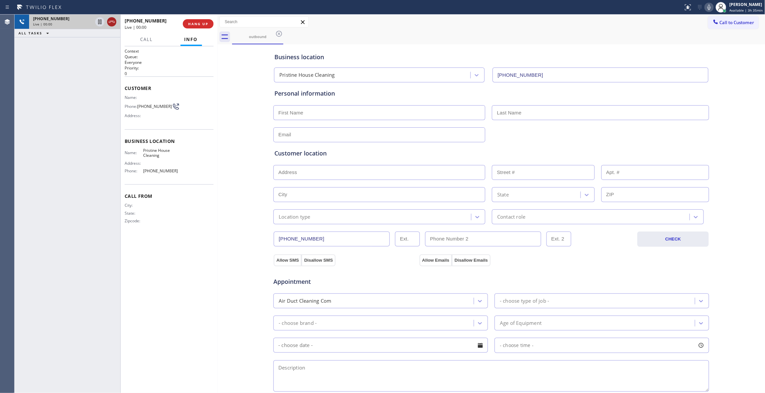
click at [113, 22] on icon at bounding box center [112, 22] width 6 height 2
click at [200, 24] on span "COMPLETE" at bounding box center [196, 23] width 23 height 5
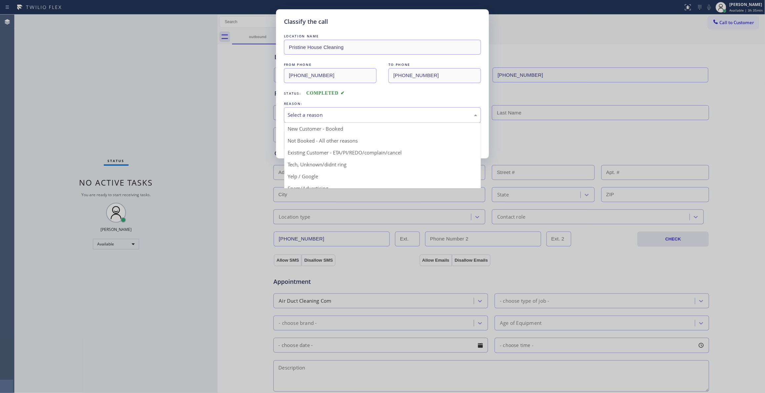
click at [317, 117] on div "Select a reason" at bounding box center [382, 115] width 190 height 8
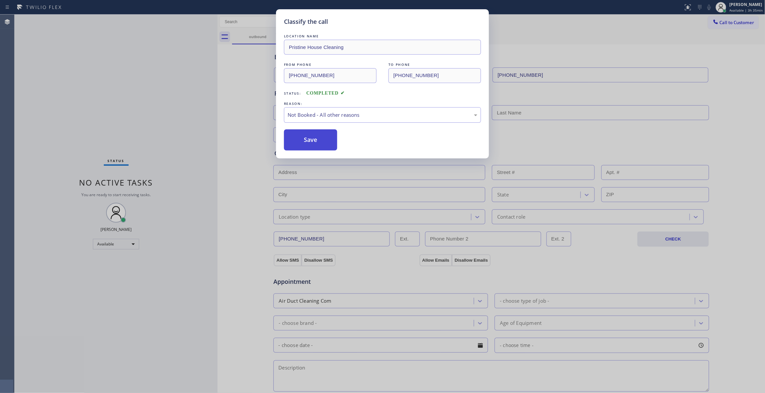
click at [307, 143] on button "Save" at bounding box center [310, 139] width 53 height 21
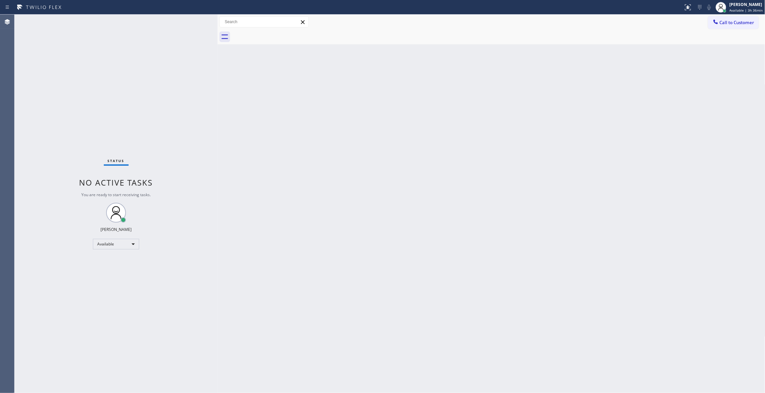
click at [126, 90] on div "Status No active tasks You are ready to start receiving tasks. [PERSON_NAME] Av…" at bounding box center [116, 204] width 203 height 378
click at [743, 19] on button "Call to Customer" at bounding box center [733, 22] width 51 height 13
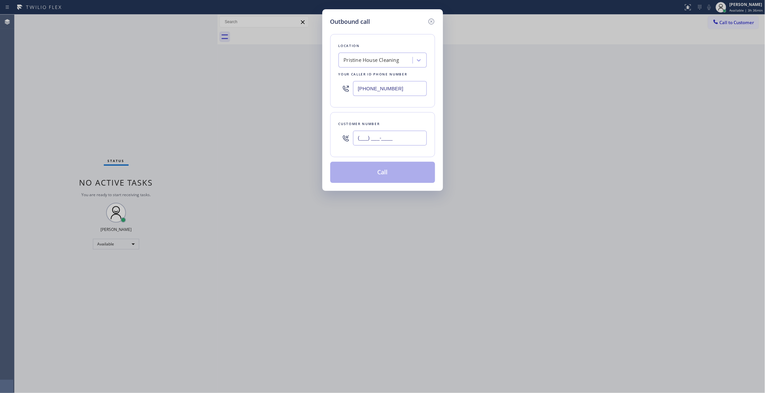
click at [406, 138] on input "(___) ___-____" at bounding box center [390, 138] width 74 height 15
paste input "626) 375-5077"
type input "[PHONE_NUMBER]"
click at [396, 173] on button "Call" at bounding box center [382, 172] width 105 height 21
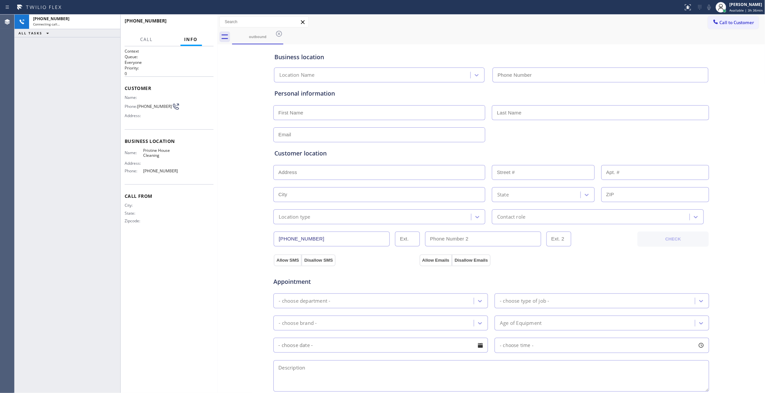
type input "[PHONE_NUMBER]"
click at [195, 22] on span "HANG UP" at bounding box center [198, 23] width 20 height 5
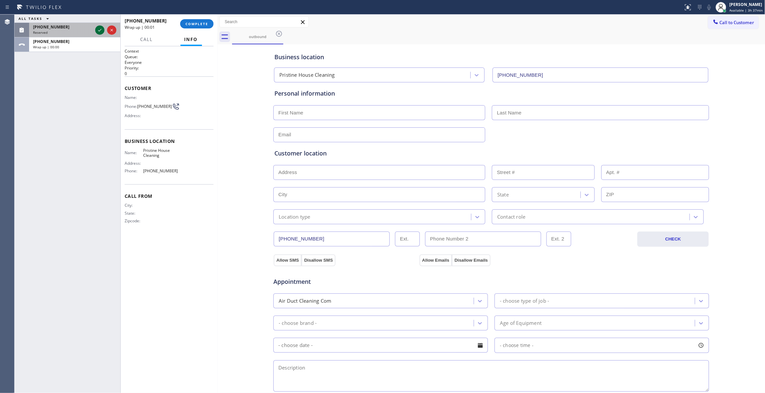
click at [97, 32] on icon at bounding box center [100, 30] width 8 height 8
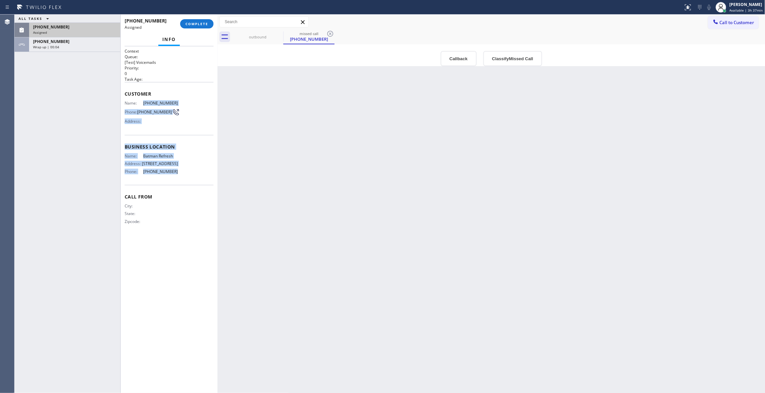
drag, startPoint x: 157, startPoint y: 147, endPoint x: 143, endPoint y: 102, distance: 46.8
click at [143, 102] on div "Context Queue: [Test] Voicemails Priority: 0 Task Age: Customer Name: [PHONE_NU…" at bounding box center [169, 141] width 89 height 187
click at [510, 58] on button "Classify Missed Call" at bounding box center [512, 58] width 59 height 15
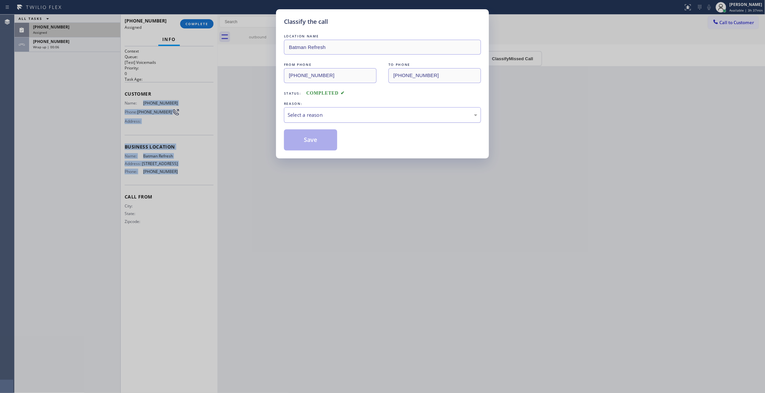
click at [309, 112] on div "Select a reason" at bounding box center [382, 115] width 190 height 8
click at [318, 137] on button "Save" at bounding box center [310, 139] width 53 height 21
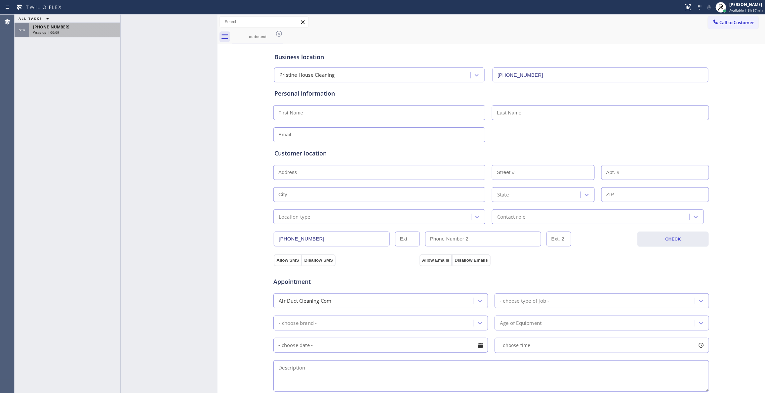
click at [94, 33] on div "Wrap up | 00:09" at bounding box center [74, 32] width 83 height 5
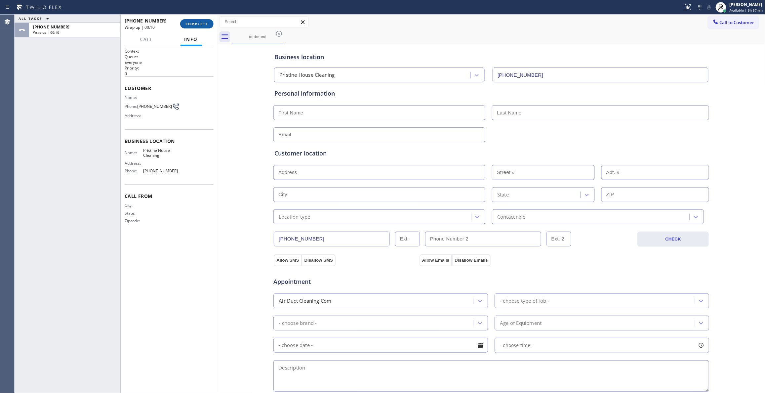
click at [207, 23] on span "COMPLETE" at bounding box center [196, 23] width 23 height 5
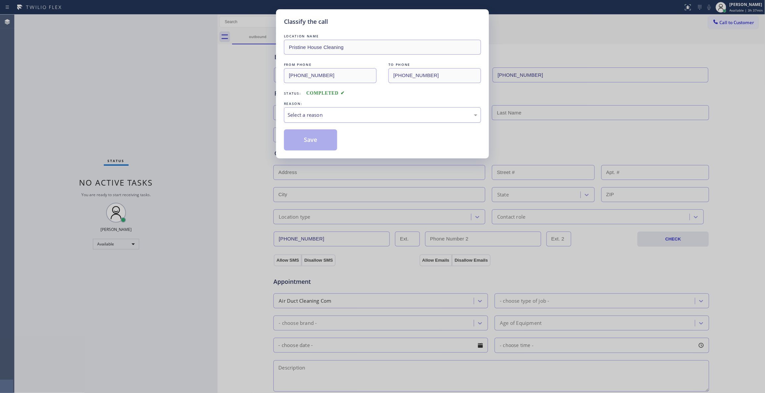
click at [311, 113] on div "Select a reason" at bounding box center [382, 115] width 190 height 8
click at [305, 139] on button "Save" at bounding box center [310, 139] width 53 height 21
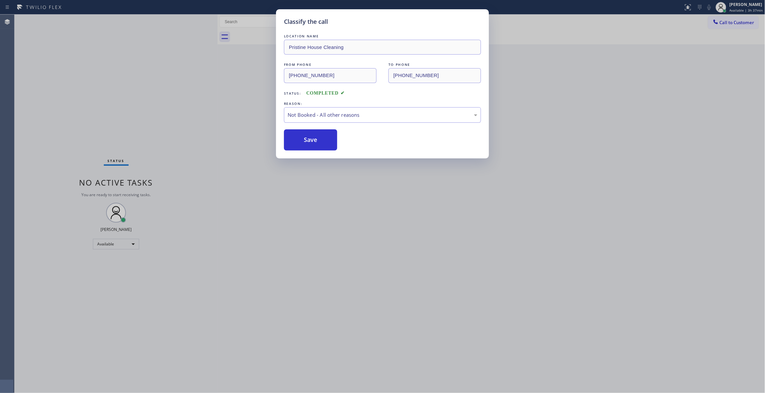
click at [305, 139] on button "Save" at bounding box center [310, 139] width 53 height 21
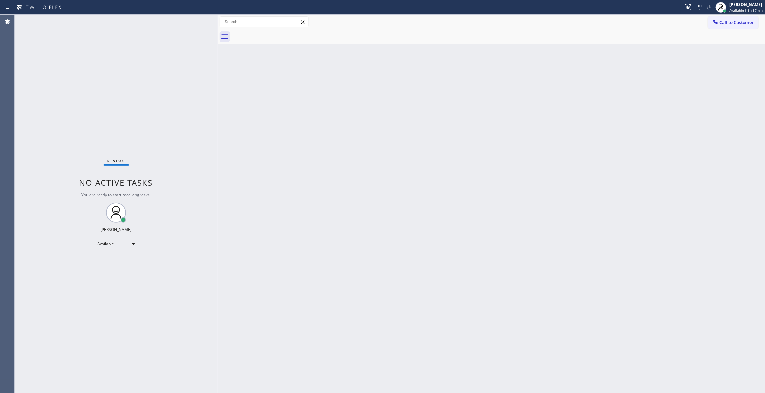
drag, startPoint x: 451, startPoint y: 197, endPoint x: 685, endPoint y: 56, distance: 272.9
click at [452, 194] on div "Back to Dashboard Change Sender ID Customers Technicians Select a contact Outbo…" at bounding box center [490, 204] width 547 height 378
click at [733, 23] on span "Call to Customer" at bounding box center [736, 22] width 35 height 6
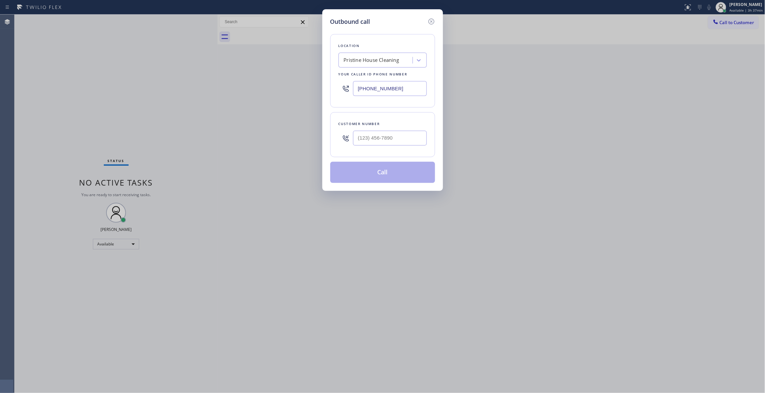
drag, startPoint x: 404, startPoint y: 89, endPoint x: 139, endPoint y: 97, distance: 265.7
click at [135, 80] on div "Outbound call Location Pristine House Cleaning Your caller id phone number [PHO…" at bounding box center [382, 196] width 765 height 393
paste input "347) 625-8705"
type input "[PHONE_NUMBER]"
click at [359, 138] on input "(___) ___-____" at bounding box center [390, 138] width 74 height 15
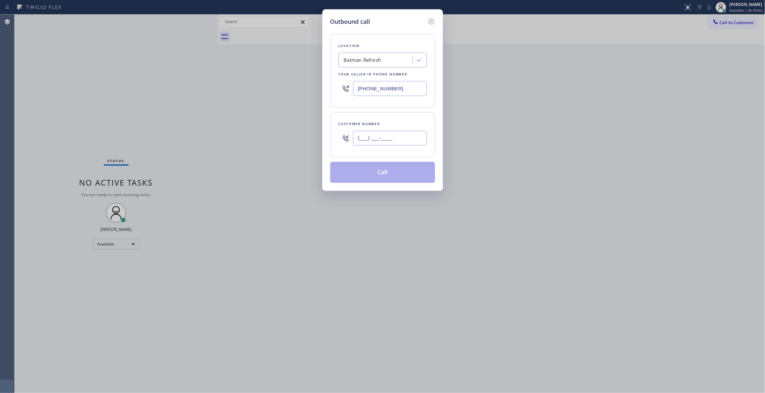
paste input "917) 417-7352"
type input "[PHONE_NUMBER]"
click at [370, 175] on button "Call" at bounding box center [382, 172] width 105 height 21
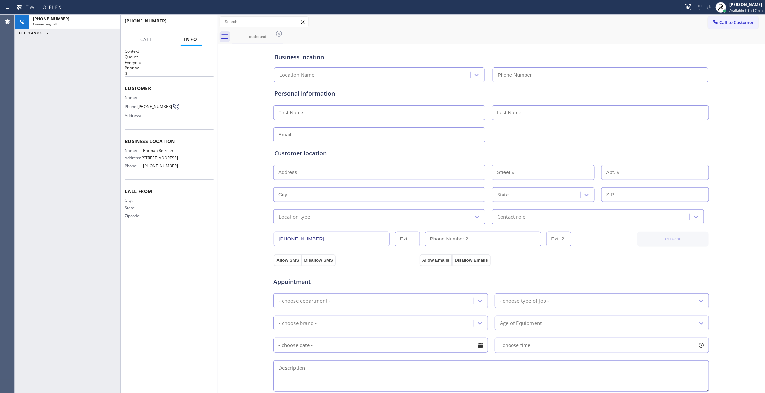
type input "[PHONE_NUMBER]"
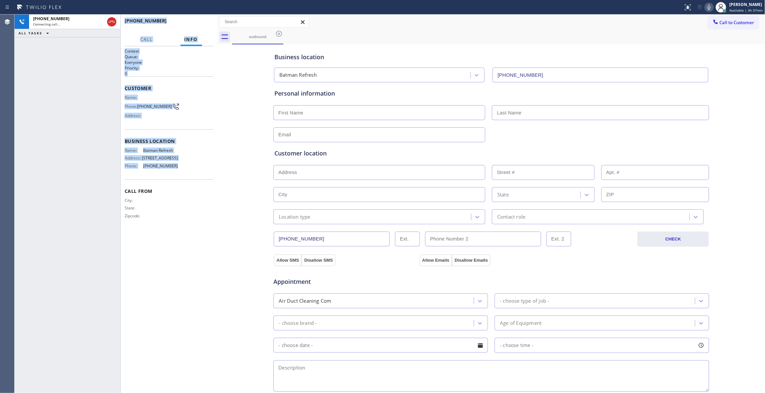
drag, startPoint x: 116, startPoint y: 78, endPoint x: 191, endPoint y: 174, distance: 121.3
click at [191, 174] on div "[PHONE_NUMBER] Connecting call… ALL TASKS ALL TASKS ACTIVE TASKS TASKS IN WRAP …" at bounding box center [116, 204] width 203 height 378
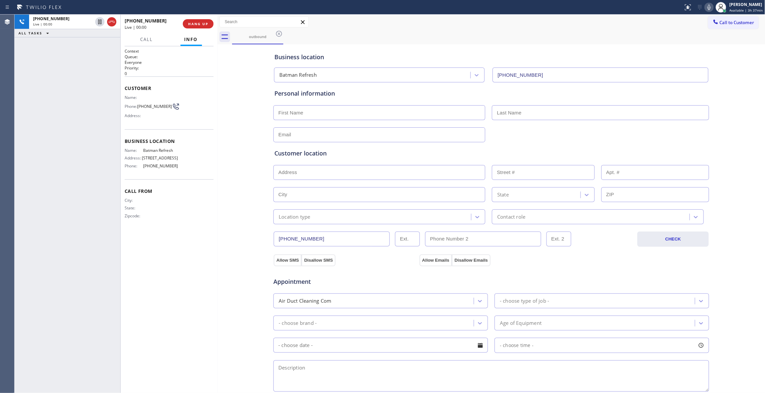
click at [189, 215] on div "City: State: Zipcode:" at bounding box center [169, 209] width 89 height 23
click at [202, 20] on button "HANG UP" at bounding box center [198, 23] width 31 height 9
drag, startPoint x: 89, startPoint y: 117, endPoint x: 112, endPoint y: 90, distance: 35.4
click at [89, 117] on div "ALL TASKS ALL TASKS ACTIVE TASKS TASKS IN WRAP UP [PHONE_NUMBER] Wrap up | 00:34" at bounding box center [68, 204] width 106 height 378
click at [206, 23] on span "COMPLETE" at bounding box center [196, 23] width 23 height 5
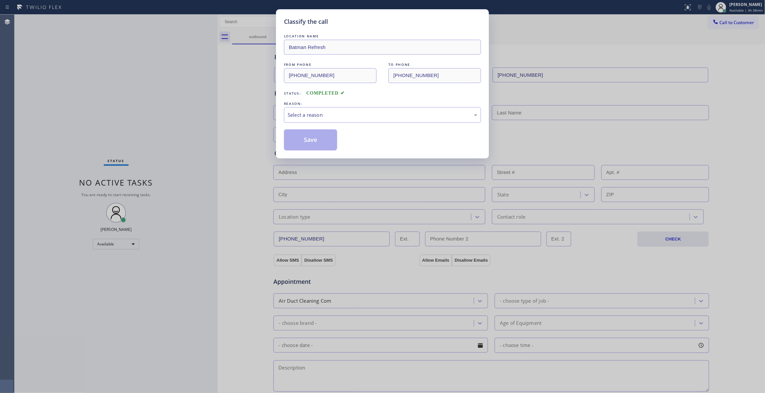
click at [318, 102] on div "REASON:" at bounding box center [382, 103] width 197 height 7
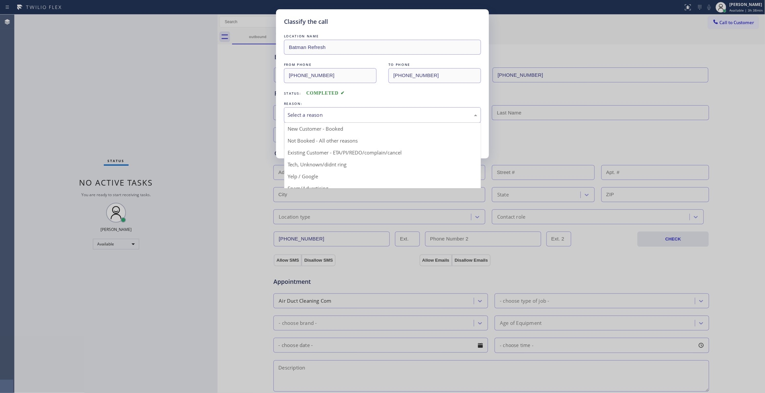
click at [320, 108] on div "Select a reason" at bounding box center [382, 115] width 197 height 16
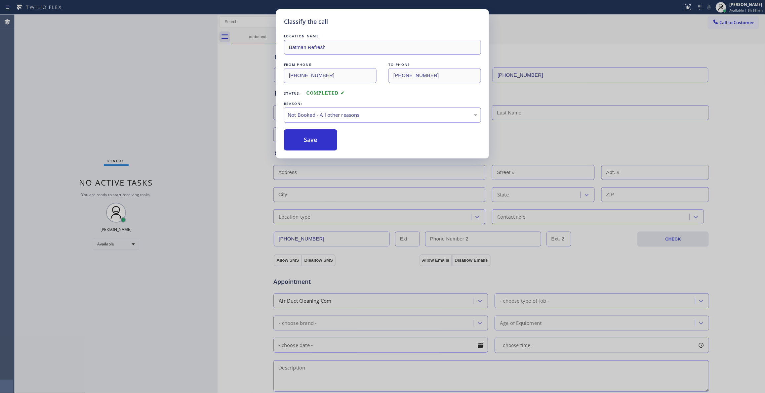
click at [319, 138] on button "Save" at bounding box center [310, 139] width 53 height 21
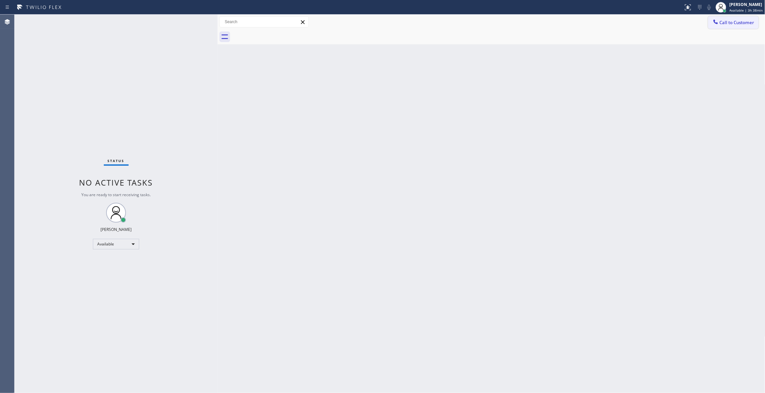
click at [739, 23] on span "Call to Customer" at bounding box center [736, 22] width 35 height 6
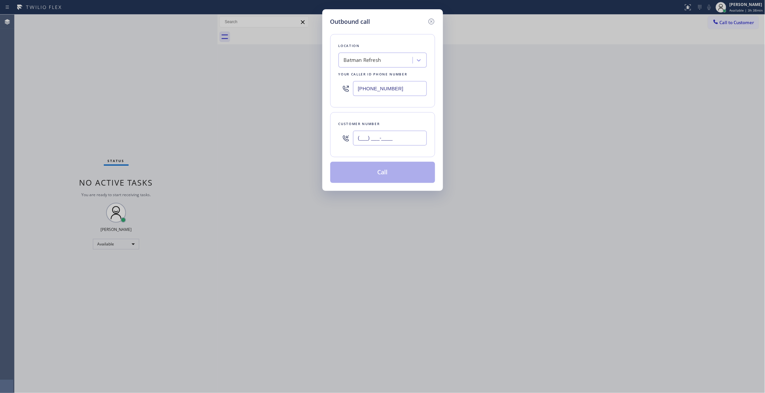
click at [412, 136] on input "(___) ___-____" at bounding box center [390, 138] width 74 height 15
paste input "917) 417-7352"
type input "[PHONE_NUMBER]"
click at [372, 175] on button "Call" at bounding box center [382, 172] width 105 height 21
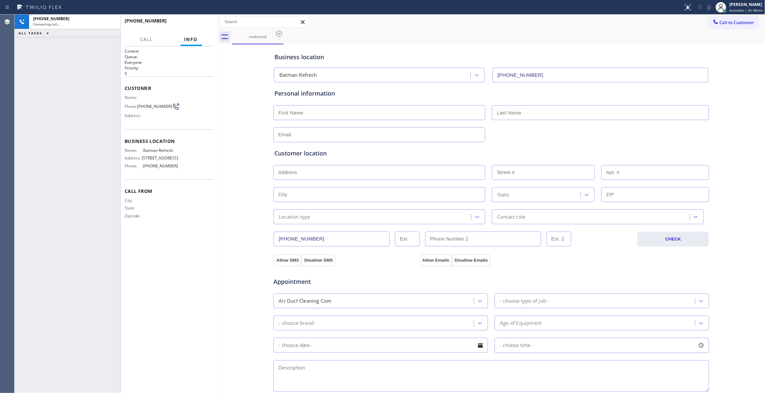
type input "[PHONE_NUMBER]"
click at [198, 25] on span "HANG UP" at bounding box center [198, 23] width 20 height 5
click at [198, 25] on span "COMPLETE" at bounding box center [196, 23] width 23 height 5
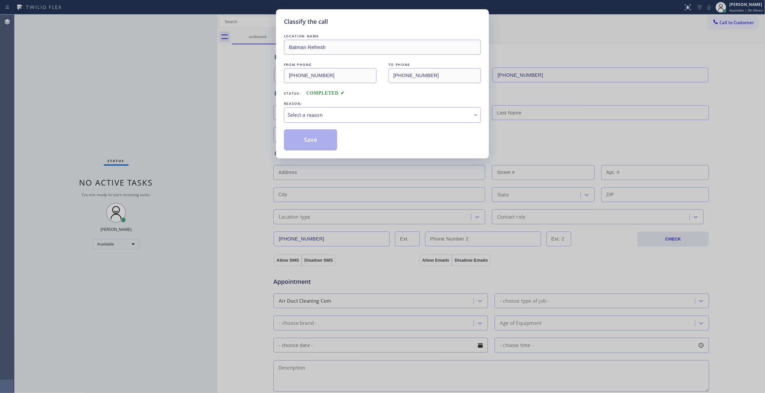
drag, startPoint x: 299, startPoint y: 110, endPoint x: 302, endPoint y: 122, distance: 12.1
click at [299, 111] on div "Select a reason" at bounding box center [382, 115] width 197 height 16
click at [304, 141] on button "Save" at bounding box center [310, 139] width 53 height 21
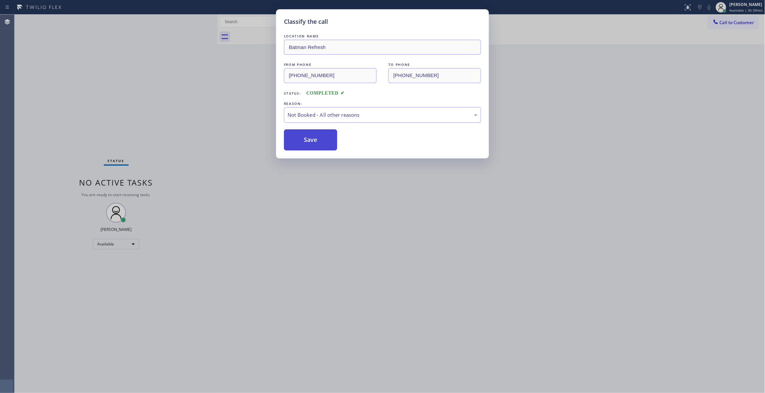
click at [305, 139] on button "Save" at bounding box center [310, 139] width 53 height 21
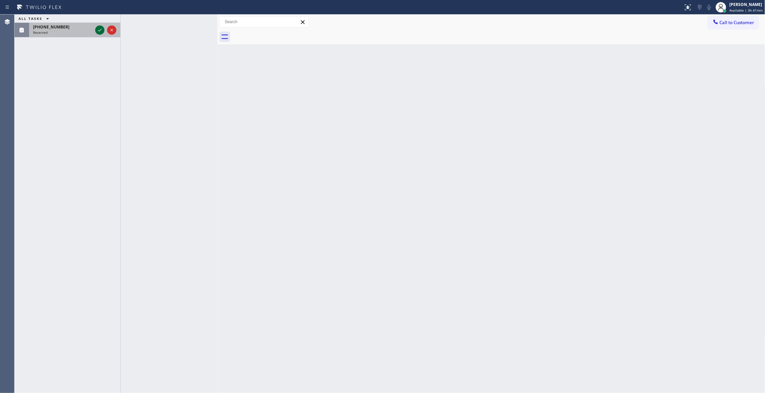
click at [99, 29] on icon at bounding box center [100, 30] width 8 height 8
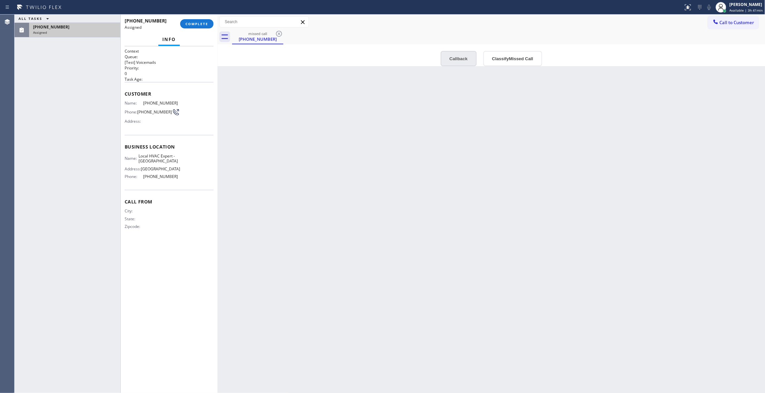
click at [453, 58] on button "Callback" at bounding box center [458, 58] width 36 height 15
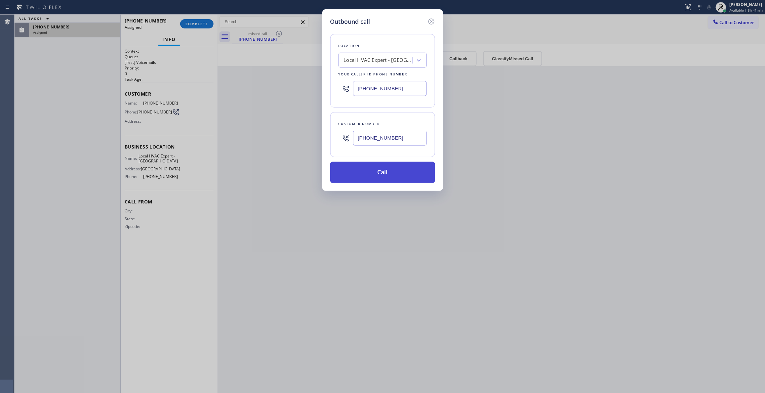
click at [381, 178] on button "Call" at bounding box center [382, 172] width 105 height 21
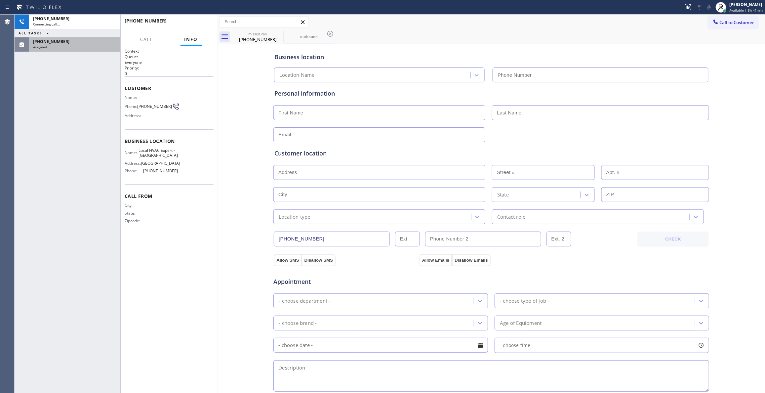
type input "[PHONE_NUMBER]"
click at [89, 48] on div "Assigned" at bounding box center [74, 47] width 83 height 5
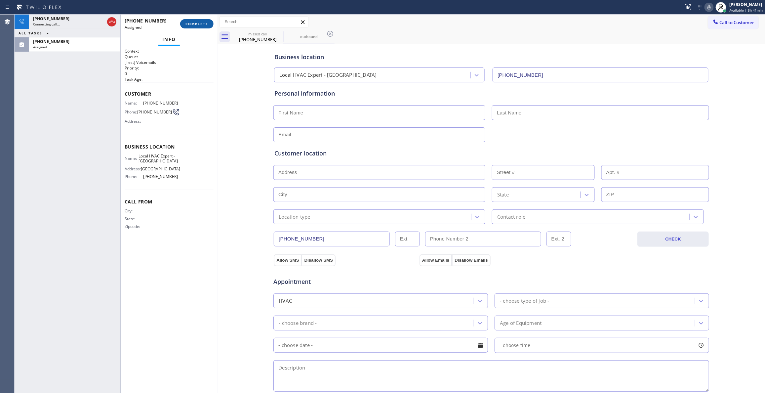
click at [200, 23] on span "COMPLETE" at bounding box center [196, 23] width 23 height 5
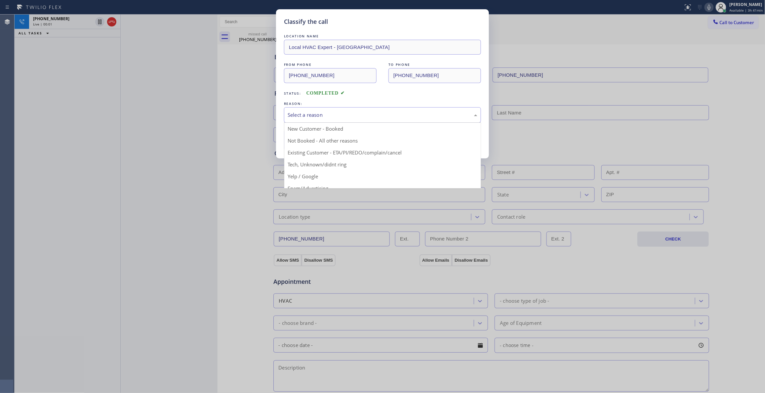
click at [305, 120] on div "Select a reason" at bounding box center [382, 115] width 197 height 16
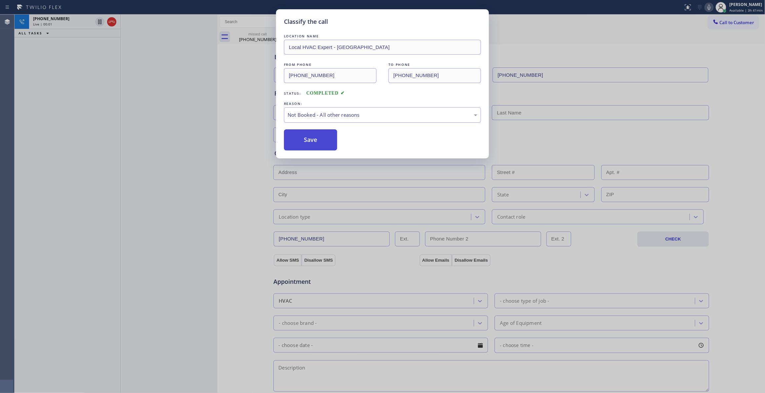
click at [308, 143] on button "Save" at bounding box center [310, 139] width 53 height 21
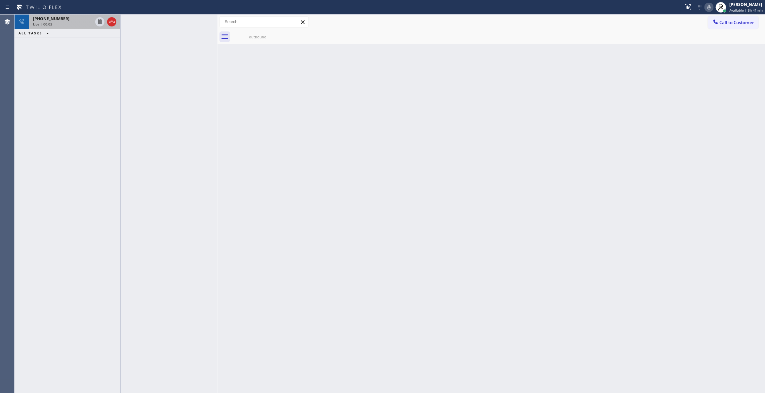
click at [74, 22] on div "Live | 00:03" at bounding box center [62, 24] width 59 height 5
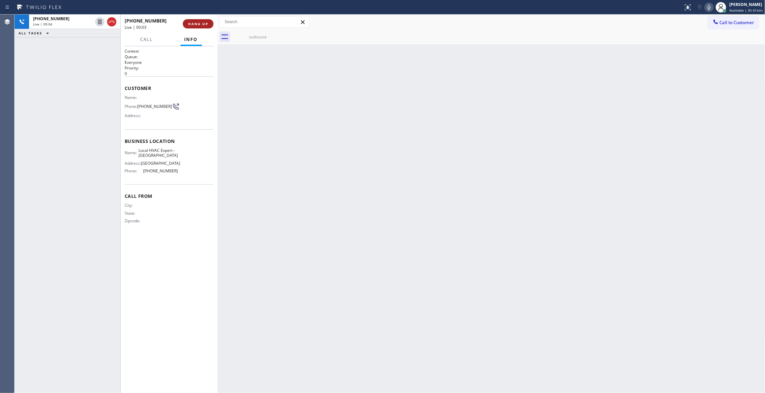
click at [197, 24] on span "HANG UP" at bounding box center [198, 23] width 20 height 5
click at [154, 105] on span "[PHONE_NUMBER]" at bounding box center [154, 106] width 35 height 5
click at [196, 21] on span "COMPLETE" at bounding box center [196, 23] width 23 height 5
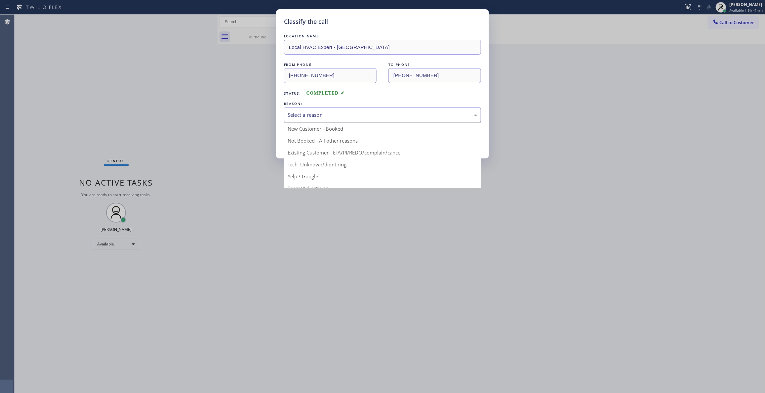
click at [303, 113] on div "Select a reason" at bounding box center [382, 115] width 190 height 8
click at [309, 143] on button "Save" at bounding box center [310, 139] width 53 height 21
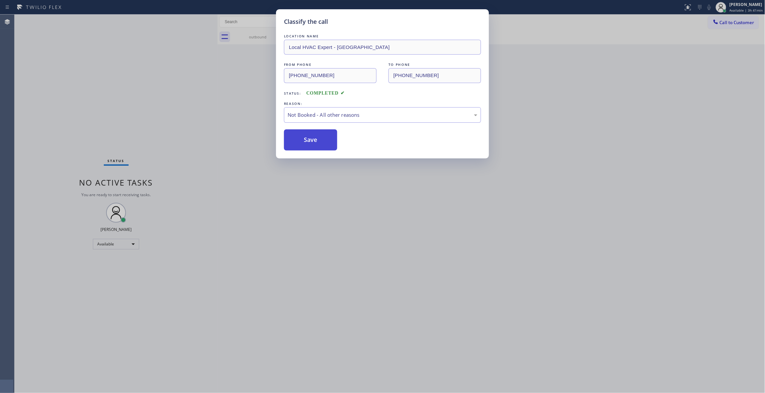
click at [315, 138] on button "Save" at bounding box center [310, 139] width 53 height 21
click at [319, 141] on button "Save" at bounding box center [310, 139] width 53 height 21
click at [307, 141] on button "Save" at bounding box center [310, 139] width 53 height 21
click at [311, 134] on button "Save" at bounding box center [310, 139] width 53 height 21
click at [576, 141] on div "Classify the call LOCATION NAME Local HVAC Expert - [GEOGRAPHIC_DATA] FROM PHON…" at bounding box center [382, 196] width 765 height 393
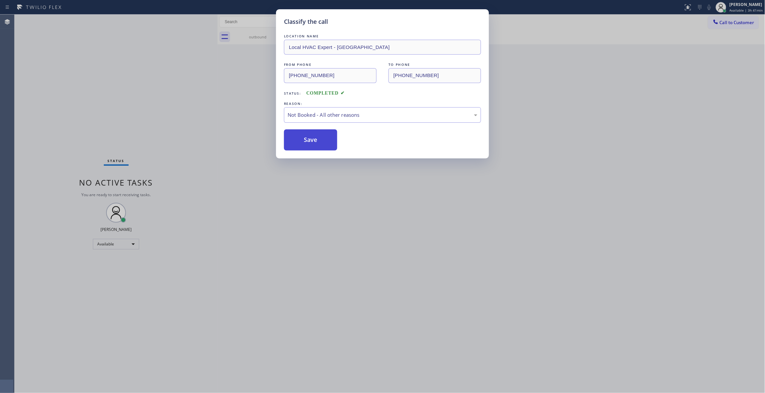
click at [327, 143] on button "Save" at bounding box center [310, 139] width 53 height 21
click at [671, 123] on div "Classify the call LOCATION NAME Local HVAC Expert - [GEOGRAPHIC_DATA] FROM PHON…" at bounding box center [382, 196] width 765 height 393
click at [324, 138] on button "Save" at bounding box center [310, 139] width 53 height 21
click at [325, 140] on button "Save" at bounding box center [310, 139] width 53 height 21
click at [320, 143] on button "Save" at bounding box center [310, 139] width 53 height 21
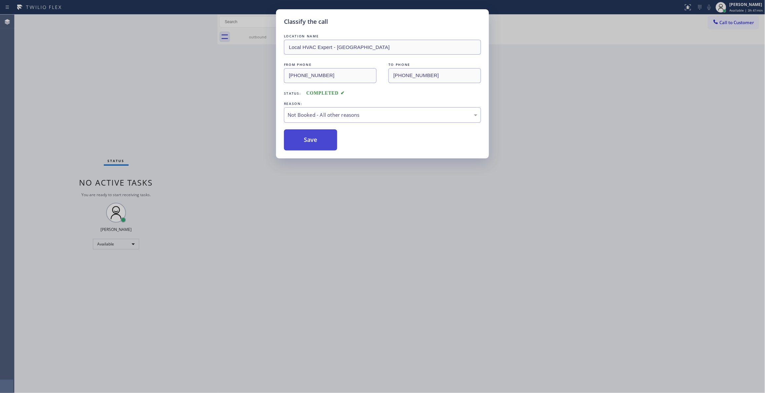
click at [320, 143] on button "Save" at bounding box center [310, 139] width 53 height 21
click at [321, 143] on button "Save" at bounding box center [310, 139] width 53 height 21
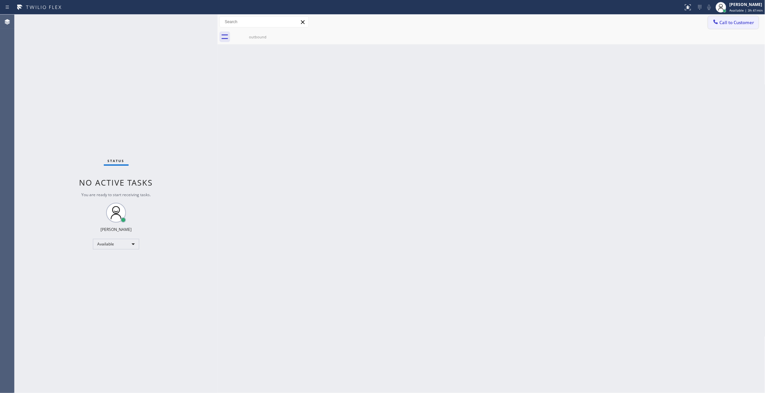
click at [742, 21] on span "Call to Customer" at bounding box center [736, 22] width 35 height 6
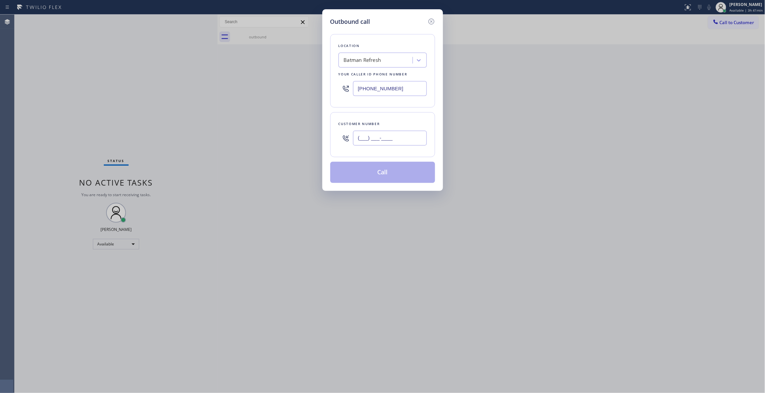
click at [389, 134] on input "(___) ___-____" at bounding box center [390, 138] width 74 height 15
paste input "657) 230-8442"
type input "[PHONE_NUMBER]"
click at [381, 173] on button "Call" at bounding box center [382, 172] width 105 height 21
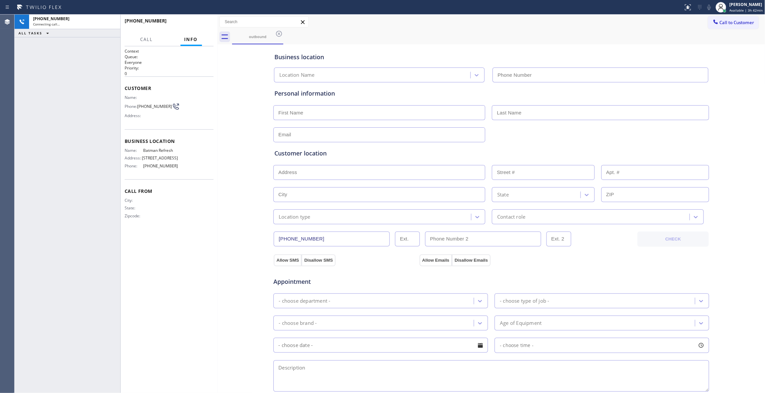
type input "[PHONE_NUMBER]"
click at [204, 23] on span "HANG UP" at bounding box center [198, 23] width 20 height 5
click at [204, 23] on span "COMPLETE" at bounding box center [196, 23] width 23 height 5
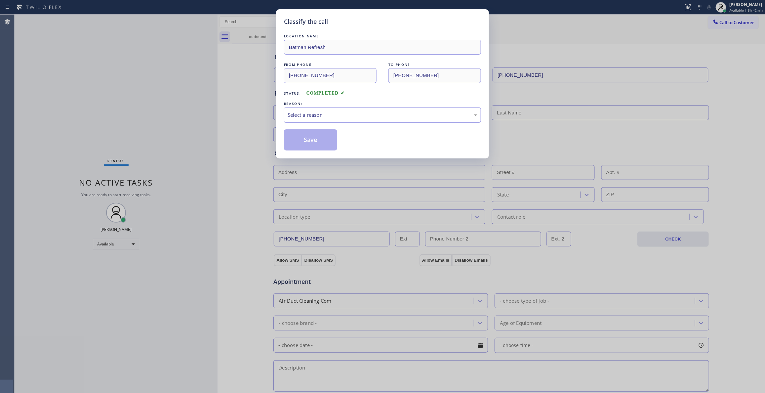
click at [303, 111] on div "Select a reason" at bounding box center [382, 115] width 190 height 8
click at [304, 140] on button "Save" at bounding box center [310, 139] width 53 height 21
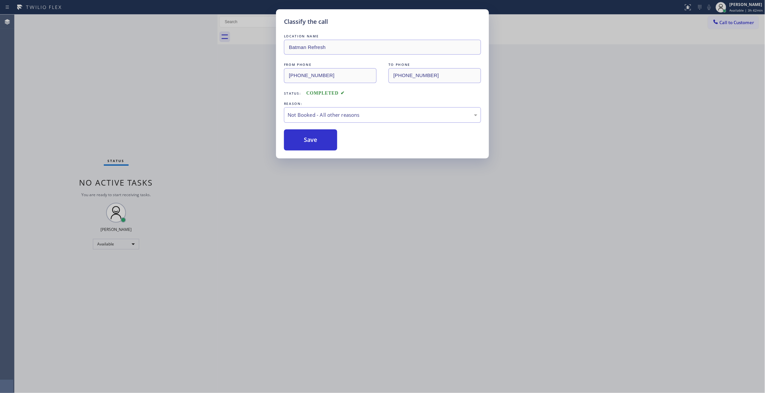
click at [304, 140] on button "Save" at bounding box center [310, 139] width 53 height 21
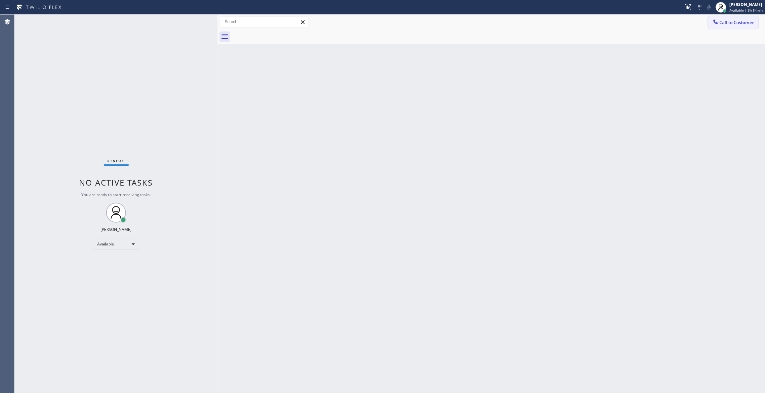
drag, startPoint x: 74, startPoint y: 96, endPoint x: 724, endPoint y: 20, distance: 653.9
click at [74, 96] on div "Status No active tasks You are ready to start receiving tasks. [PERSON_NAME] Av…" at bounding box center [116, 204] width 203 height 378
click at [110, 40] on div "Status No active tasks You are ready to start receiving tasks. [PERSON_NAME] Av…" at bounding box center [116, 204] width 203 height 378
drag, startPoint x: 81, startPoint y: 346, endPoint x: 98, endPoint y: 317, distance: 33.8
click at [89, 330] on div "Status No active tasks You are ready to start receiving tasks. [PERSON_NAME] Av…" at bounding box center [116, 204] width 203 height 378
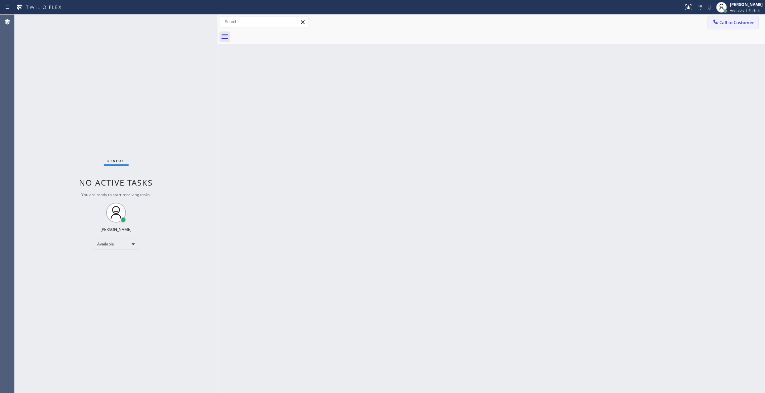
click at [729, 23] on span "Call to Customer" at bounding box center [736, 22] width 35 height 6
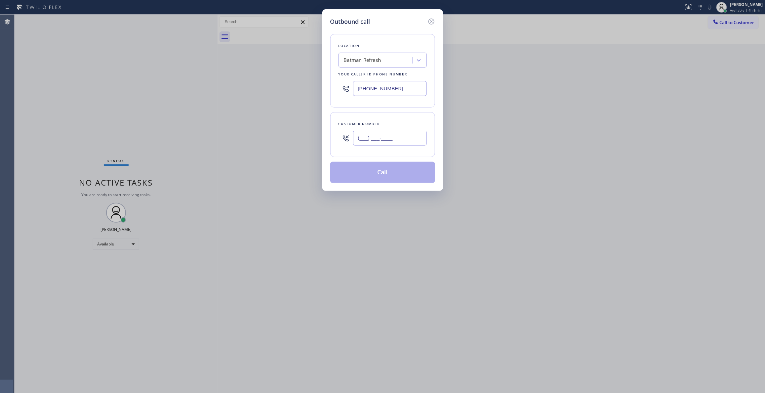
click at [391, 144] on input "(___) ___-____" at bounding box center [390, 138] width 74 height 15
paste input "305) 290-6483"
type input "[PHONE_NUMBER]"
drag, startPoint x: 410, startPoint y: 89, endPoint x: 207, endPoint y: 87, distance: 203.5
click at [207, 87] on div "Outbound call Location Batman Refresh Your caller id phone number [PHONE_NUMBER…" at bounding box center [382, 196] width 765 height 393
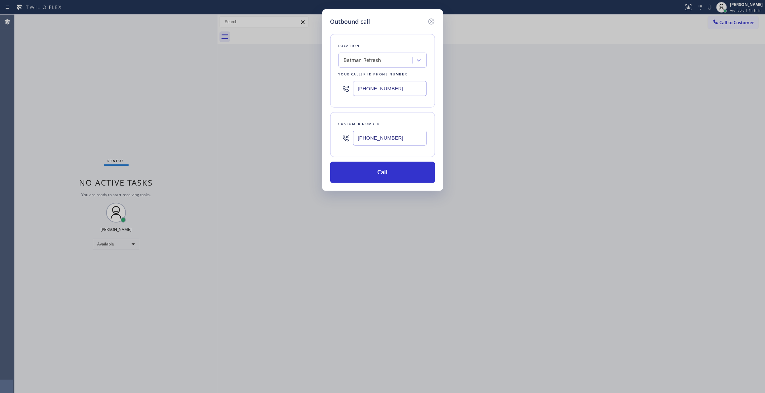
paste input "786) 788-8752"
type input "[PHONE_NUMBER]"
drag, startPoint x: 407, startPoint y: 140, endPoint x: 263, endPoint y: 134, distance: 144.2
click at [263, 134] on div "Outbound call Location Star HVAC Company Your caller id phone number [PHONE_NUM…" at bounding box center [382, 196] width 765 height 393
click at [390, 172] on button "Call" at bounding box center [382, 172] width 105 height 21
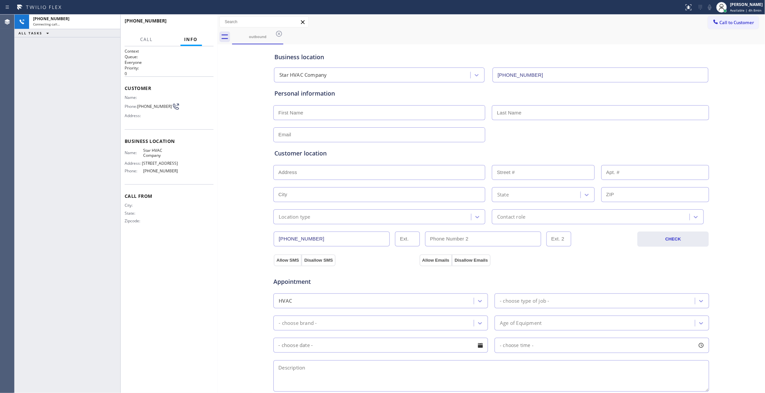
type input "[PHONE_NUMBER]"
click at [112, 21] on icon at bounding box center [112, 22] width 8 height 8
click at [206, 26] on button "COMPLETE" at bounding box center [196, 23] width 33 height 9
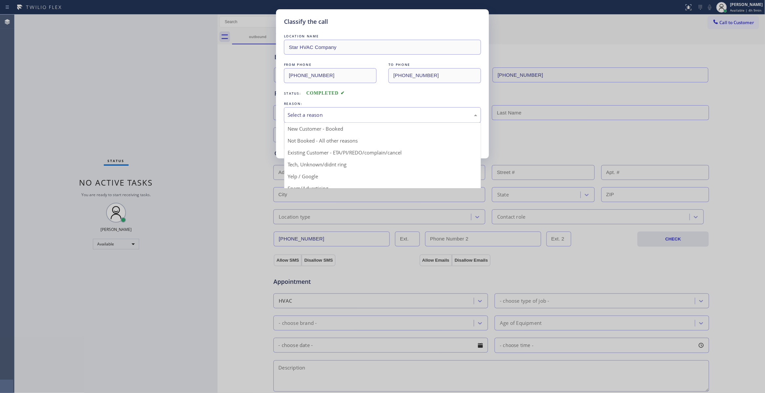
click at [331, 111] on div "Select a reason" at bounding box center [382, 115] width 190 height 8
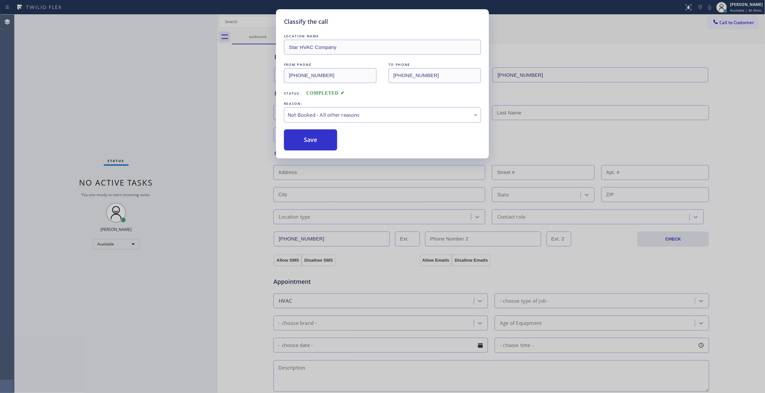
click at [323, 138] on button "Save" at bounding box center [310, 139] width 53 height 21
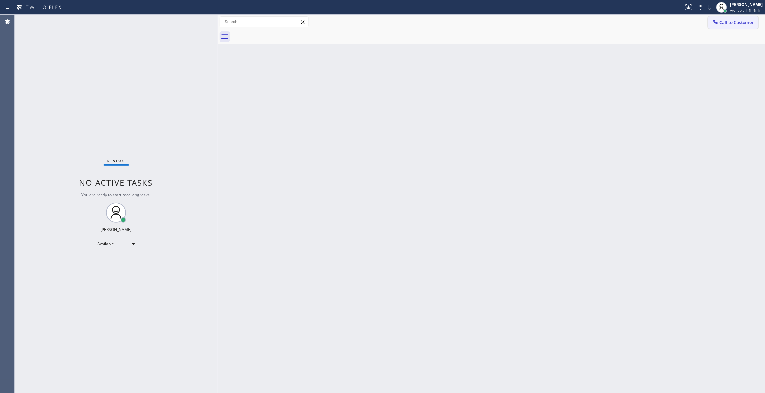
click at [736, 22] on span "Call to Customer" at bounding box center [736, 22] width 35 height 6
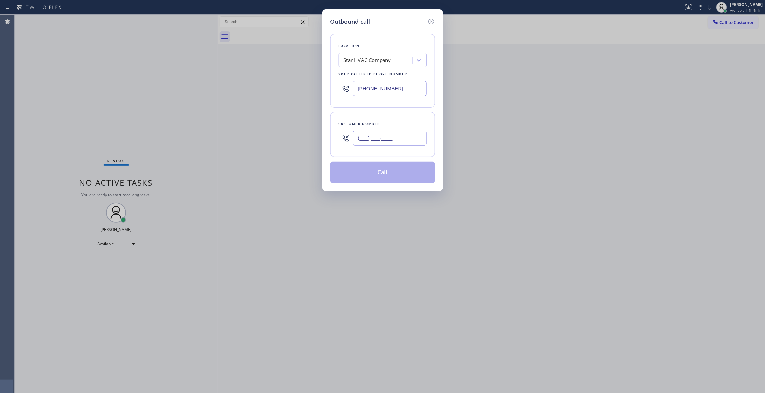
click at [365, 141] on input "(___) ___-____" at bounding box center [390, 138] width 74 height 15
paste input "305) 290-6483"
type input "[PHONE_NUMBER]"
click at [394, 169] on button "Call" at bounding box center [382, 172] width 105 height 21
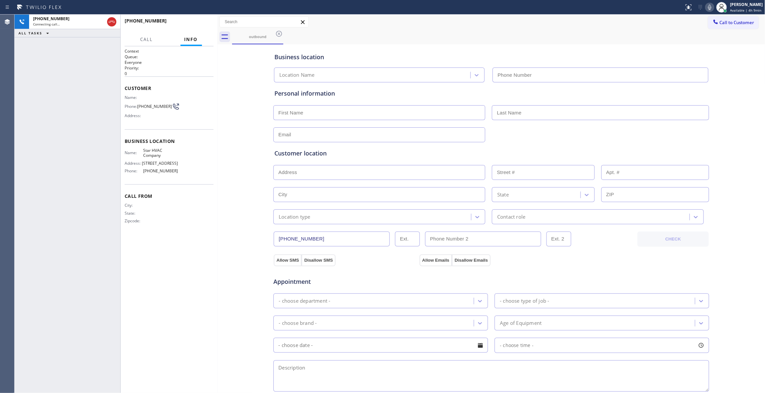
type input "[PHONE_NUMBER]"
click at [206, 25] on span "HANG UP" at bounding box center [198, 23] width 20 height 5
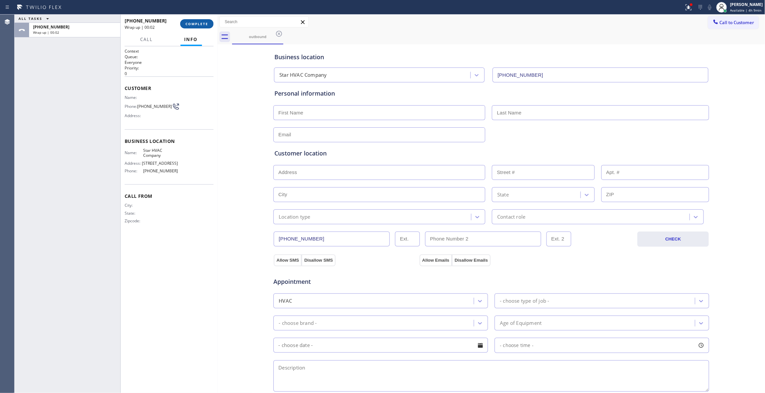
click at [205, 23] on span "COMPLETE" at bounding box center [196, 23] width 23 height 5
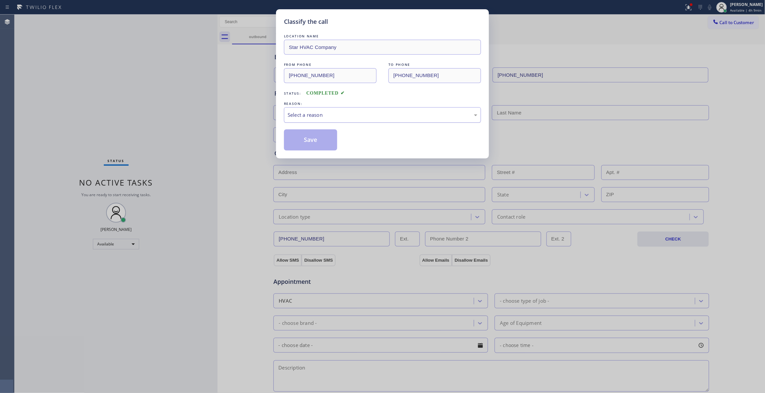
click at [298, 113] on div "Select a reason" at bounding box center [382, 115] width 190 height 8
click at [303, 138] on button "Save" at bounding box center [310, 139] width 53 height 21
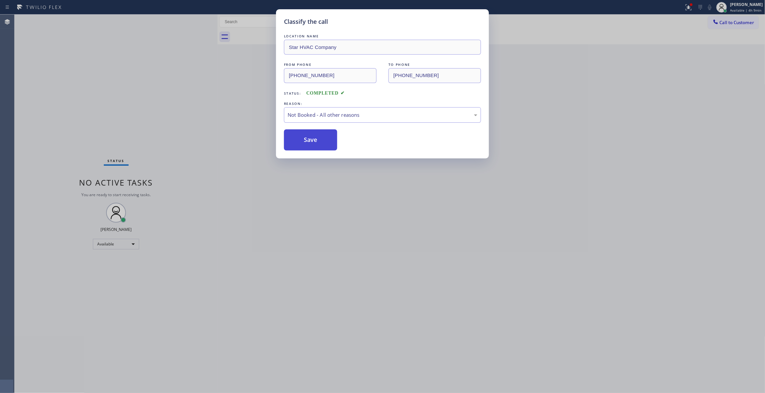
click at [303, 138] on div "Classify the call LOCATION NAME Best Wolf Appliance Repair [GEOGRAPHIC_DATA] FR…" at bounding box center [390, 204] width 750 height 378
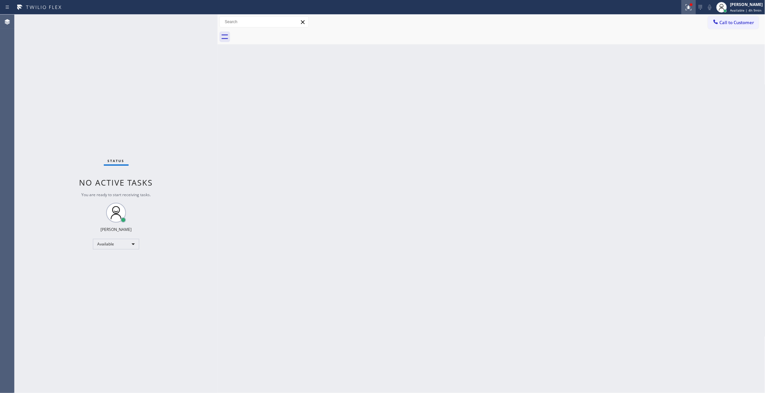
click at [681, 12] on button at bounding box center [688, 7] width 15 height 15
click at [661, 89] on button "Clear issues" at bounding box center [644, 86] width 77 height 9
click at [732, 20] on span "Call to Customer" at bounding box center [736, 22] width 35 height 6
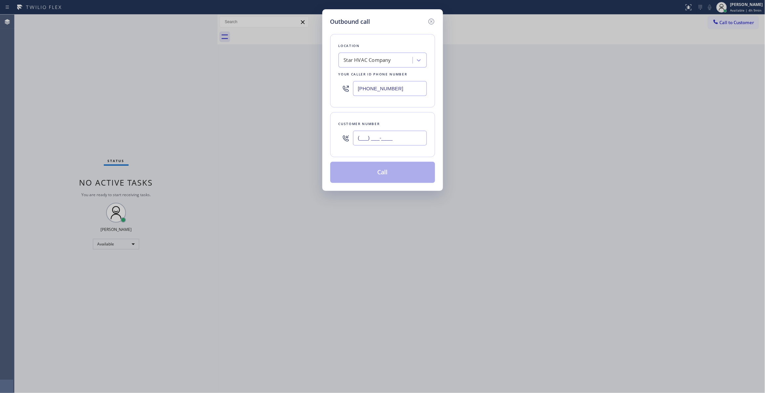
click at [372, 134] on input "(___) ___-____" at bounding box center [390, 138] width 74 height 15
paste input "305) 290-6483"
type input "[PHONE_NUMBER]"
click at [378, 171] on button "Call" at bounding box center [382, 172] width 105 height 21
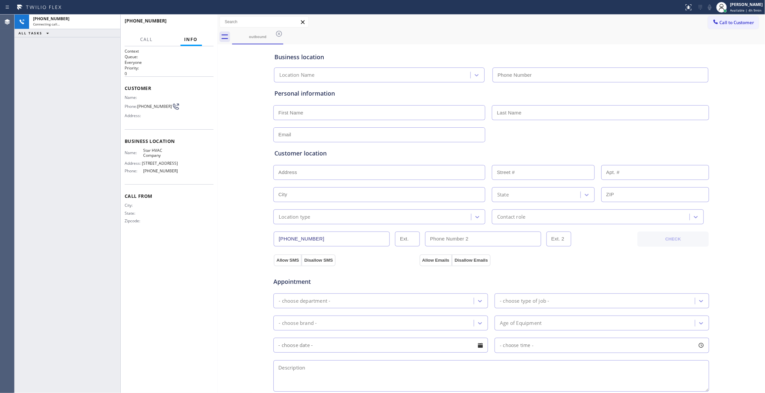
type input "[PHONE_NUMBER]"
click at [100, 42] on icon at bounding box center [100, 45] width 8 height 8
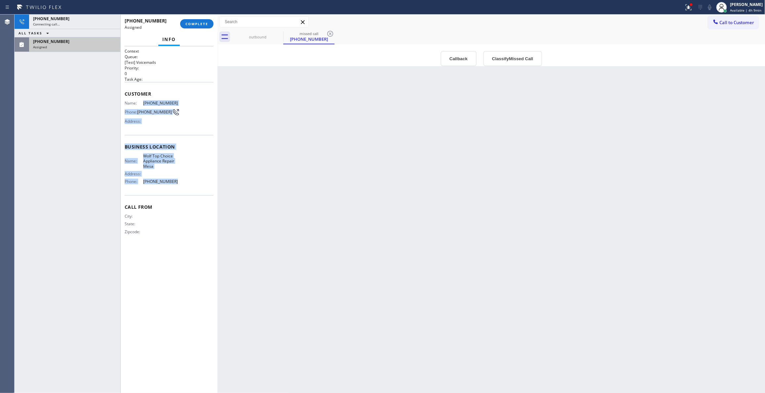
drag, startPoint x: 177, startPoint y: 182, endPoint x: 142, endPoint y: 103, distance: 86.4
click at [142, 103] on div "Context Queue: [Test] Voicemails Priority: 0 Task Age: Customer Name: [PHONE_NU…" at bounding box center [169, 146] width 89 height 197
click at [521, 51] on button "Classify Missed Call" at bounding box center [512, 58] width 59 height 15
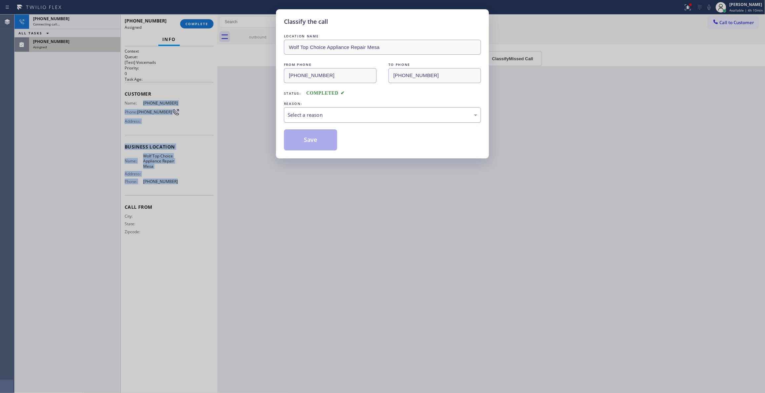
click at [377, 112] on div "Select a reason" at bounding box center [382, 115] width 190 height 8
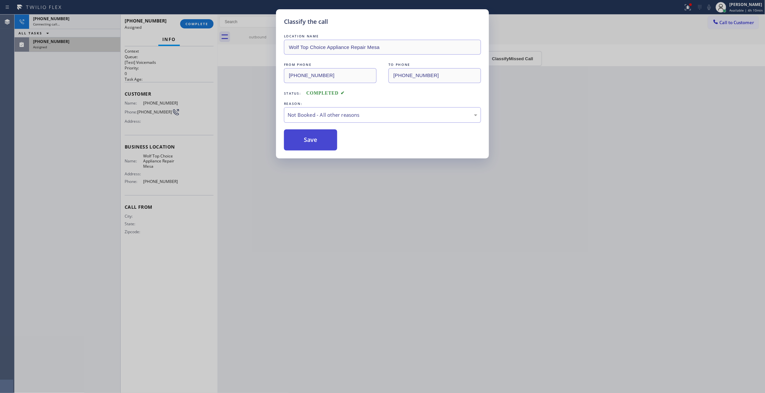
click at [297, 142] on button "Save" at bounding box center [310, 139] width 53 height 21
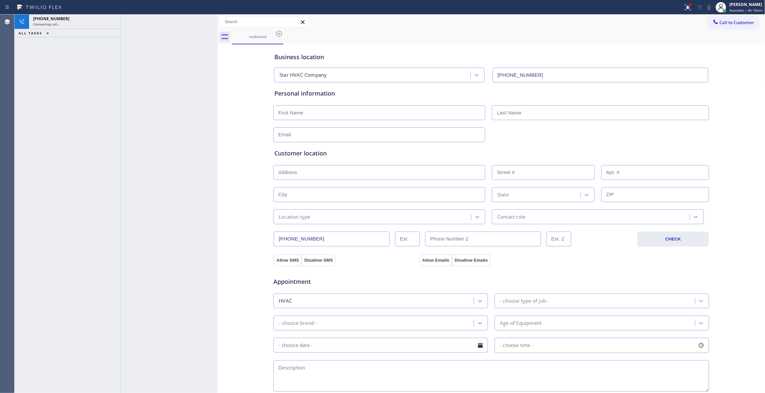
drag, startPoint x: 181, startPoint y: 329, endPoint x: 204, endPoint y: 390, distance: 65.1
click at [181, 329] on div at bounding box center [169, 204] width 97 height 378
click at [167, 200] on div at bounding box center [169, 204] width 97 height 378
click at [89, 23] on div "Connecting call…" at bounding box center [74, 24] width 83 height 5
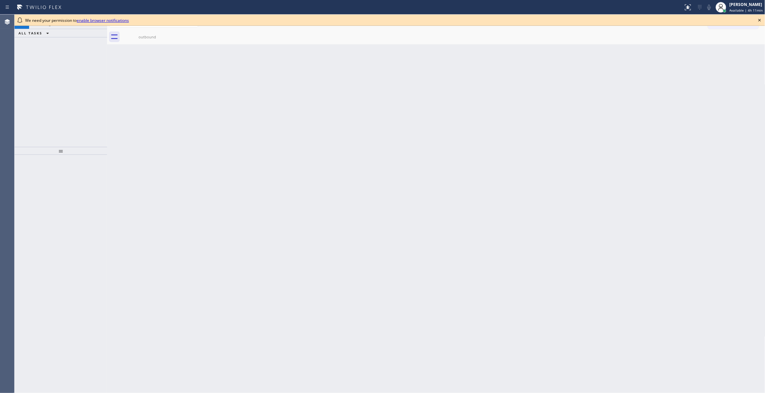
click at [286, 78] on div "Back to Dashboard Change Sender ID Customers Technicians Select a contact Outbo…" at bounding box center [436, 204] width 658 height 378
click at [759, 19] on icon at bounding box center [759, 20] width 8 height 8
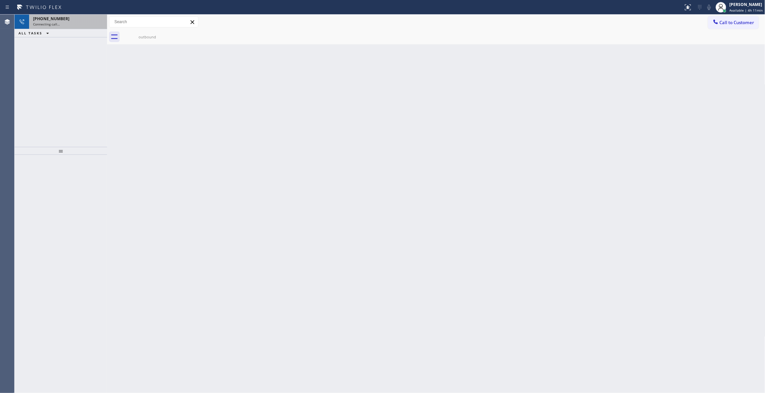
drag, startPoint x: 81, startPoint y: 20, endPoint x: 108, endPoint y: 22, distance: 27.2
click at [81, 20] on div "+13052906483" at bounding box center [68, 19] width 70 height 6
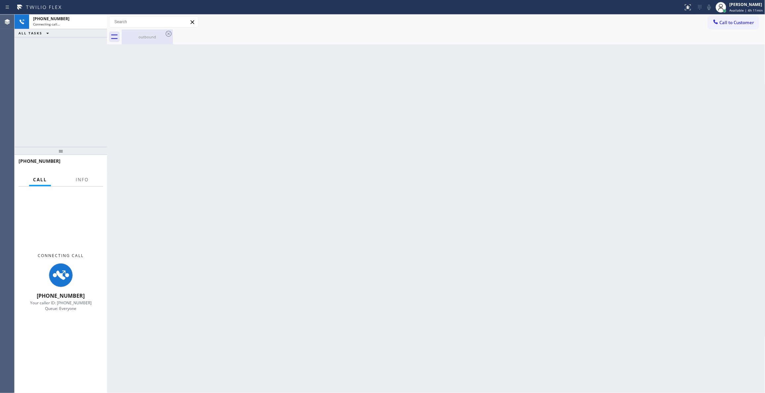
click at [141, 34] on div "outbound" at bounding box center [147, 36] width 50 height 5
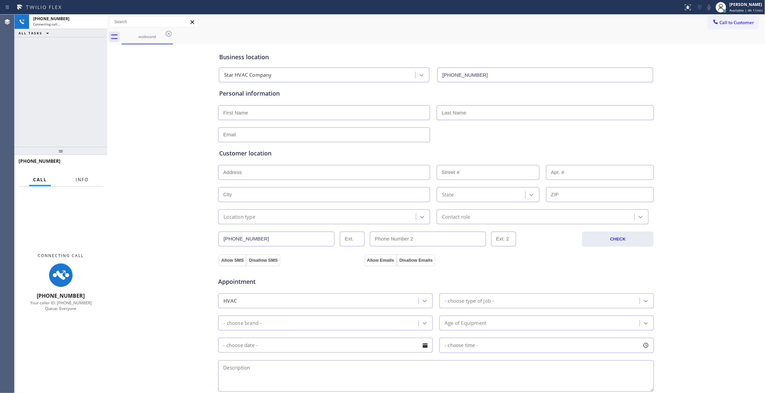
click at [87, 180] on span "Info" at bounding box center [82, 179] width 13 height 6
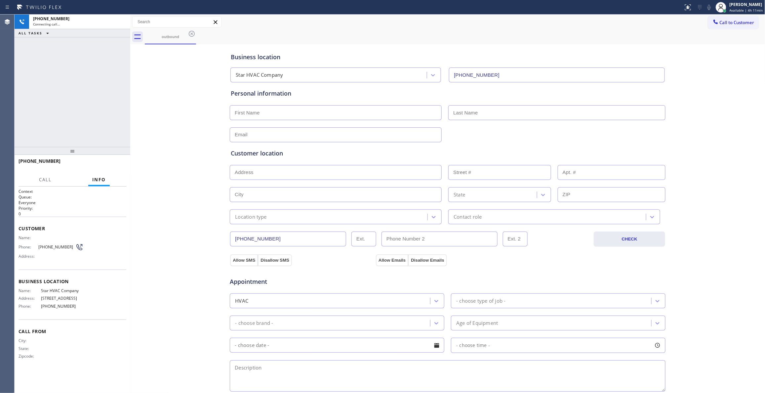
drag, startPoint x: 106, startPoint y: 128, endPoint x: 129, endPoint y: 131, distance: 23.4
click at [130, 131] on div at bounding box center [130, 204] width 0 height 378
drag, startPoint x: 122, startPoint y: 123, endPoint x: 119, endPoint y: 124, distance: 3.6
drag, startPoint x: 119, startPoint y: 124, endPoint x: 109, endPoint y: 140, distance: 19.2
click at [0, 161] on html "Status report No issues detected If you experience an issue, please download th…" at bounding box center [382, 196] width 765 height 393
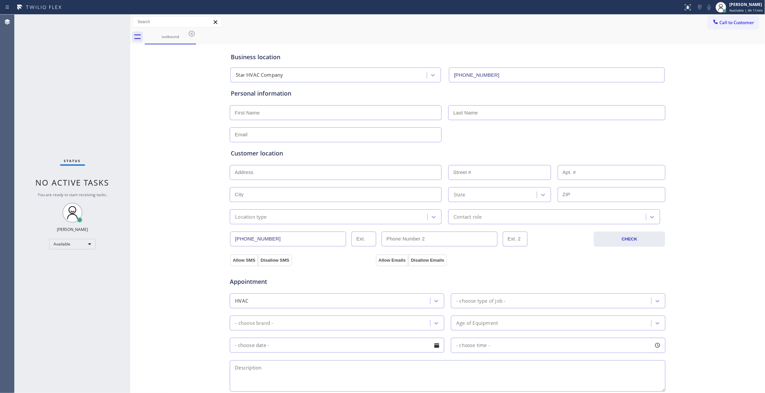
drag, startPoint x: 197, startPoint y: 153, endPoint x: 164, endPoint y: 60, distance: 99.2
click at [196, 152] on div "Business location Star HVAC Company (786) 788-8752 Personal information Custome…" at bounding box center [447, 271] width 631 height 451
click at [192, 36] on icon at bounding box center [192, 34] width 8 height 8
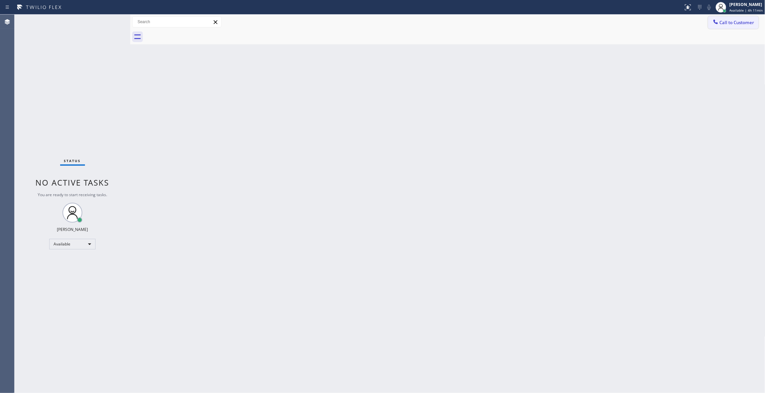
click at [752, 24] on span "Call to Customer" at bounding box center [736, 22] width 35 height 6
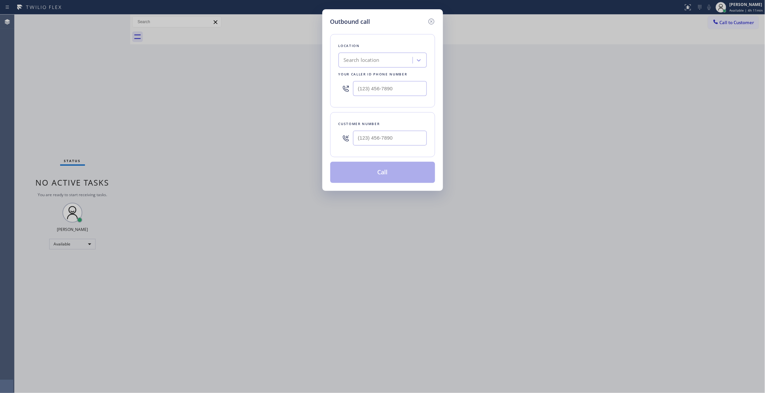
drag, startPoint x: 401, startPoint y: 130, endPoint x: 400, endPoint y: 134, distance: 3.9
click at [400, 134] on div at bounding box center [390, 137] width 74 height 21
click at [398, 142] on input "(___) ___-____" at bounding box center [390, 138] width 74 height 15
paste input "305) 290-6483"
type input "[PHONE_NUMBER]"
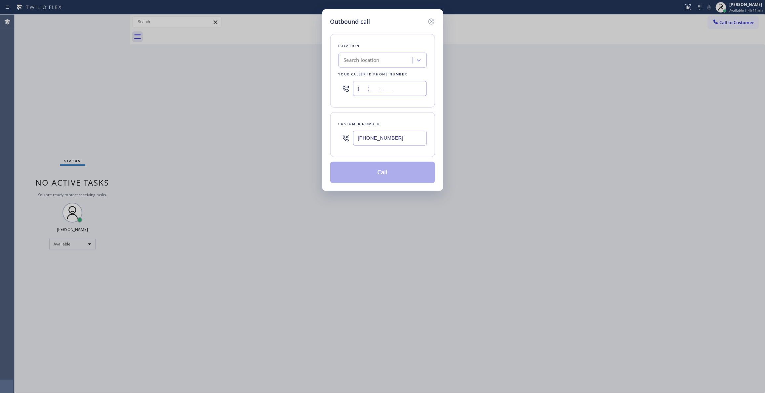
drag, startPoint x: 406, startPoint y: 87, endPoint x: 169, endPoint y: 108, distance: 237.4
click at [169, 108] on div "Outbound call Location Search location Your caller id phone number (___) ___-__…" at bounding box center [382, 196] width 765 height 393
paste input "786) 788-8752"
type input "[PHONE_NUMBER]"
click at [374, 177] on button "Call" at bounding box center [382, 172] width 105 height 21
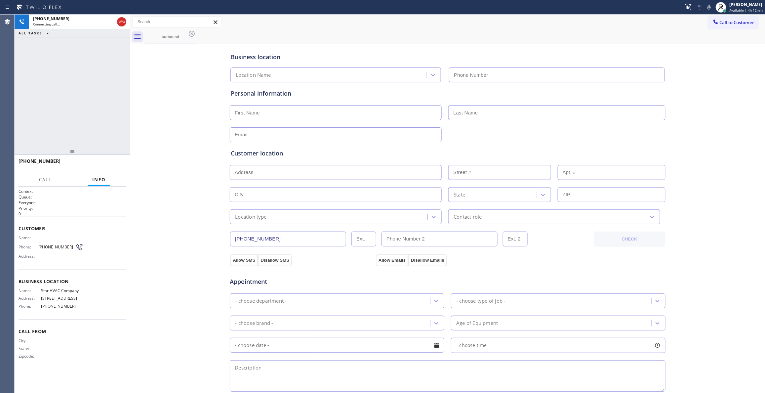
type input "[PHONE_NUMBER]"
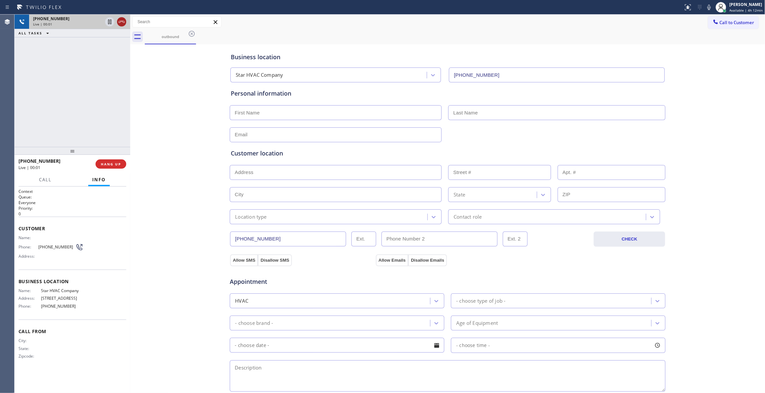
click at [123, 19] on icon at bounding box center [122, 22] width 8 height 8
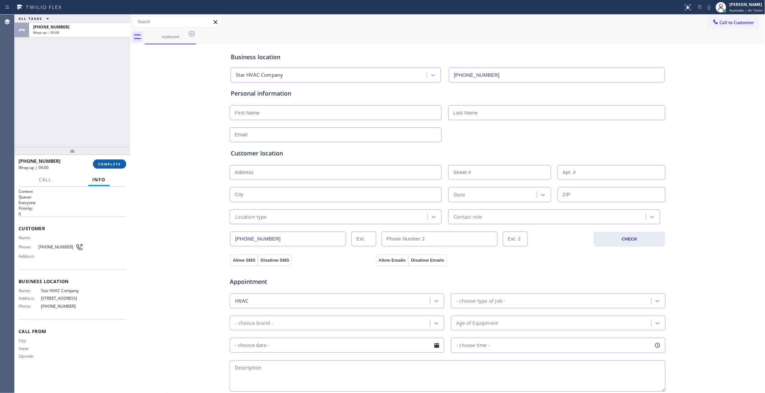
click at [118, 164] on span "COMPLETE" at bounding box center [109, 164] width 23 height 5
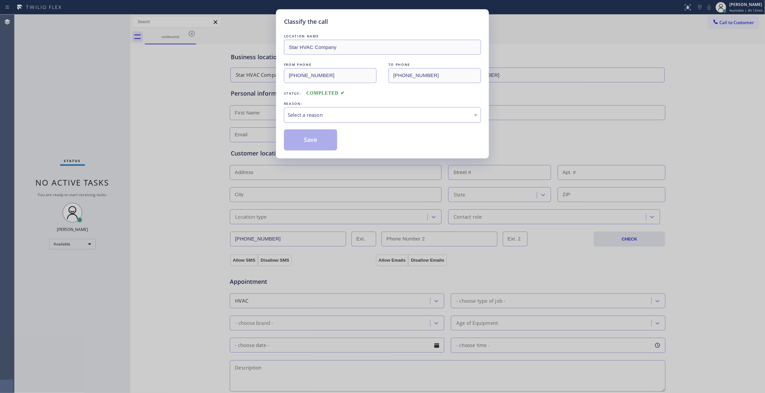
click at [316, 118] on div "Select a reason" at bounding box center [382, 115] width 190 height 8
click at [304, 141] on button "Save" at bounding box center [310, 139] width 53 height 21
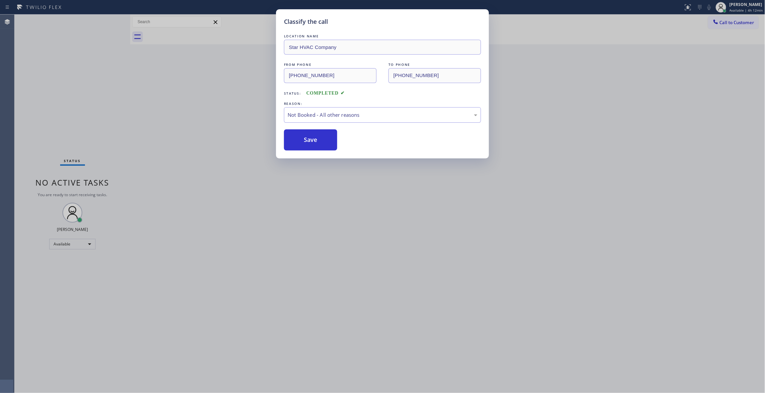
click at [304, 141] on button "Save" at bounding box center [310, 139] width 53 height 21
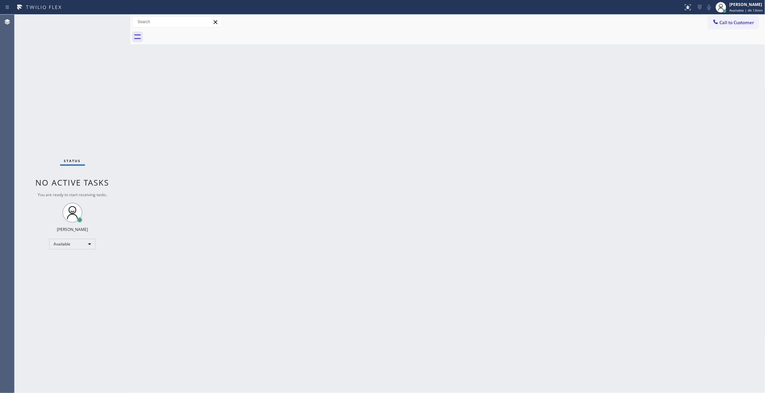
drag, startPoint x: 110, startPoint y: 344, endPoint x: 114, endPoint y: 327, distance: 17.6
click at [110, 344] on div "Status No active tasks You are ready to start receiving tasks. [PERSON_NAME] Av…" at bounding box center [73, 204] width 116 height 378
click at [722, 23] on span "Call to Customer" at bounding box center [736, 22] width 35 height 6
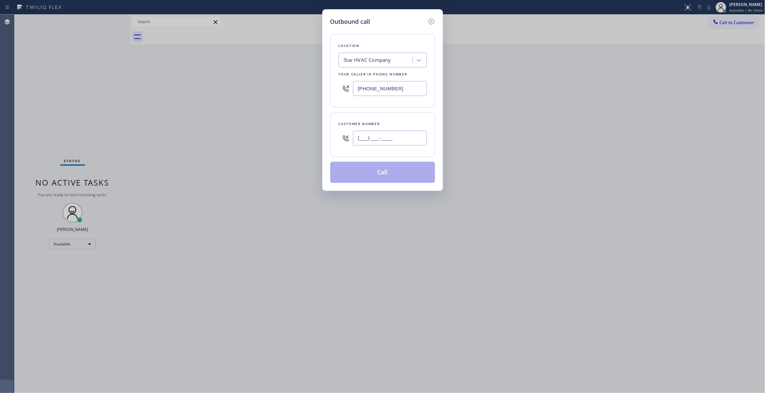
click at [376, 142] on input "(___) ___-____" at bounding box center [390, 138] width 74 height 15
paste input "520) 541-6323"
type input "[PHONE_NUMBER]"
paste input "623) 292-5313"
drag, startPoint x: 406, startPoint y: 88, endPoint x: 297, endPoint y: 88, distance: 109.4
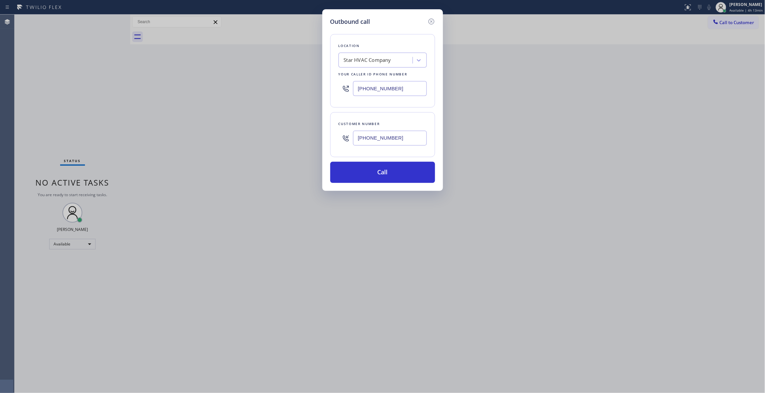
click at [297, 88] on div "Outbound call Location Star HVAC Company Your caller id phone number (623) 292-…" at bounding box center [382, 196] width 765 height 393
type input "[PHONE_NUMBER]"
drag, startPoint x: 402, startPoint y: 140, endPoint x: 315, endPoint y: 137, distance: 87.0
click at [315, 137] on div "Outbound call Location Wolf Top Choice Appliance Repair Mesa Your caller id pho…" at bounding box center [382, 196] width 765 height 393
click at [359, 170] on button "Call" at bounding box center [382, 172] width 105 height 21
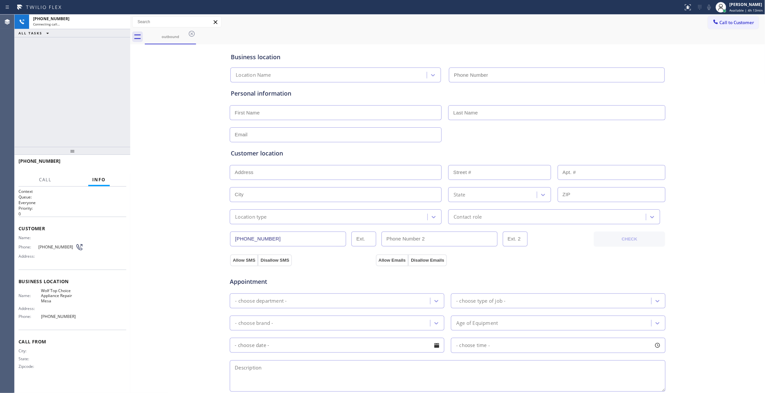
type input "[PHONE_NUMBER]"
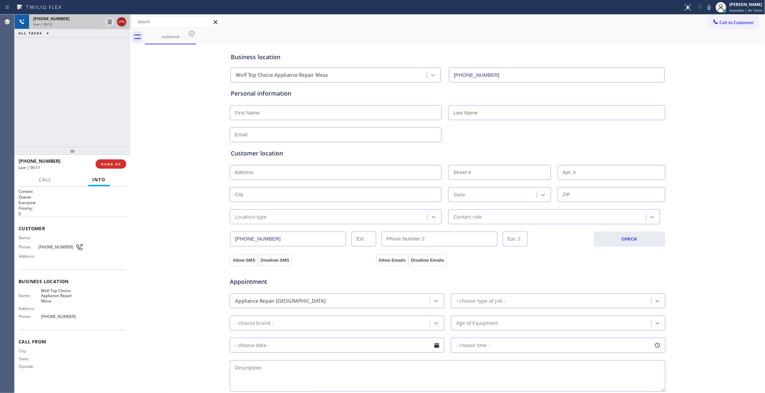
click at [122, 23] on icon at bounding box center [122, 22] width 8 height 8
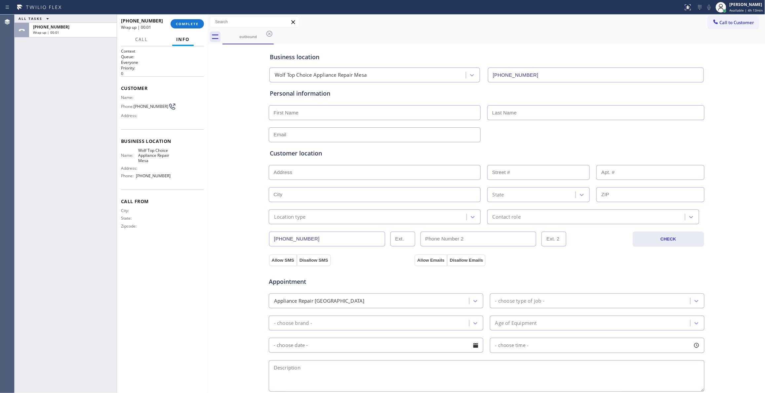
drag, startPoint x: 131, startPoint y: 116, endPoint x: 217, endPoint y: 131, distance: 87.0
click at [208, 128] on div at bounding box center [208, 204] width 0 height 378
click at [157, 107] on span "[PHONE_NUMBER]" at bounding box center [154, 106] width 35 height 5
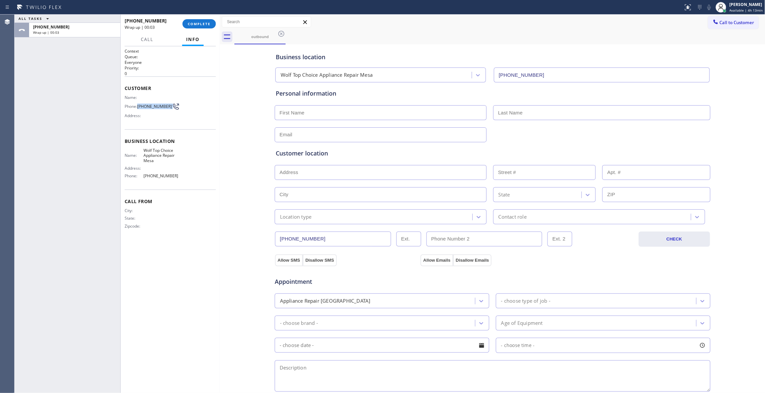
click at [157, 107] on span "[PHONE_NUMBER]" at bounding box center [154, 106] width 35 height 5
copy div "[PHONE_NUMBER]"
click at [194, 21] on span "COMPLETE" at bounding box center [199, 23] width 23 height 5
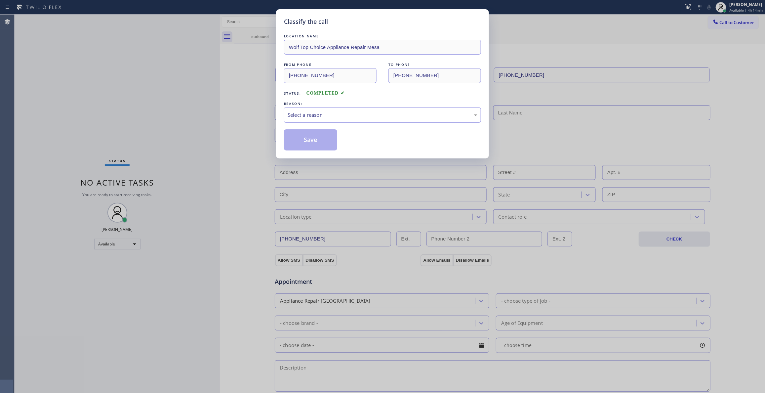
drag, startPoint x: 185, startPoint y: 24, endPoint x: 420, endPoint y: 126, distance: 255.5
click at [420, 126] on div "LOCATION NAME Wolf Top Choice Appliance Repair Mesa FROM PHONE (623) 292-5313 T…" at bounding box center [382, 92] width 197 height 118
click at [410, 115] on div "Select a reason" at bounding box center [382, 115] width 190 height 8
click at [319, 143] on button "Save" at bounding box center [310, 139] width 53 height 21
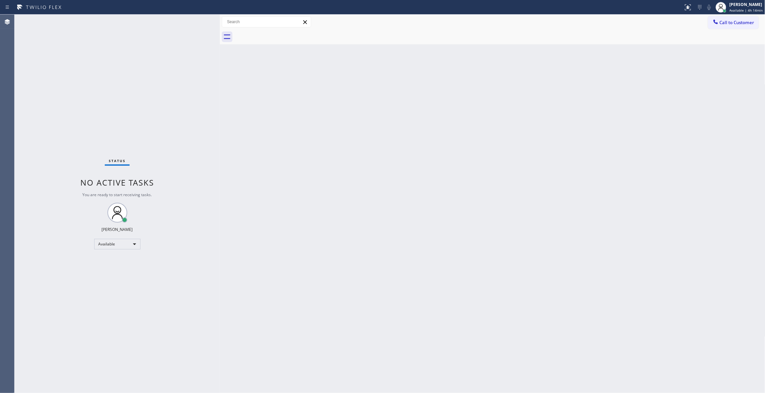
drag, startPoint x: 414, startPoint y: 196, endPoint x: 418, endPoint y: 190, distance: 6.6
click at [415, 194] on div "Back to Dashboard Change Sender ID Customers Technicians Select a contact Outbo…" at bounding box center [492, 204] width 545 height 378
click at [730, 26] on button "Call to Customer" at bounding box center [733, 22] width 51 height 13
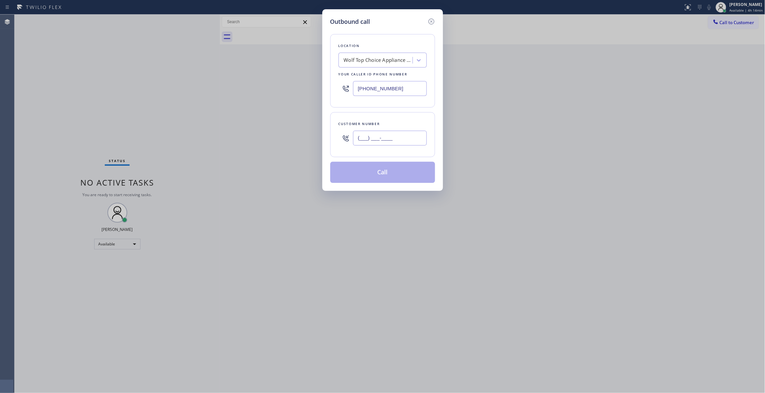
click at [398, 134] on input "(___) ___-____" at bounding box center [390, 138] width 74 height 15
paste input "520) 541-6323"
type input "[PHONE_NUMBER]"
click at [378, 176] on button "Call" at bounding box center [382, 172] width 105 height 21
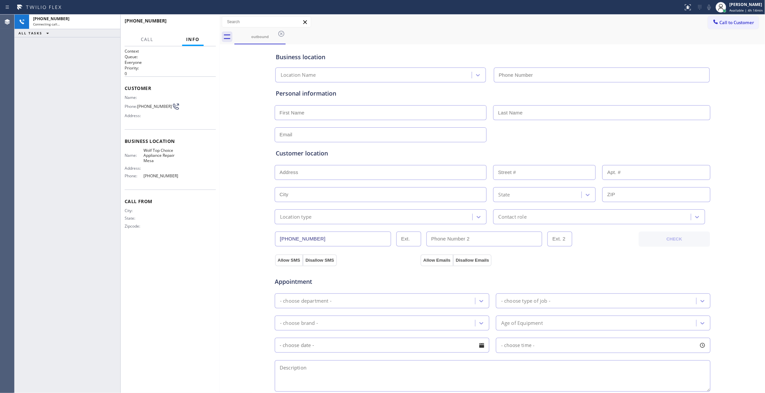
type input "[PHONE_NUMBER]"
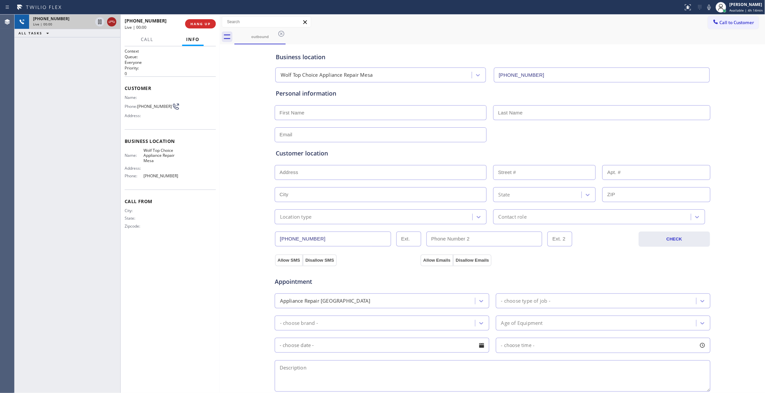
click at [113, 21] on icon at bounding box center [112, 22] width 8 height 8
click at [197, 22] on span "COMPLETE" at bounding box center [199, 23] width 23 height 5
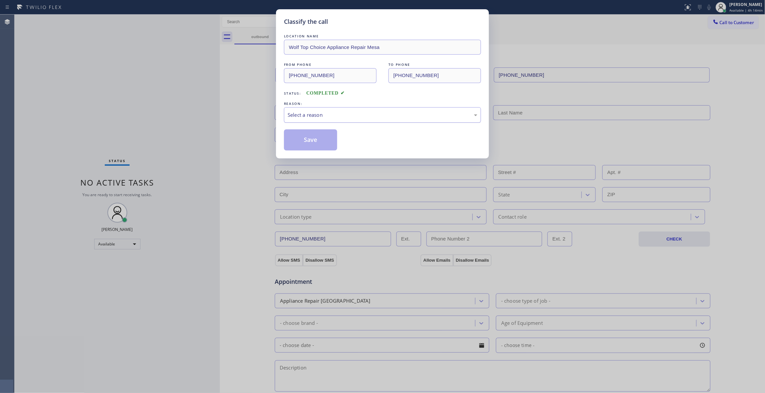
click at [307, 111] on div "Select a reason" at bounding box center [382, 115] width 190 height 8
click at [312, 143] on button "Save" at bounding box center [310, 139] width 53 height 21
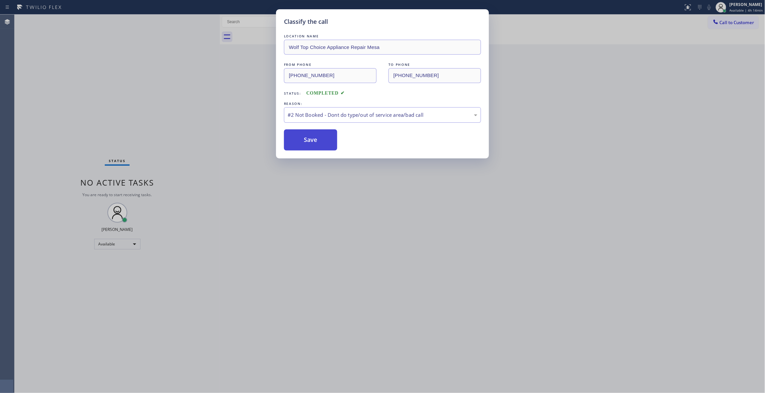
drag, startPoint x: 312, startPoint y: 143, endPoint x: 318, endPoint y: 140, distance: 6.6
click at [312, 142] on button "Save" at bounding box center [310, 139] width 53 height 21
click at [314, 143] on button "Save" at bounding box center [310, 139] width 53 height 21
click at [307, 140] on button "Save" at bounding box center [310, 139] width 53 height 21
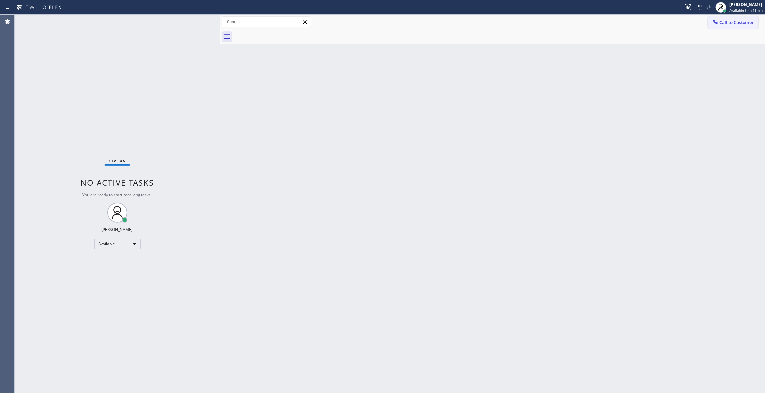
click at [723, 23] on span "Call to Customer" at bounding box center [736, 22] width 35 height 6
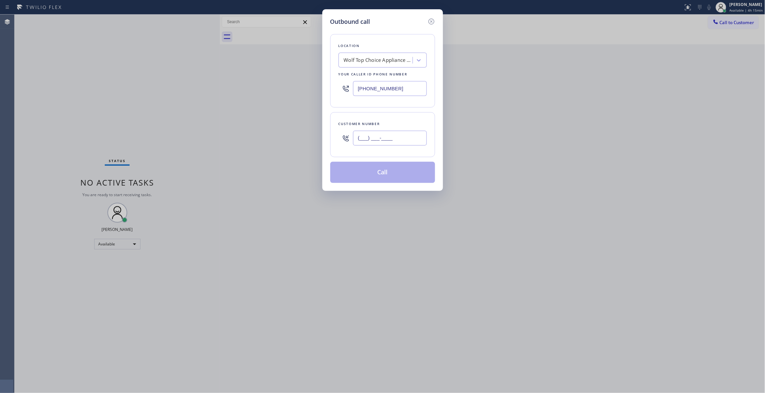
click at [391, 136] on input "(___) ___-____" at bounding box center [390, 138] width 74 height 15
paste input "520) 541-6323"
type input "[PHONE_NUMBER]"
click at [382, 176] on button "Call" at bounding box center [382, 172] width 105 height 21
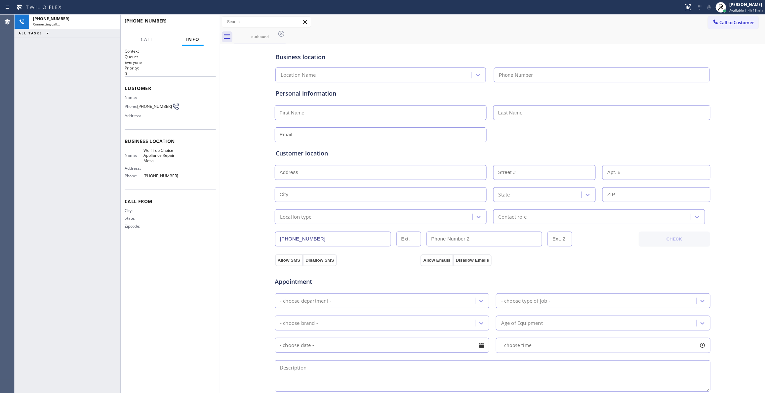
type input "[PHONE_NUMBER]"
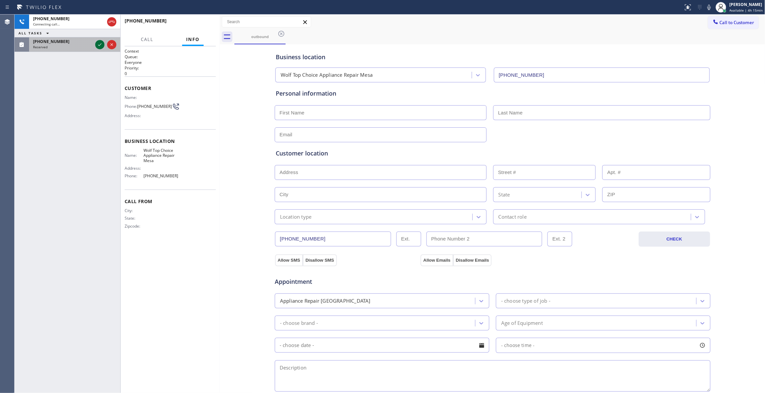
click at [98, 45] on icon at bounding box center [100, 45] width 8 height 8
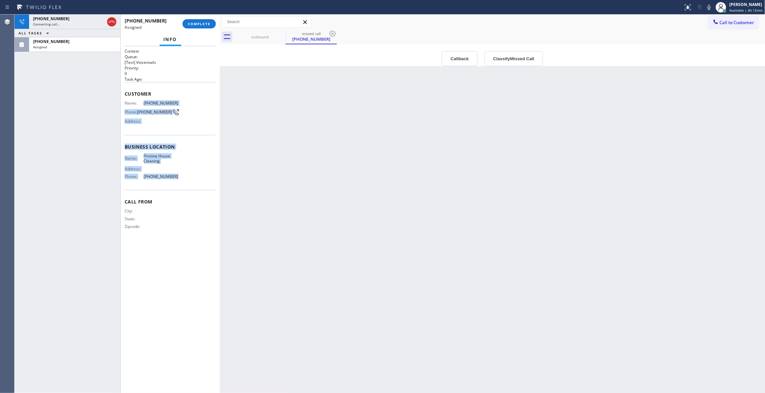
drag, startPoint x: 150, startPoint y: 148, endPoint x: 142, endPoint y: 102, distance: 46.5
click at [142, 102] on div "Context Queue: [Test] Voicemails Priority: 0 Task Age: Customer Name: (202) 489…" at bounding box center [170, 144] width 91 height 192
click at [529, 60] on button "Classify Missed Call" at bounding box center [513, 58] width 59 height 15
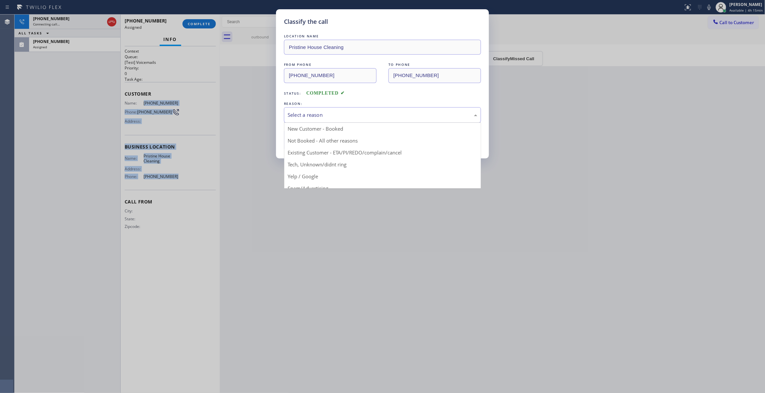
click at [312, 109] on div "Select a reason" at bounding box center [382, 115] width 197 height 16
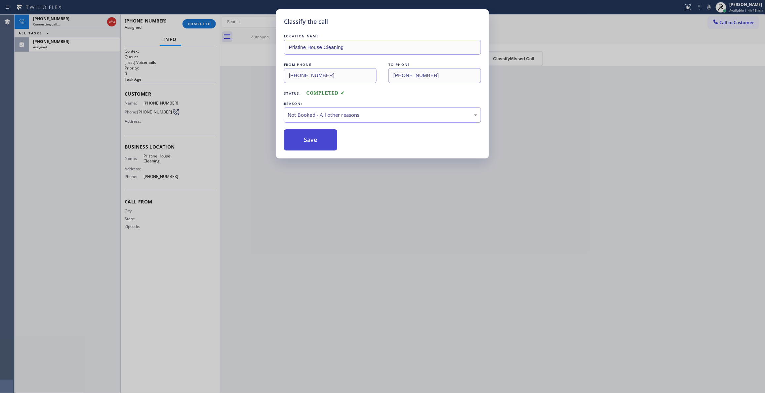
click at [316, 139] on button "Save" at bounding box center [310, 139] width 53 height 21
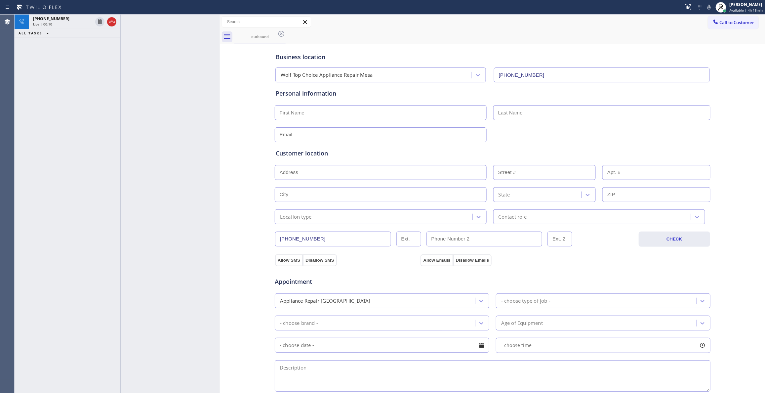
click at [195, 80] on div at bounding box center [170, 204] width 99 height 378
click at [114, 23] on icon at bounding box center [112, 22] width 8 height 8
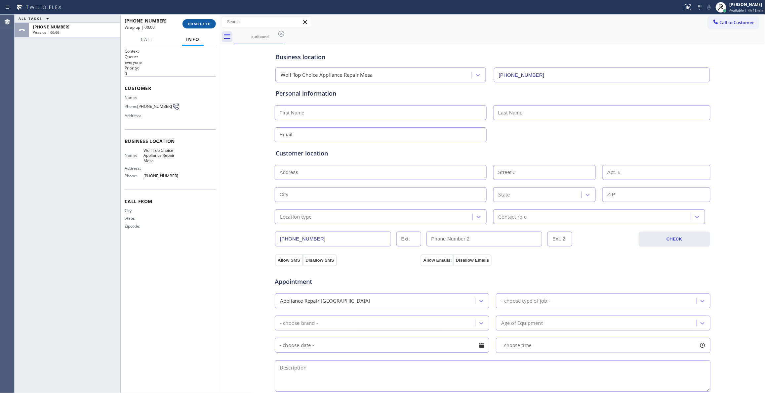
click at [200, 22] on span "COMPLETE" at bounding box center [199, 23] width 23 height 5
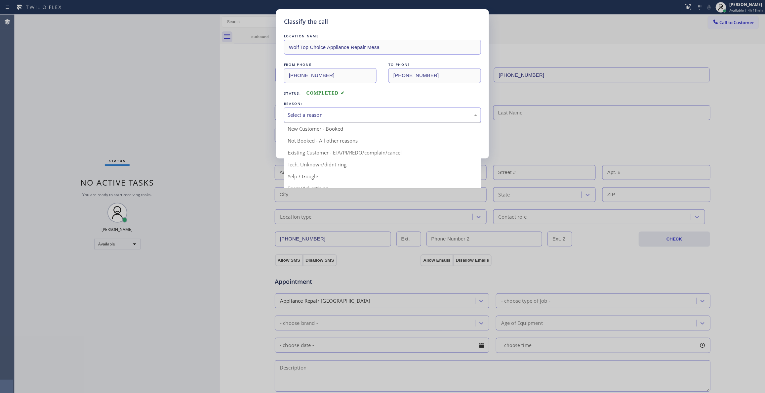
click at [304, 114] on div "Select a reason" at bounding box center [382, 115] width 190 height 8
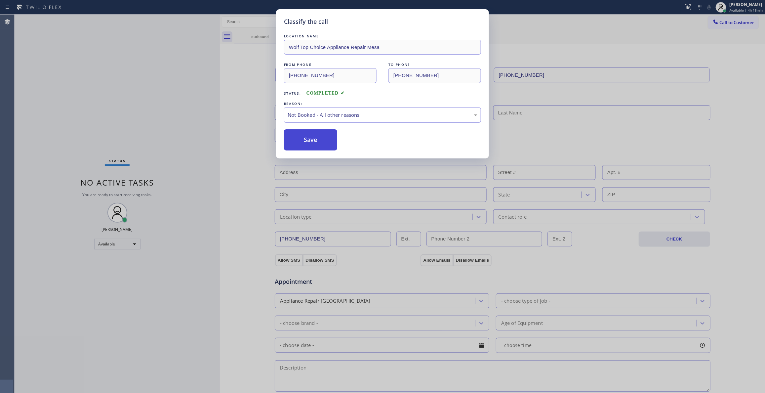
click at [307, 137] on button "Save" at bounding box center [310, 139] width 53 height 21
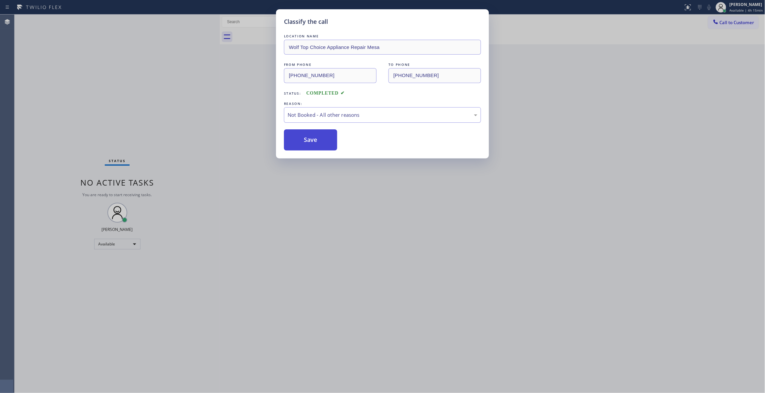
click at [307, 136] on button "Save" at bounding box center [310, 139] width 53 height 21
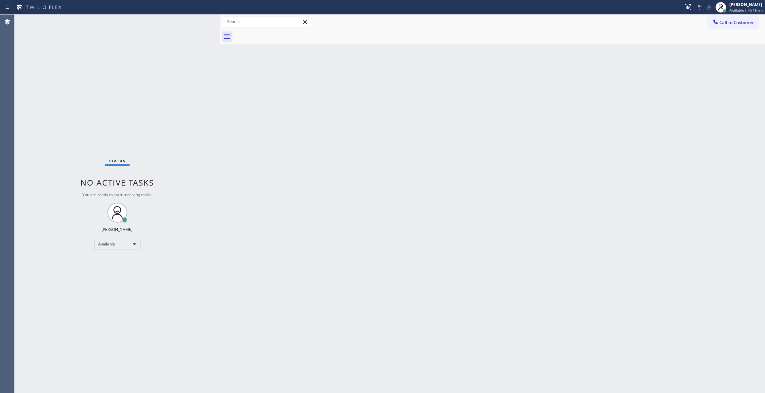
click at [432, 181] on div "Back to Dashboard Change Sender ID Customers Technicians Select a contact Outbo…" at bounding box center [492, 204] width 545 height 378
click at [624, 116] on div "Back to Dashboard Change Sender ID Customers Technicians Select a contact Outbo…" at bounding box center [492, 204] width 545 height 378
drag, startPoint x: 741, startPoint y: 24, endPoint x: 654, endPoint y: 33, distance: 88.3
click at [739, 24] on span "Call to Customer" at bounding box center [736, 22] width 35 height 6
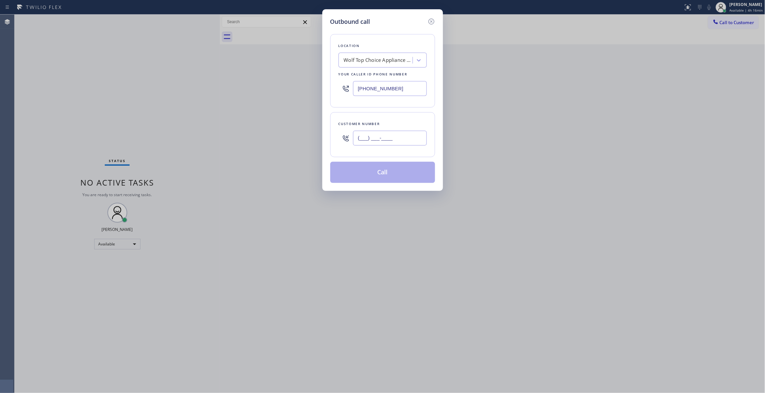
click at [384, 143] on input "(___) ___-____" at bounding box center [390, 138] width 74 height 15
paste input "202) 489-1255"
type input "(202) 489-1255"
click at [380, 170] on button "Call" at bounding box center [382, 172] width 105 height 21
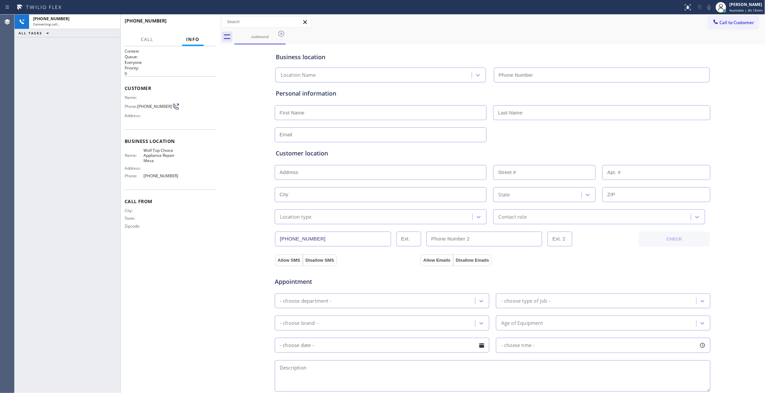
type input "[PHONE_NUMBER]"
click at [93, 365] on div "+12024891255 Live | 00:01 ALL TASKS ALL TASKS ACTIVE TASKS TASKS IN WRAP UP" at bounding box center [68, 204] width 106 height 378
click at [202, 20] on button "HANG UP" at bounding box center [200, 23] width 31 height 9
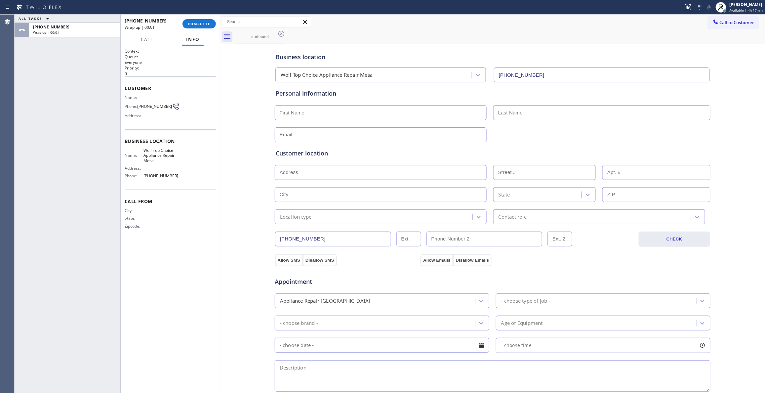
click at [155, 101] on div "Name: Phone: (202) 489-1255 Address:" at bounding box center [152, 108] width 55 height 26
click at [155, 107] on span "(202) 489-1255" at bounding box center [154, 106] width 35 height 5
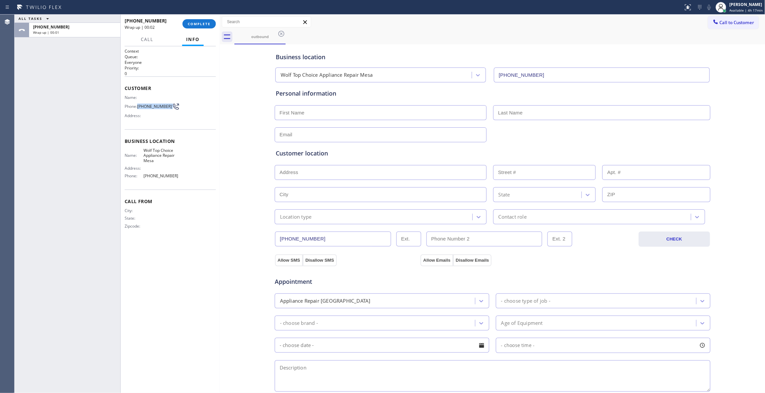
click at [155, 107] on span "(202) 489-1255" at bounding box center [154, 106] width 35 height 5
copy div "(202) 489-1255"
click at [198, 20] on button "COMPLETE" at bounding box center [198, 23] width 33 height 9
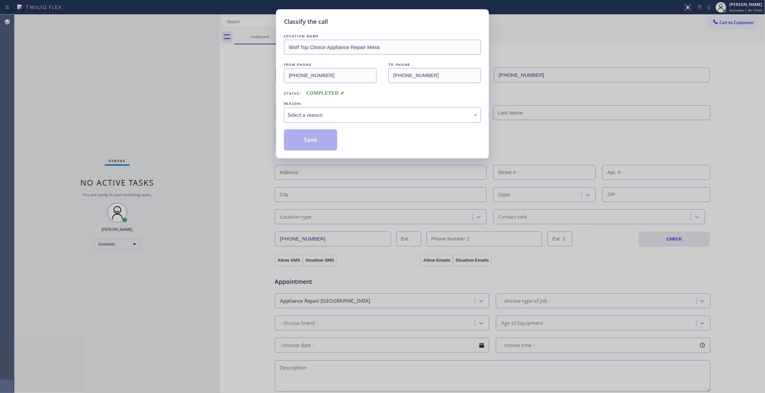
click at [333, 118] on div "Select a reason" at bounding box center [382, 115] width 190 height 8
click at [323, 143] on button "Save" at bounding box center [310, 139] width 53 height 21
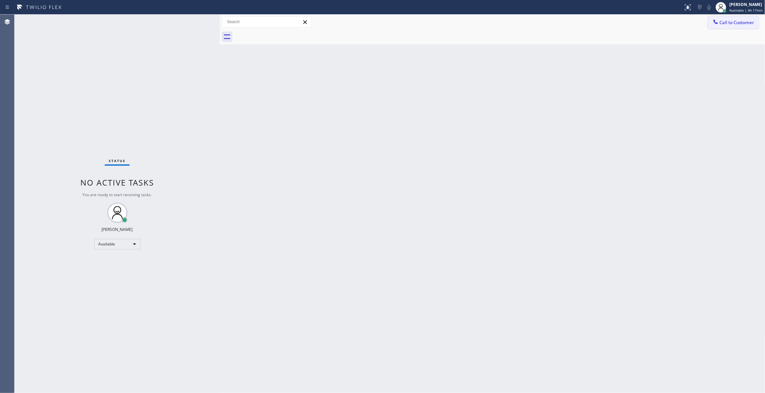
click at [740, 26] on button "Call to Customer" at bounding box center [733, 22] width 51 height 13
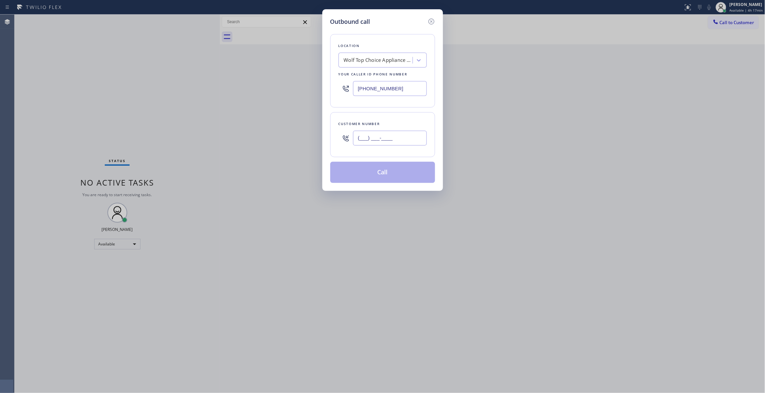
click at [374, 139] on input "(___) ___-____" at bounding box center [390, 138] width 74 height 15
drag, startPoint x: 330, startPoint y: 206, endPoint x: 342, endPoint y: 188, distance: 20.9
drag, startPoint x: 342, startPoint y: 188, endPoint x: 402, endPoint y: 137, distance: 78.8
click at [402, 137] on input "(___) ___-____" at bounding box center [390, 138] width 74 height 15
drag, startPoint x: 402, startPoint y: 137, endPoint x: 247, endPoint y: 145, distance: 154.8
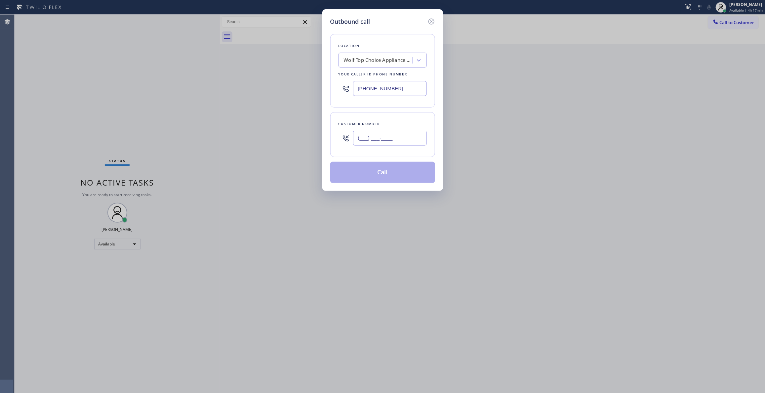
click at [247, 145] on div "Outbound call Location Wolf Top Choice Appliance Repair Mesa Your caller id pho…" at bounding box center [382, 196] width 765 height 393
paste input "202) 489-1255"
type input "(202) 489-1255"
click at [390, 174] on button "Call" at bounding box center [382, 172] width 105 height 21
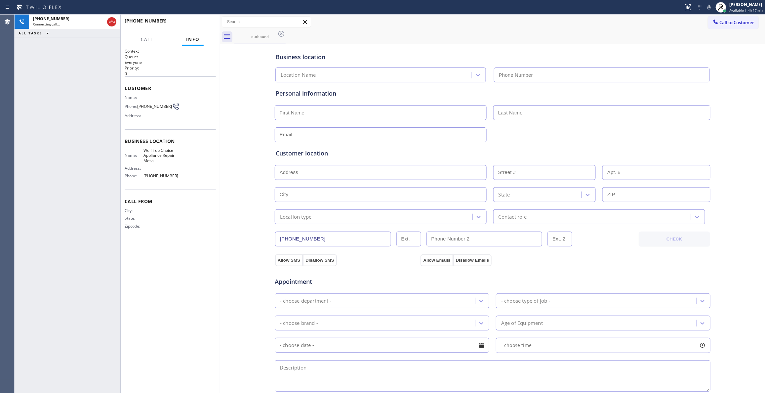
type input "[PHONE_NUMBER]"
click at [204, 276] on div "Context Queue: Everyone Priority: 0 Customer Name: Phone: (202) 489-1255 Addres…" at bounding box center [170, 219] width 91 height 342
click at [199, 20] on button "HANG UP" at bounding box center [200, 23] width 31 height 9
click at [198, 20] on button "HANG UP" at bounding box center [200, 23] width 31 height 9
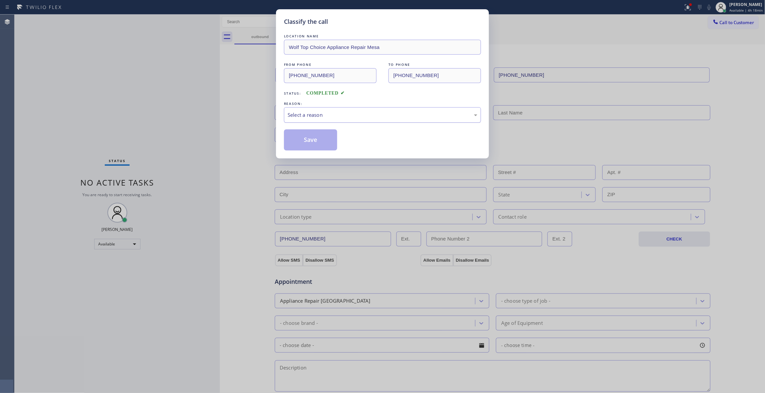
click at [307, 110] on div "Select a reason" at bounding box center [382, 115] width 197 height 16
click at [304, 143] on button "Save" at bounding box center [310, 139] width 53 height 21
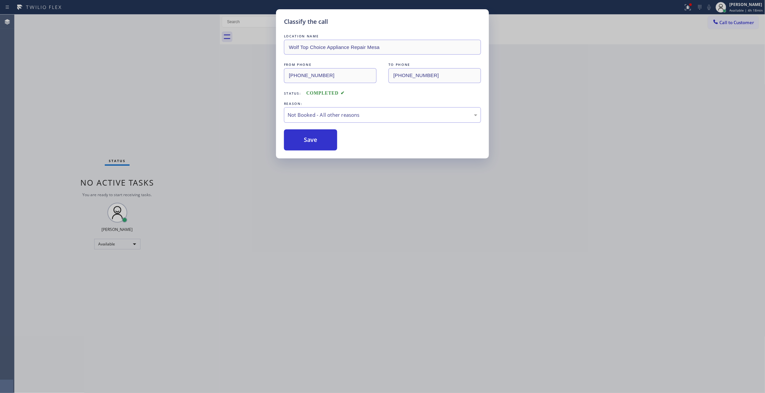
click at [304, 143] on button "Save" at bounding box center [310, 139] width 53 height 21
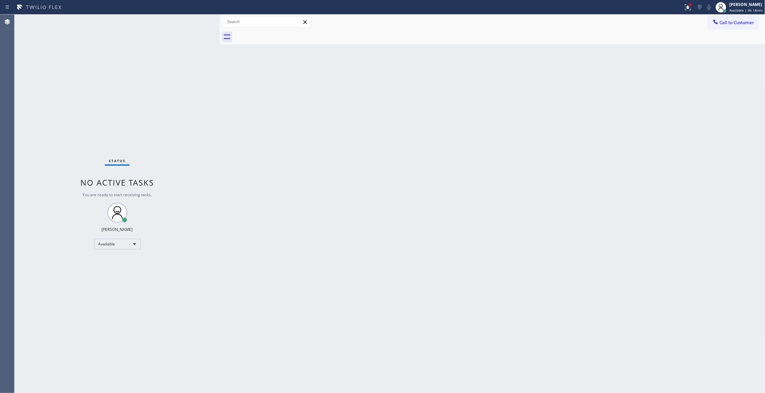
click at [63, 354] on div "Status No active tasks You are ready to start receiving tasks. [PERSON_NAME] Av…" at bounding box center [117, 204] width 205 height 378
click at [103, 246] on div "Available" at bounding box center [117, 244] width 46 height 11
drag, startPoint x: 116, startPoint y: 278, endPoint x: 214, endPoint y: 361, distance: 129.2
click at [115, 278] on li "Break" at bounding box center [116, 278] width 45 height 8
